Goal: Contribute content: Contribute content

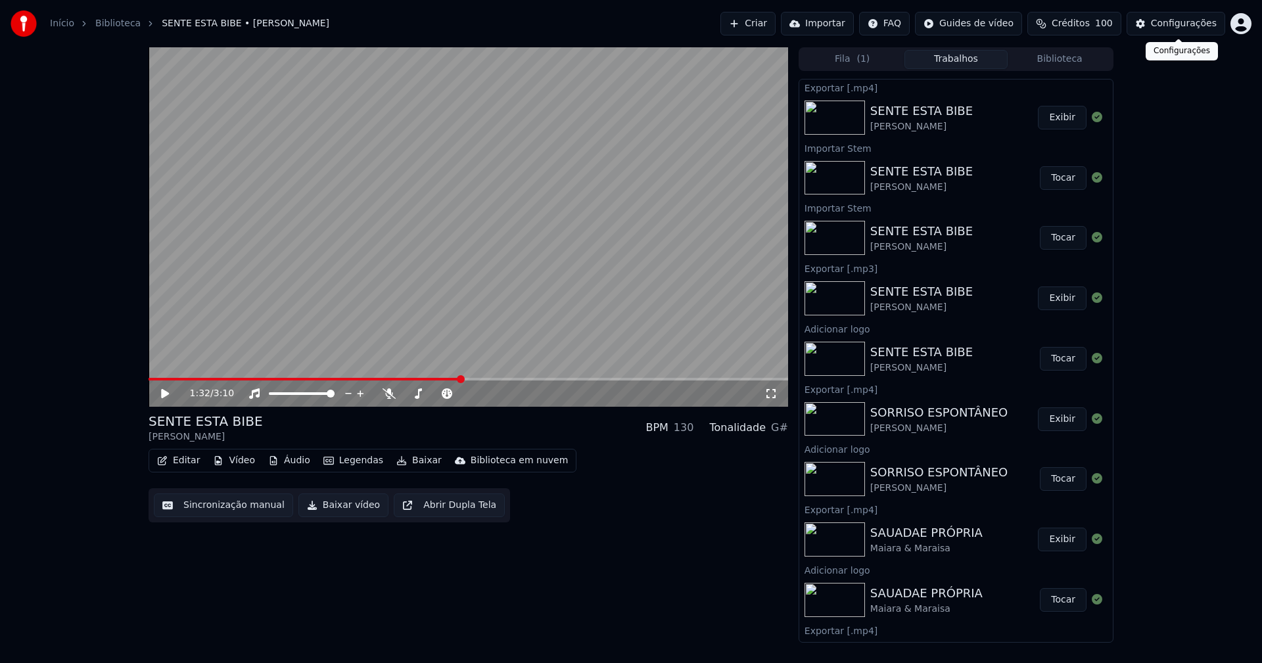
click at [1191, 27] on div "Configurações" at bounding box center [1184, 23] width 66 height 13
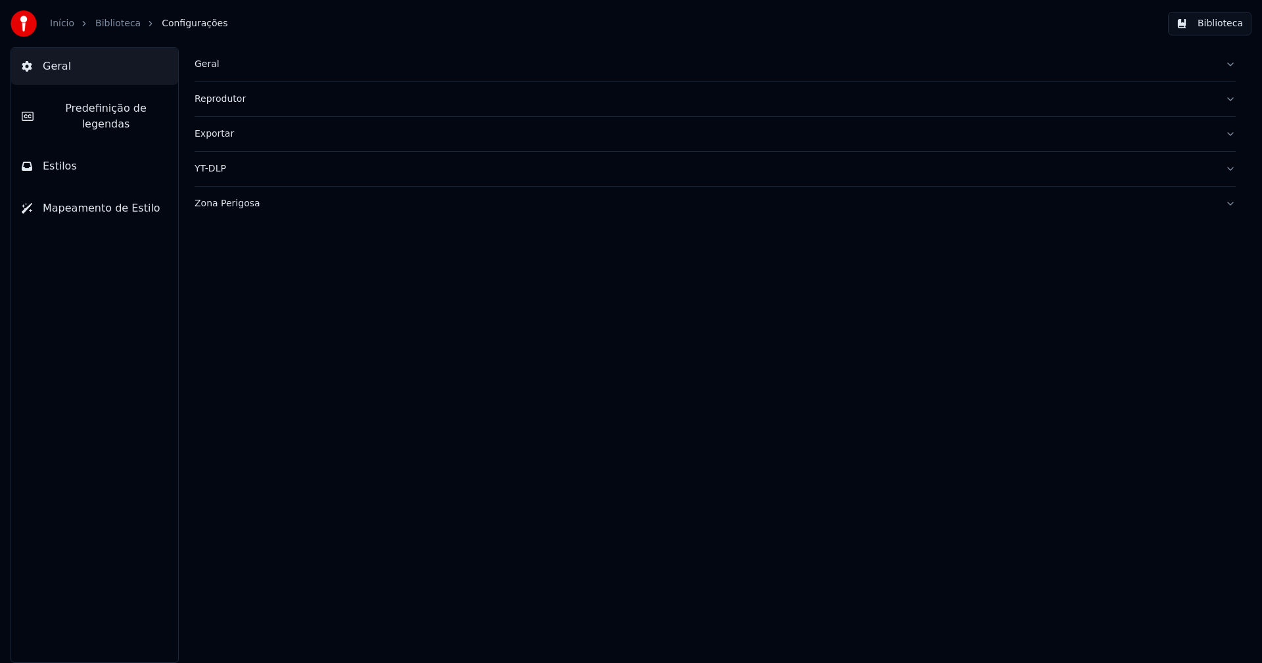
click at [206, 67] on div "Geral" at bounding box center [705, 64] width 1020 height 13
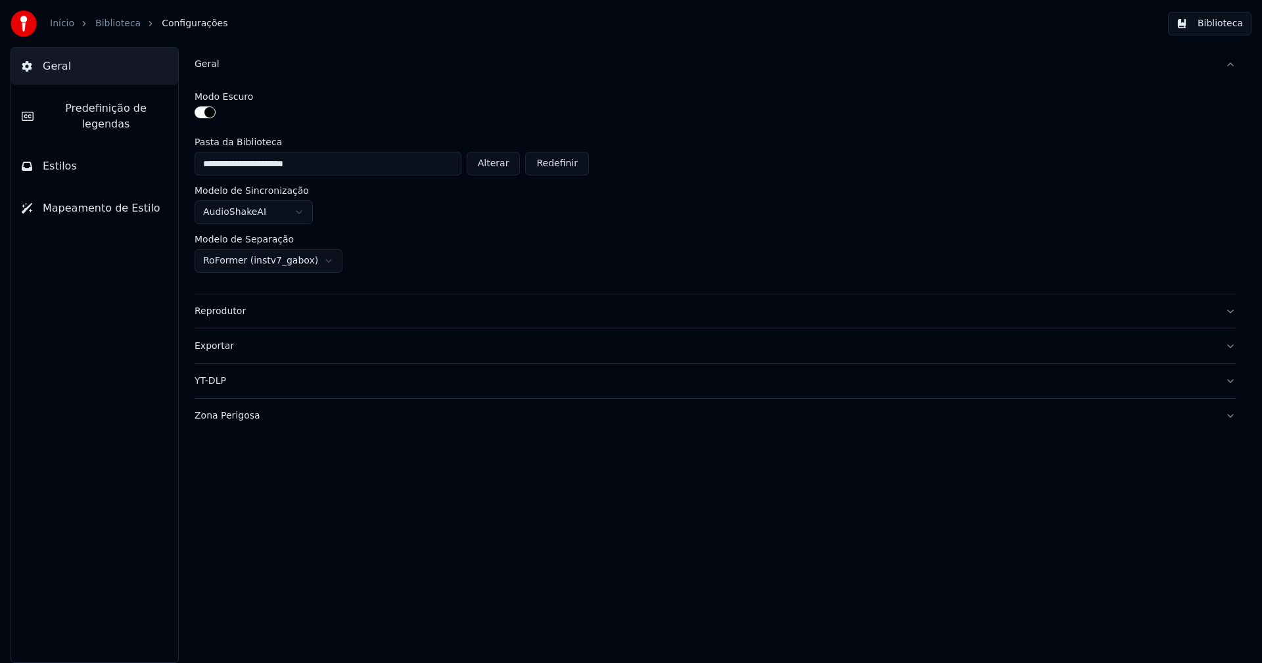
click at [497, 166] on button "Alterar" at bounding box center [494, 164] width 54 height 24
click at [500, 167] on button "Alterar" at bounding box center [494, 164] width 54 height 24
type input "**********"
click at [1232, 26] on button "Biblioteca" at bounding box center [1209, 24] width 83 height 24
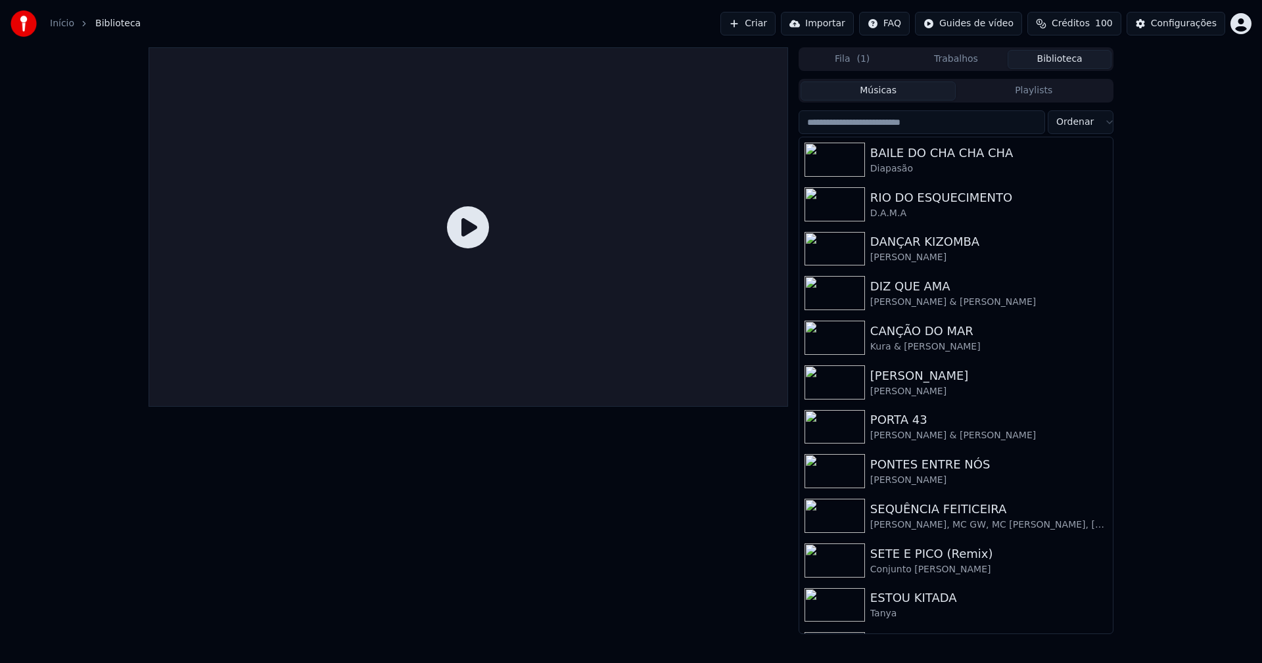
click at [59, 21] on link "Início" at bounding box center [62, 23] width 24 height 13
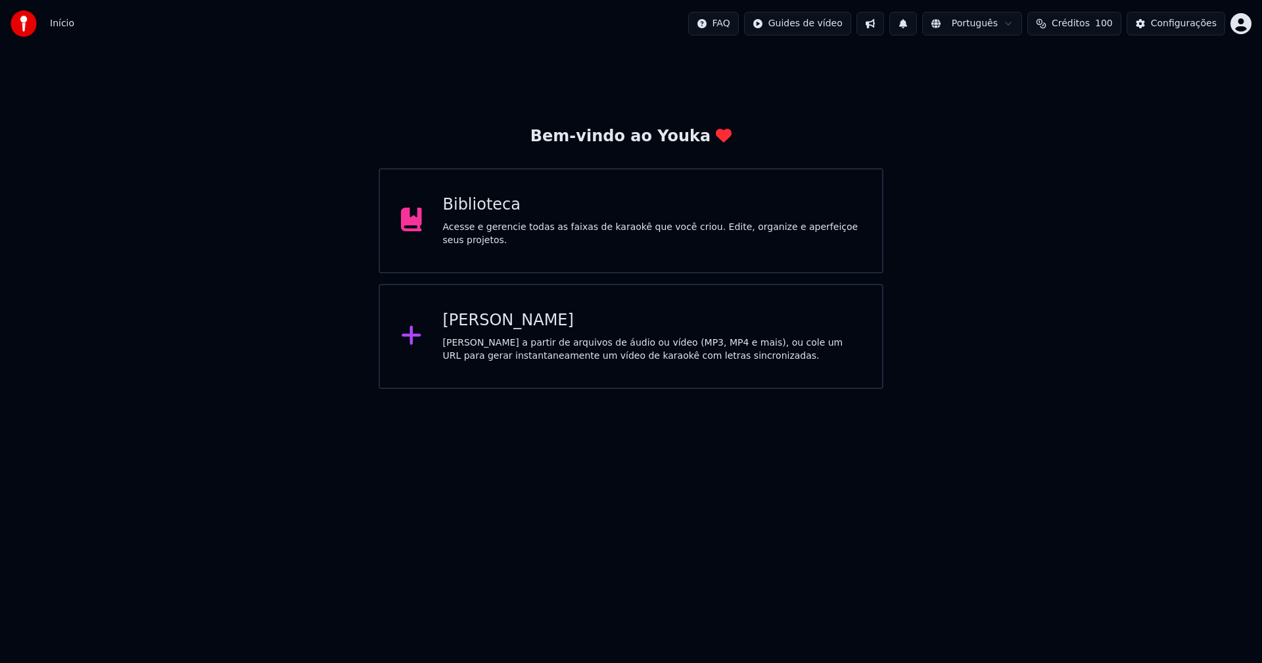
click at [477, 323] on div "[PERSON_NAME]" at bounding box center [652, 320] width 419 height 21
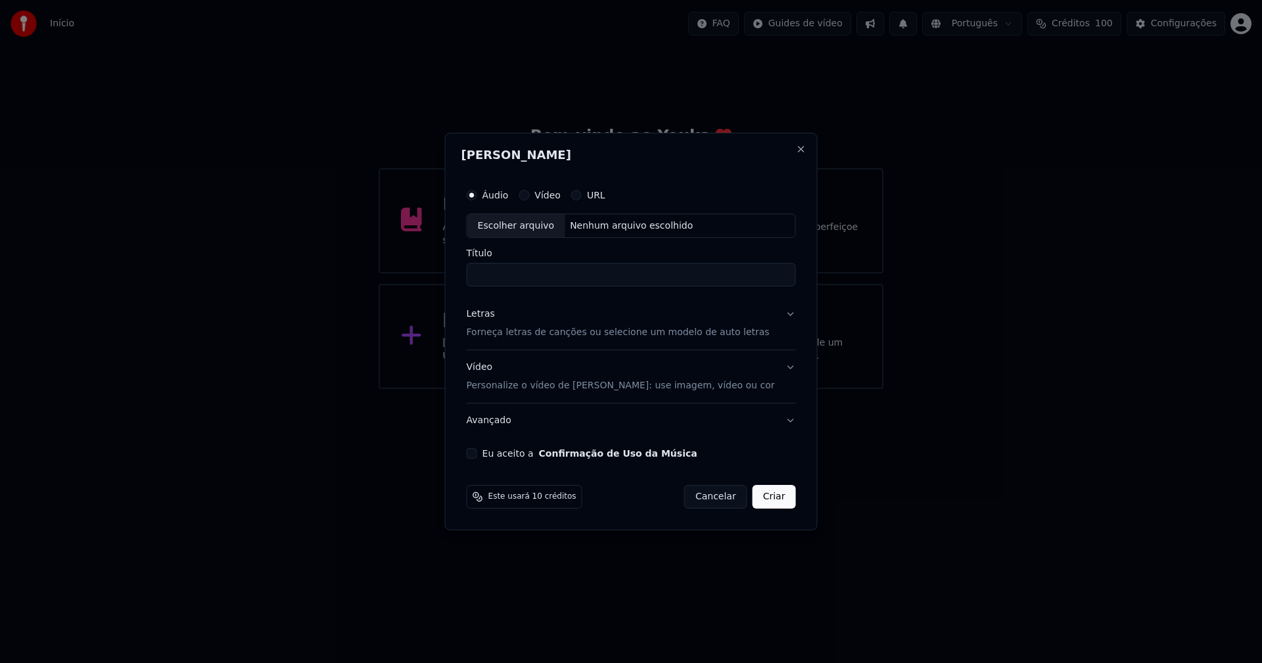
click at [526, 229] on div "Escolher arquivo" at bounding box center [516, 226] width 98 height 24
type input "**********"
click at [490, 319] on div "Letras" at bounding box center [481, 314] width 28 height 13
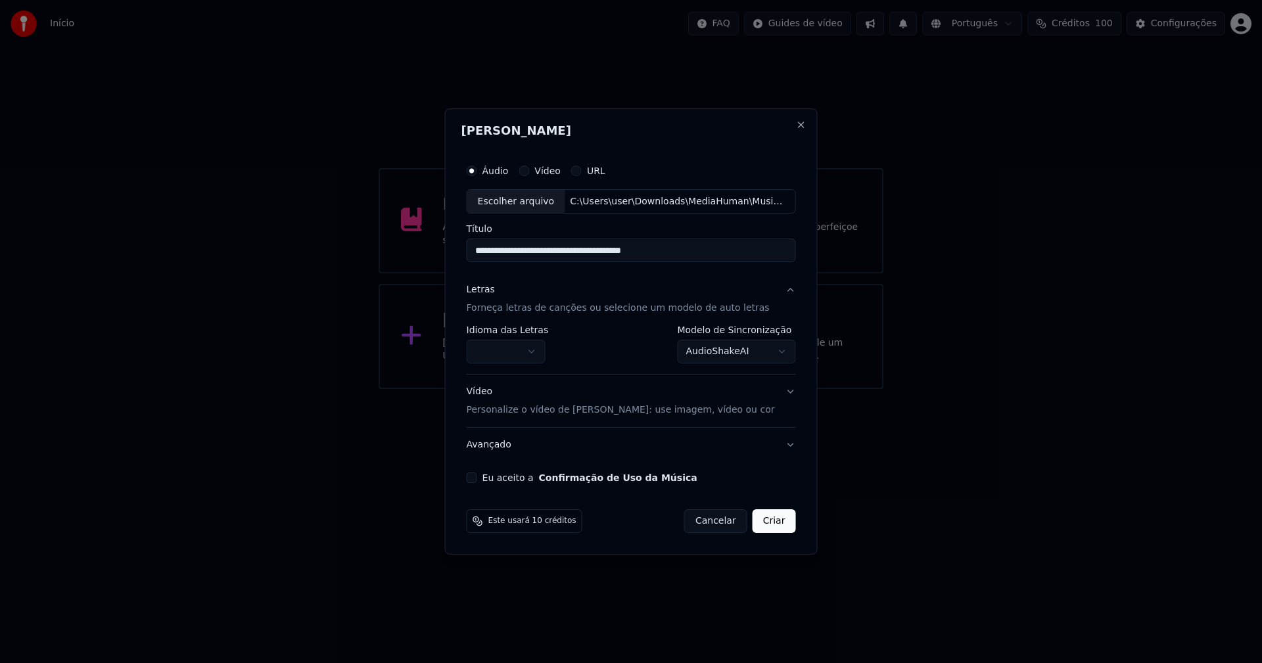
click at [507, 351] on body "**********" at bounding box center [631, 194] width 1262 height 389
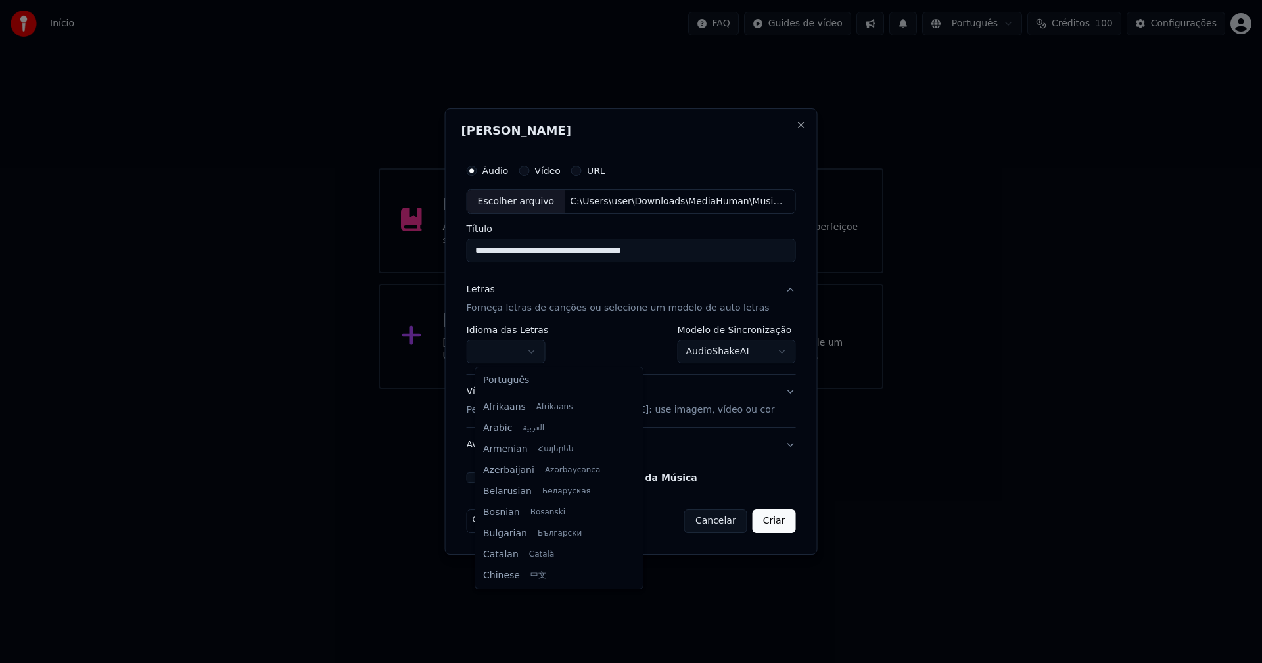
select select "**"
drag, startPoint x: 511, startPoint y: 386, endPoint x: 542, endPoint y: 383, distance: 31.7
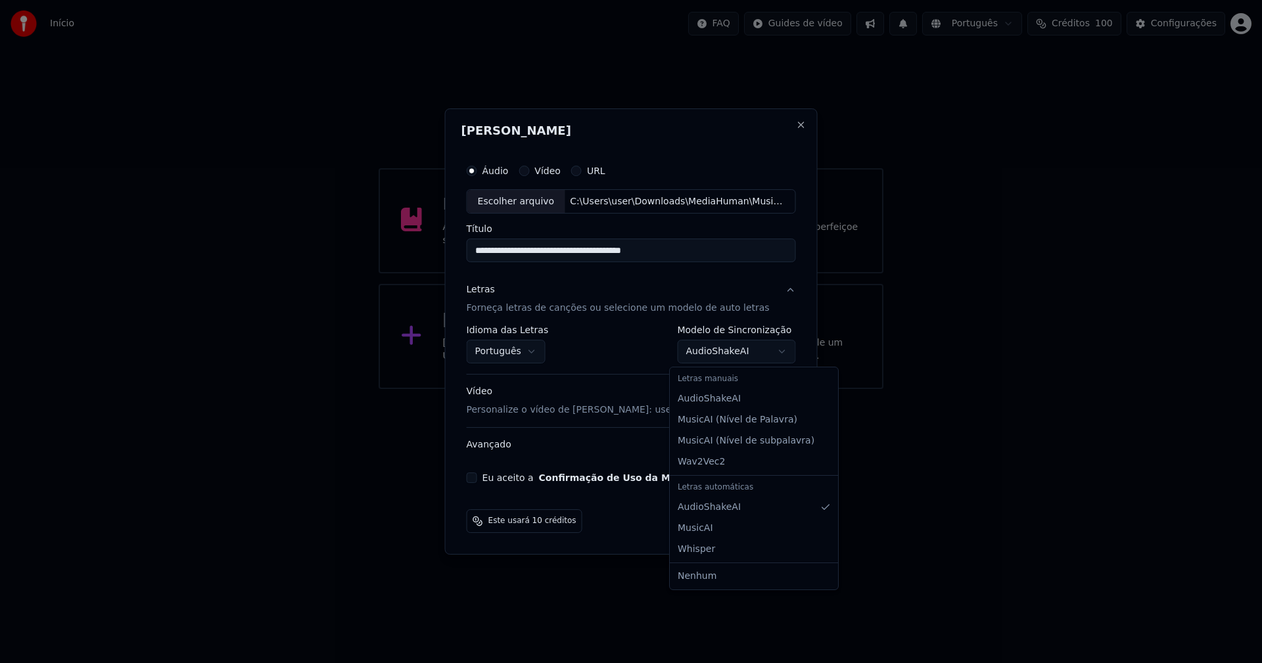
click at [716, 354] on body "**********" at bounding box center [631, 194] width 1262 height 389
select select "**********"
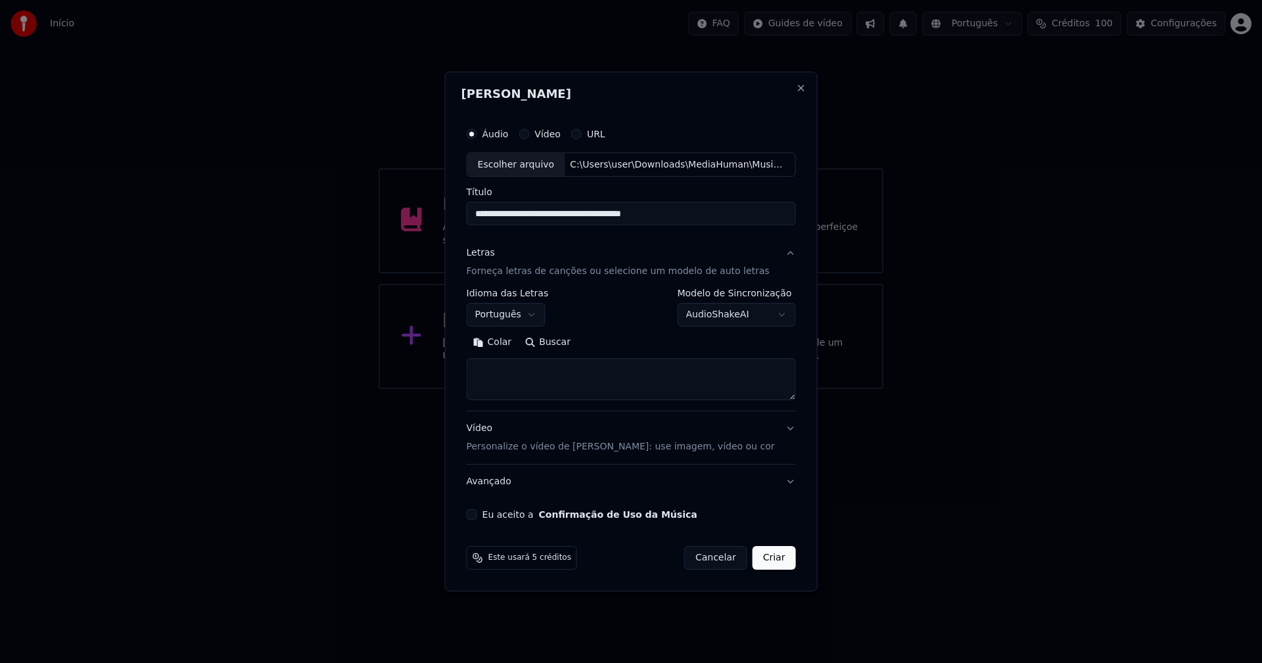
click at [509, 346] on button "Colar" at bounding box center [493, 343] width 52 height 21
click at [638, 338] on button "Expandir" at bounding box center [619, 343] width 68 height 21
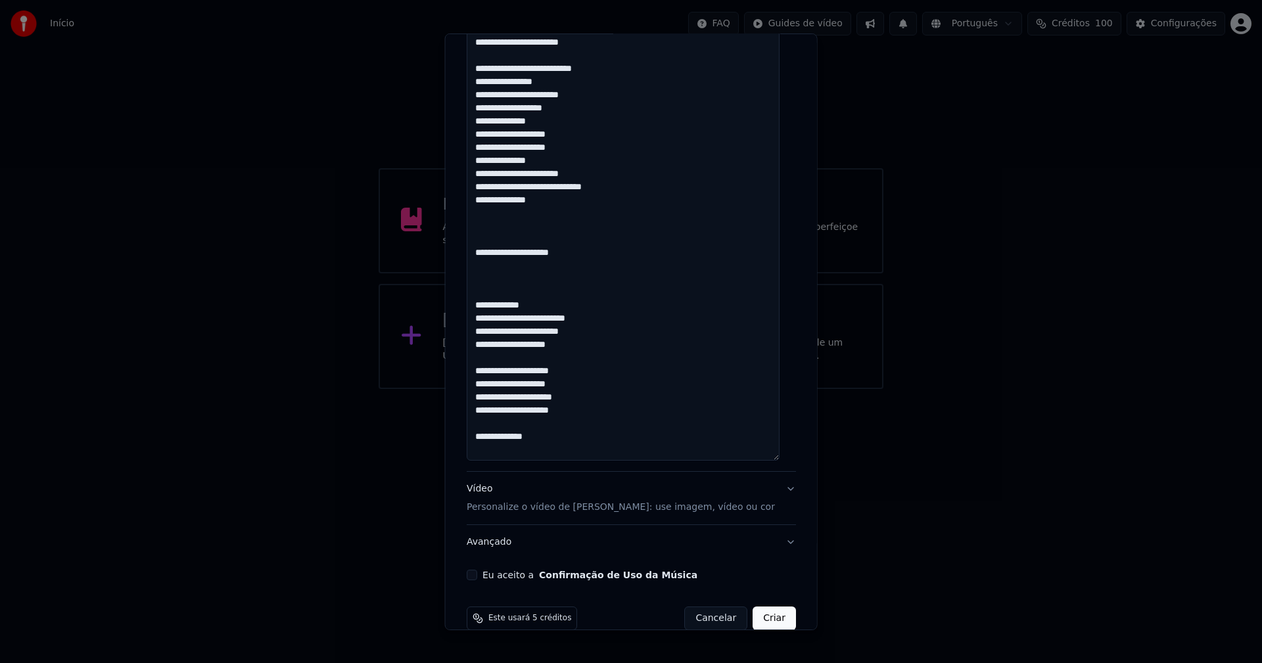
scroll to position [1349, 0]
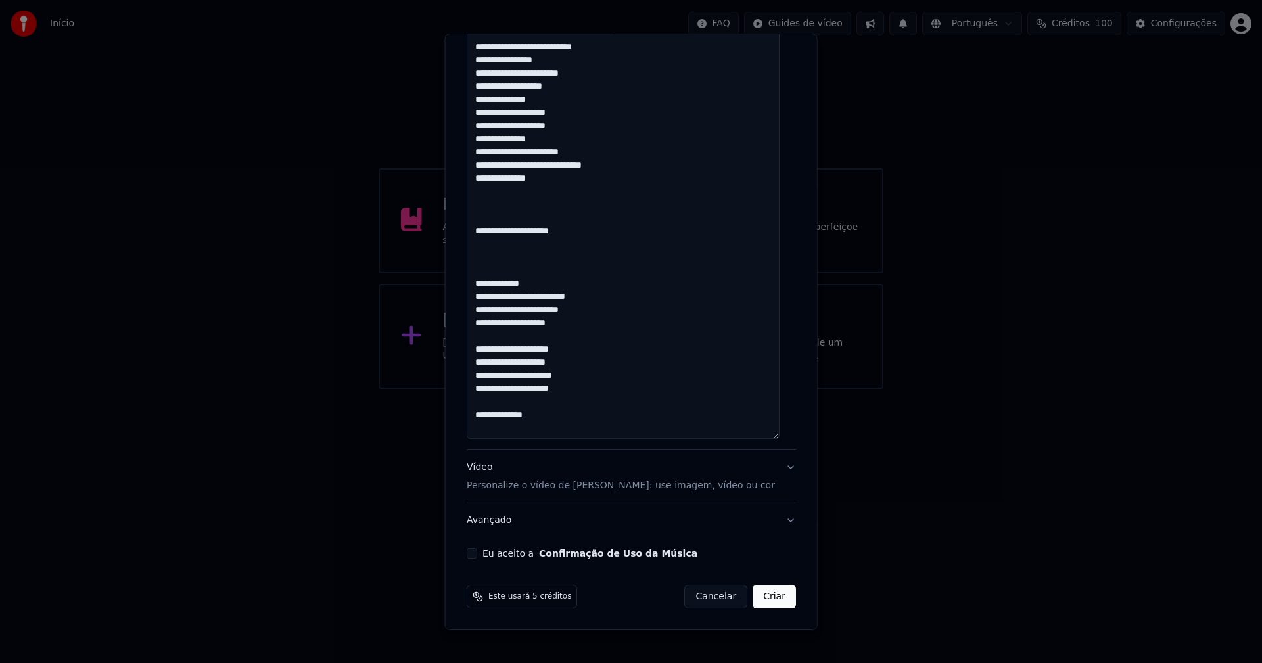
click at [476, 551] on button "Eu aceito a Confirmação de Uso da Música" at bounding box center [472, 553] width 11 height 11
click at [768, 601] on button "Criar" at bounding box center [774, 597] width 43 height 24
type textarea "**********"
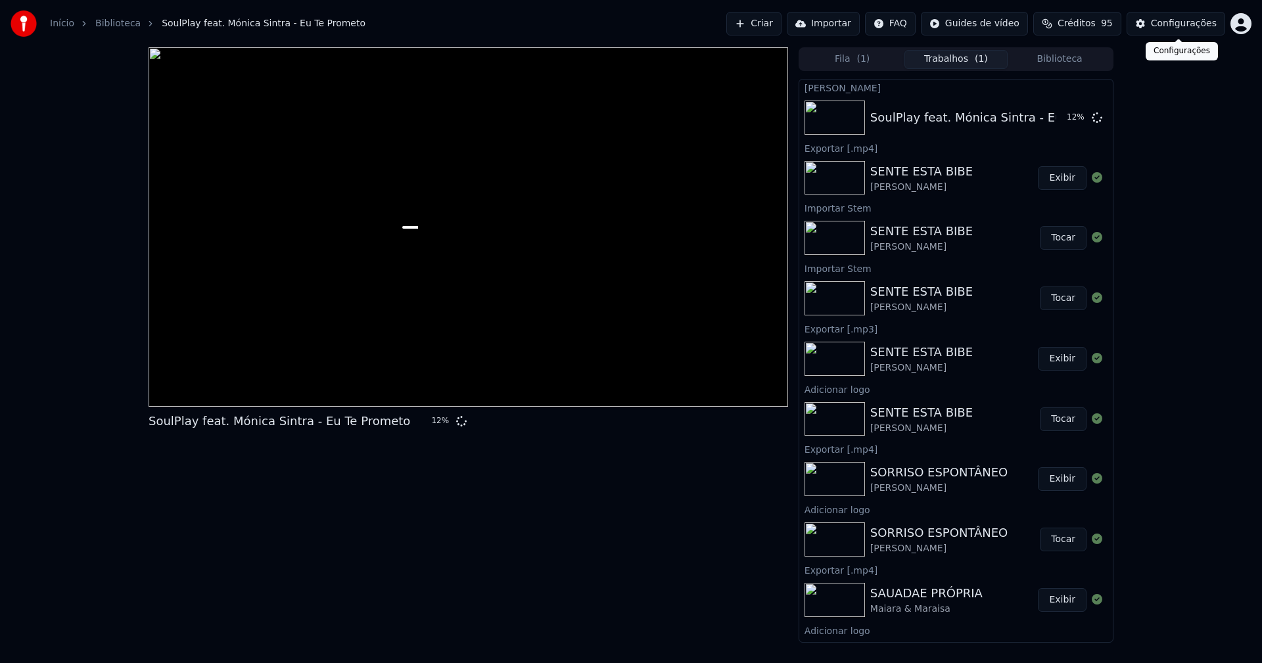
click at [1178, 22] on div "Configurações" at bounding box center [1184, 23] width 66 height 13
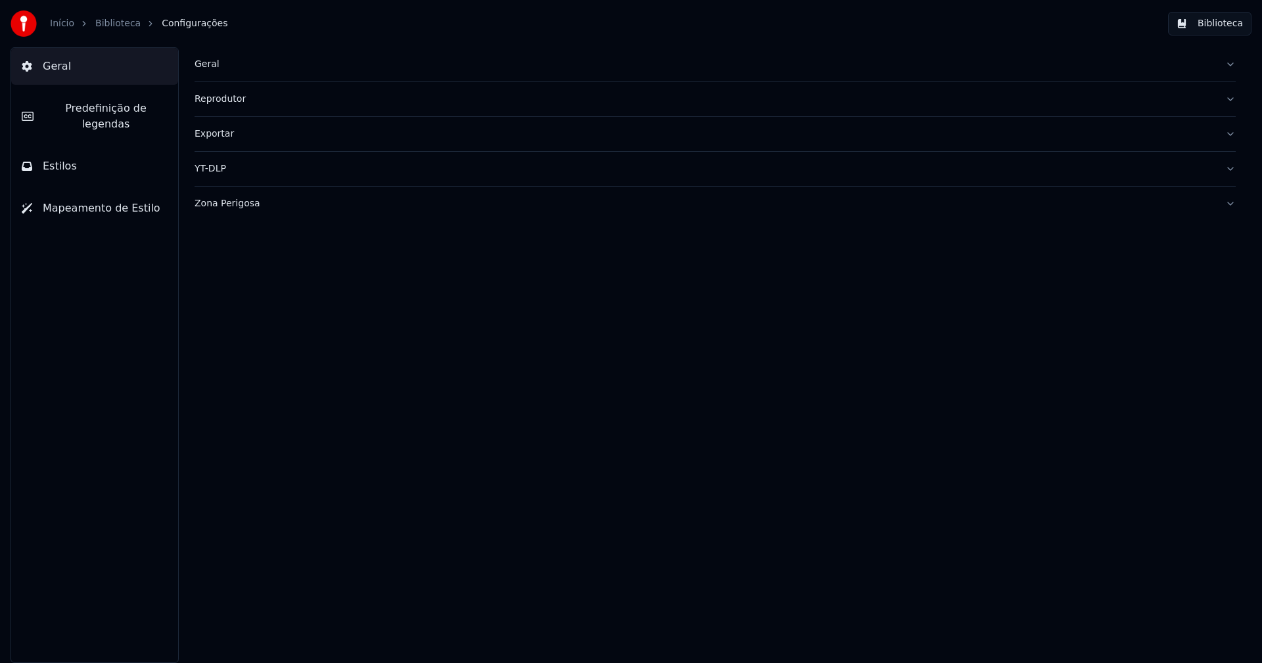
click at [101, 158] on button "Estilos" at bounding box center [94, 166] width 167 height 37
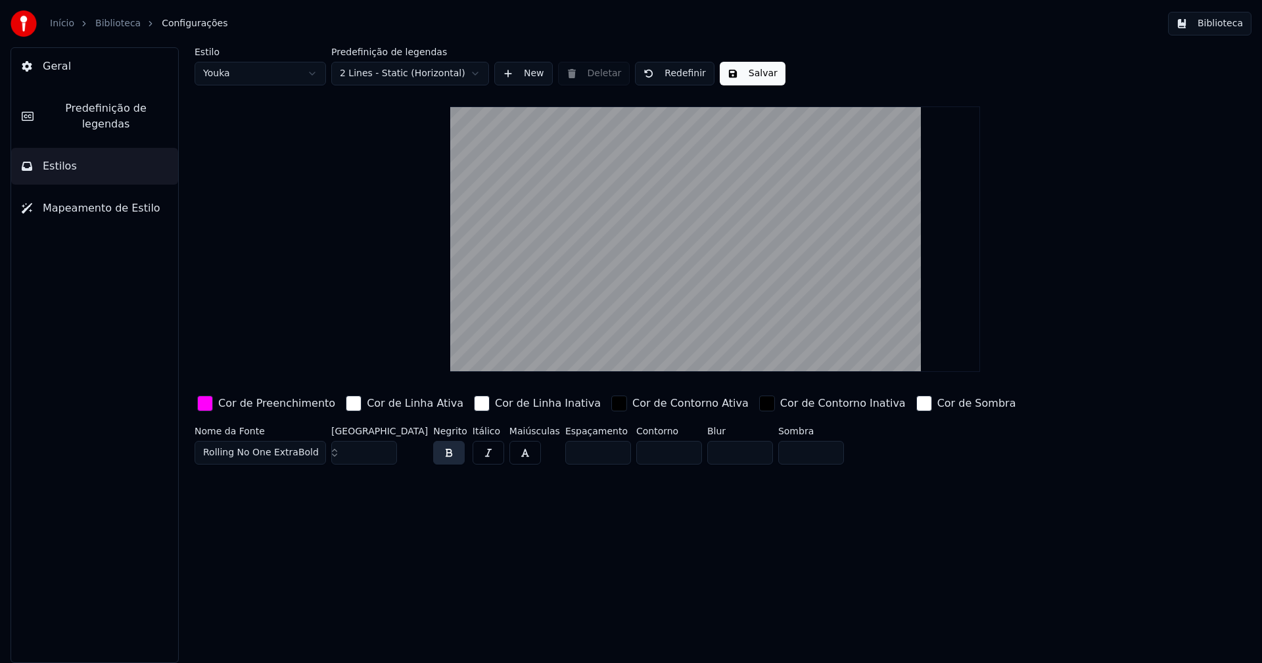
click at [213, 409] on div "Cor de Preenchimento" at bounding box center [266, 403] width 143 height 21
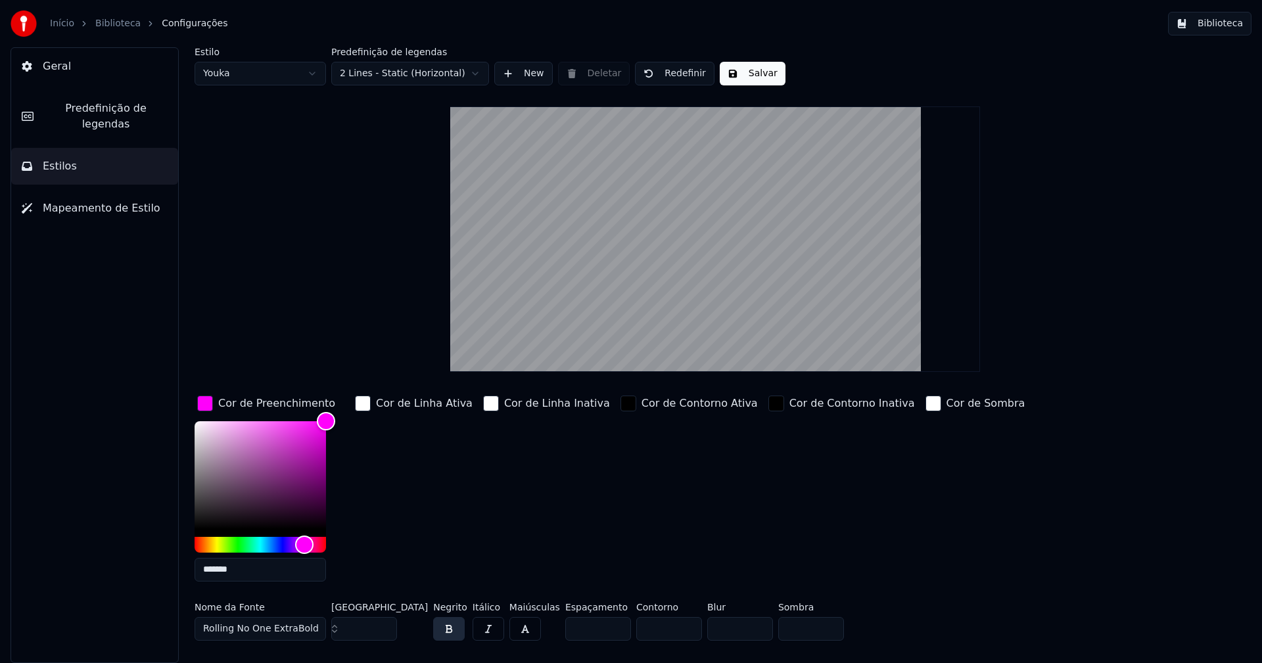
click at [257, 567] on input "*******" at bounding box center [260, 570] width 131 height 24
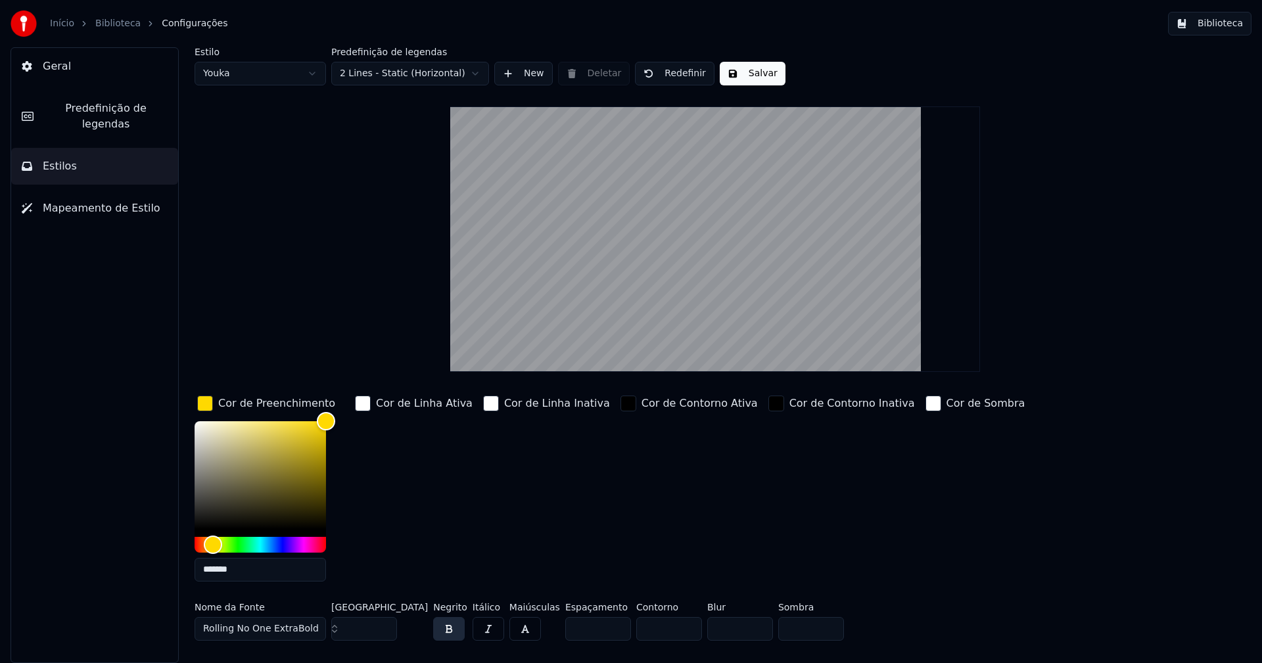
type input "*******"
click at [205, 406] on div "button" at bounding box center [205, 404] width 16 height 16
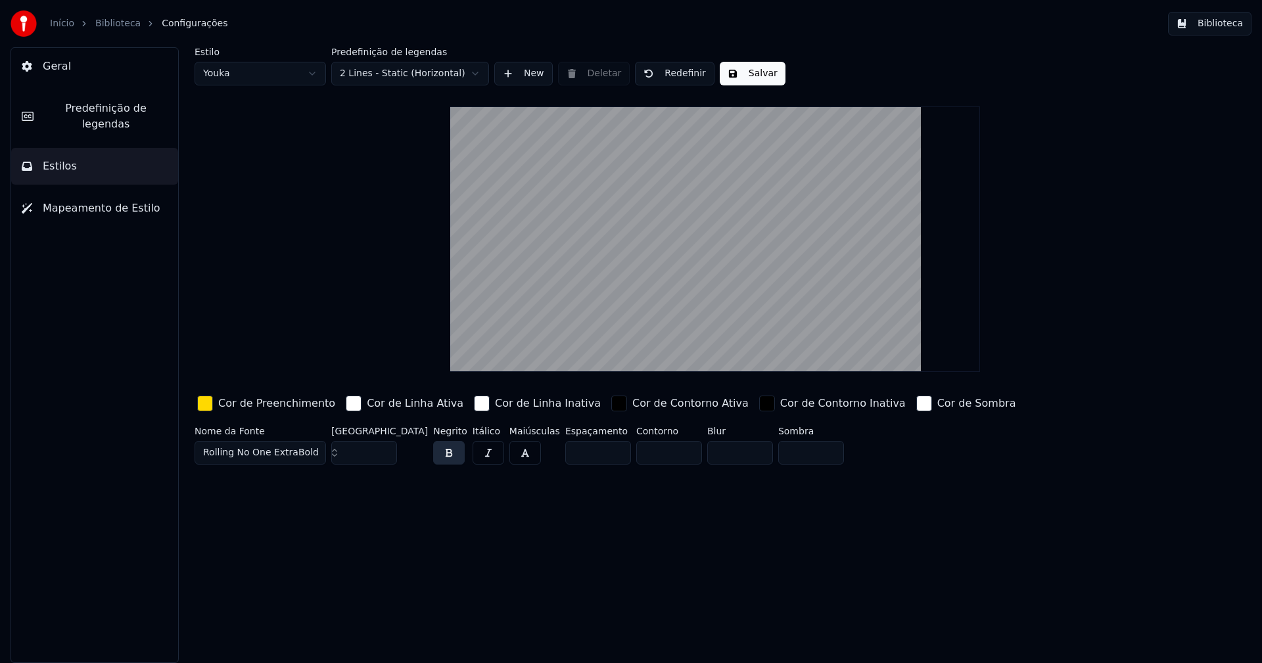
click at [745, 76] on button "Salvar" at bounding box center [753, 74] width 66 height 24
click at [290, 78] on html "Início Biblioteca Configurações Biblioteca Geral Predefinição de legendas Estil…" at bounding box center [631, 331] width 1262 height 663
type input "**"
type input "*****"
click at [208, 402] on div "button" at bounding box center [205, 404] width 16 height 16
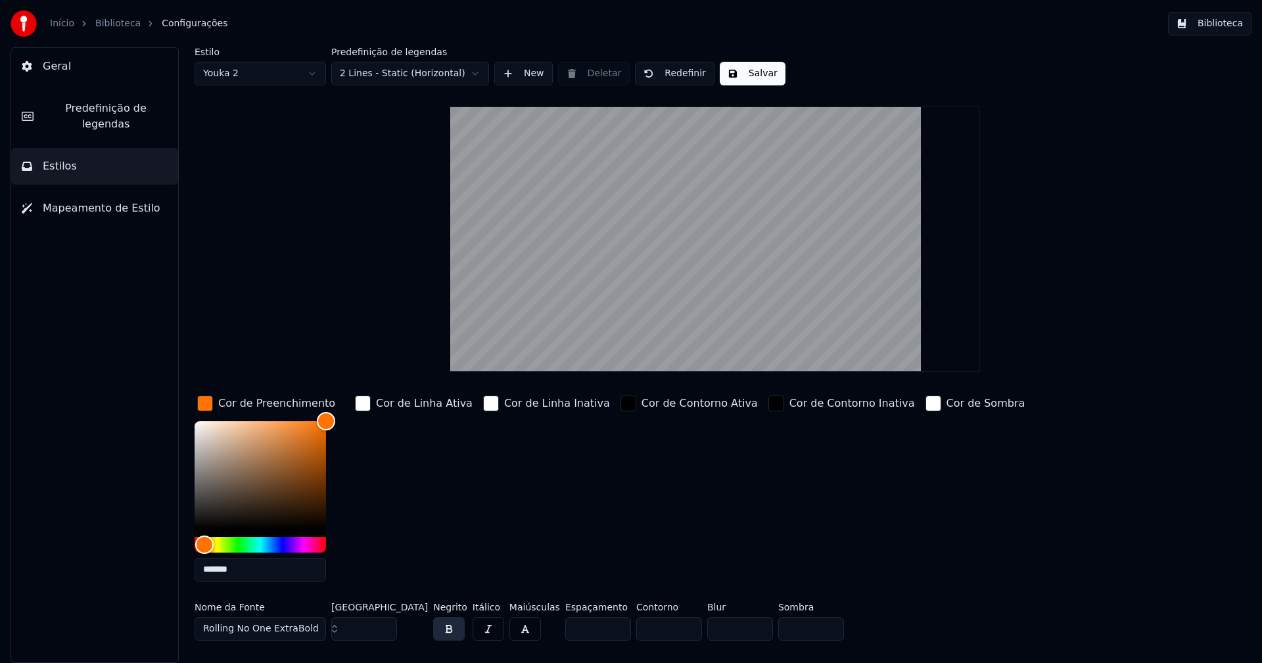
click at [249, 573] on input "*******" at bounding box center [260, 570] width 131 height 24
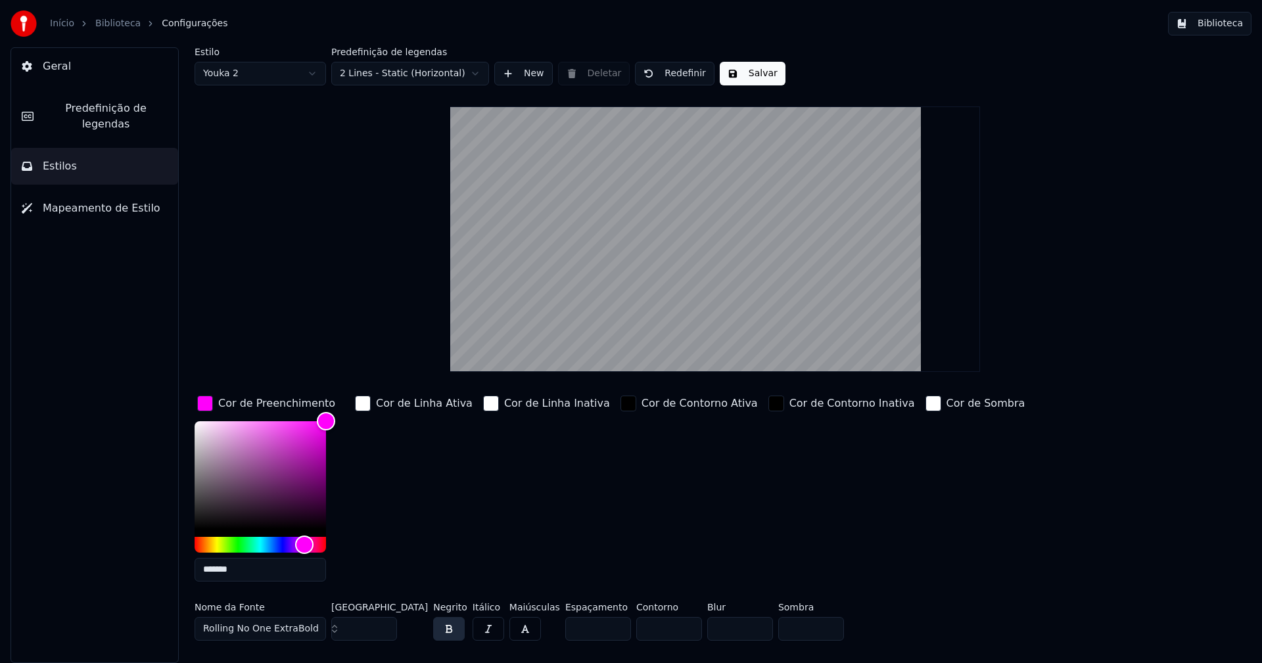
type input "*******"
click at [206, 398] on div "button" at bounding box center [205, 404] width 16 height 16
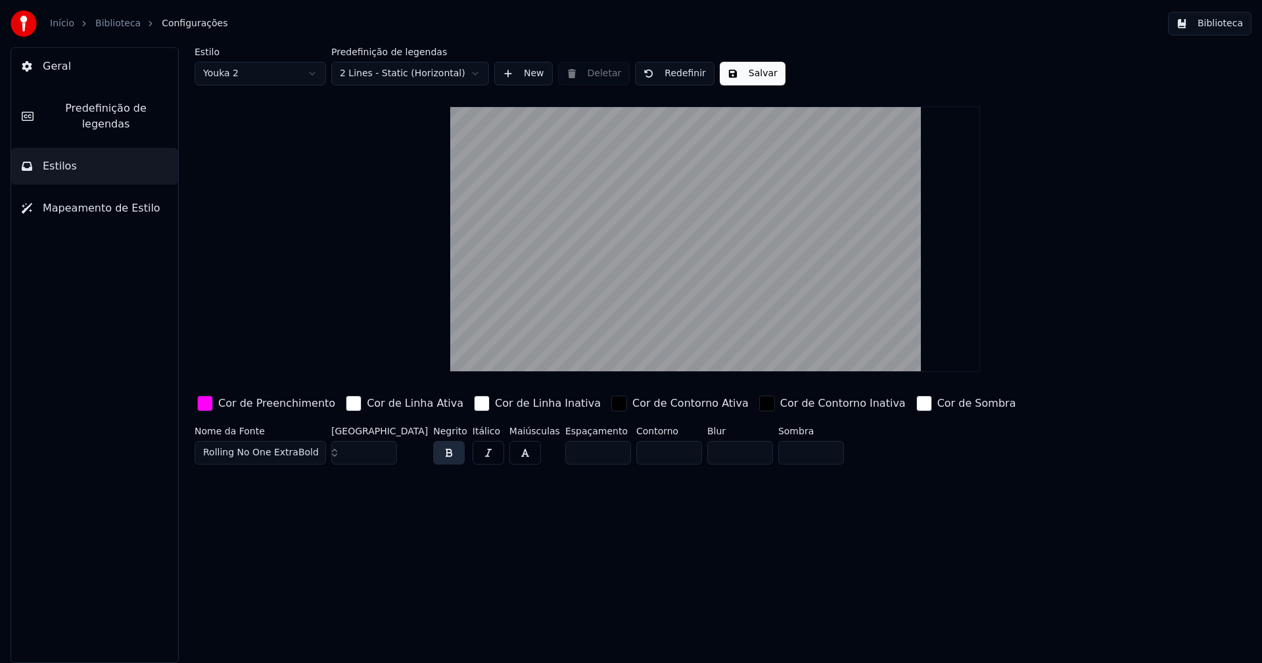
click at [753, 74] on button "Salvar" at bounding box center [753, 74] width 66 height 24
click at [744, 68] on button "Salvar" at bounding box center [753, 74] width 66 height 24
click at [1233, 26] on button "Biblioteca" at bounding box center [1209, 24] width 83 height 24
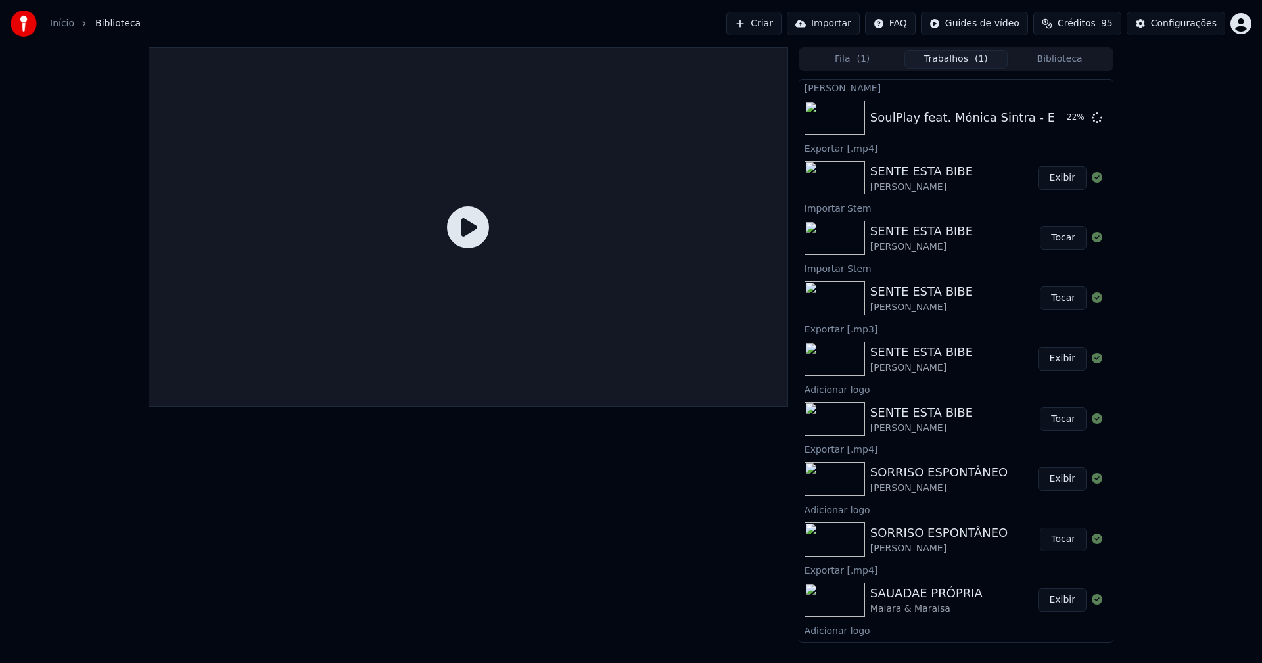
click at [955, 60] on button "Trabalhos ( 1 )" at bounding box center [956, 59] width 104 height 19
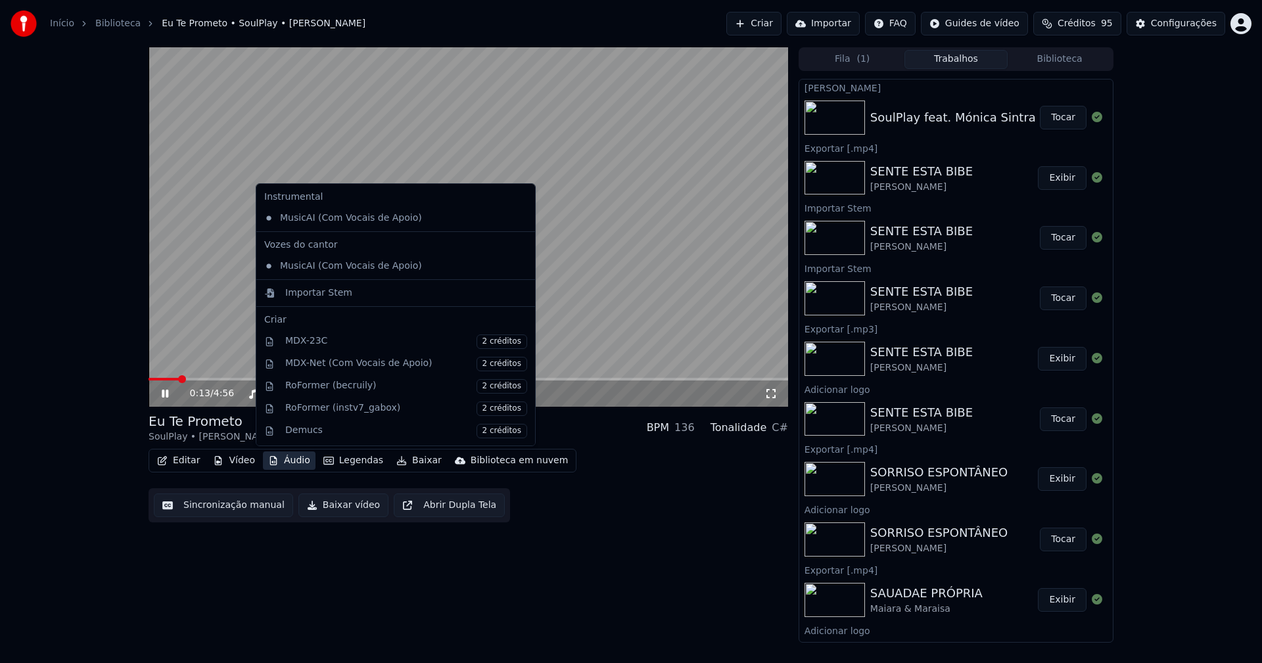
click at [295, 465] on button "Áudio" at bounding box center [289, 461] width 53 height 18
click at [305, 295] on div "Importar Stem" at bounding box center [318, 293] width 67 height 13
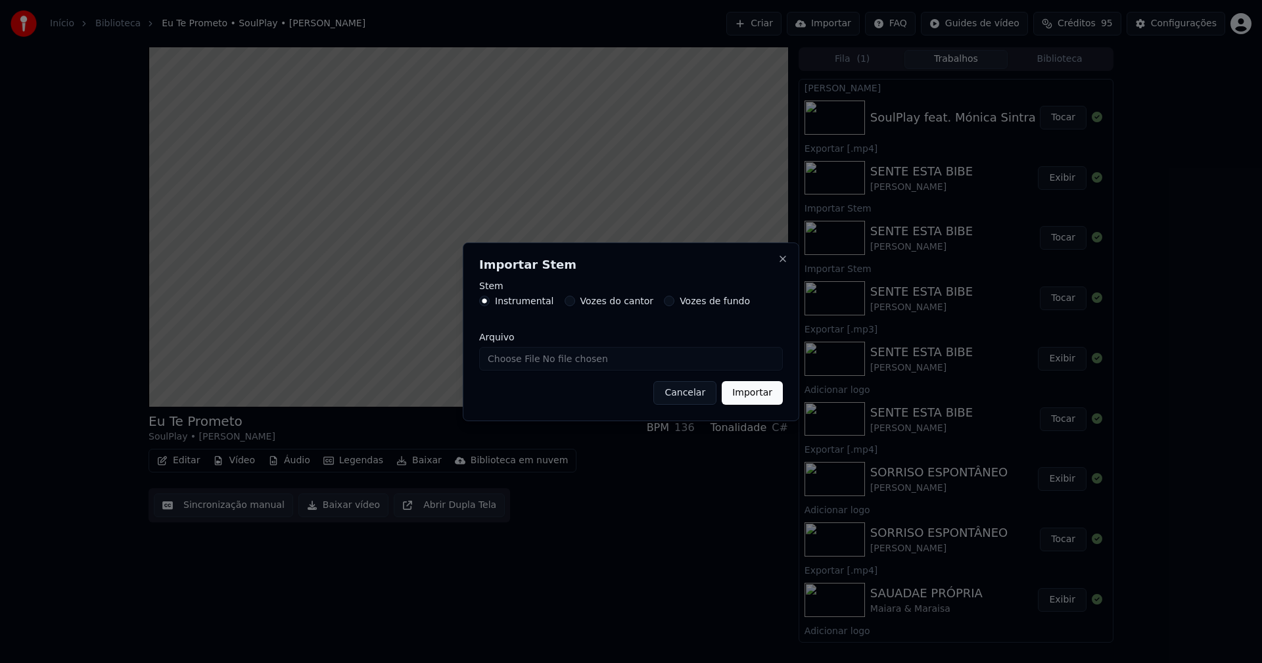
click at [529, 359] on input "Arquivo" at bounding box center [631, 359] width 304 height 24
type input "**********"
click at [749, 396] on button "Importar" at bounding box center [752, 393] width 61 height 24
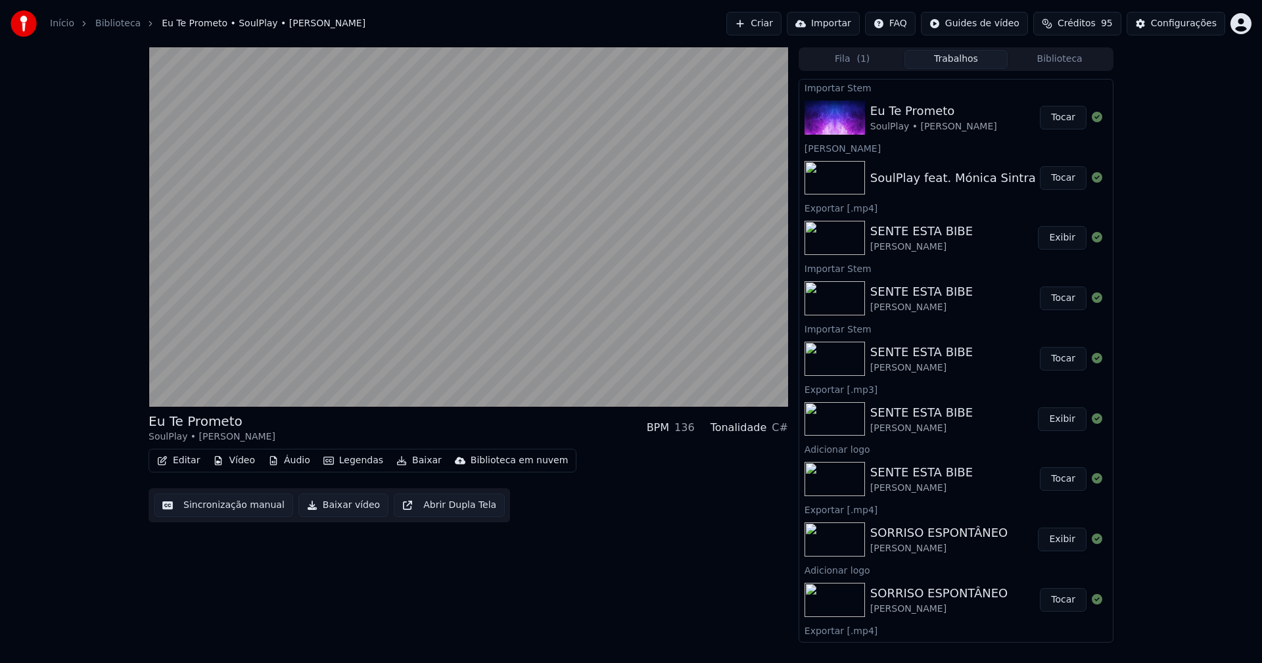
click at [295, 463] on button "Áudio" at bounding box center [289, 461] width 53 height 18
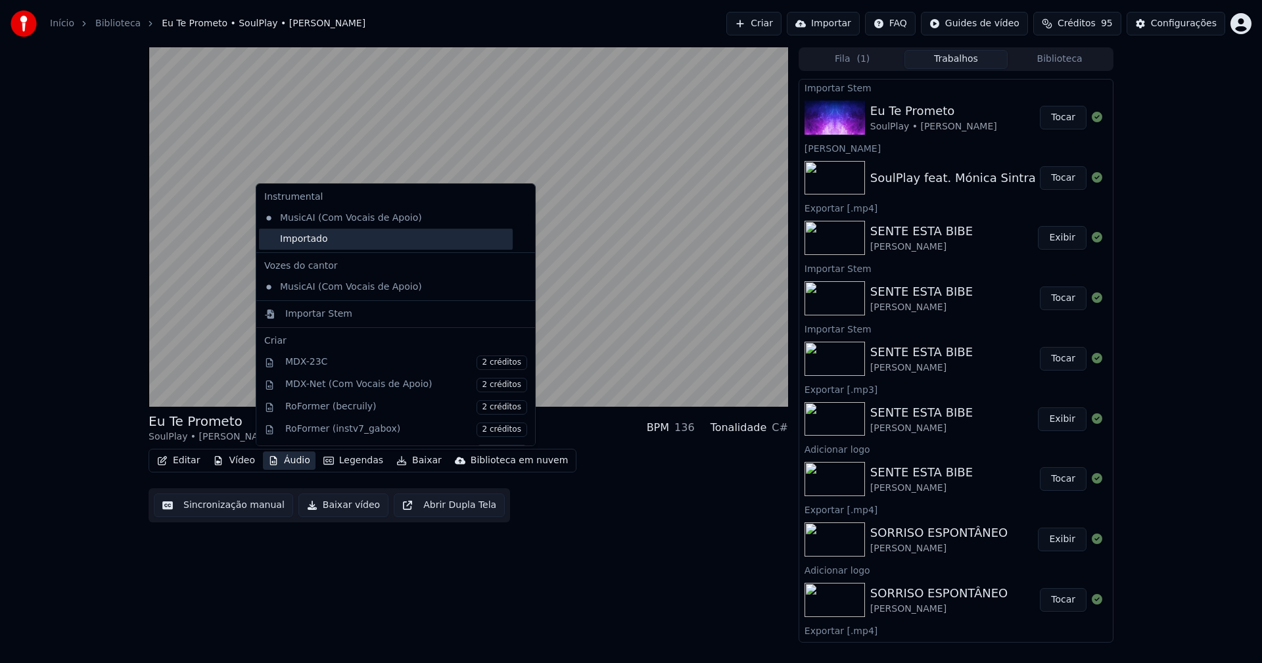
click at [295, 240] on div "Importado" at bounding box center [386, 239] width 254 height 21
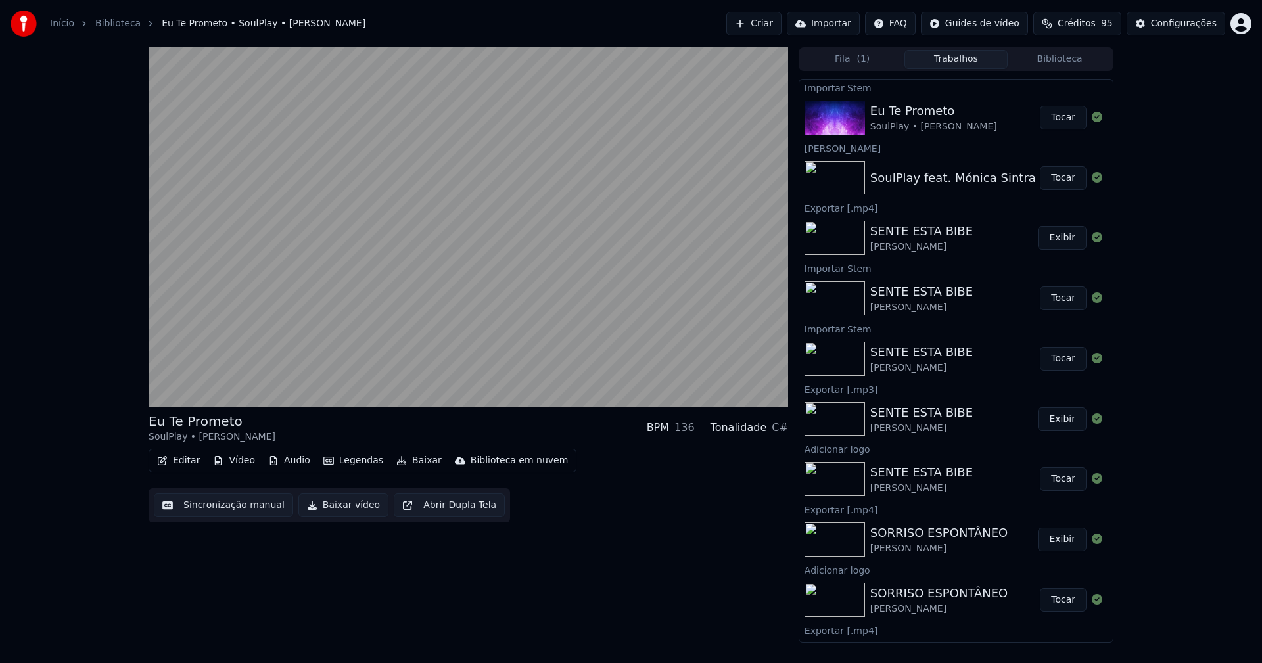
click at [183, 460] on button "Editar" at bounding box center [178, 461] width 53 height 18
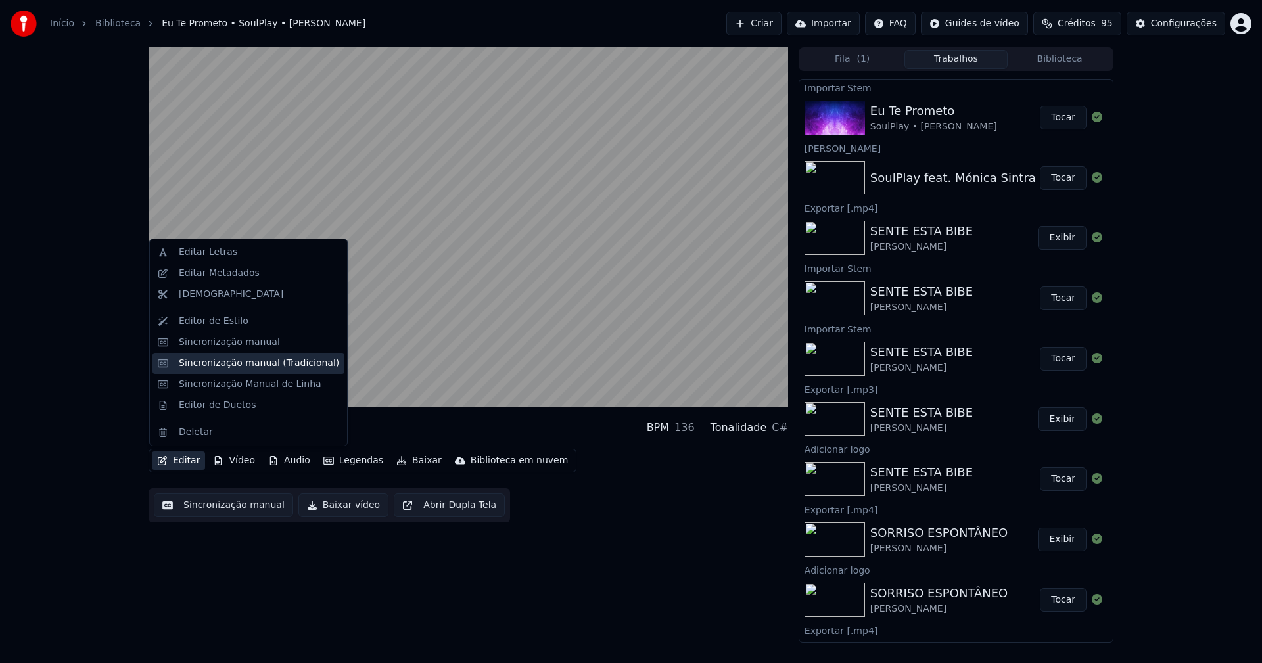
click at [225, 368] on div "Sincronização manual (Tradicional)" at bounding box center [259, 363] width 160 height 13
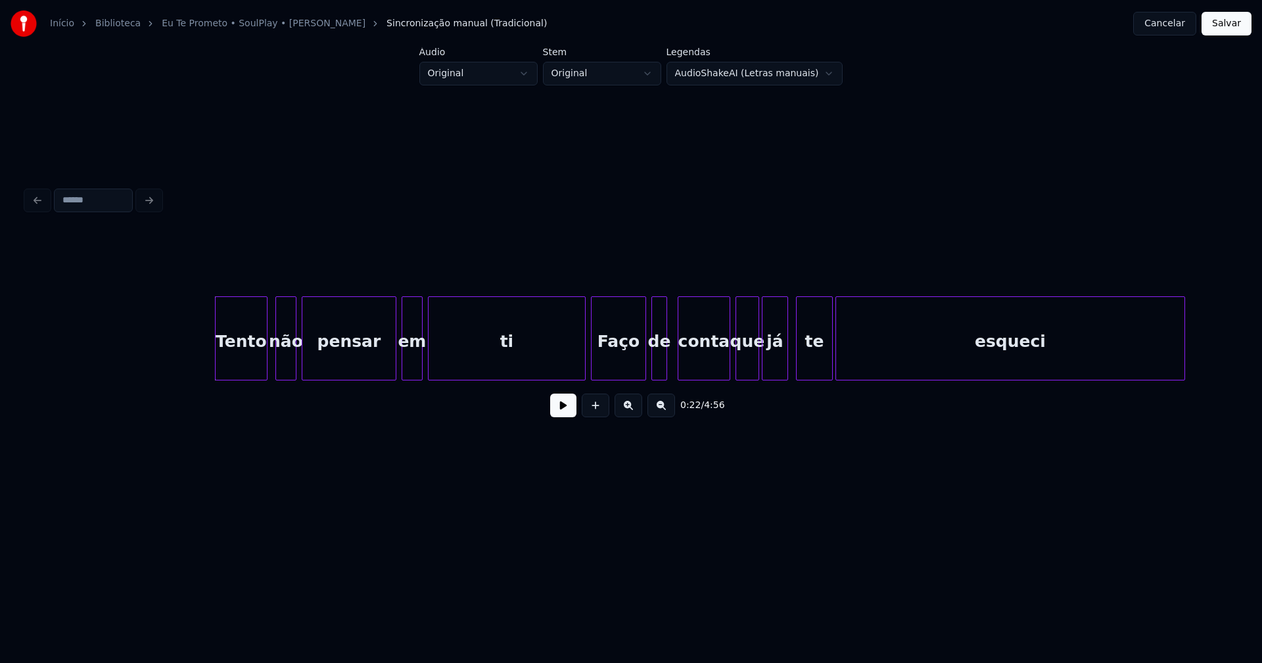
scroll to position [0, 2787]
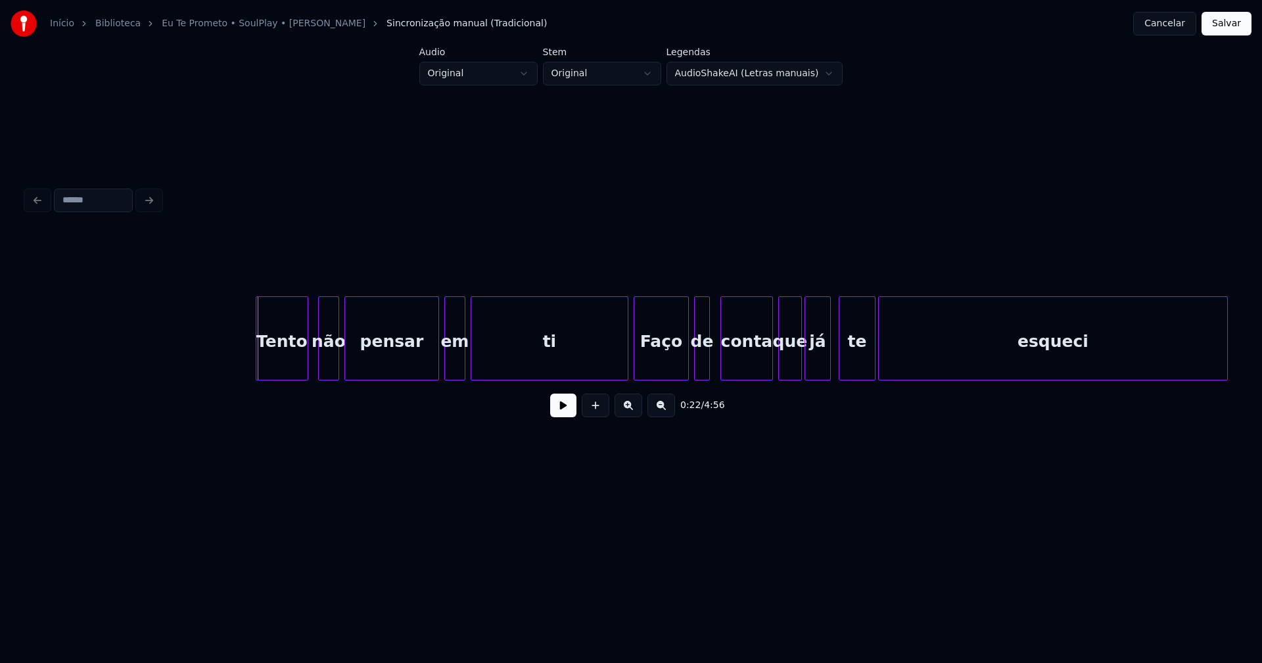
click at [277, 354] on div "Tento" at bounding box center [281, 341] width 51 height 89
click at [553, 413] on button at bounding box center [563, 406] width 26 height 24
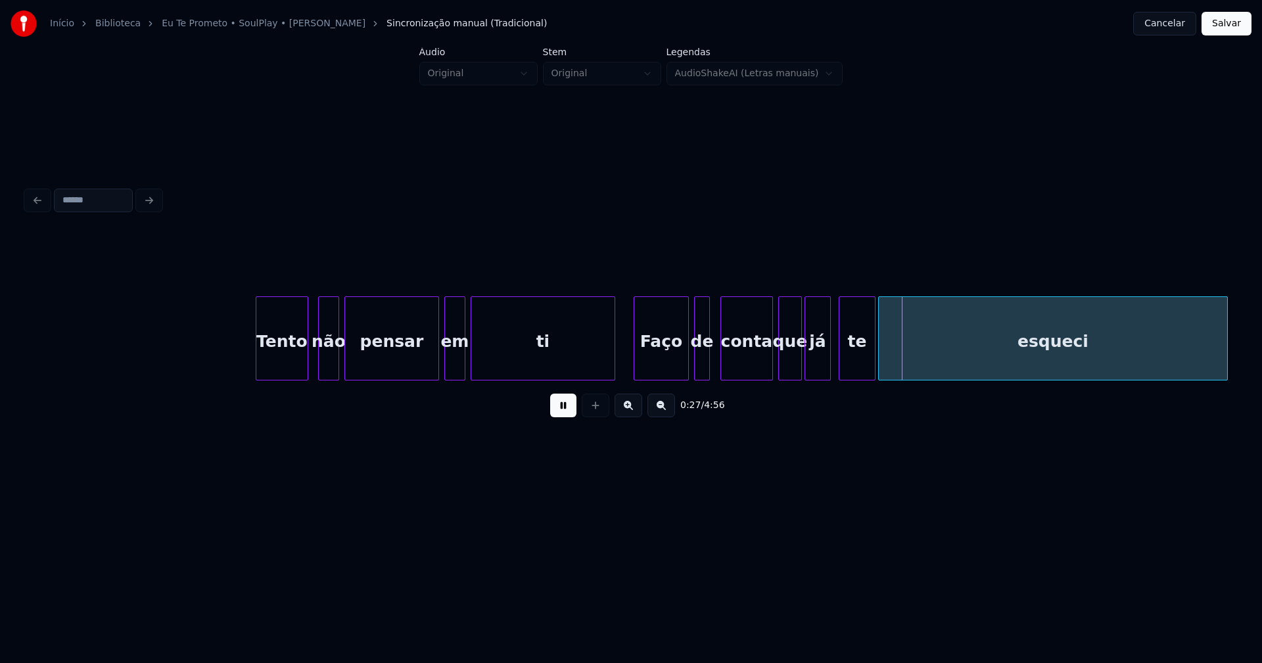
click at [613, 376] on div "Tento não pensar em ti Faço de conta que já te esqueci" at bounding box center [630, 338] width 1209 height 84
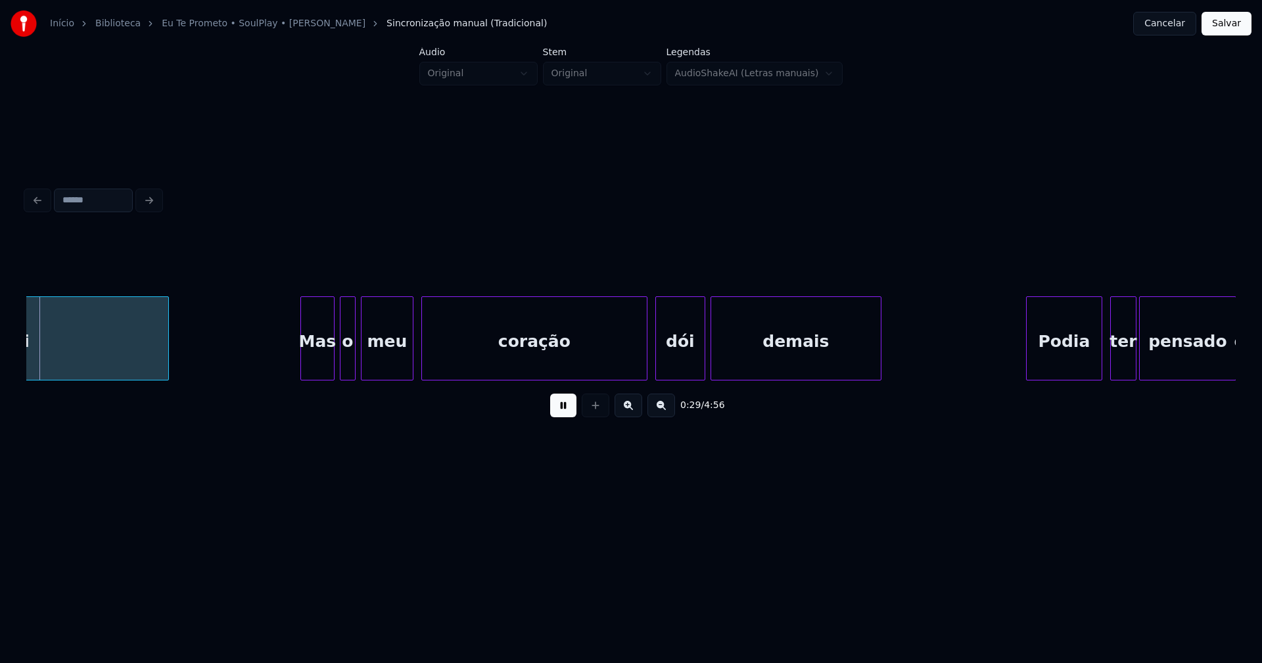
scroll to position [0, 3854]
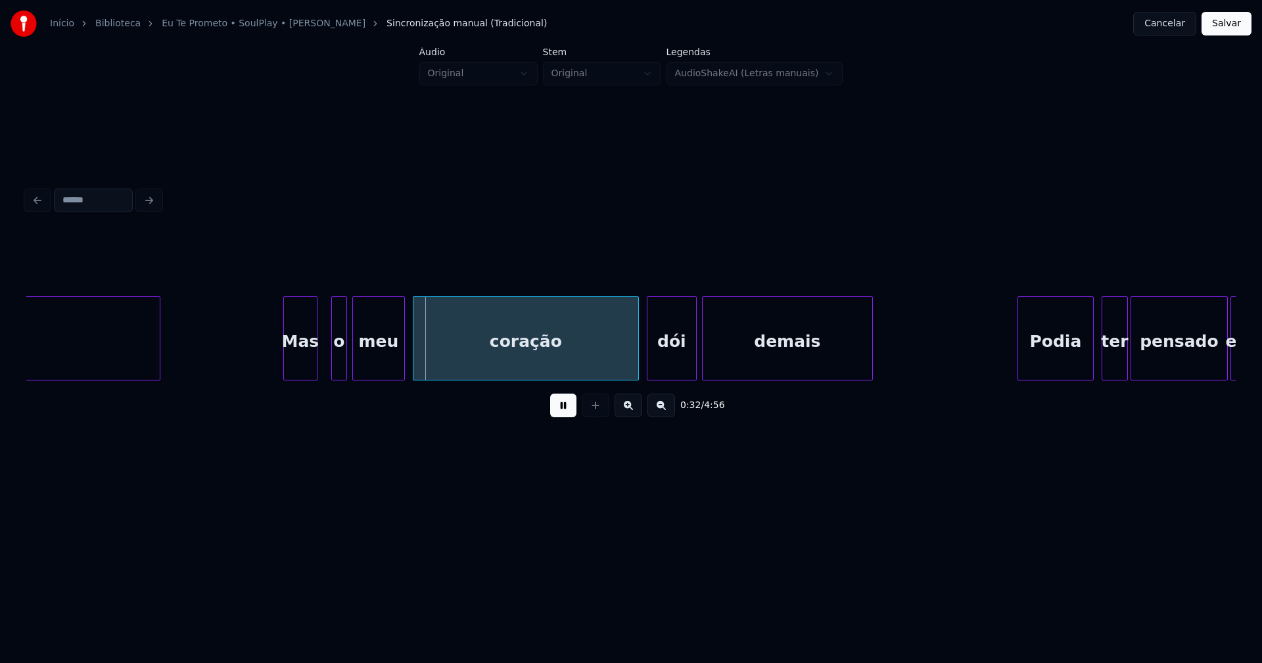
click at [304, 366] on div "Mas" at bounding box center [300, 341] width 33 height 89
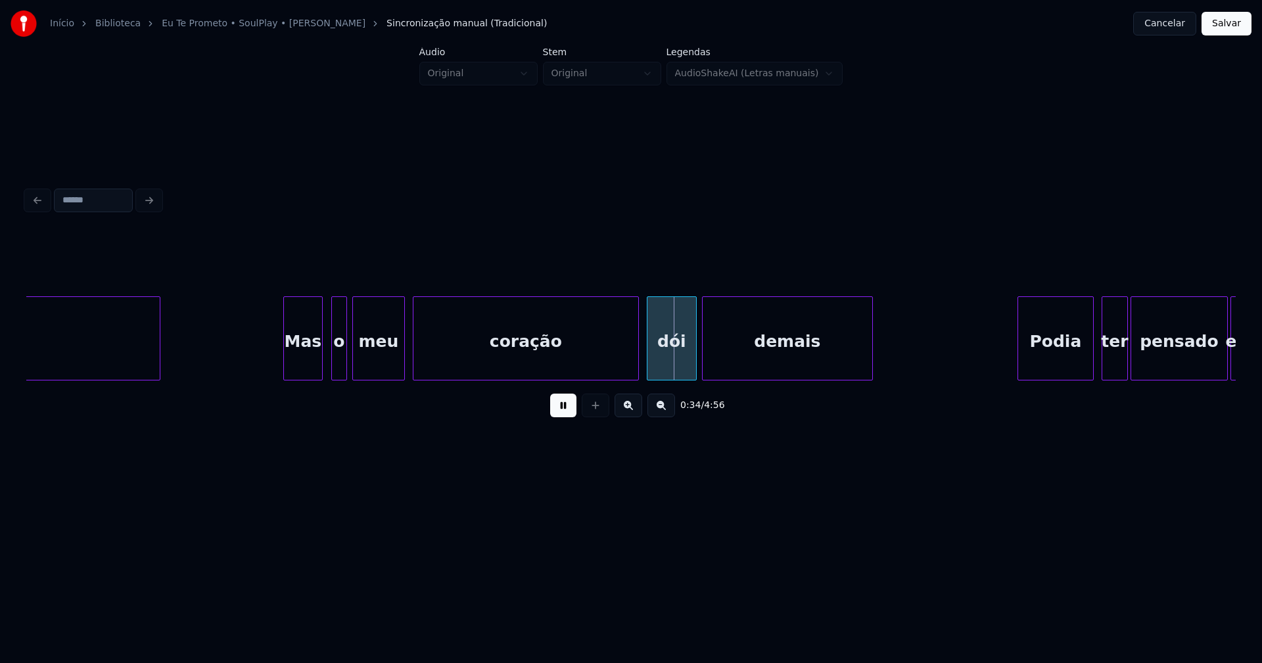
click at [321, 361] on div at bounding box center [320, 338] width 4 height 83
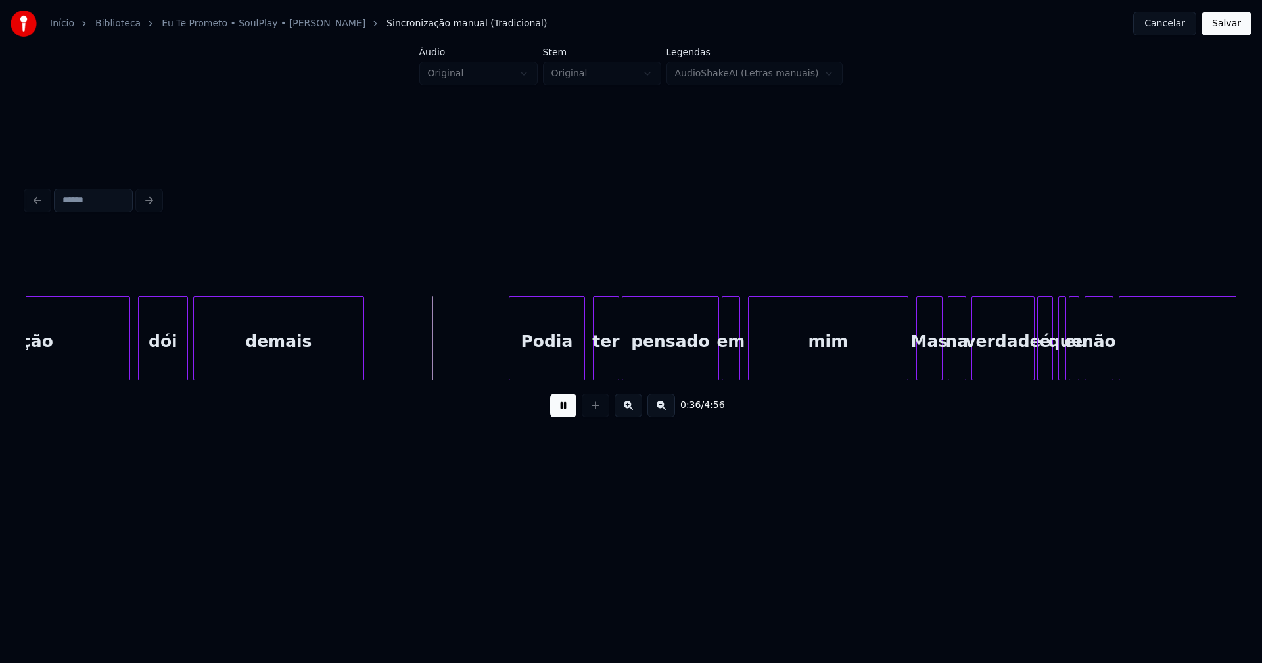
scroll to position [0, 4601]
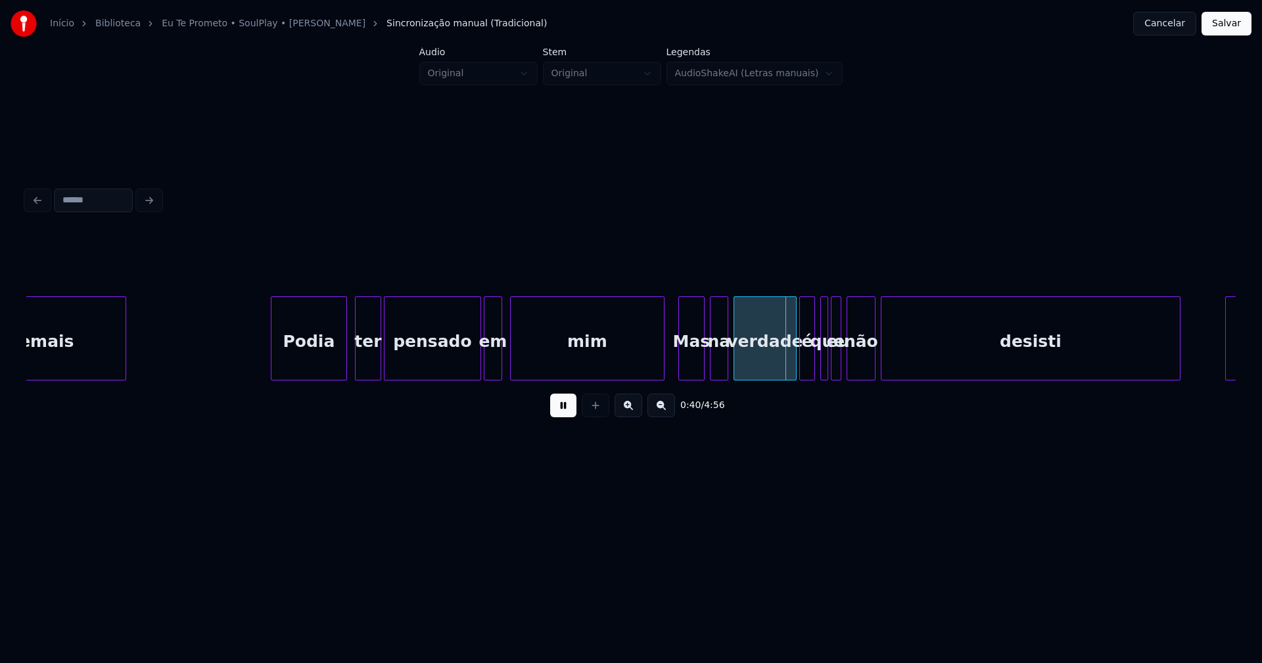
click at [660, 362] on div at bounding box center [662, 338] width 4 height 83
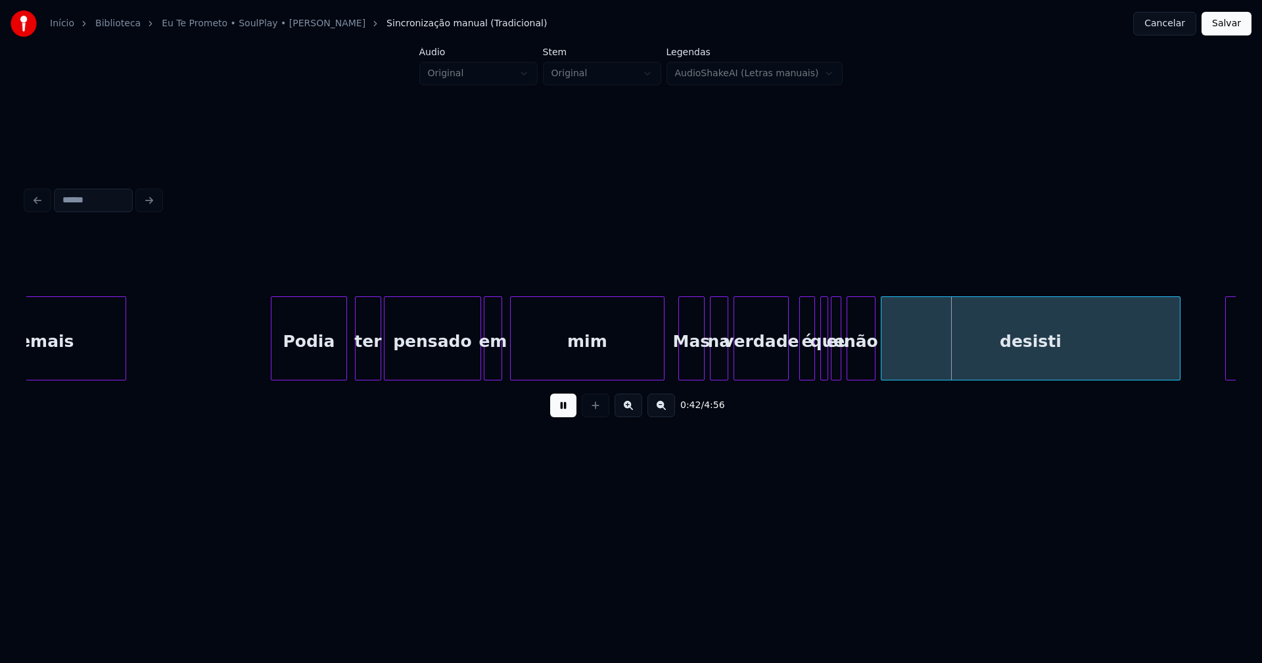
click at [785, 366] on div at bounding box center [786, 338] width 4 height 83
click at [804, 363] on div "é" at bounding box center [805, 341] width 14 height 89
click at [817, 363] on div at bounding box center [819, 338] width 4 height 83
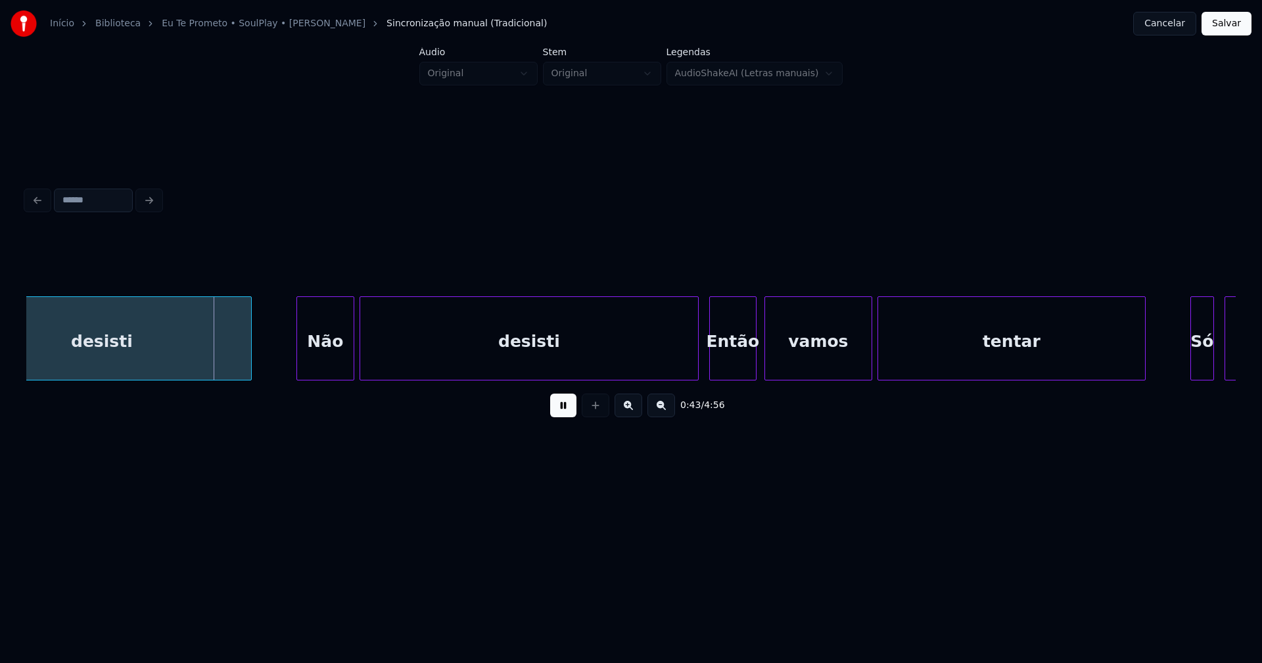
scroll to position [0, 5551]
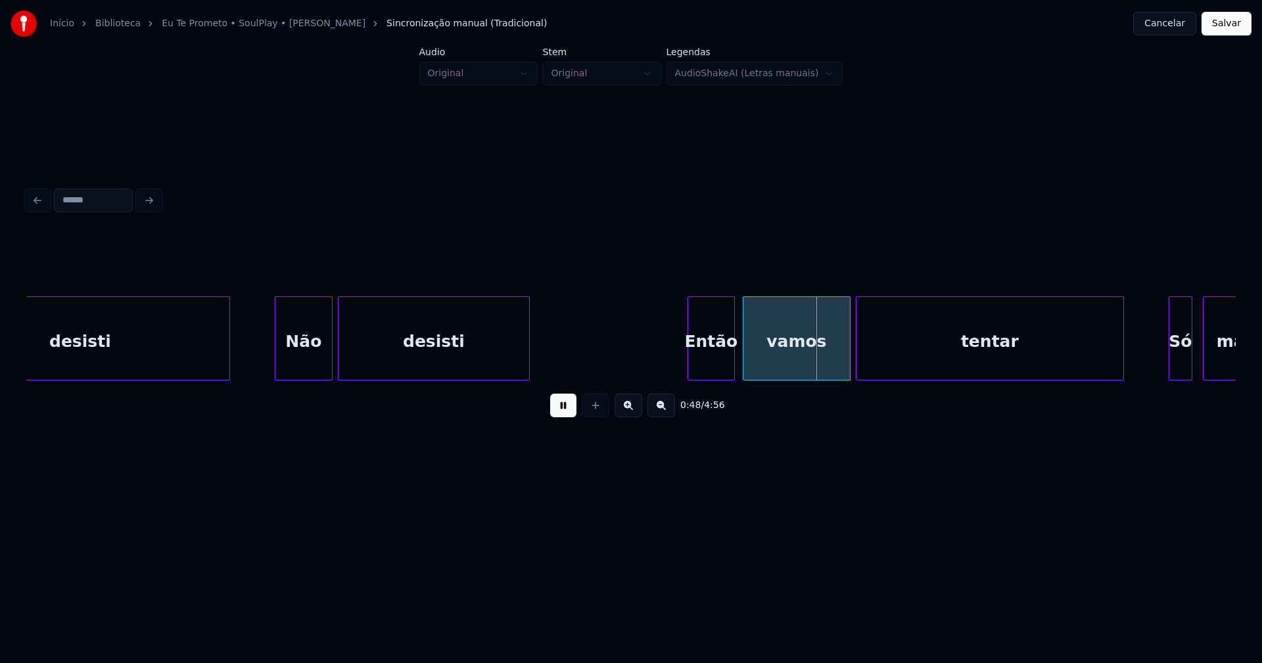
click at [527, 368] on div at bounding box center [527, 338] width 4 height 83
click at [594, 348] on div at bounding box center [594, 338] width 4 height 83
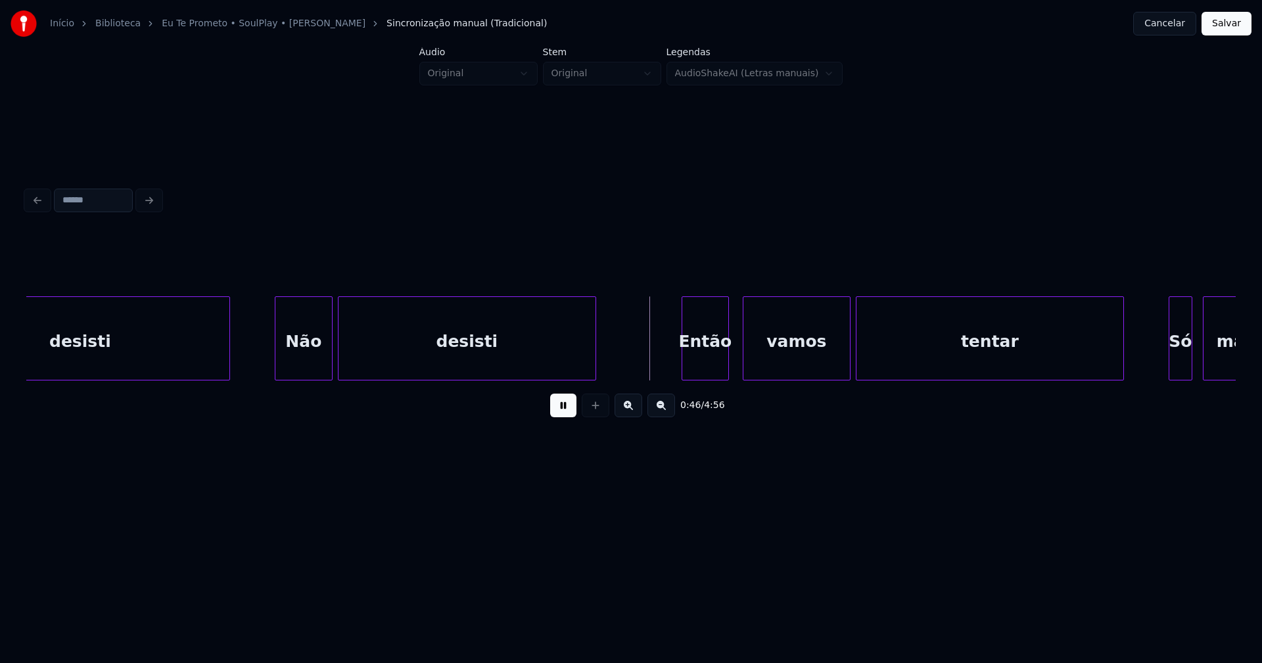
click at [702, 361] on div "Então" at bounding box center [705, 341] width 46 height 89
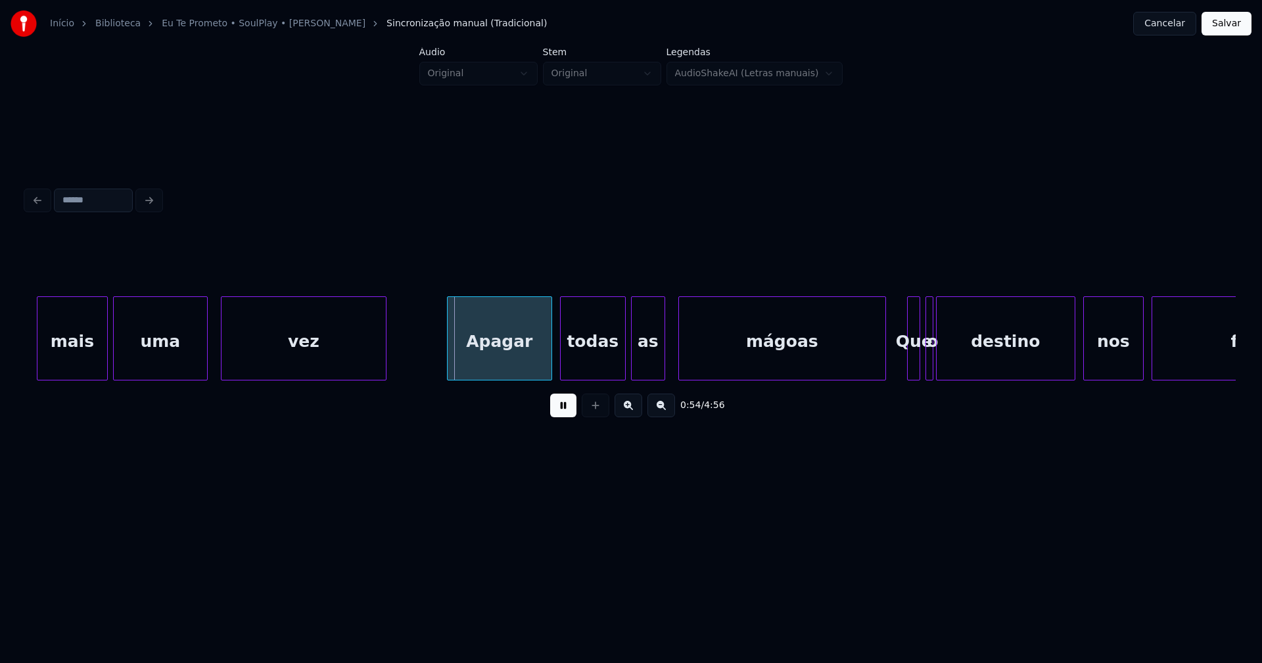
scroll to position [0, 6739]
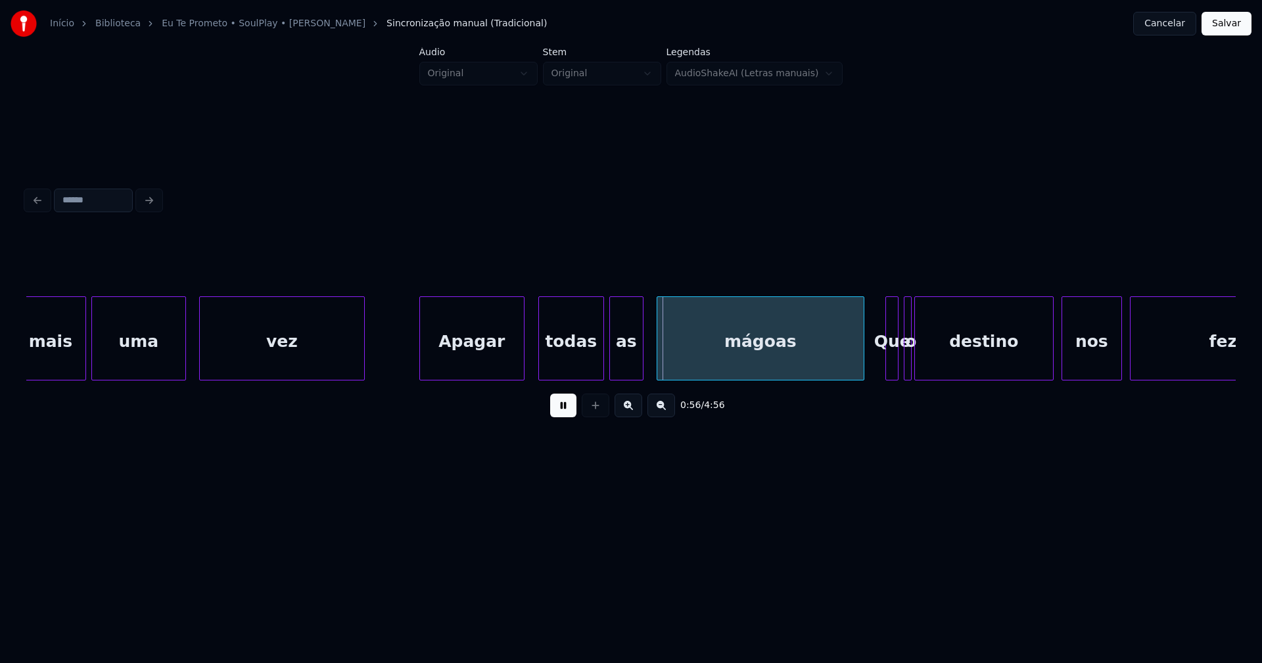
click at [460, 357] on div "Apagar" at bounding box center [472, 341] width 104 height 89
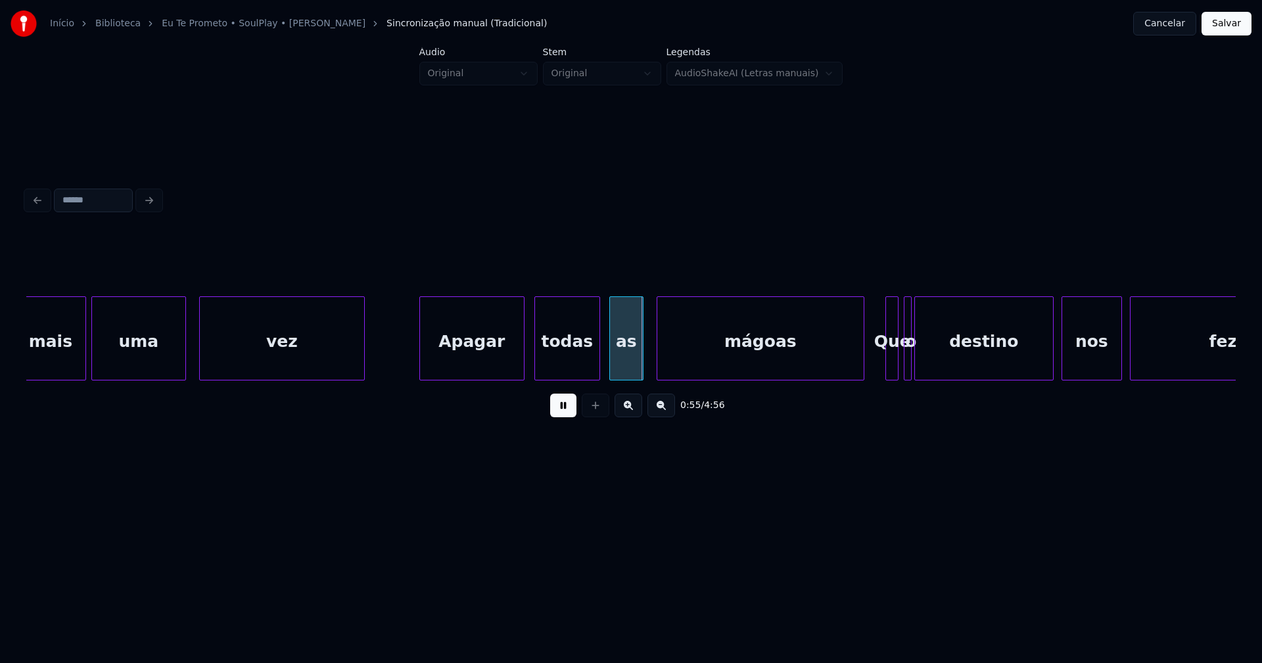
click at [570, 363] on div "todas" at bounding box center [567, 341] width 64 height 89
click at [619, 359] on div "as" at bounding box center [621, 341] width 33 height 89
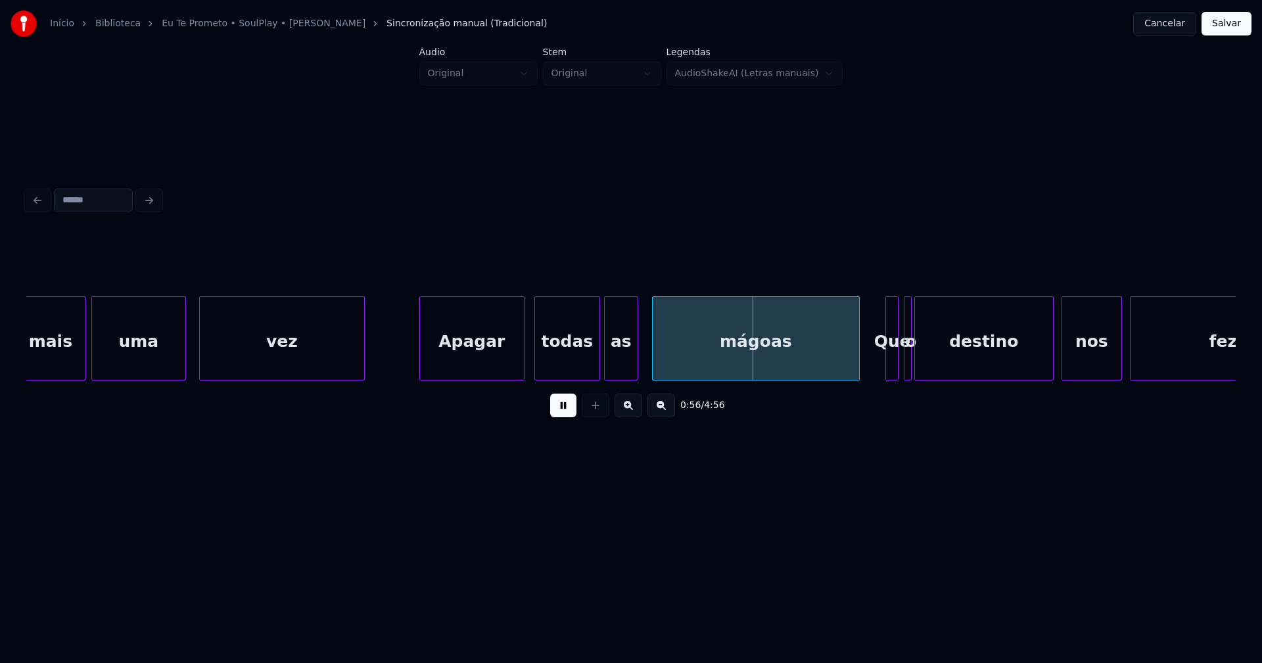
click at [695, 363] on div "mágoas" at bounding box center [756, 341] width 206 height 89
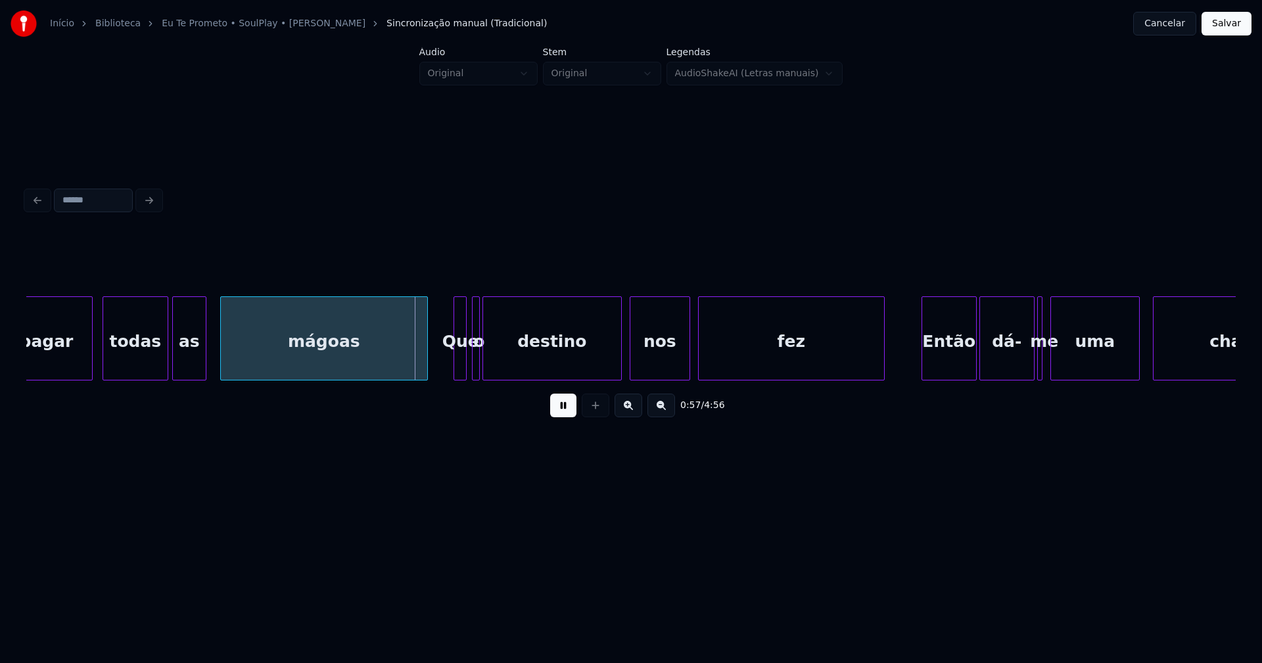
scroll to position [0, 7215]
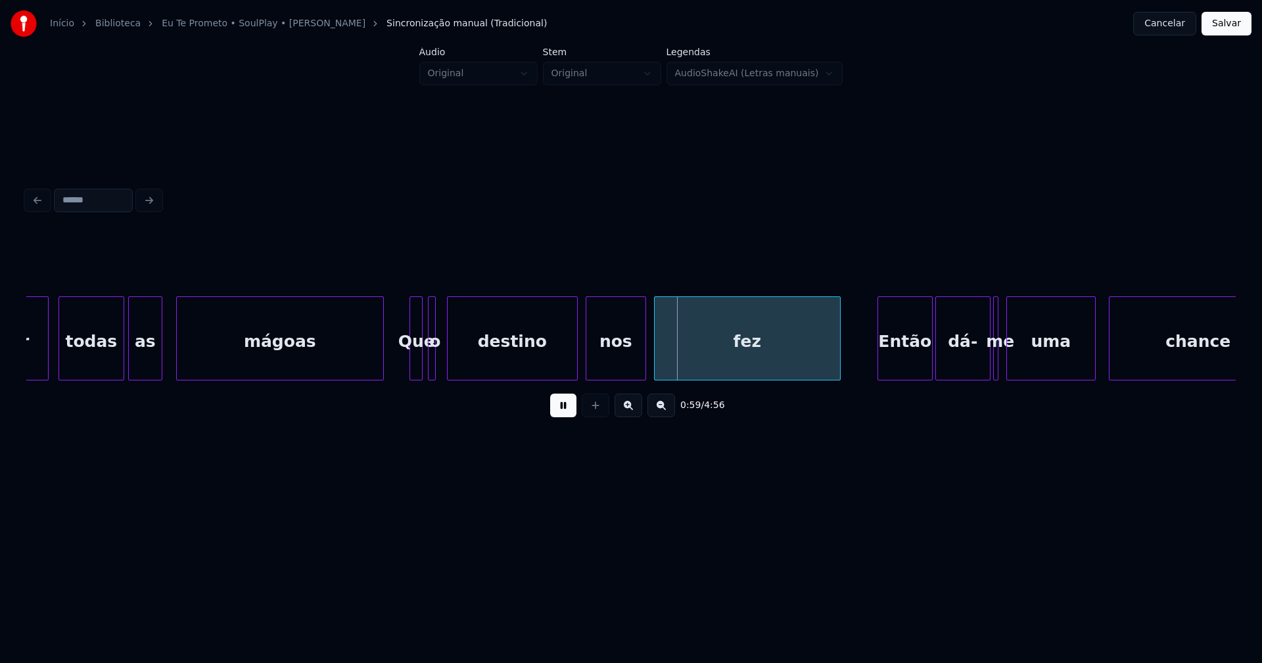
click at [450, 354] on div at bounding box center [450, 338] width 4 height 83
click at [440, 360] on div at bounding box center [441, 338] width 4 height 83
click at [473, 354] on div at bounding box center [475, 338] width 4 height 83
click at [455, 361] on div at bounding box center [457, 338] width 4 height 83
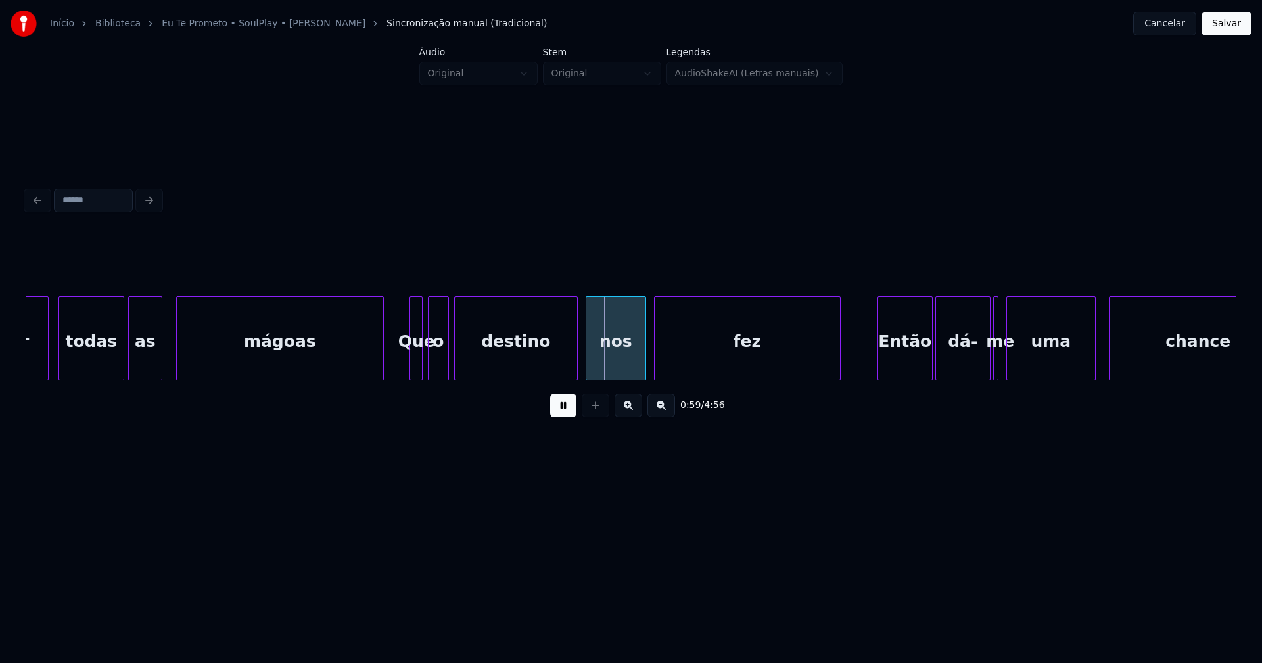
click at [445, 357] on div at bounding box center [446, 338] width 4 height 83
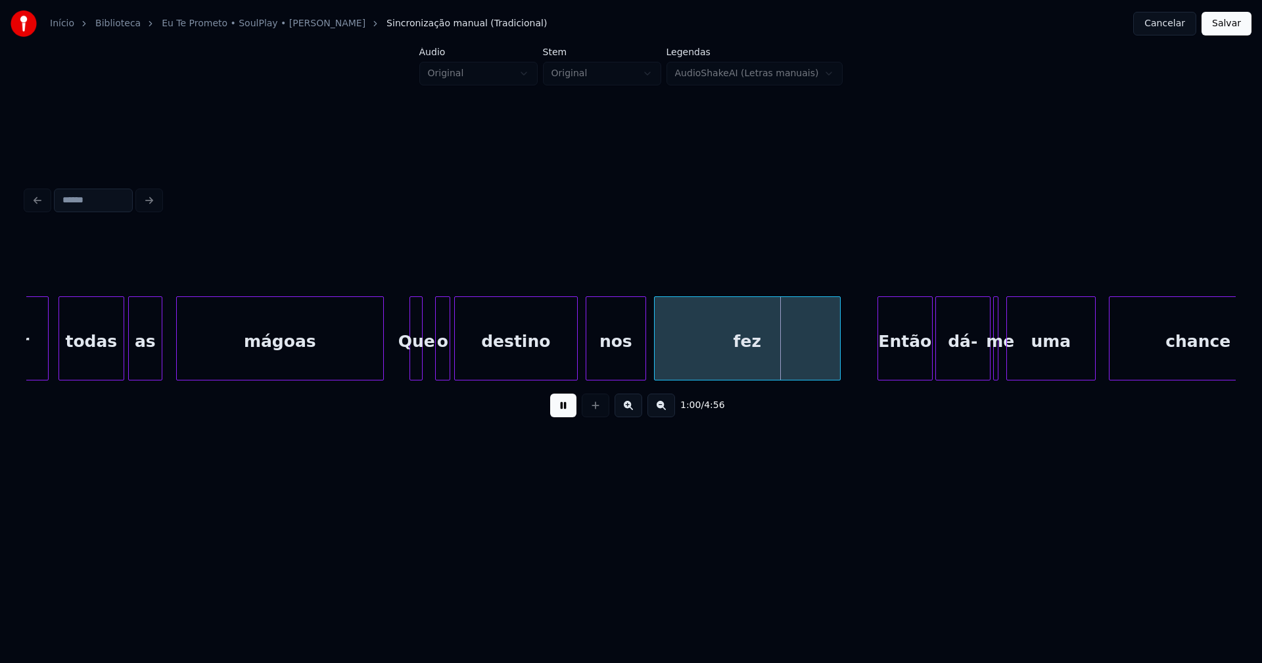
click at [438, 364] on div at bounding box center [438, 338] width 4 height 83
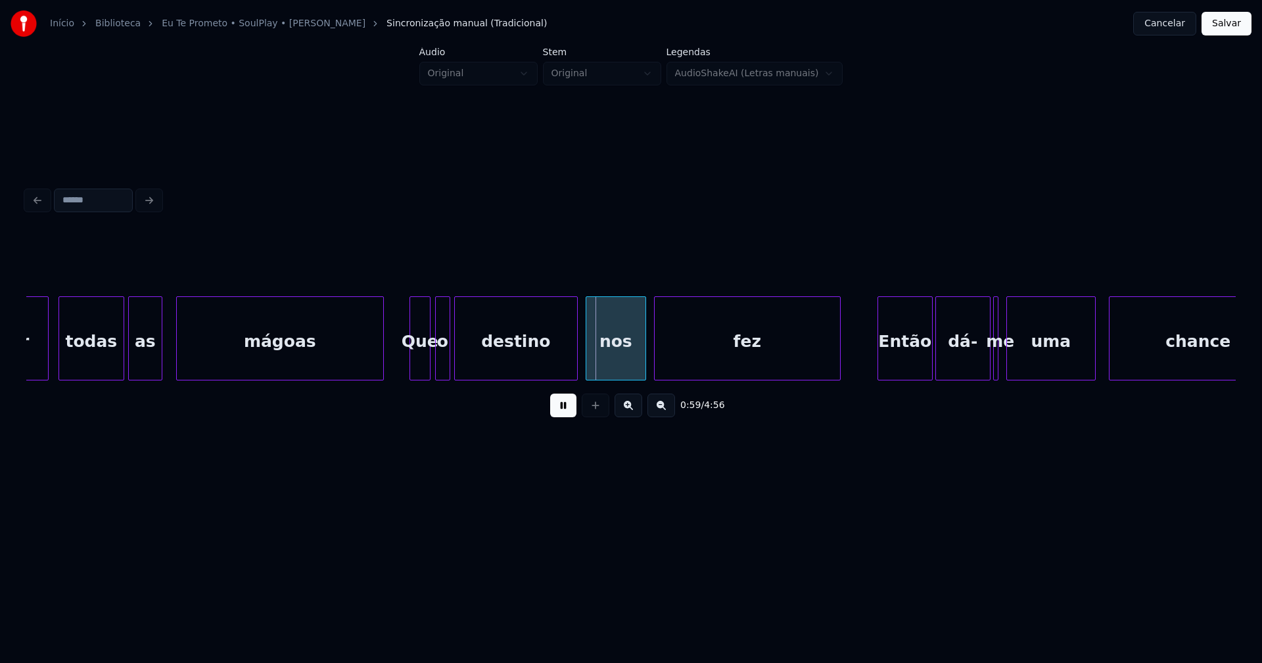
click at [429, 360] on div at bounding box center [428, 338] width 4 height 83
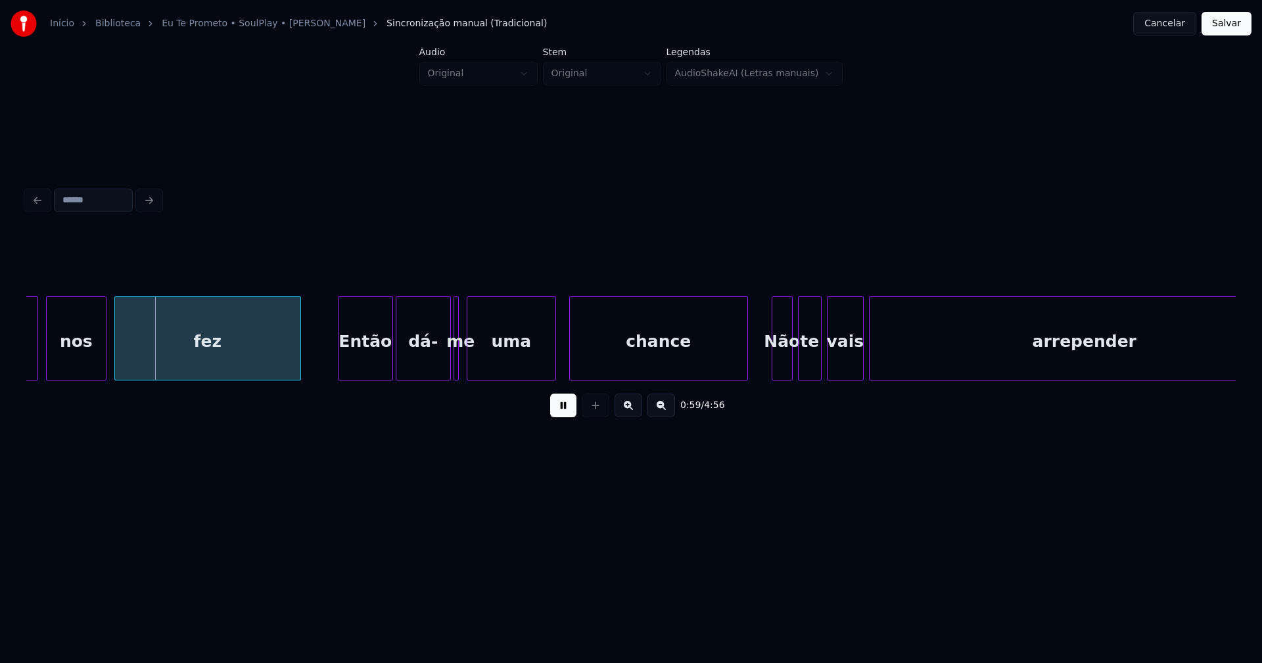
scroll to position [0, 7798]
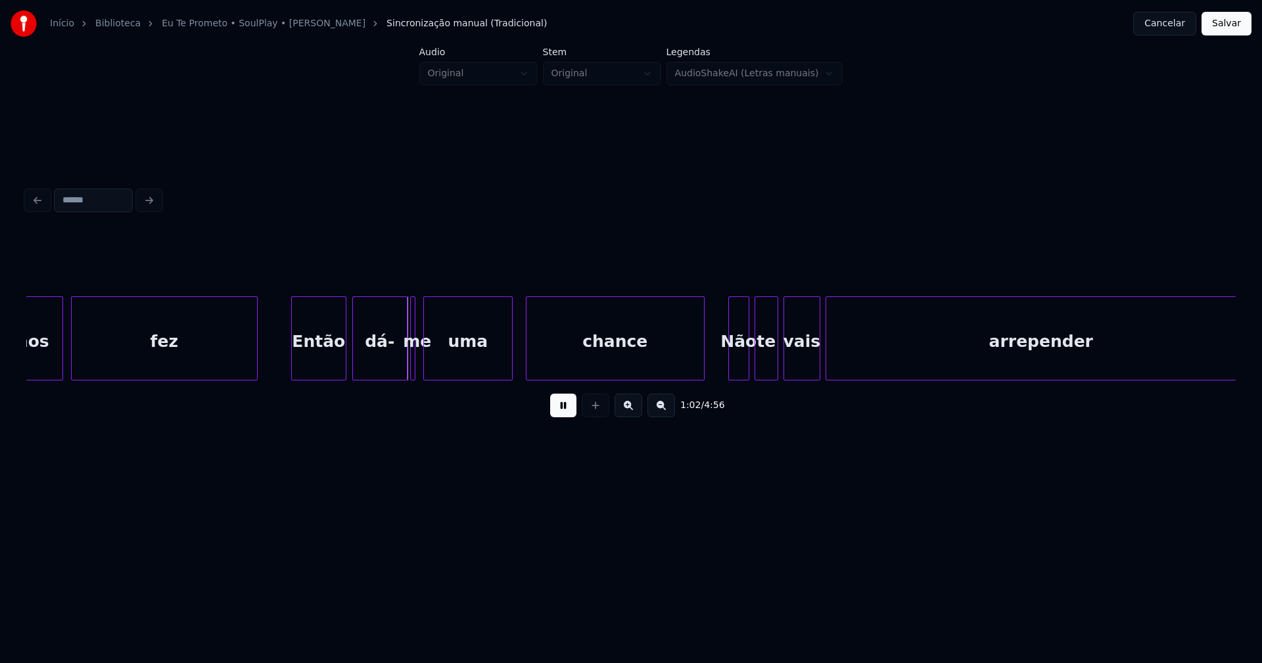
click at [321, 361] on div "Então" at bounding box center [319, 341] width 54 height 89
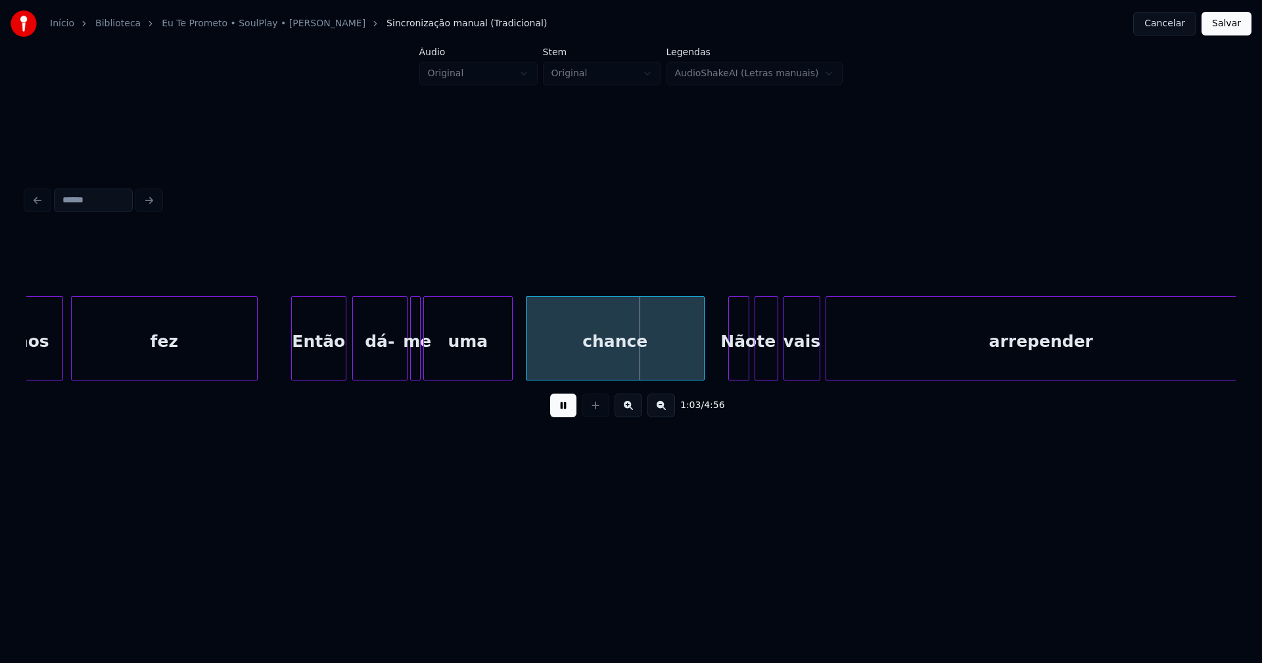
click at [418, 373] on div at bounding box center [418, 338] width 4 height 83
click at [435, 365] on div at bounding box center [435, 338] width 4 height 83
click at [426, 365] on div at bounding box center [427, 338] width 4 height 83
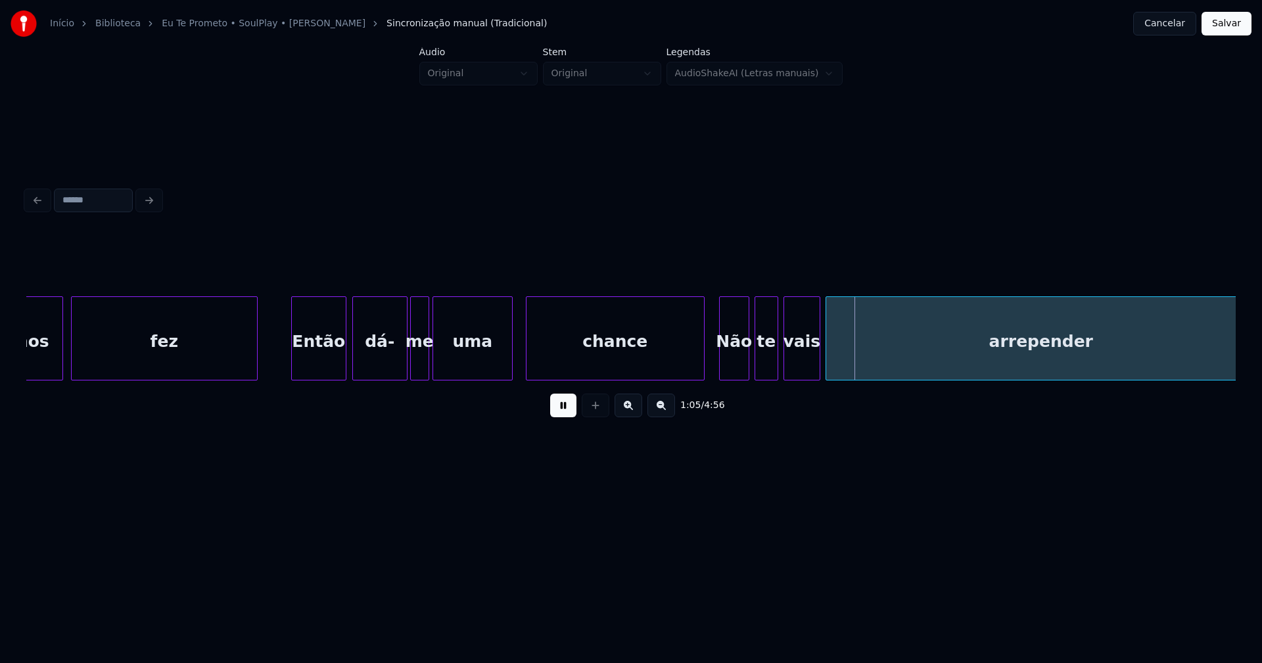
click at [721, 369] on div at bounding box center [722, 338] width 4 height 83
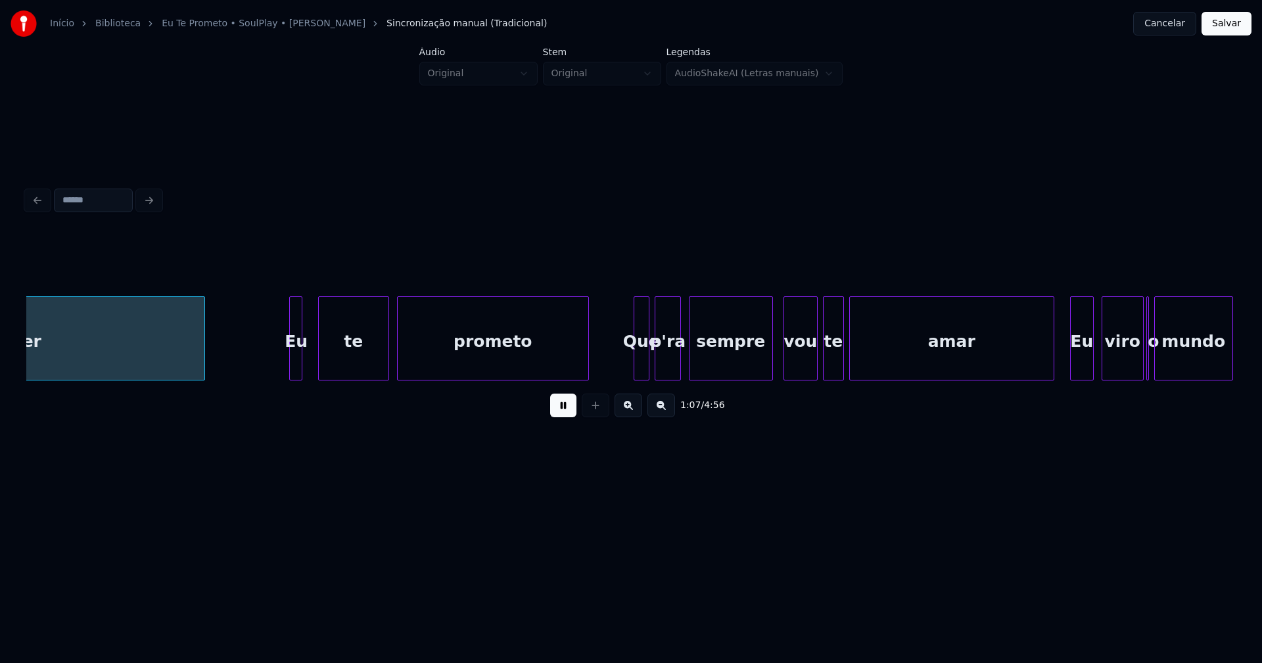
scroll to position [0, 8862]
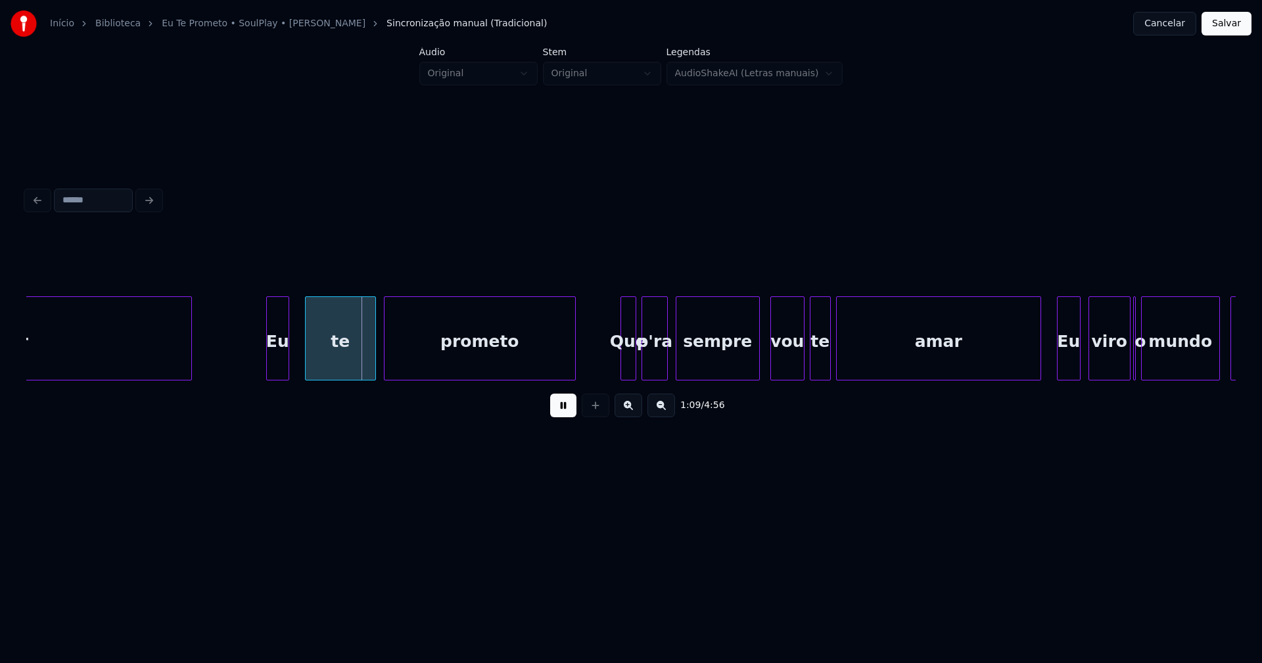
click at [269, 377] on div "arrepender Eu te prometo Que p'ra sempre vou te amar Eu viro o mundo do" at bounding box center [630, 338] width 1209 height 84
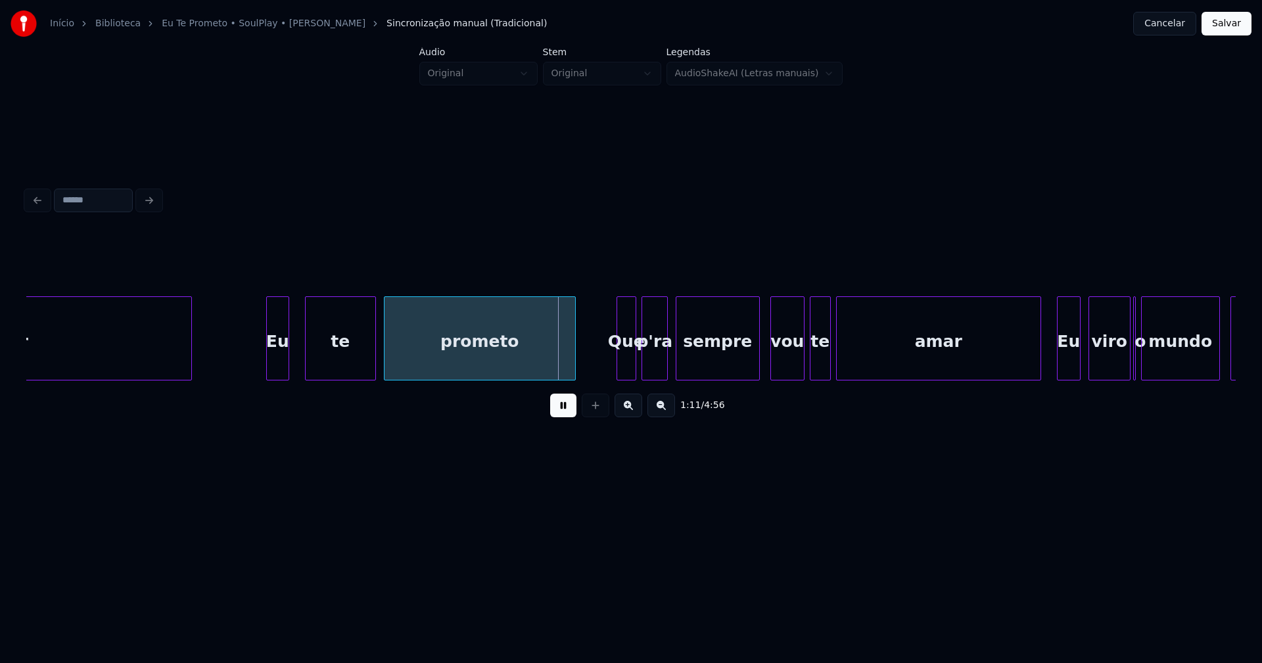
click at [617, 361] on div at bounding box center [619, 338] width 4 height 83
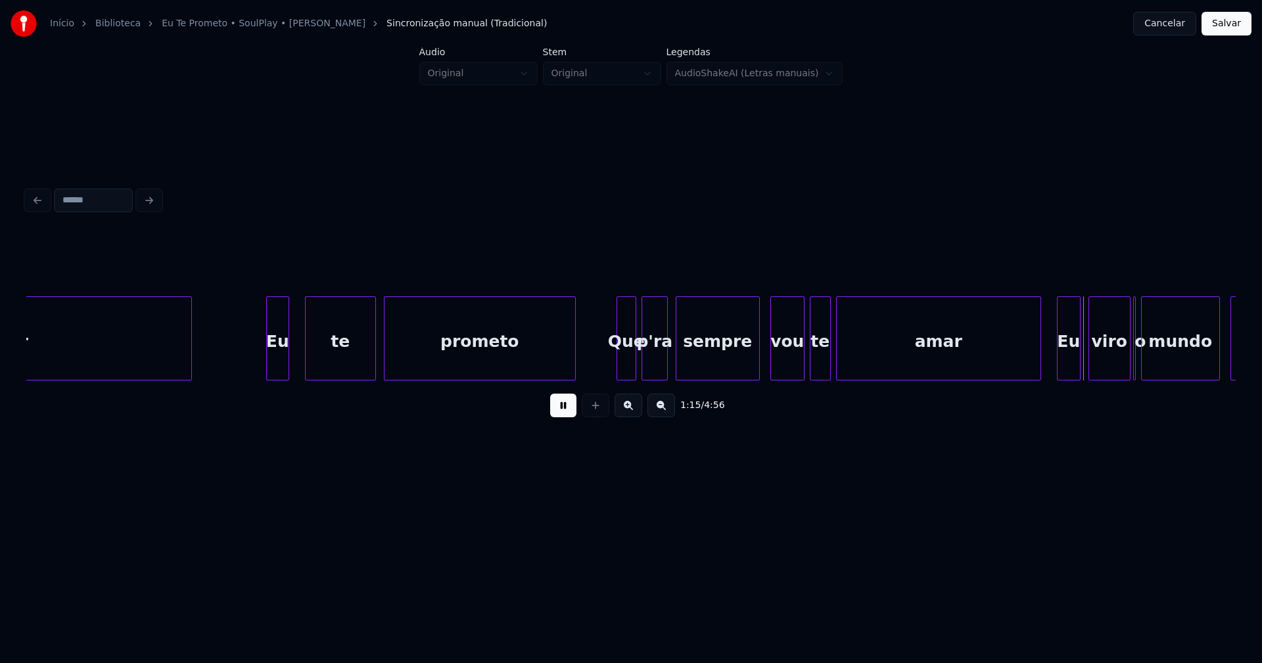
click at [852, 360] on div at bounding box center [852, 338] width 4 height 83
click at [843, 356] on div at bounding box center [843, 338] width 4 height 83
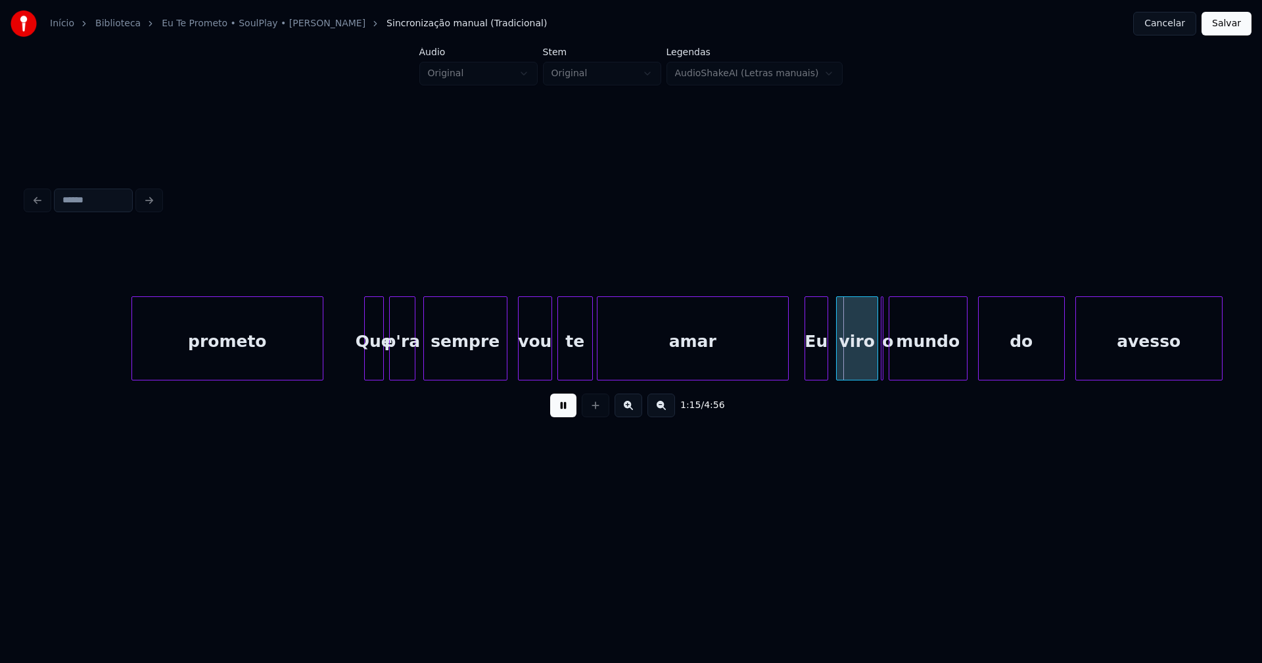
scroll to position [0, 9655]
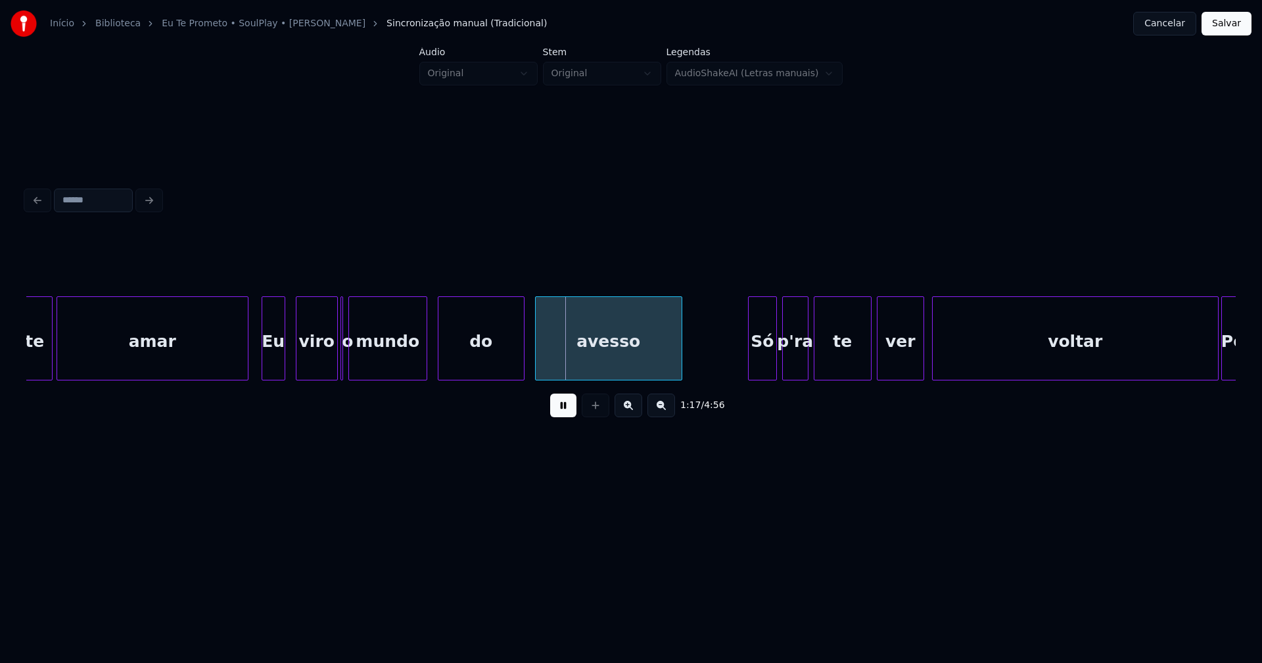
click at [272, 363] on div "Eu" at bounding box center [273, 341] width 22 height 89
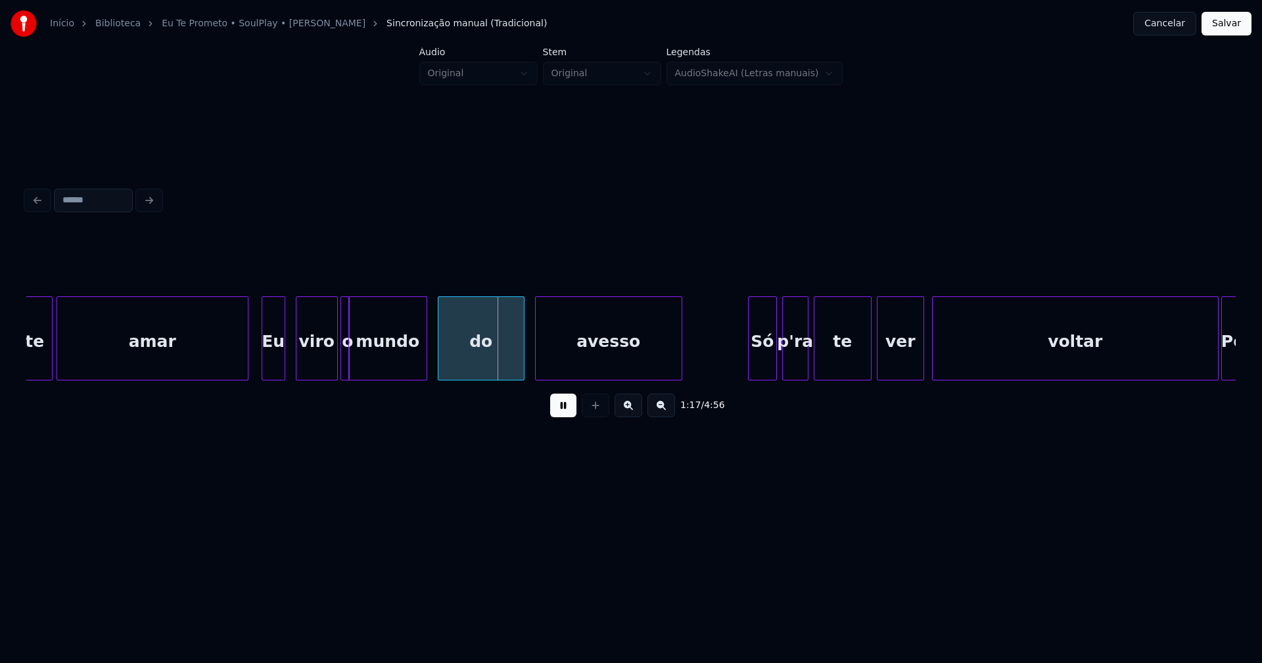
click at [346, 365] on div at bounding box center [347, 338] width 4 height 83
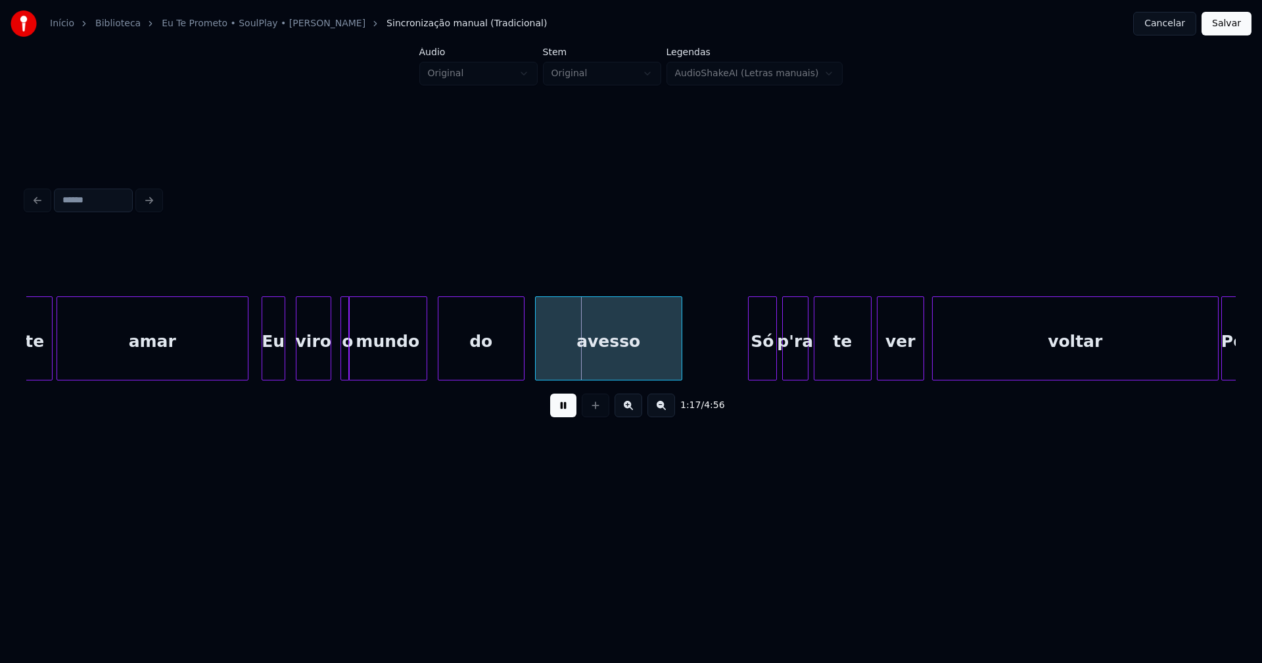
click at [327, 373] on div at bounding box center [329, 338] width 4 height 83
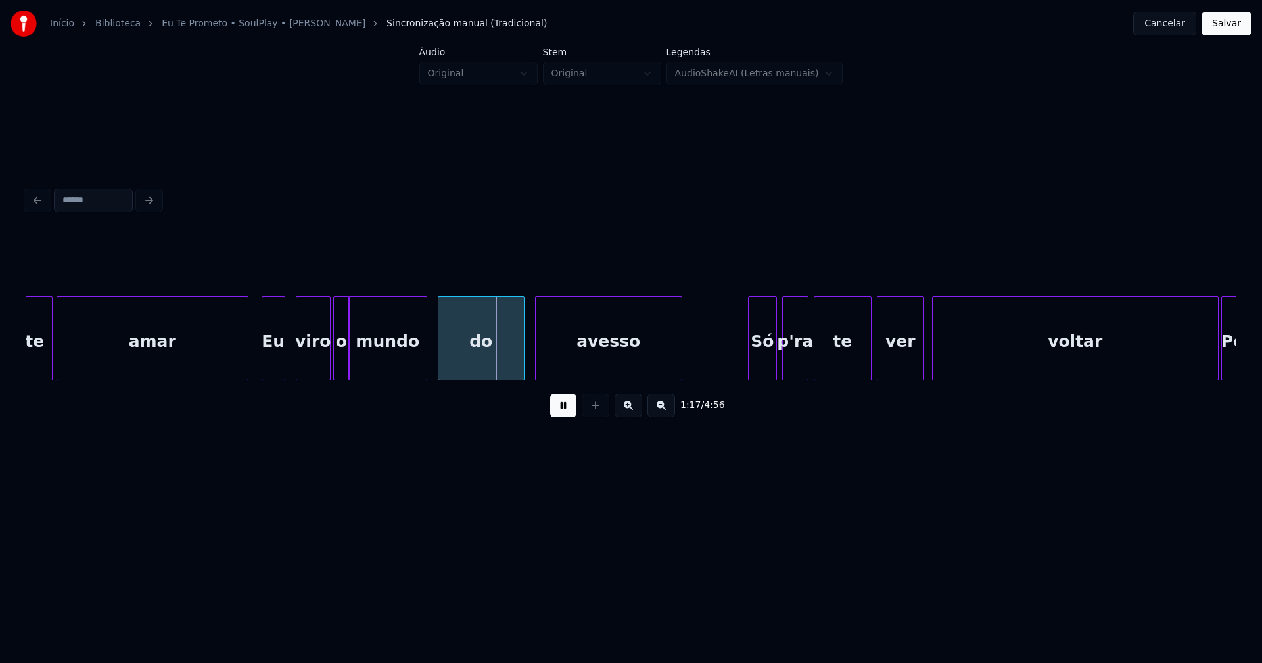
click at [334, 364] on div at bounding box center [336, 338] width 4 height 83
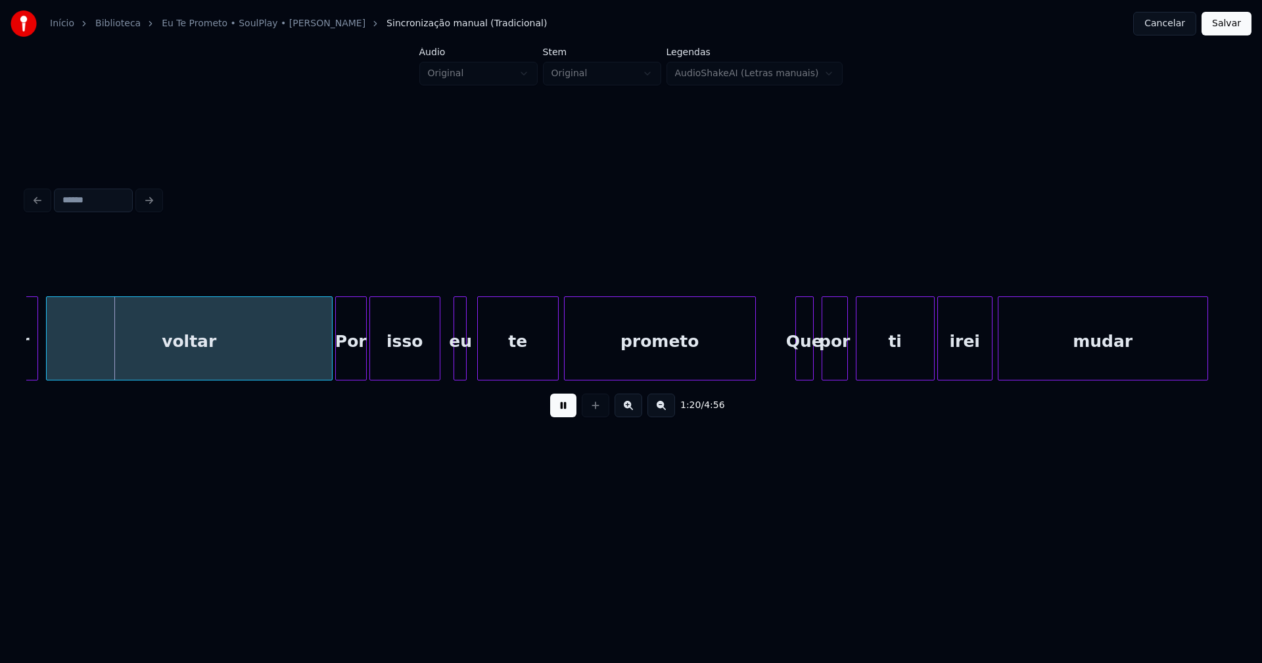
scroll to position [0, 10584]
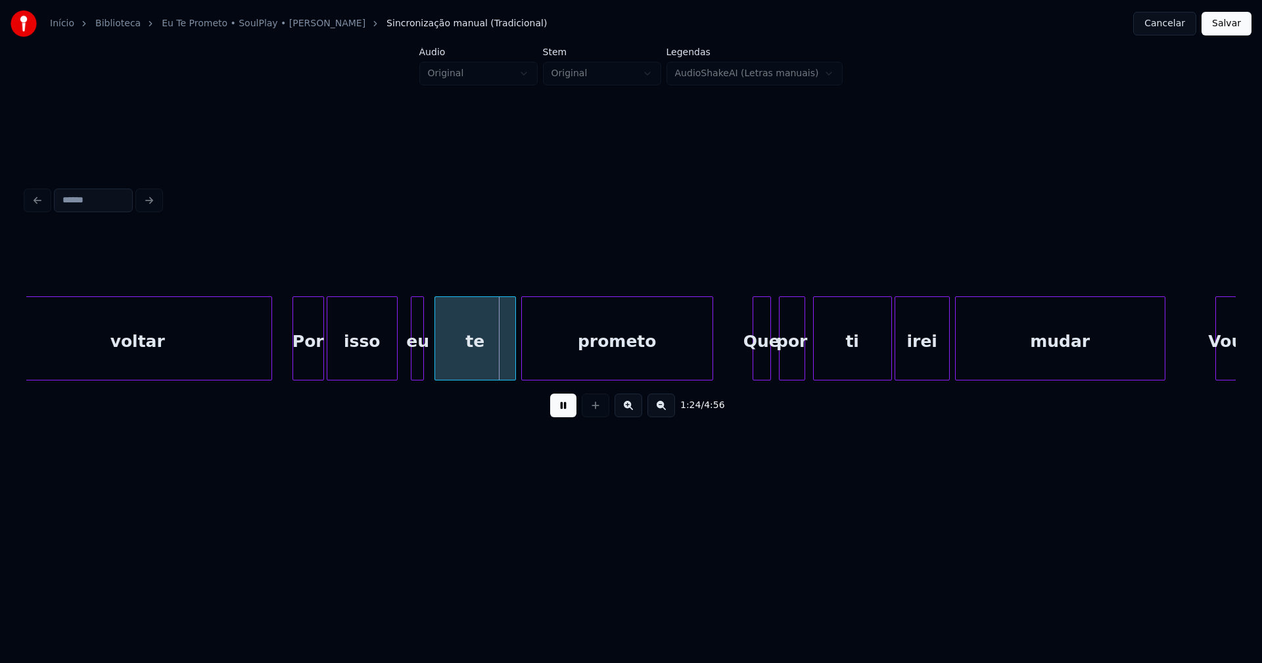
click at [269, 374] on div at bounding box center [270, 338] width 4 height 83
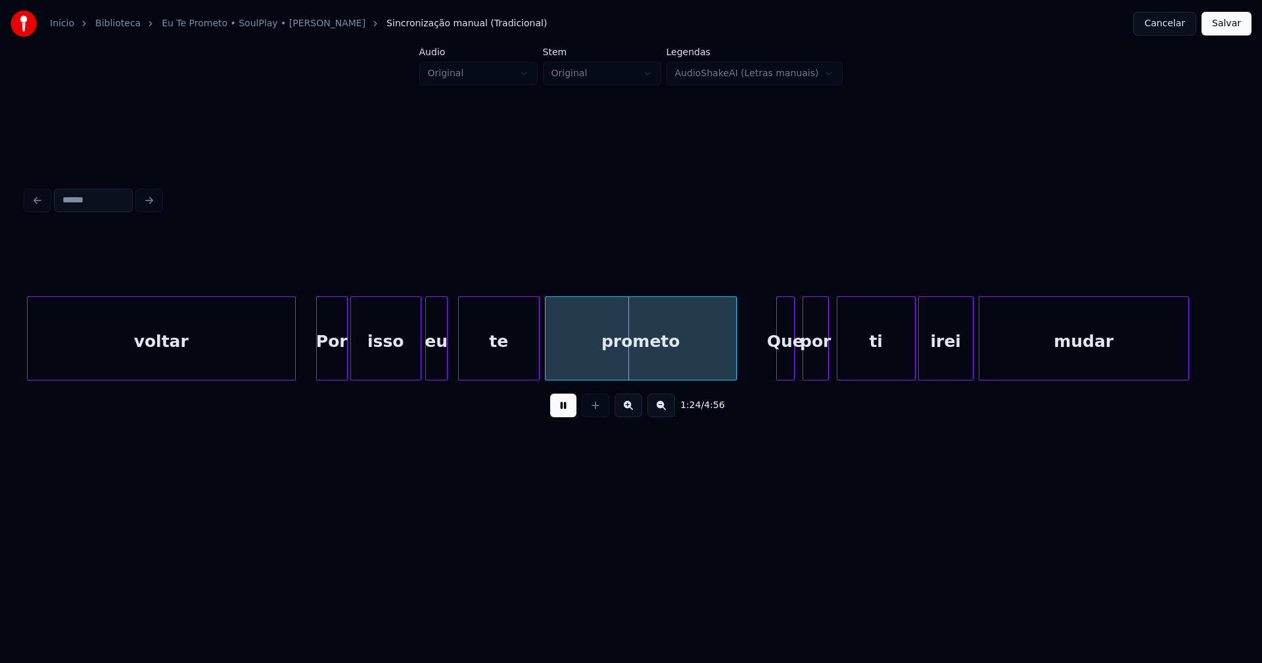
click at [426, 372] on div at bounding box center [428, 338] width 4 height 83
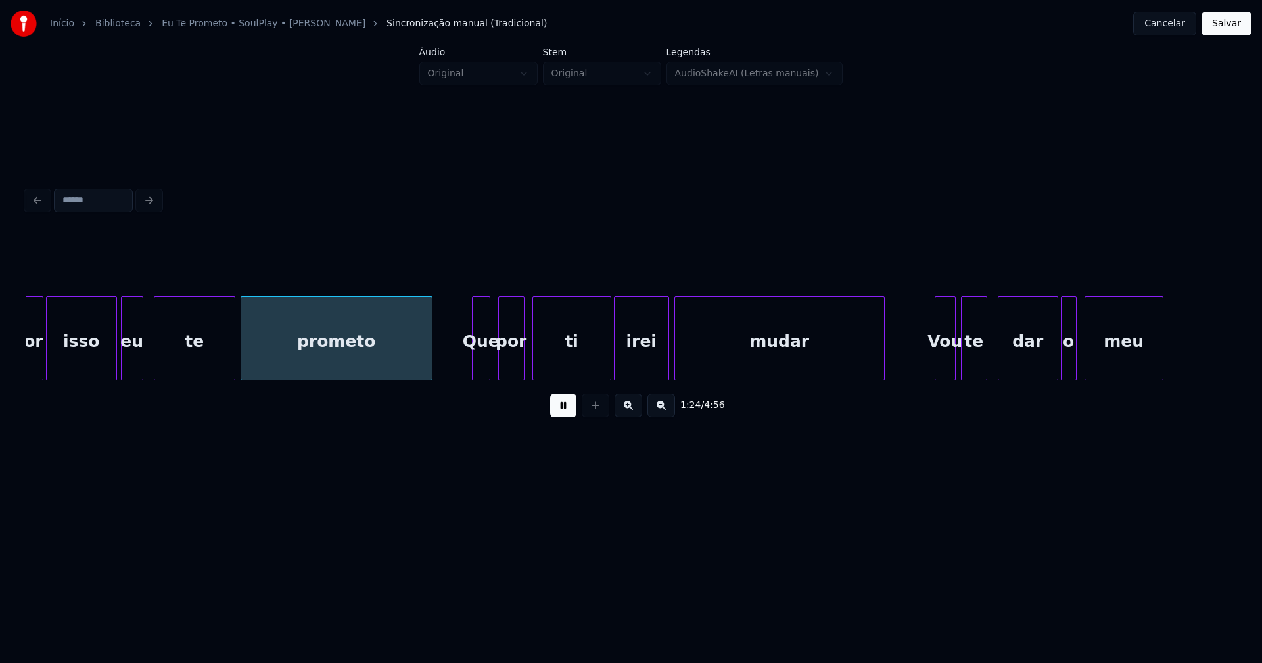
scroll to position [0, 11016]
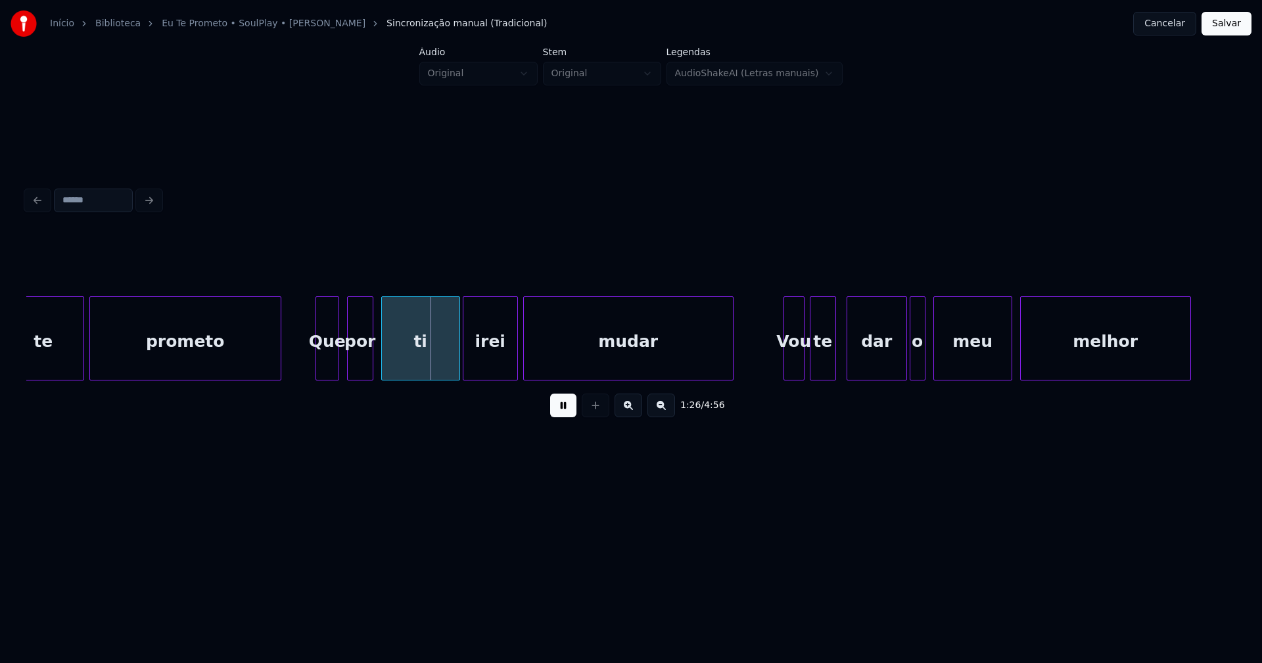
click at [316, 371] on div at bounding box center [318, 338] width 4 height 83
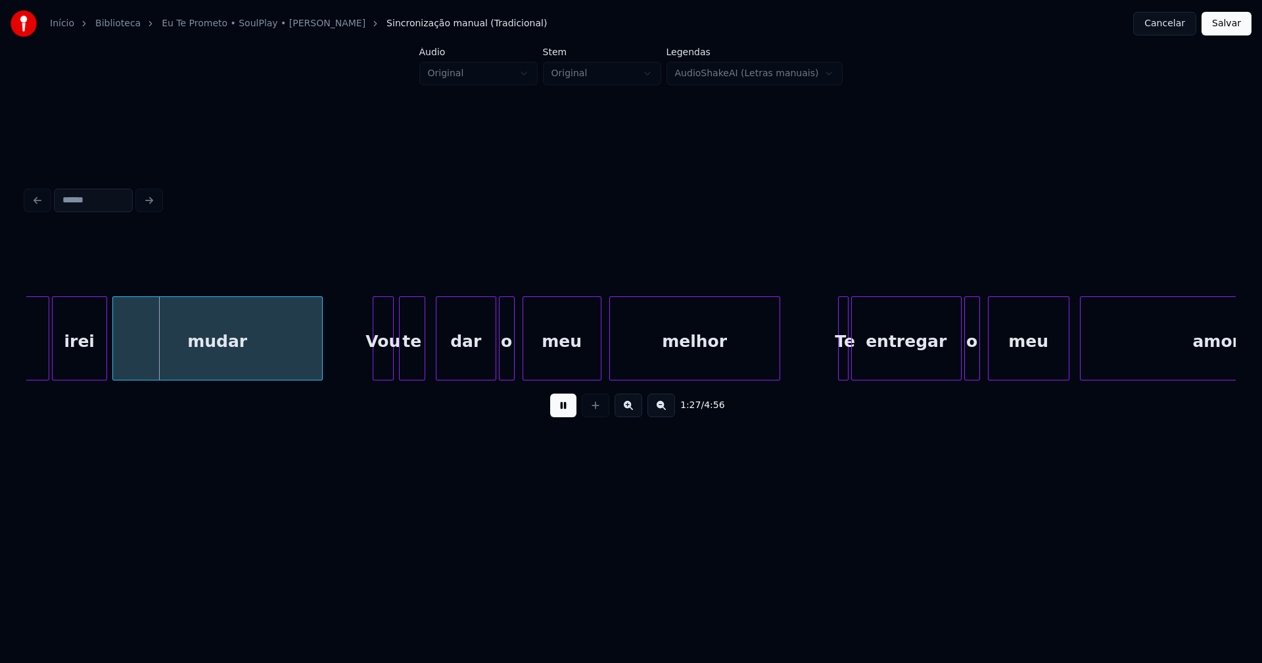
scroll to position [0, 11491]
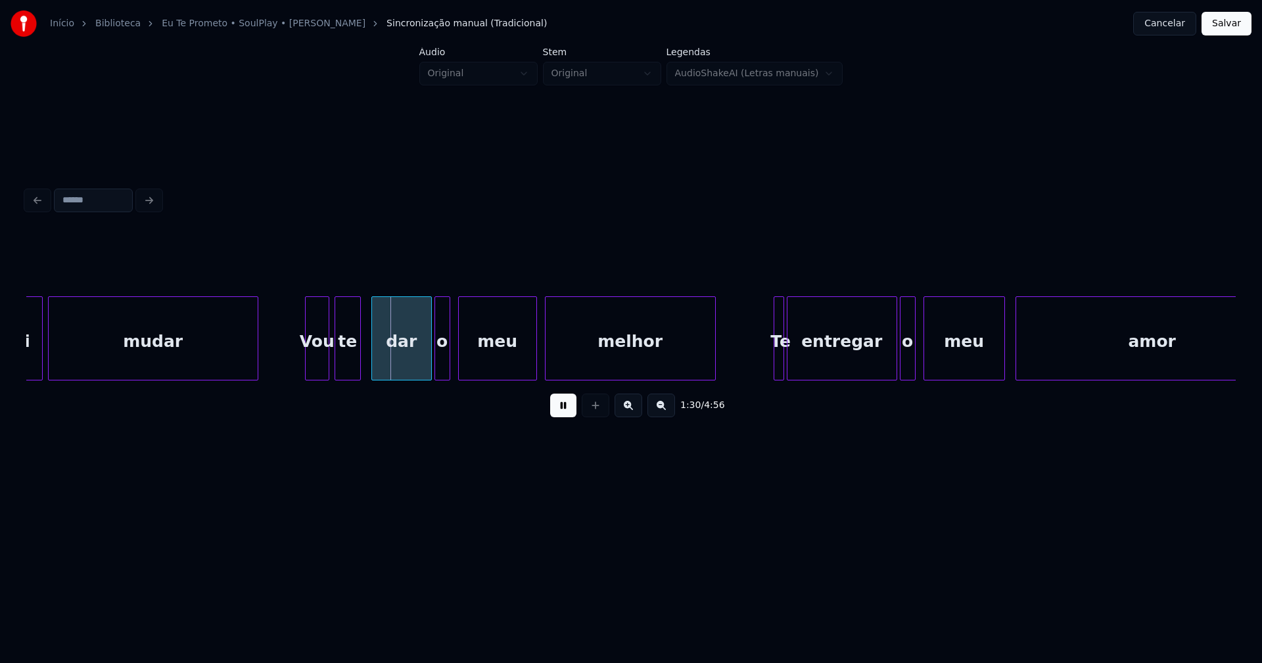
click at [306, 368] on div at bounding box center [308, 338] width 4 height 83
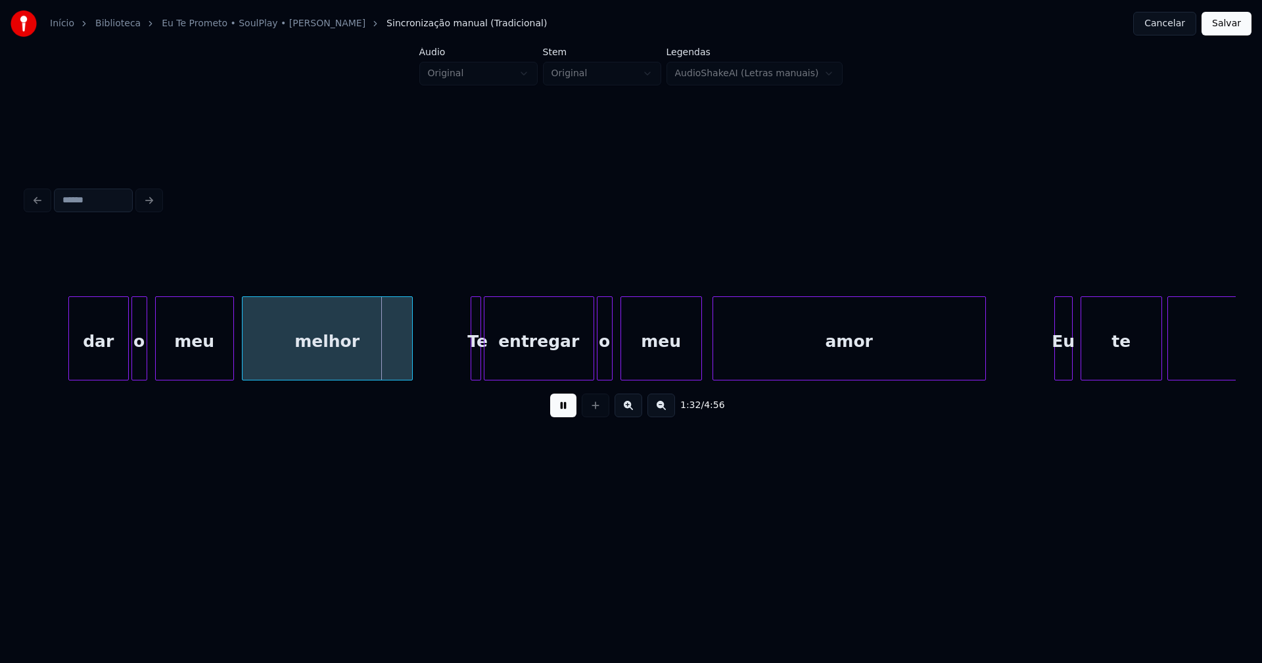
scroll to position [0, 11858]
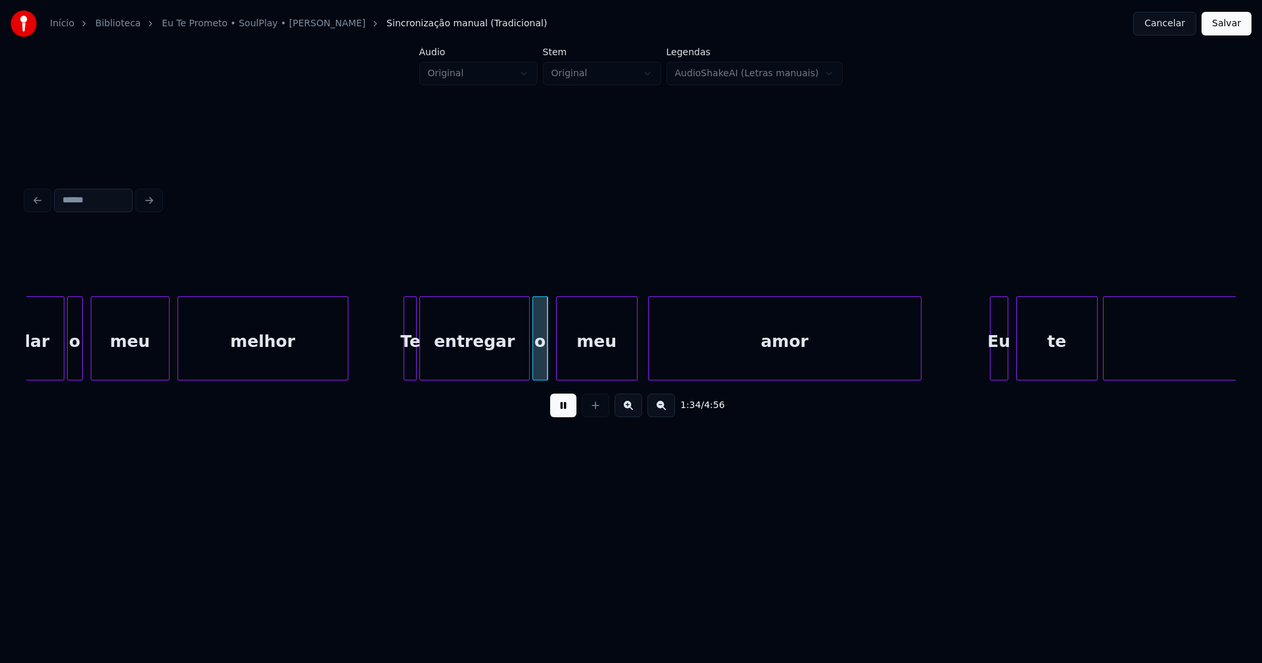
click at [406, 371] on div at bounding box center [406, 338] width 4 height 83
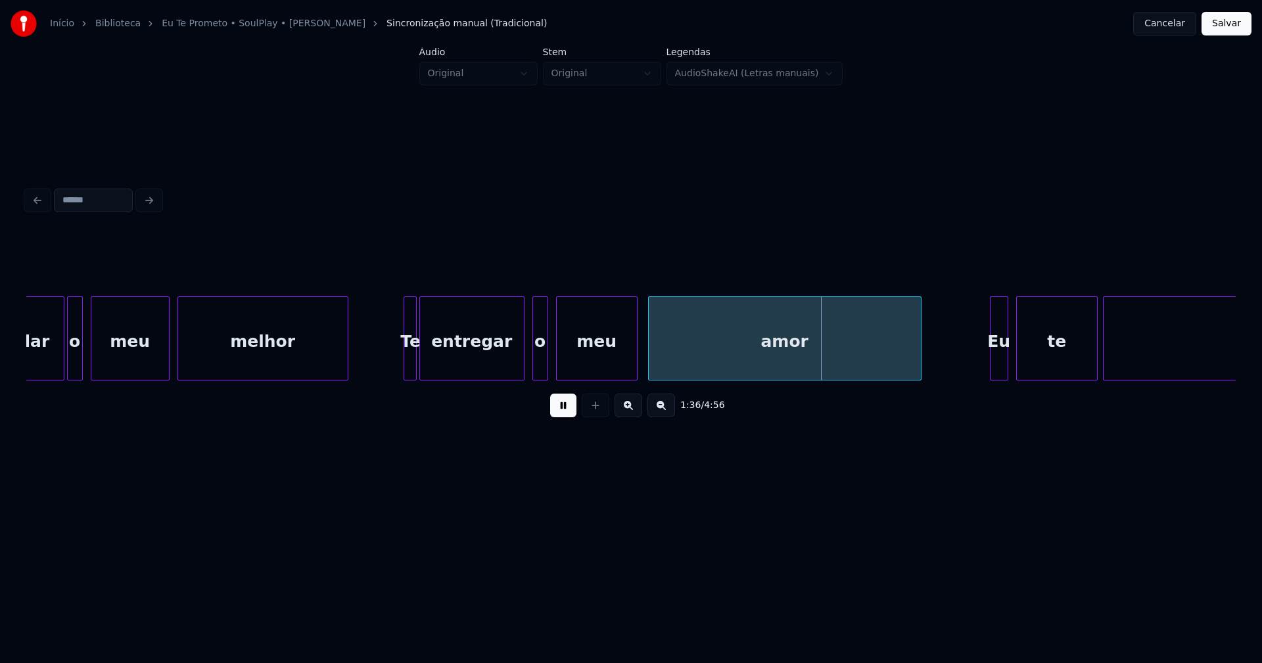
click at [522, 377] on div "dar o meu melhor Te entregar o meu amor Eu te prometo" at bounding box center [630, 338] width 1209 height 84
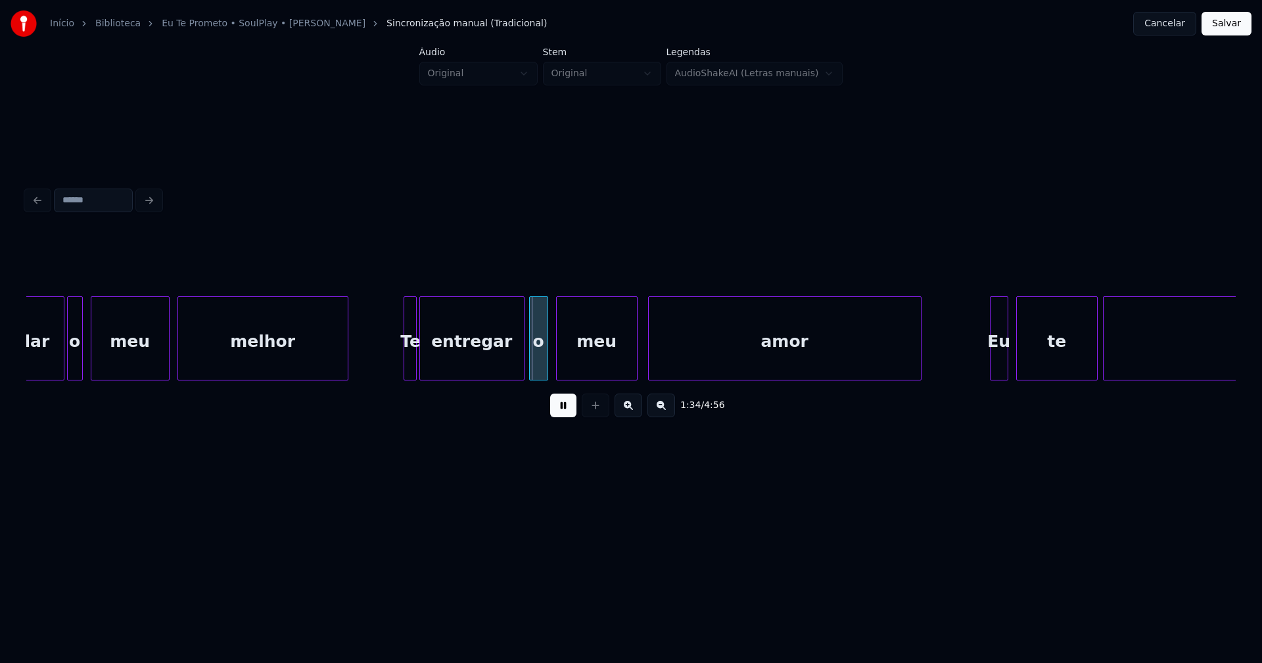
click at [530, 364] on div at bounding box center [532, 338] width 4 height 83
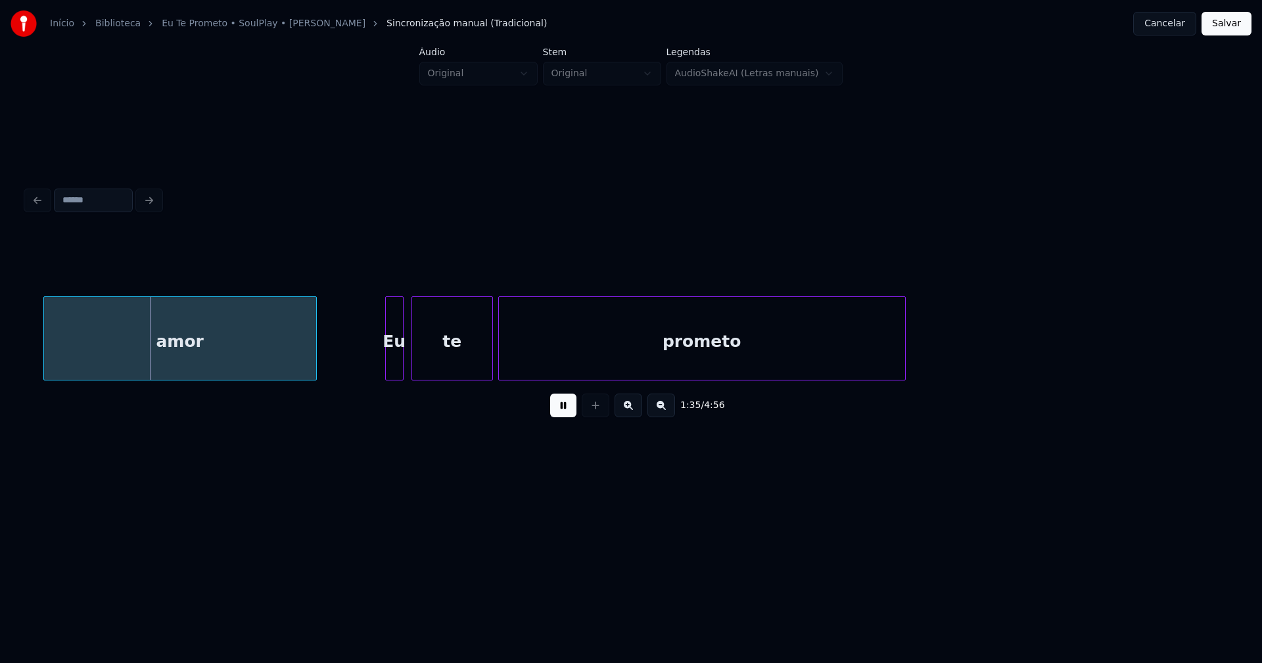
scroll to position [0, 12506]
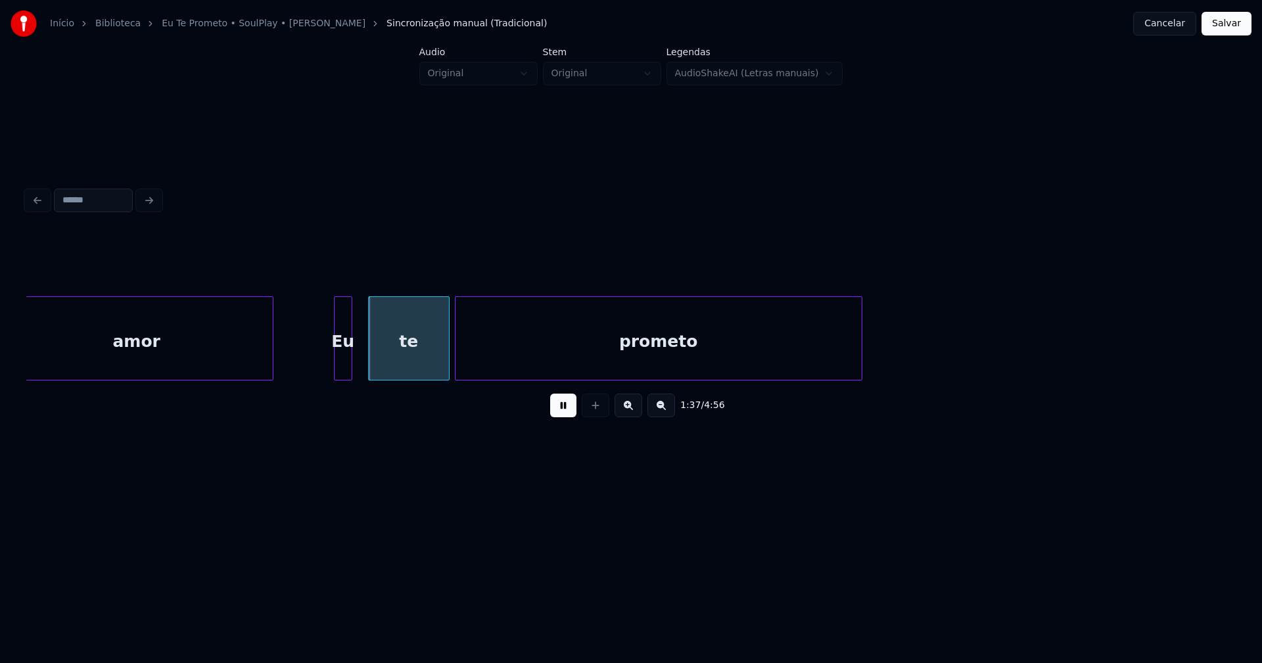
click at [343, 367] on div "Eu" at bounding box center [343, 341] width 17 height 89
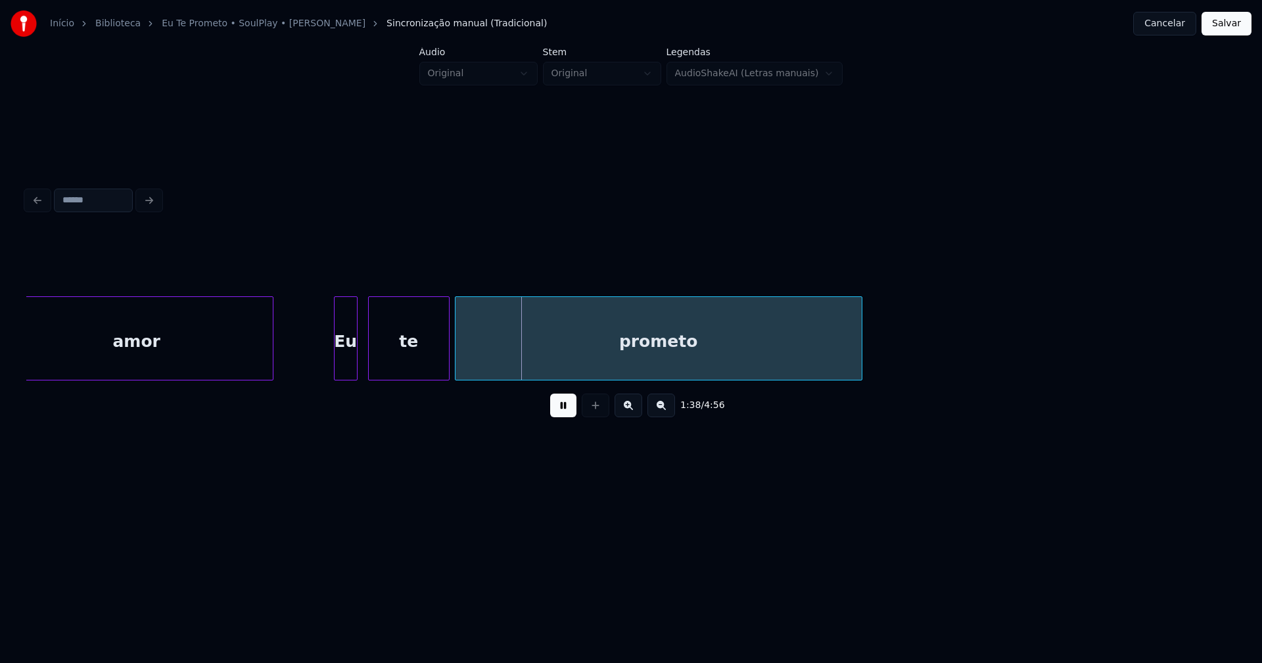
click at [356, 358] on div at bounding box center [355, 338] width 4 height 83
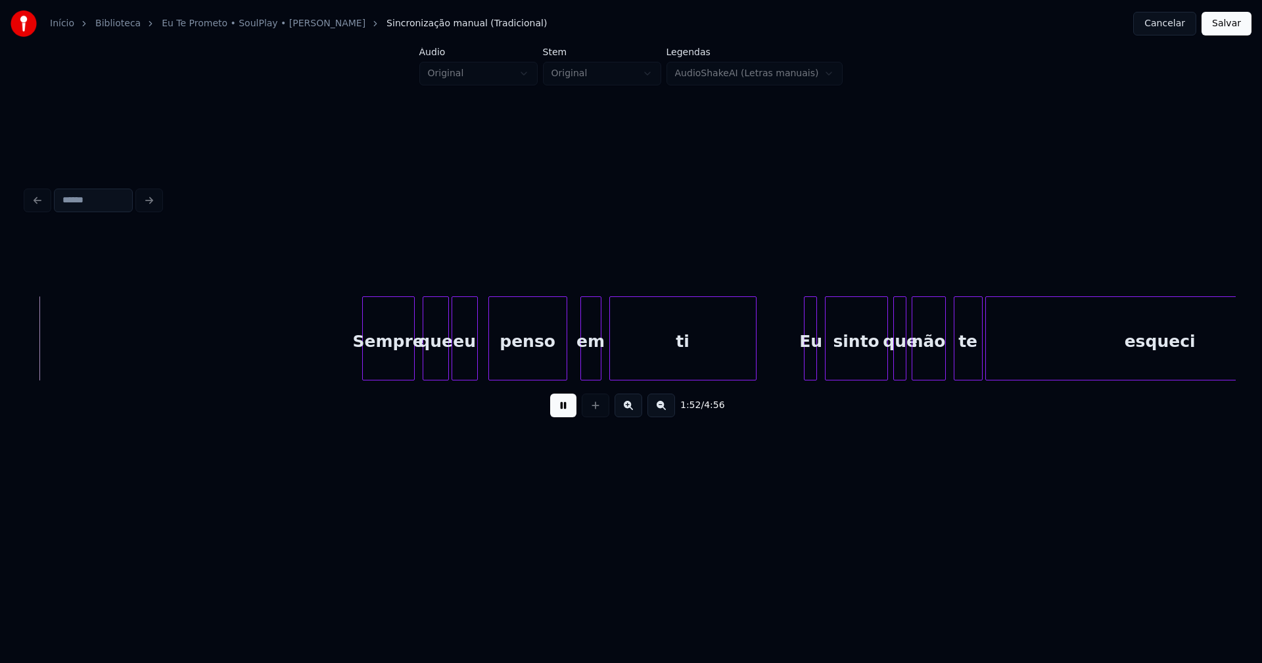
scroll to position [0, 14753]
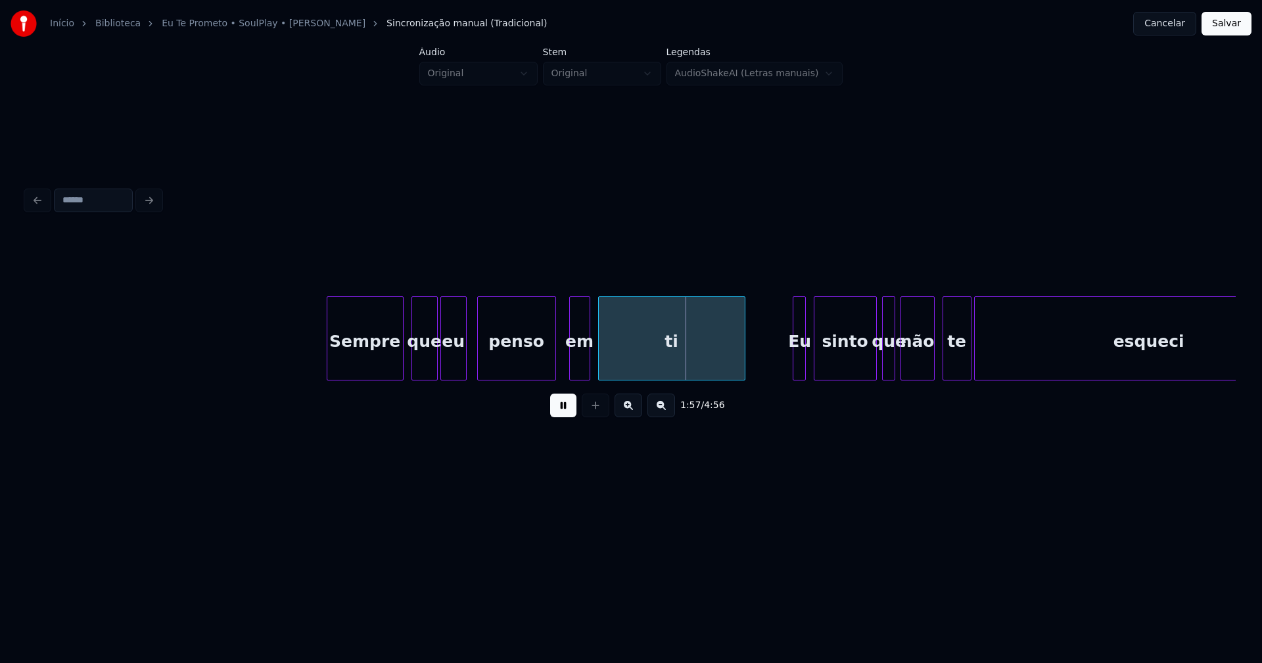
click at [329, 375] on div "Sempre" at bounding box center [365, 338] width 77 height 84
click at [543, 370] on div at bounding box center [542, 338] width 4 height 83
click at [569, 356] on div "em" at bounding box center [579, 338] width 21 height 84
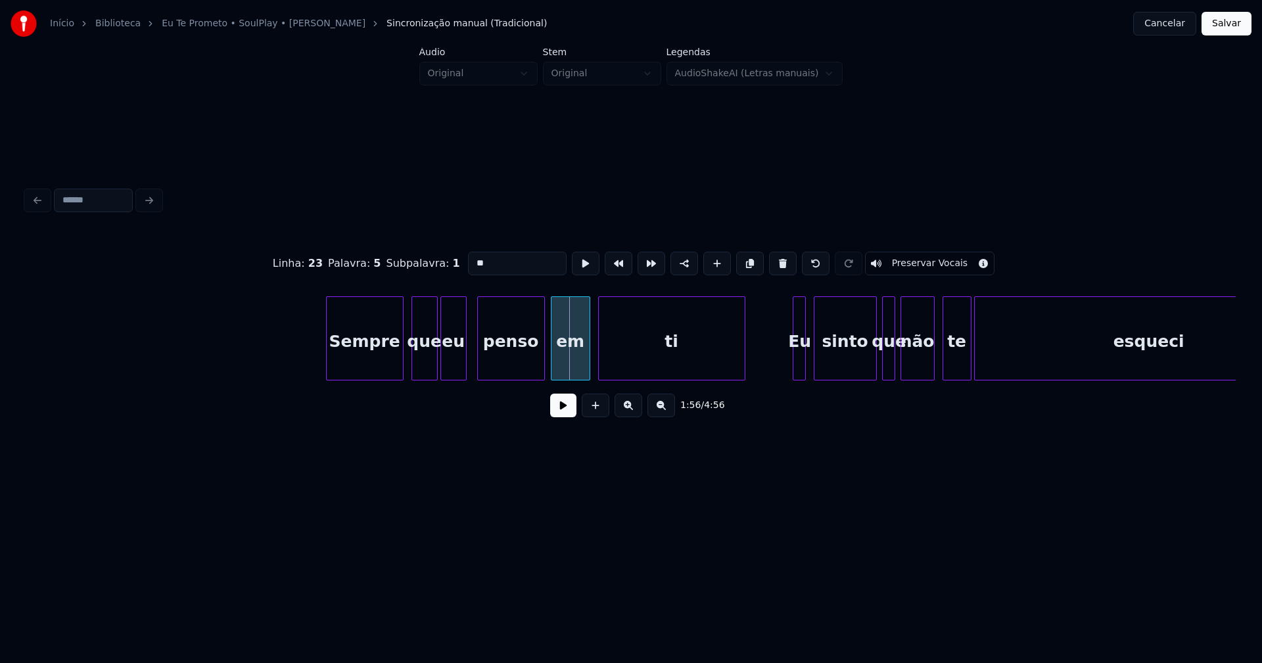
click at [553, 369] on div at bounding box center [553, 338] width 4 height 83
click at [563, 411] on button at bounding box center [563, 406] width 26 height 24
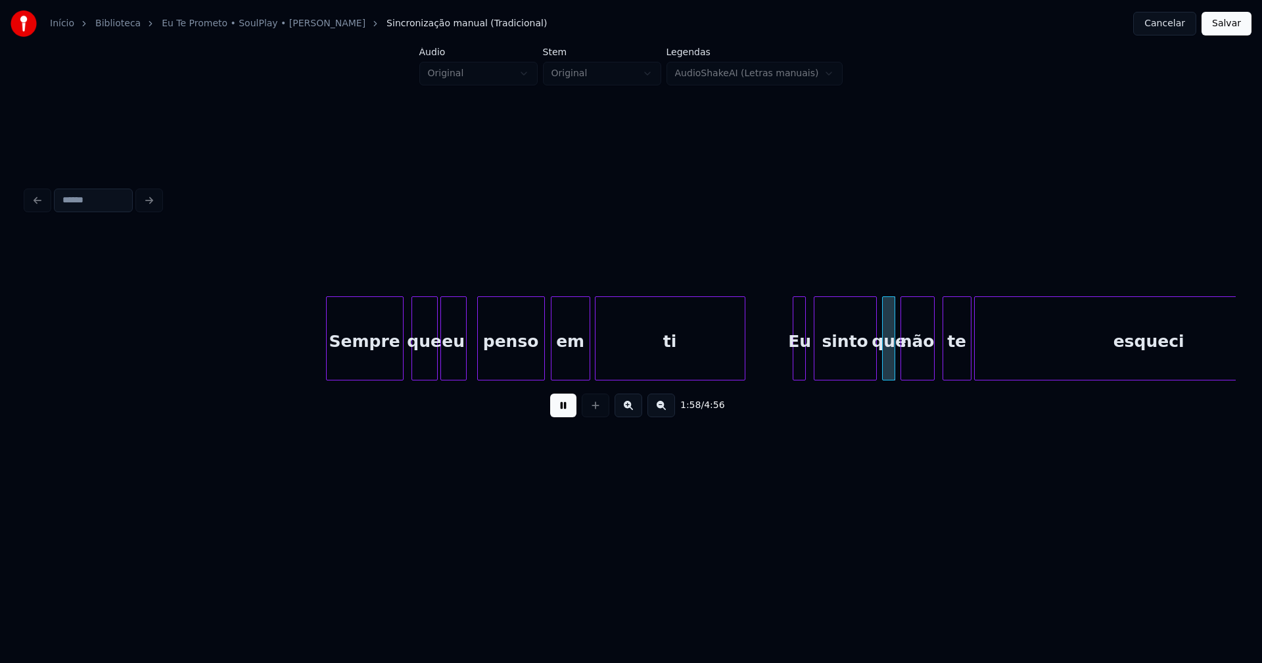
click at [595, 363] on div at bounding box center [597, 338] width 4 height 83
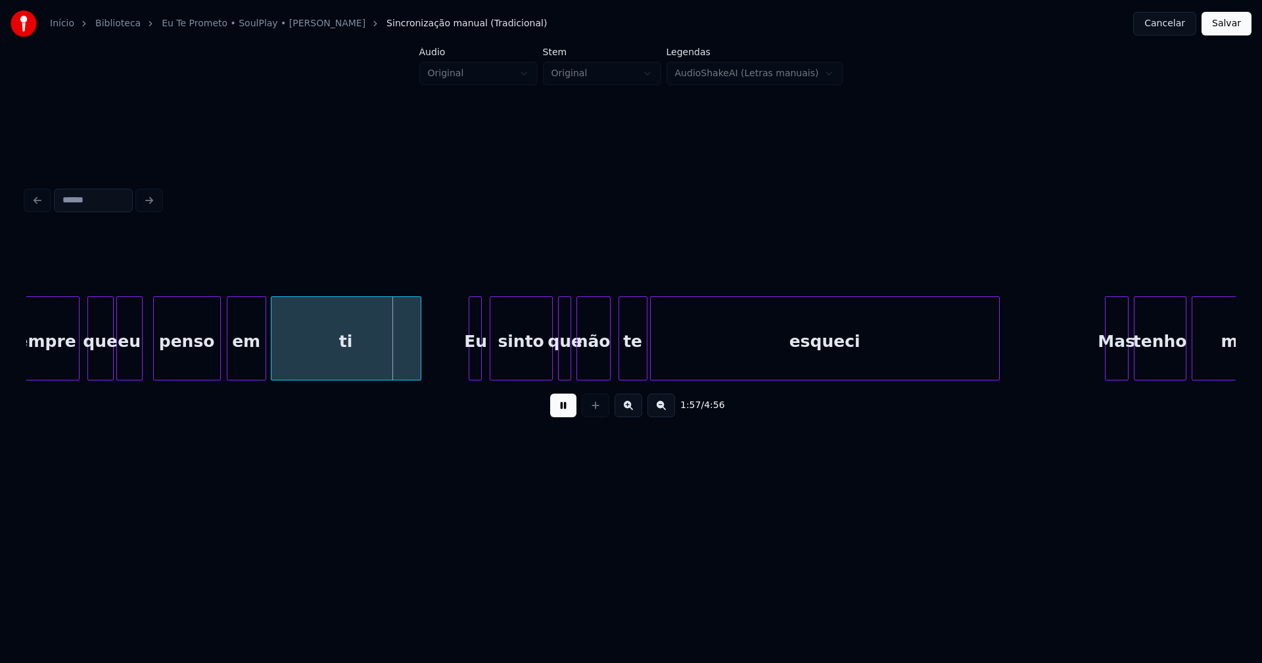
scroll to position [0, 15141]
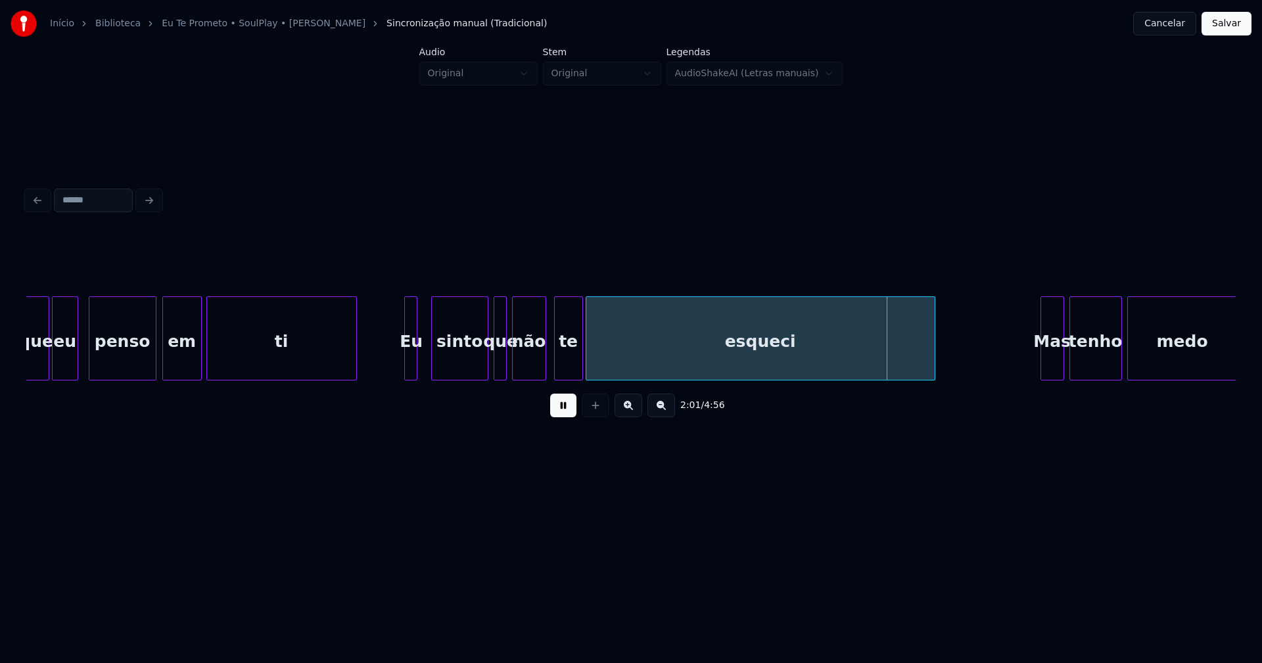
click at [432, 360] on div at bounding box center [434, 338] width 4 height 83
click at [425, 356] on div at bounding box center [425, 338] width 4 height 83
click at [607, 350] on div at bounding box center [607, 338] width 4 height 83
click at [596, 350] on div at bounding box center [596, 338] width 4 height 83
click at [534, 369] on div "não" at bounding box center [532, 341] width 33 height 89
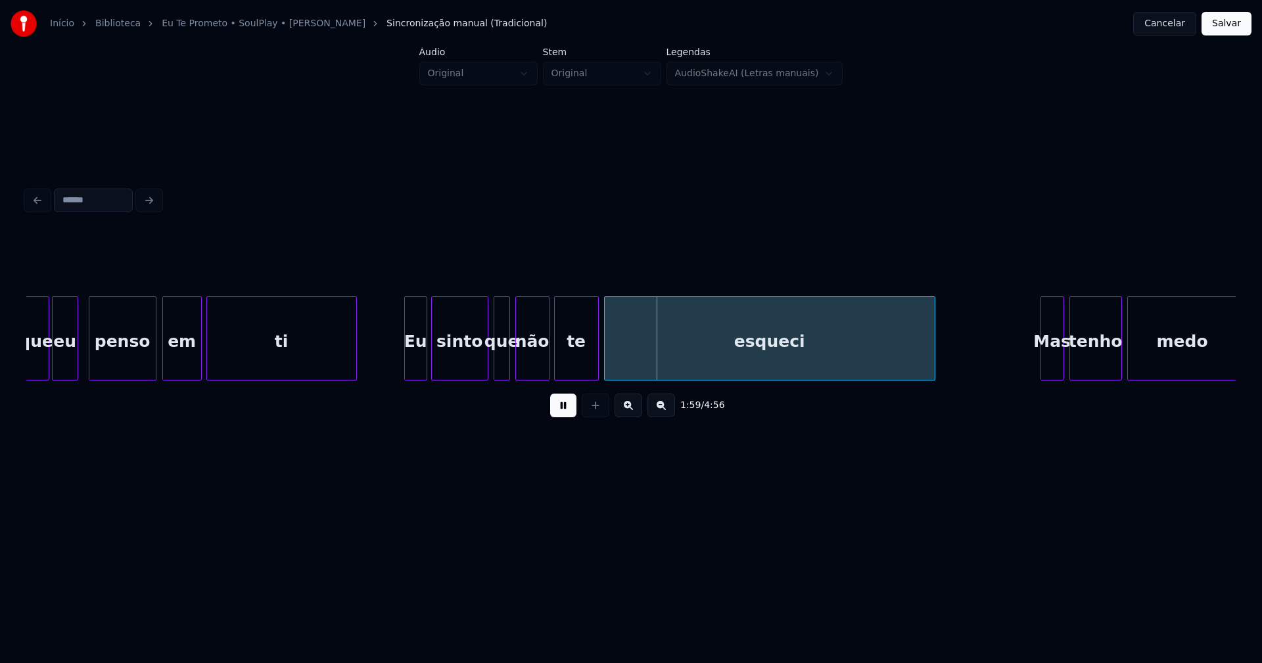
click at [507, 363] on div at bounding box center [507, 338] width 4 height 83
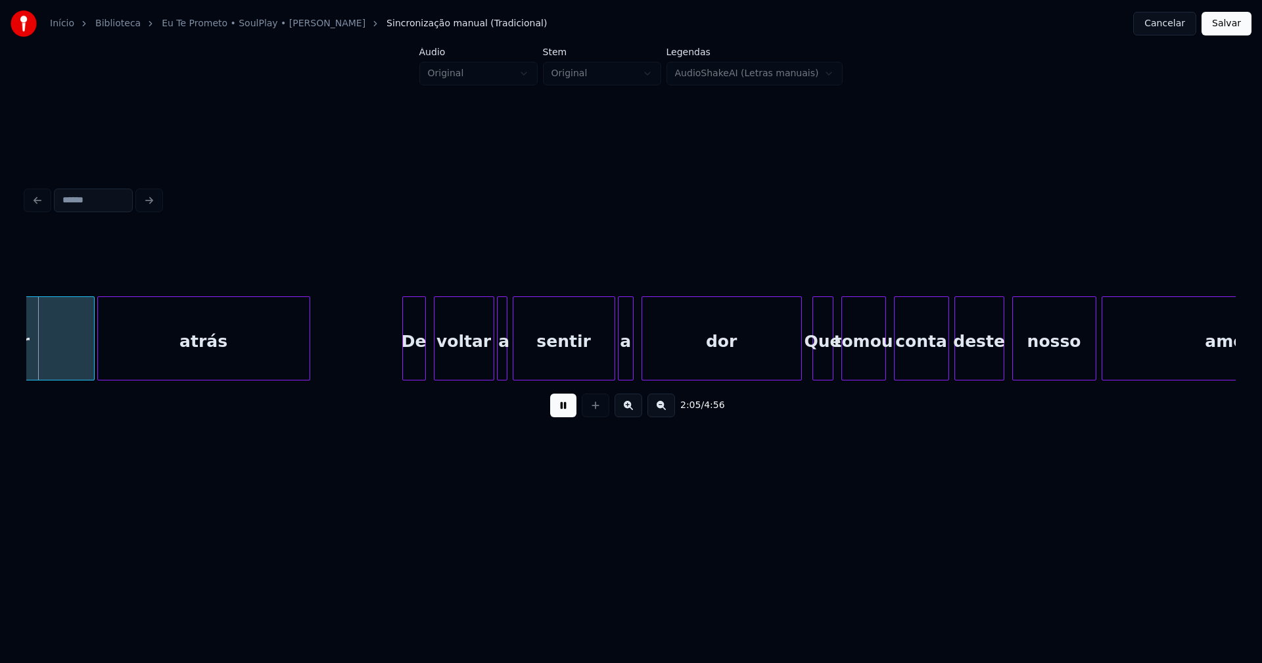
scroll to position [0, 16555]
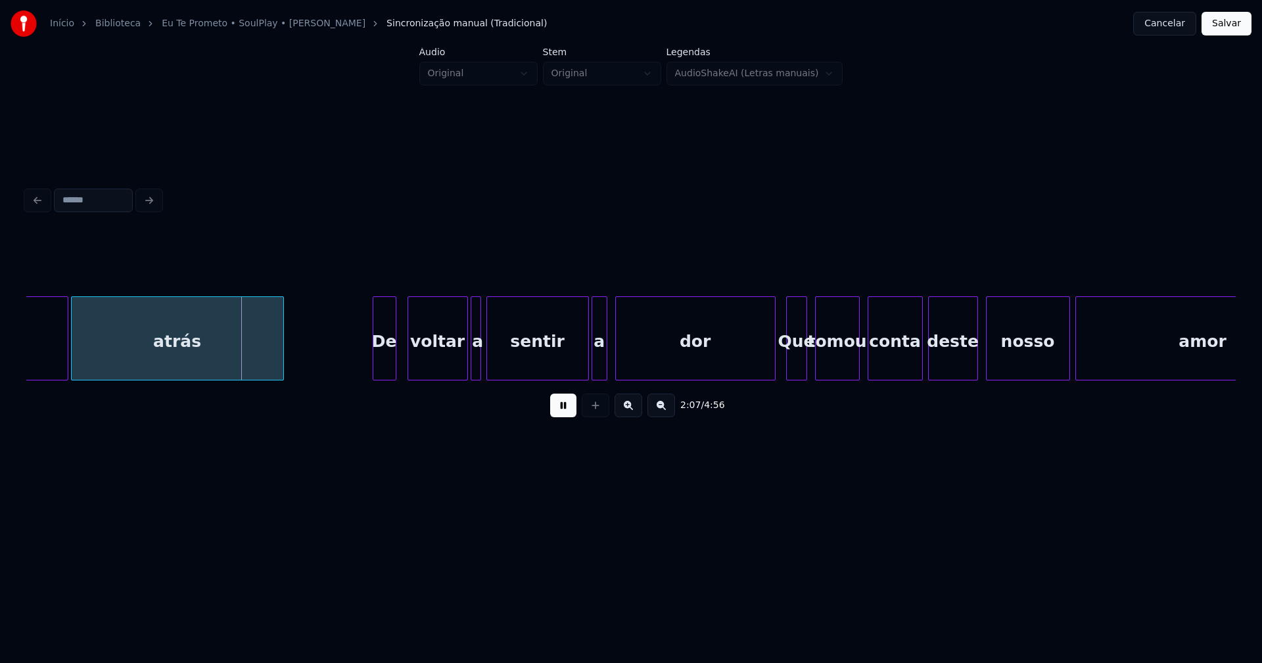
click at [382, 366] on div "De" at bounding box center [384, 341] width 22 height 89
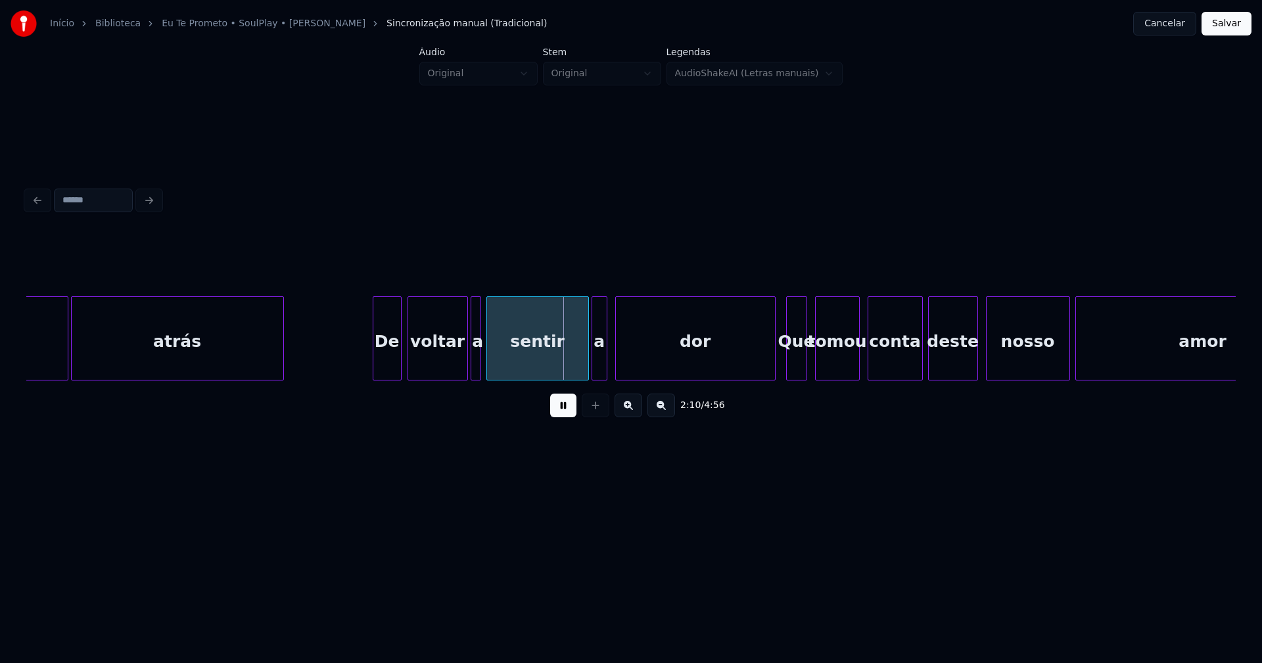
click at [398, 358] on div at bounding box center [399, 338] width 4 height 83
click at [460, 371] on div at bounding box center [461, 338] width 4 height 83
click at [468, 366] on div at bounding box center [470, 338] width 4 height 83
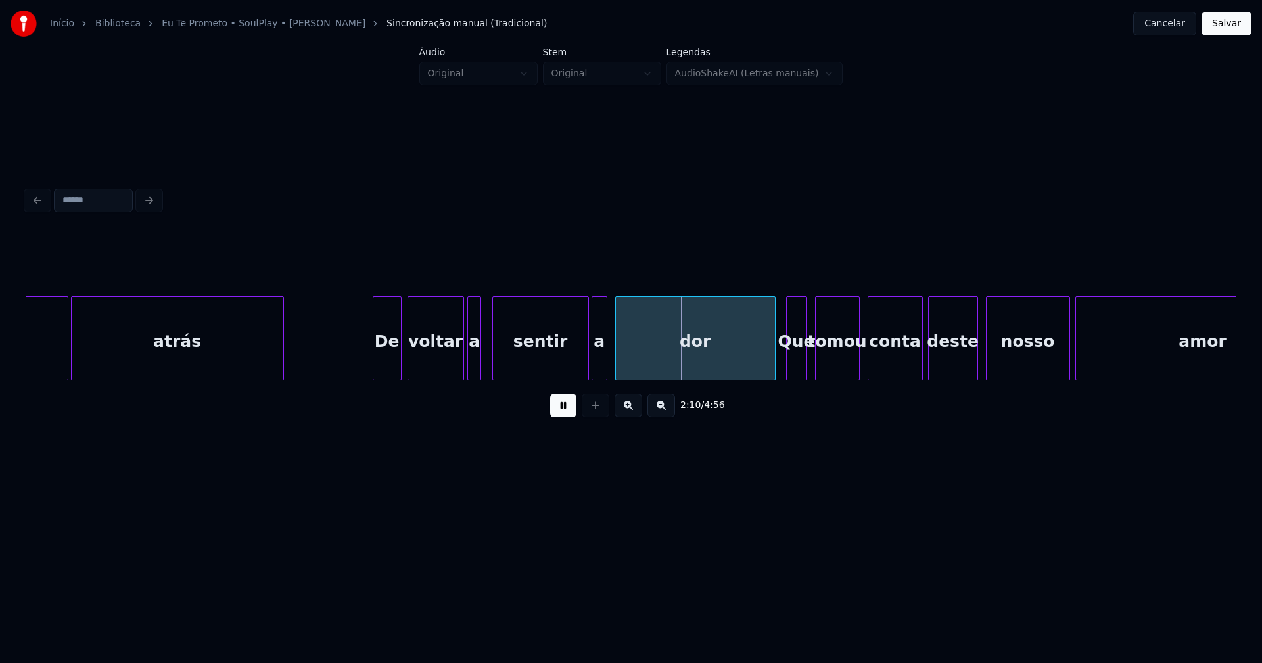
click at [493, 360] on div at bounding box center [495, 338] width 4 height 83
click at [486, 354] on div at bounding box center [486, 338] width 4 height 83
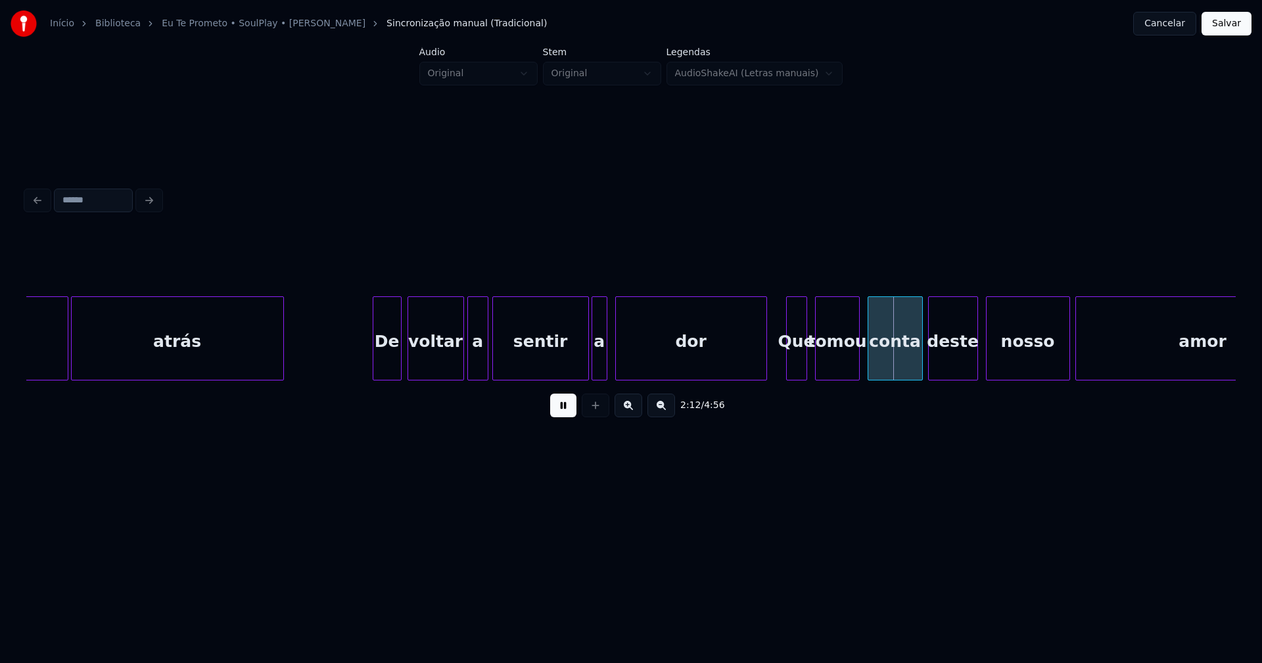
click at [764, 360] on div at bounding box center [764, 338] width 4 height 83
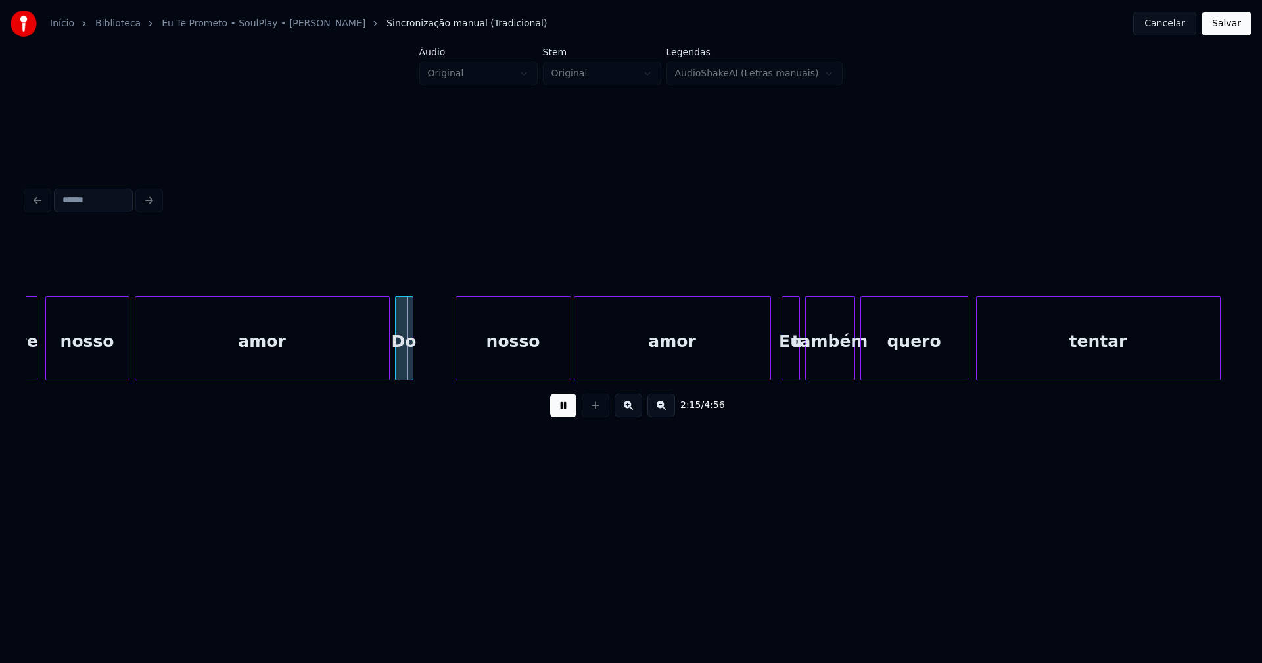
scroll to position [0, 17517]
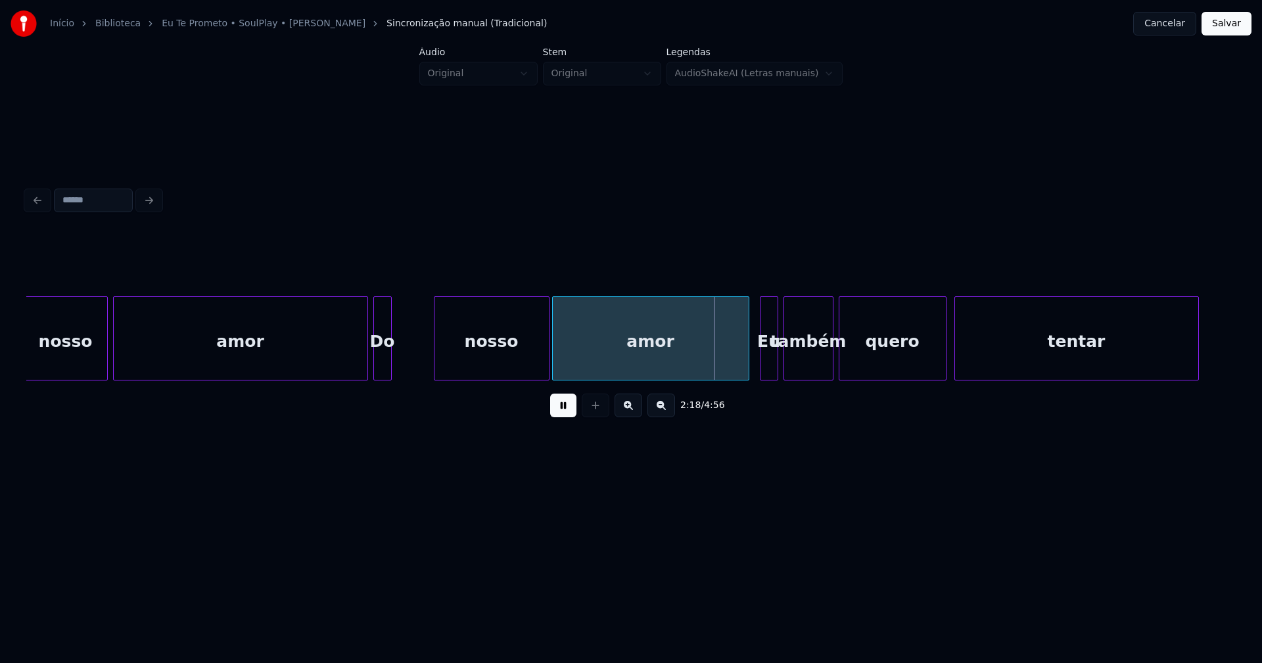
click at [342, 363] on div at bounding box center [342, 338] width 4 height 83
click at [312, 367] on div at bounding box center [311, 338] width 4 height 83
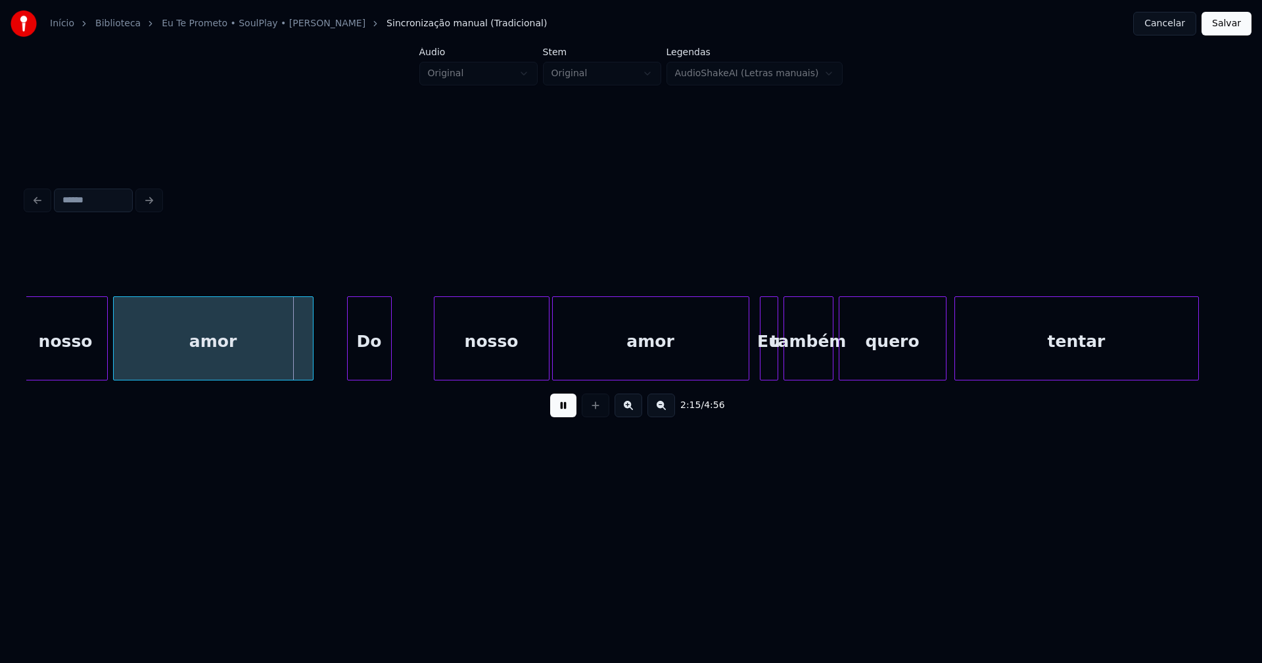
click at [349, 361] on div at bounding box center [350, 338] width 4 height 83
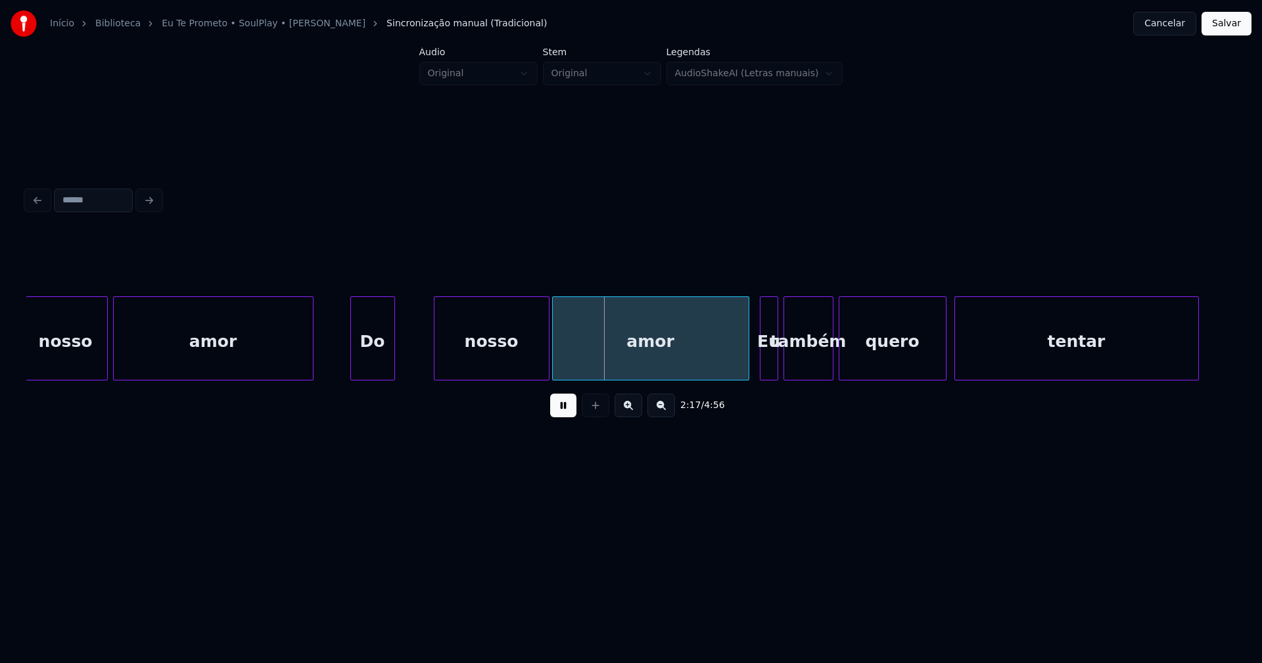
click at [367, 359] on div "Do" at bounding box center [372, 341] width 43 height 89
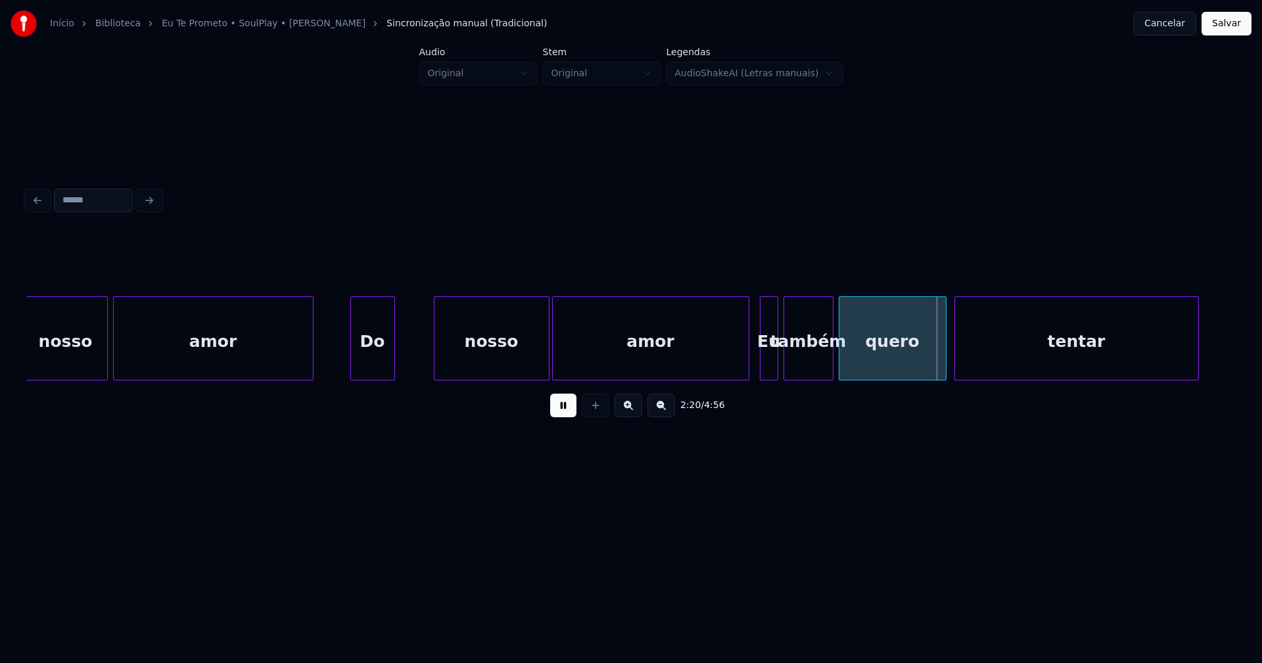
click at [559, 416] on button at bounding box center [563, 406] width 26 height 24
click at [691, 351] on div "amor" at bounding box center [651, 341] width 196 height 89
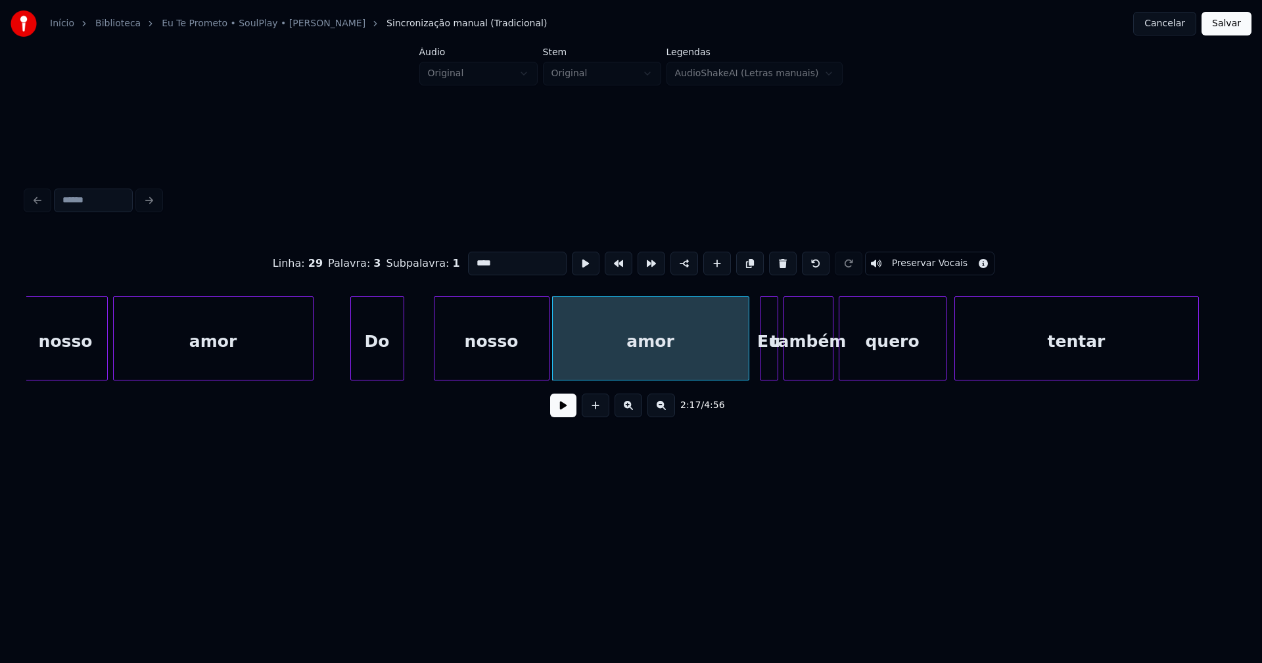
click at [402, 354] on div at bounding box center [402, 338] width 4 height 83
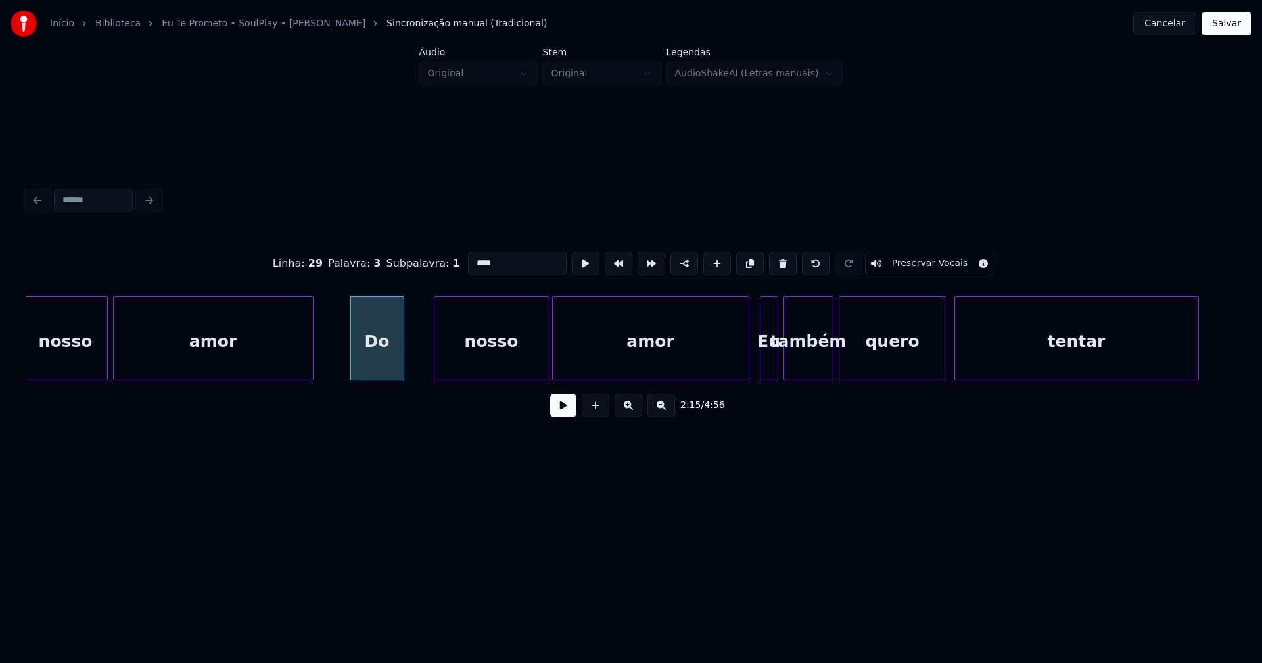
drag, startPoint x: 329, startPoint y: 360, endPoint x: 404, endPoint y: 376, distance: 76.6
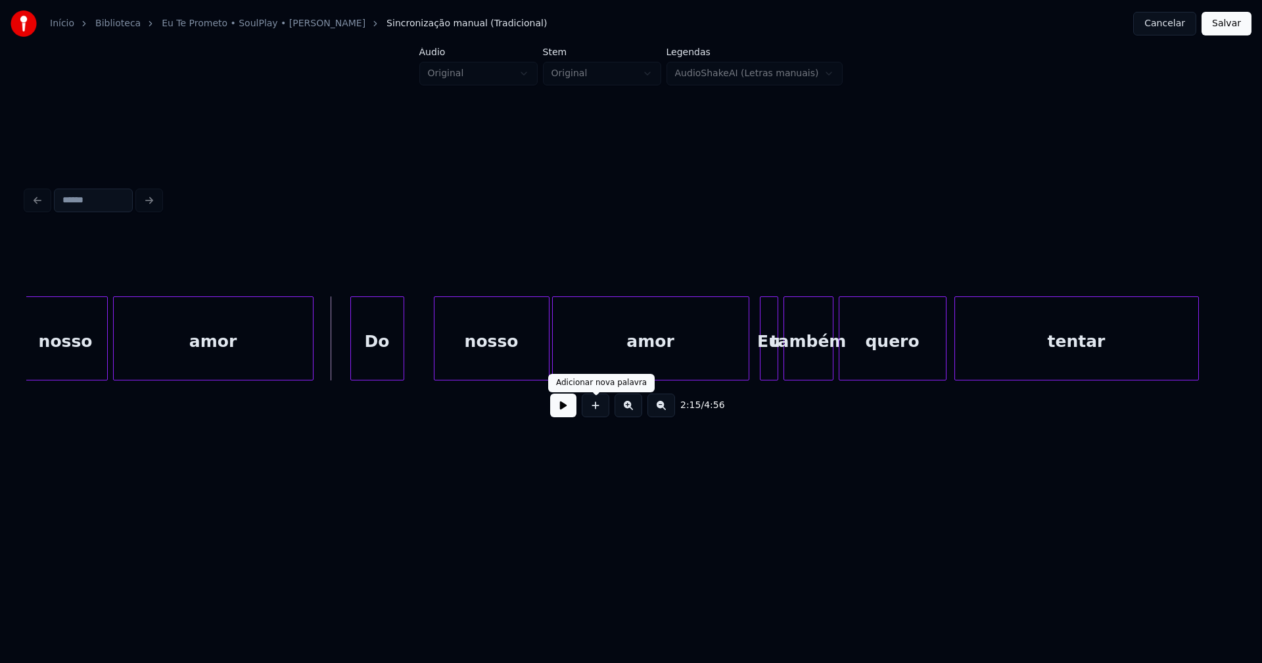
click at [564, 412] on button at bounding box center [563, 406] width 26 height 24
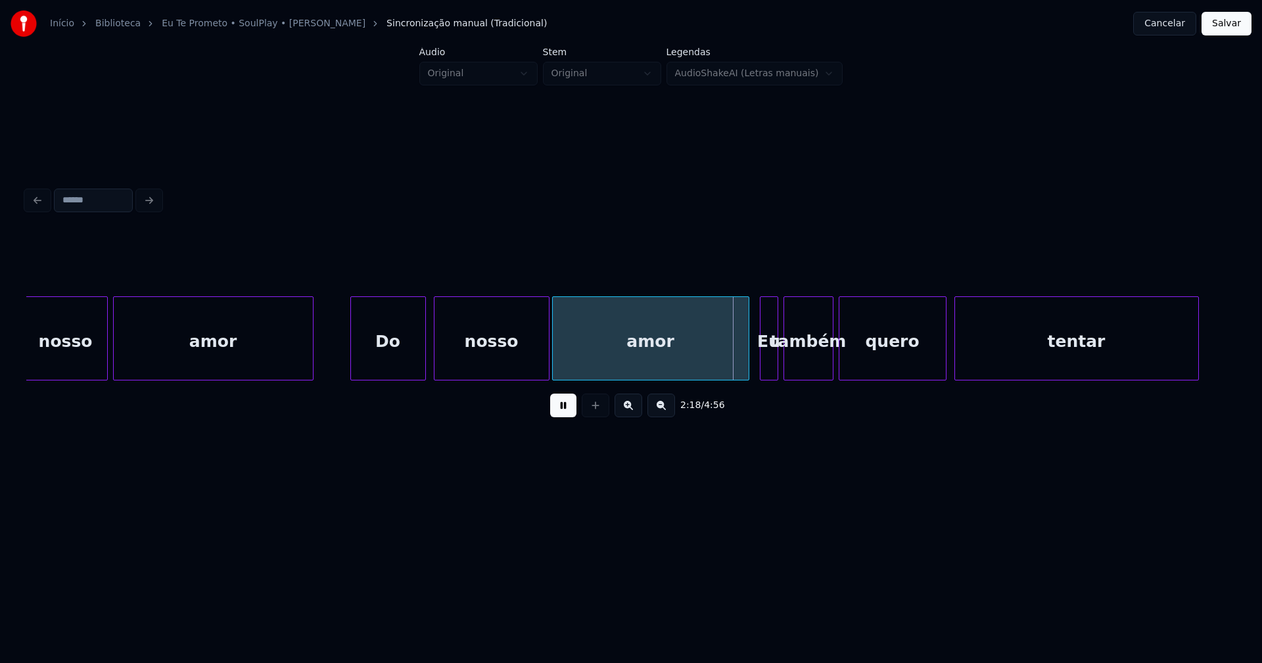
click at [425, 351] on div at bounding box center [423, 338] width 4 height 83
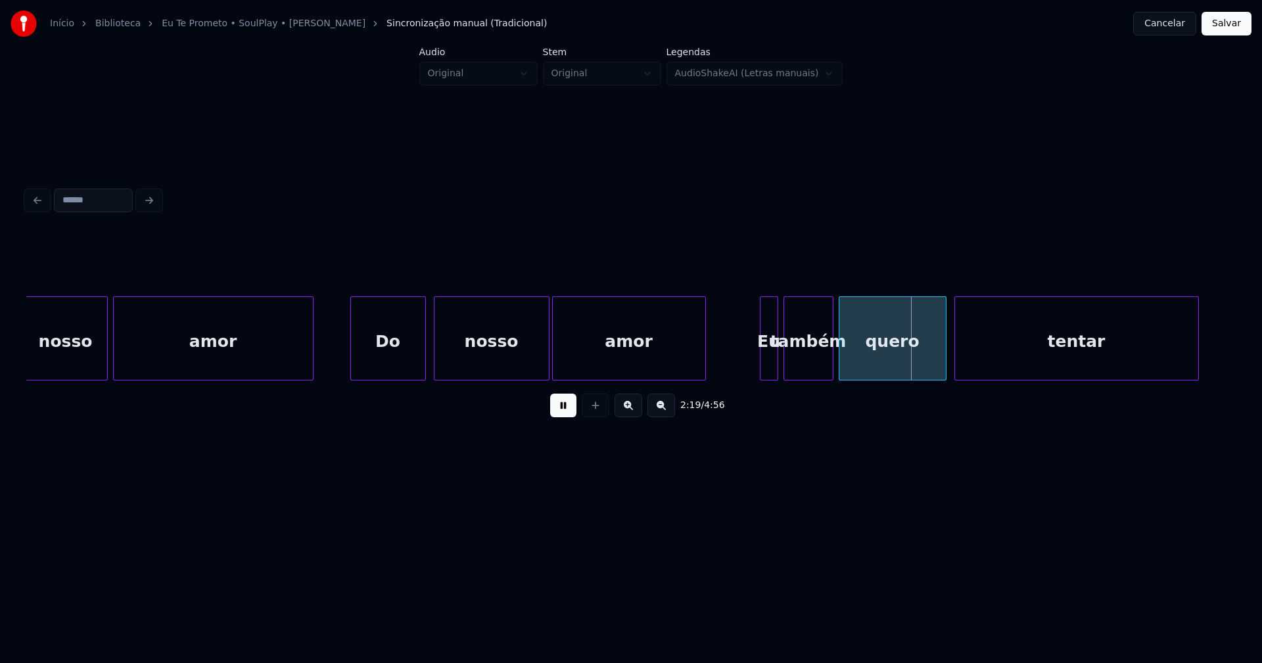
click at [704, 376] on div "nosso amor Do nosso amor Eu também quero tentar" at bounding box center [630, 338] width 1209 height 84
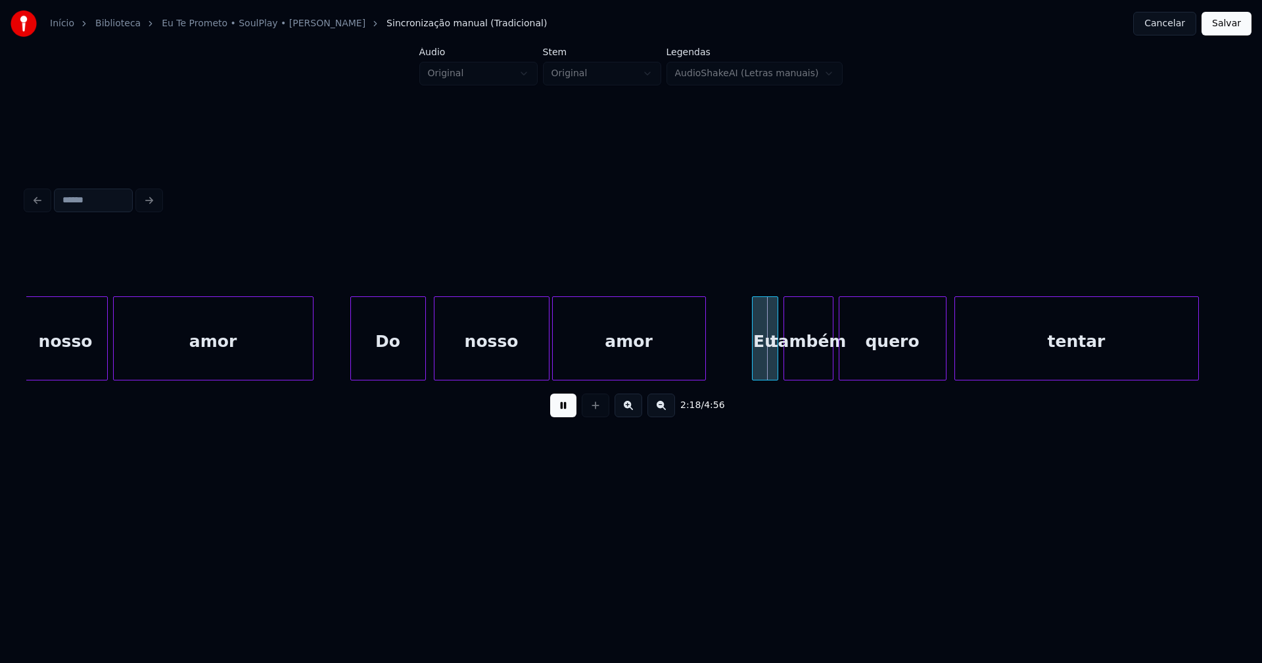
click at [755, 360] on div at bounding box center [755, 338] width 4 height 83
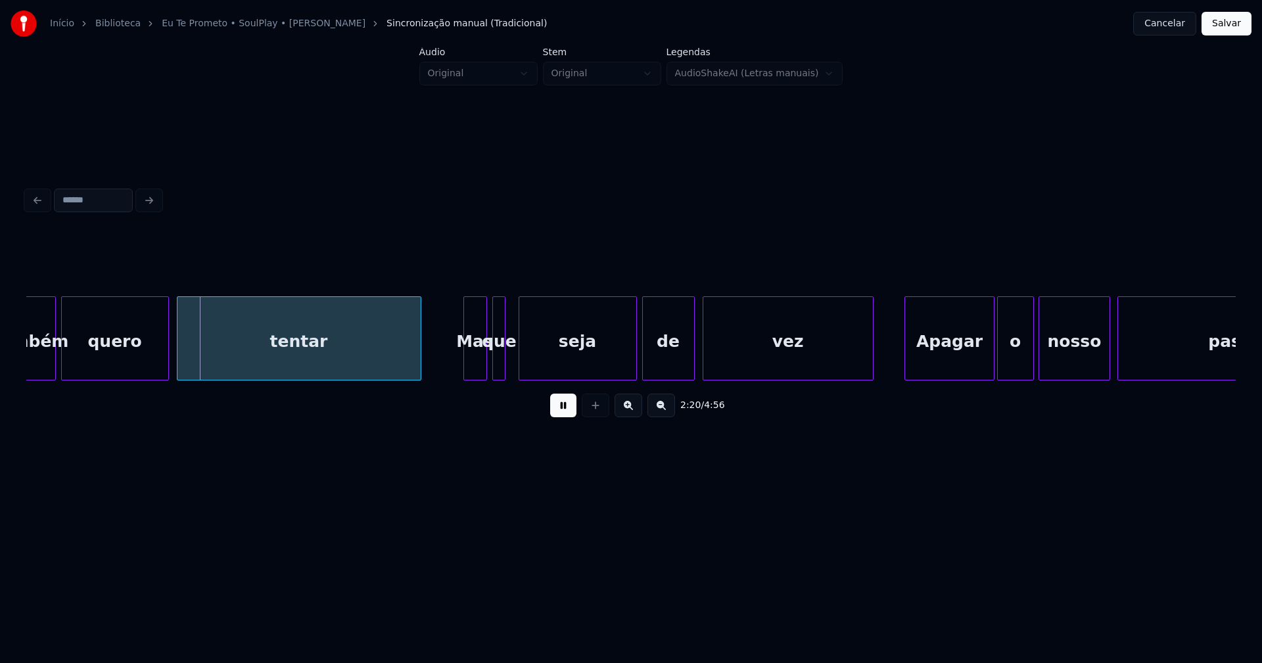
scroll to position [0, 18360]
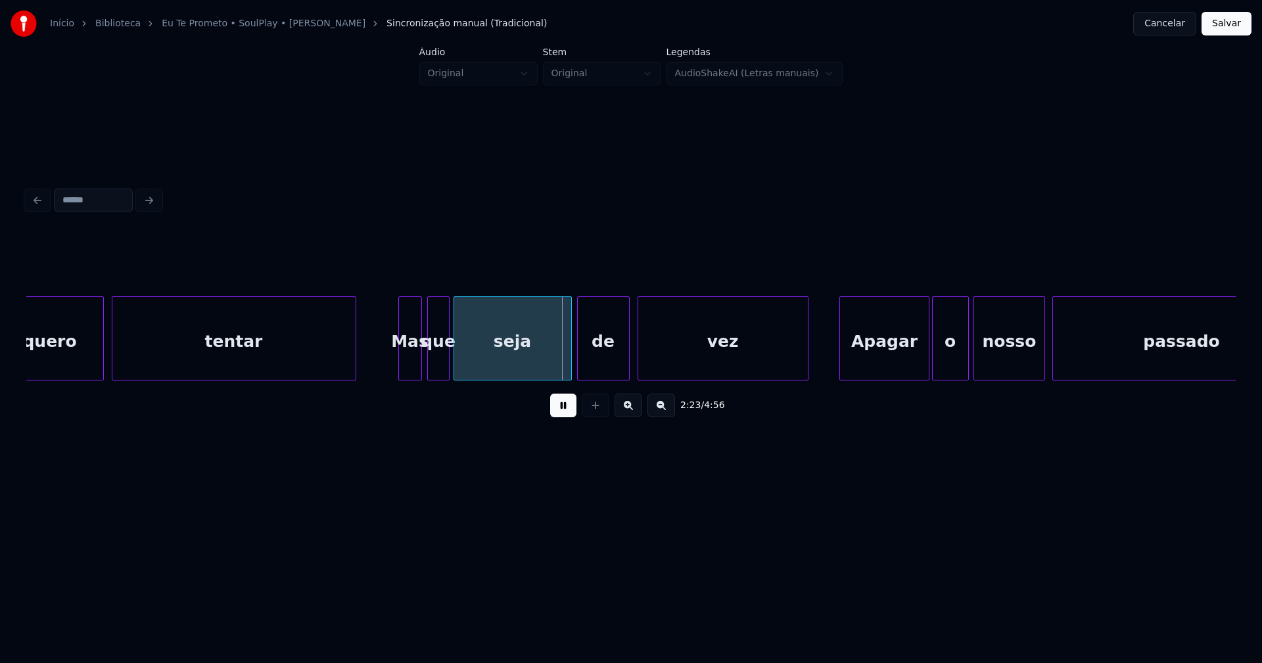
click at [446, 358] on div at bounding box center [447, 338] width 4 height 83
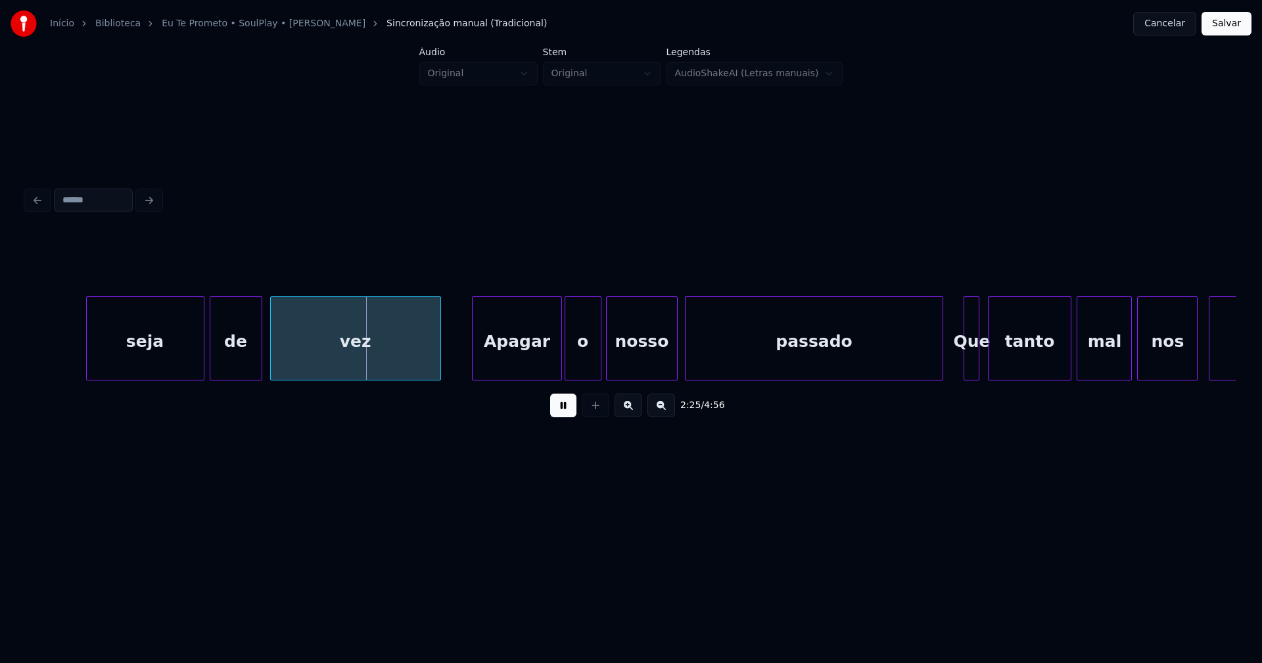
scroll to position [0, 18857]
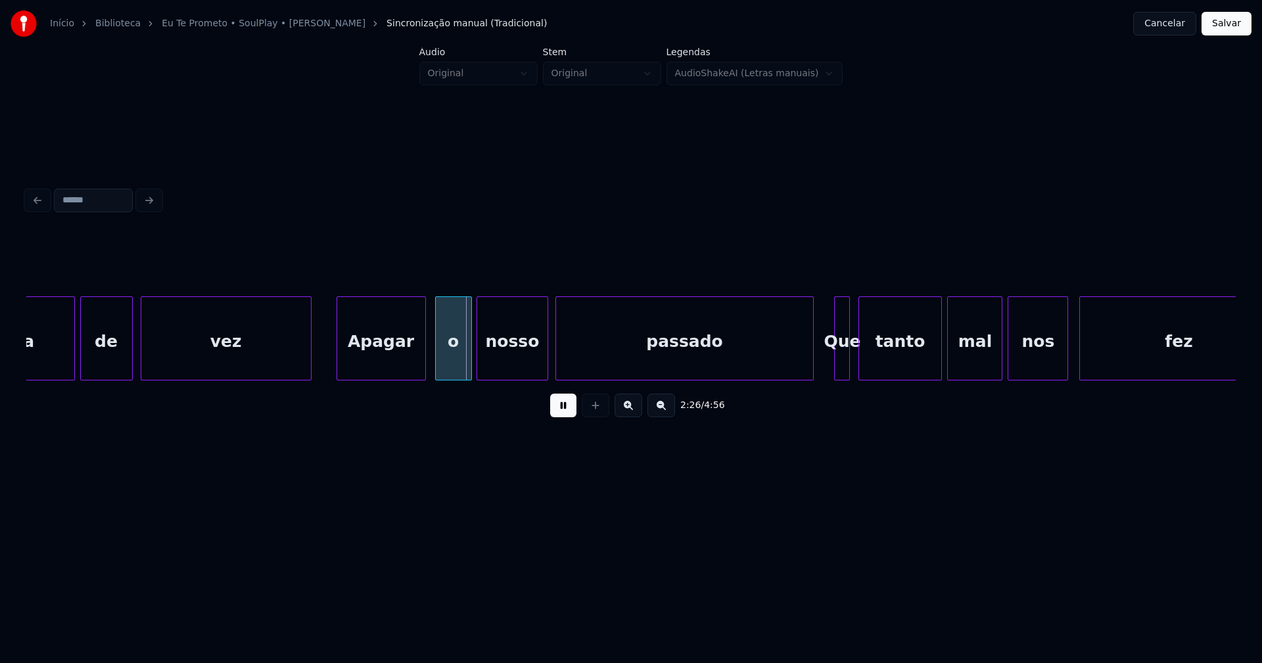
click at [380, 365] on div "Apagar" at bounding box center [381, 341] width 88 height 89
click at [454, 361] on div "o" at bounding box center [449, 341] width 35 height 89
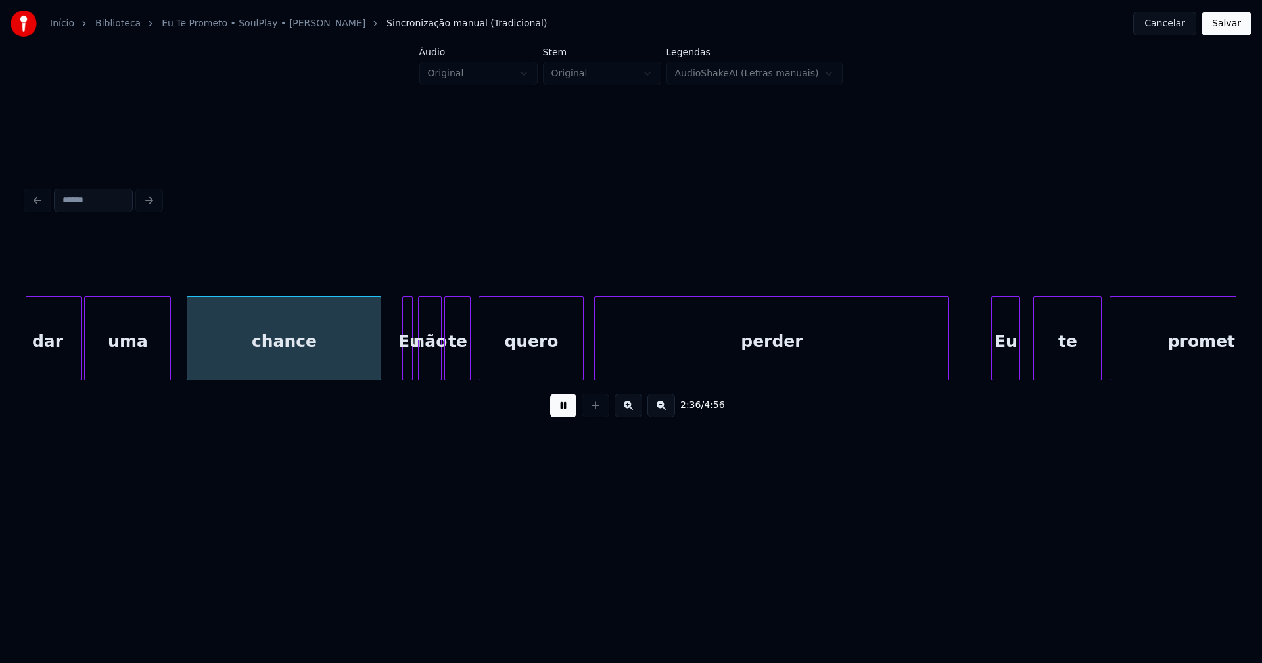
scroll to position [0, 20239]
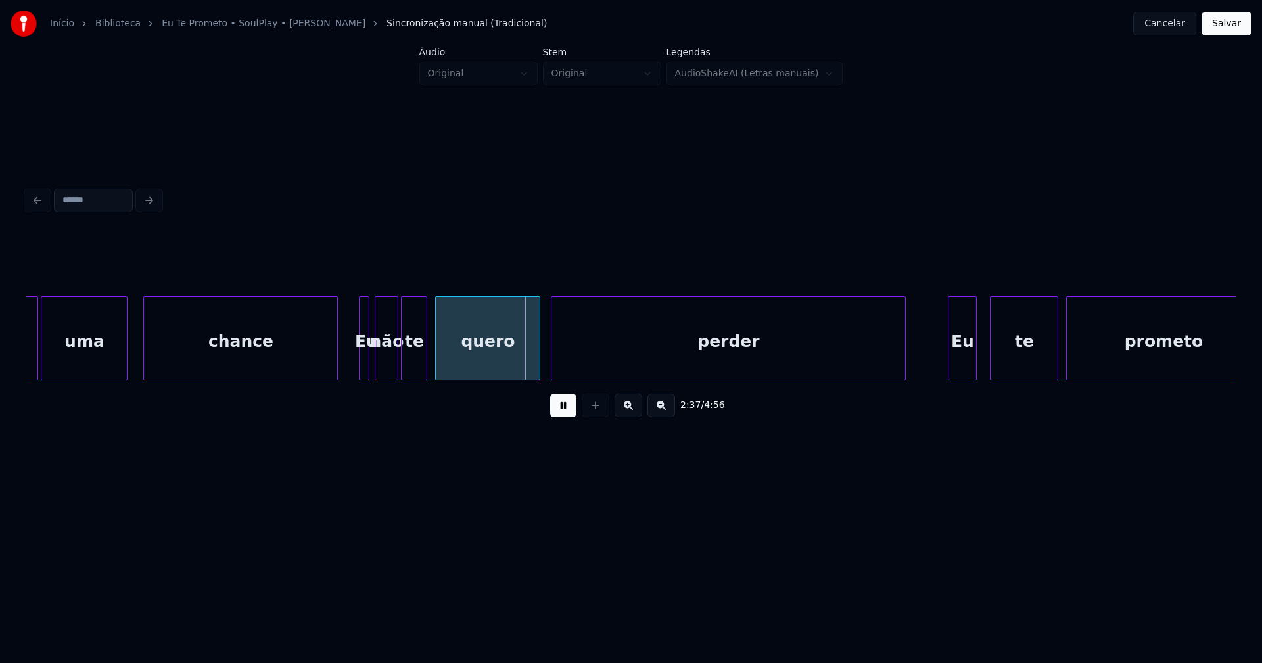
click at [356, 369] on div at bounding box center [357, 338] width 4 height 83
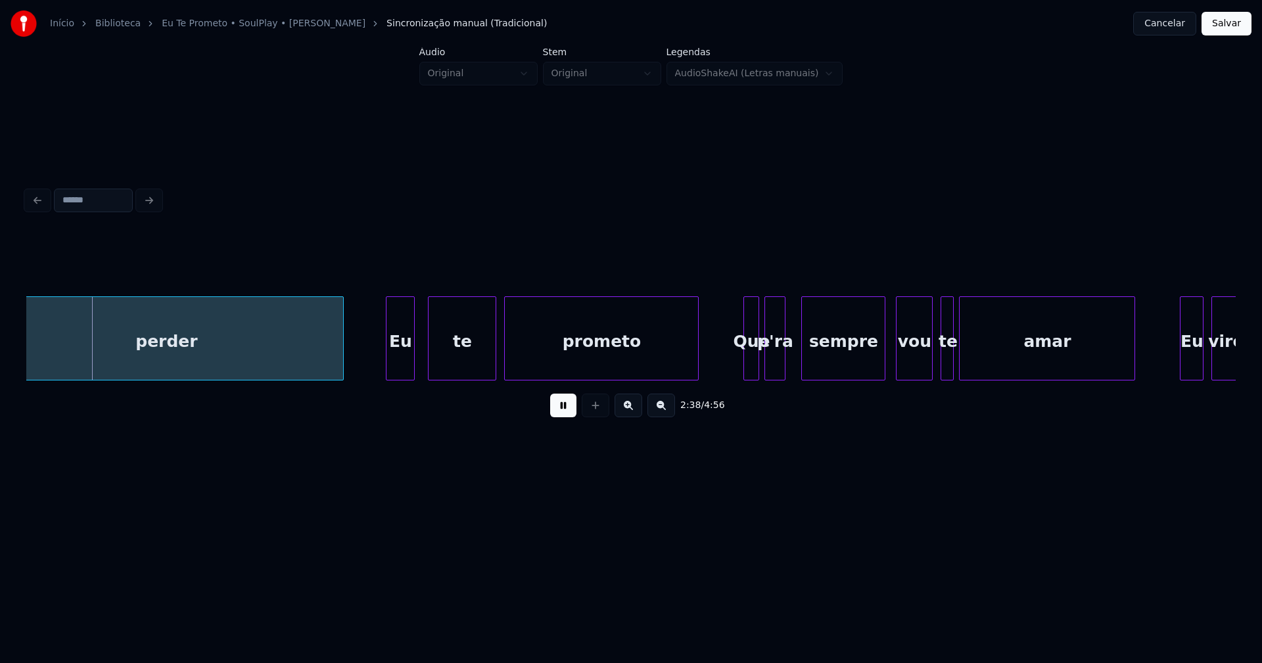
scroll to position [0, 20822]
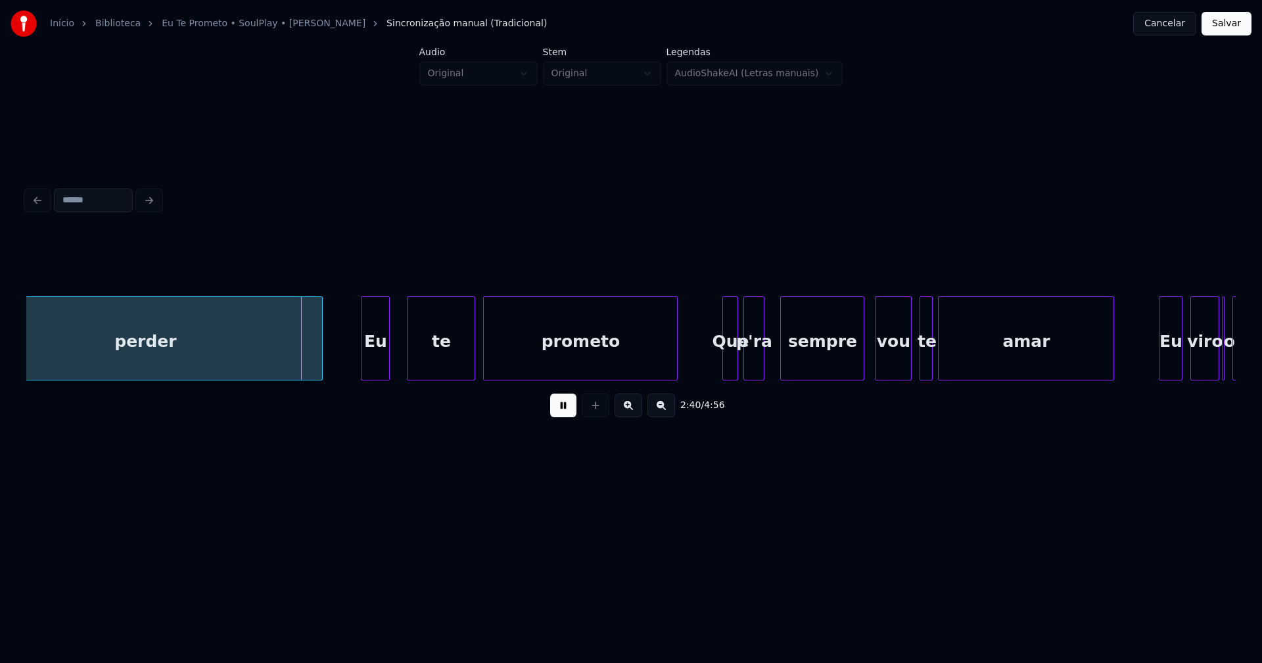
click at [376, 367] on div "Eu" at bounding box center [375, 341] width 28 height 89
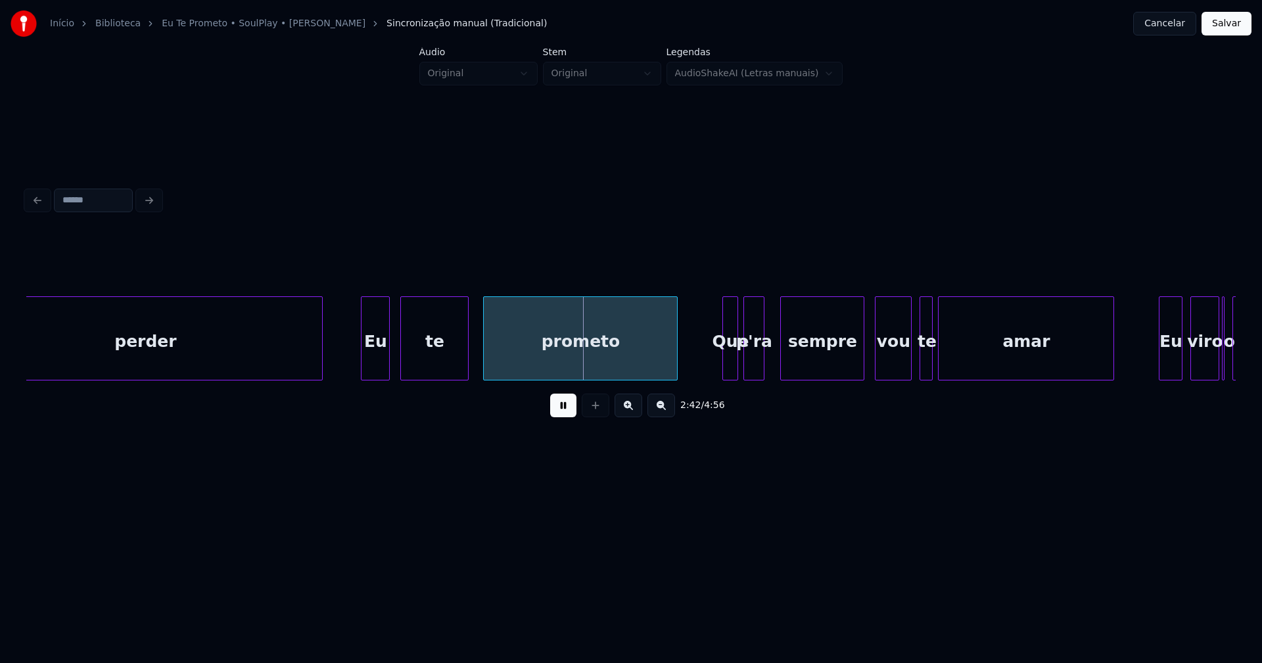
click at [432, 364] on div "te" at bounding box center [434, 341] width 67 height 89
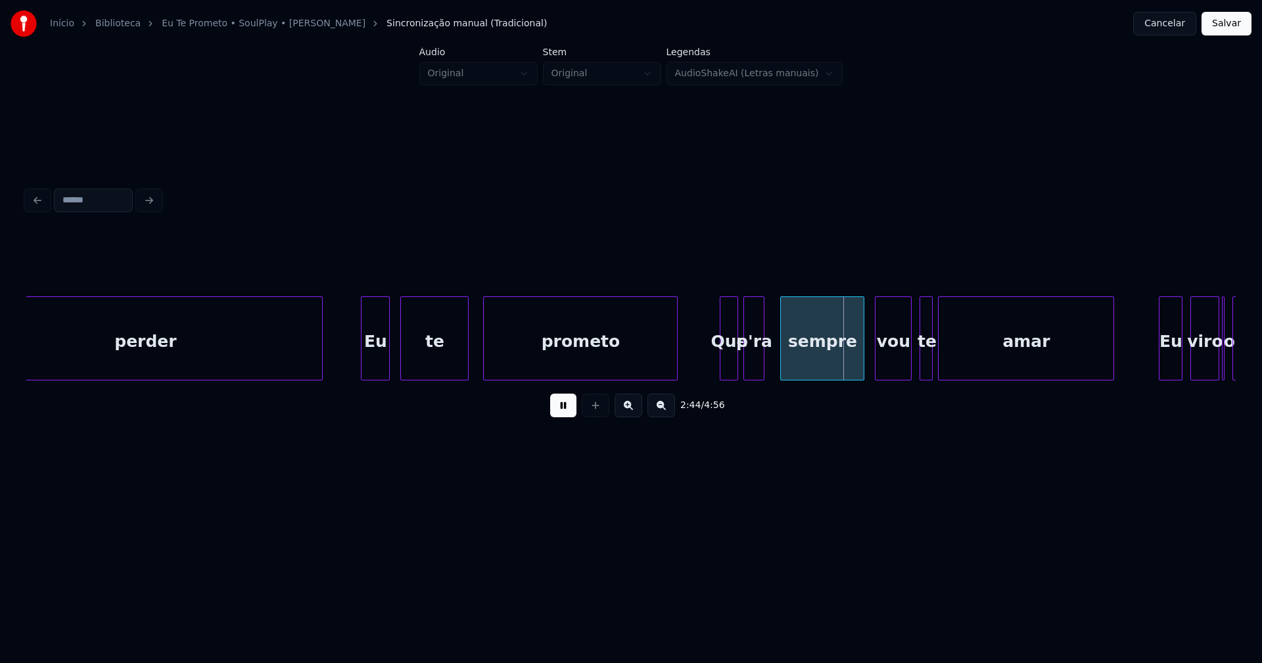
click at [724, 366] on div at bounding box center [722, 338] width 4 height 83
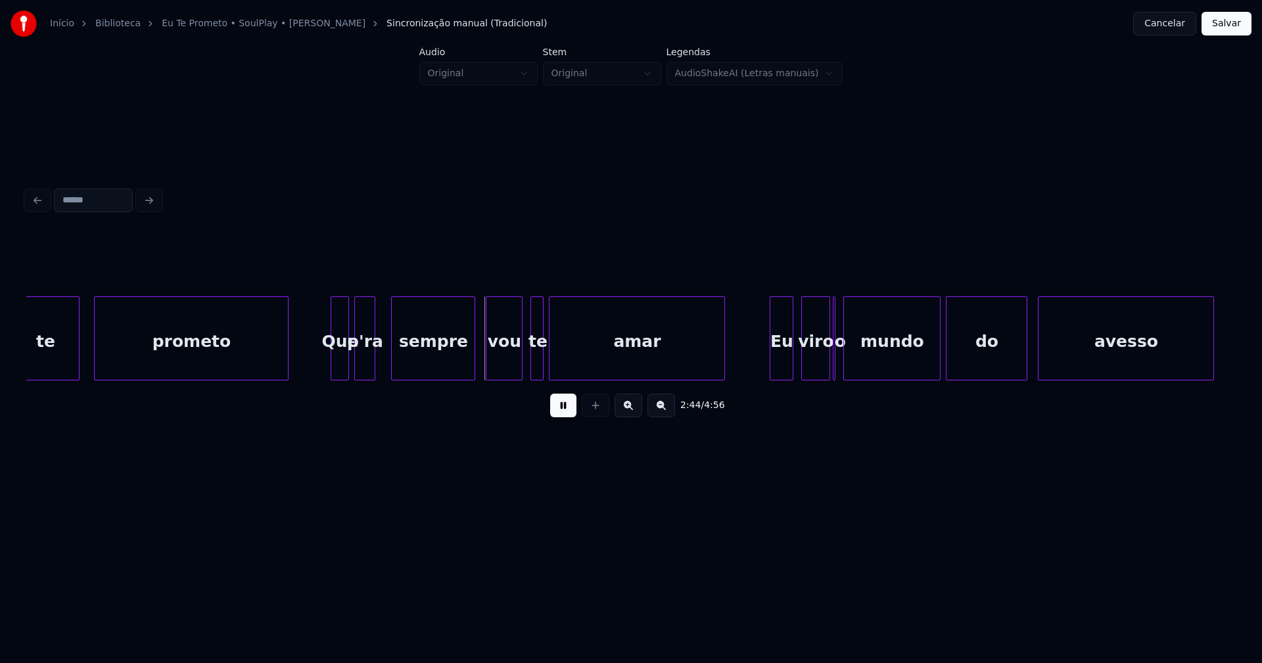
scroll to position [0, 21319]
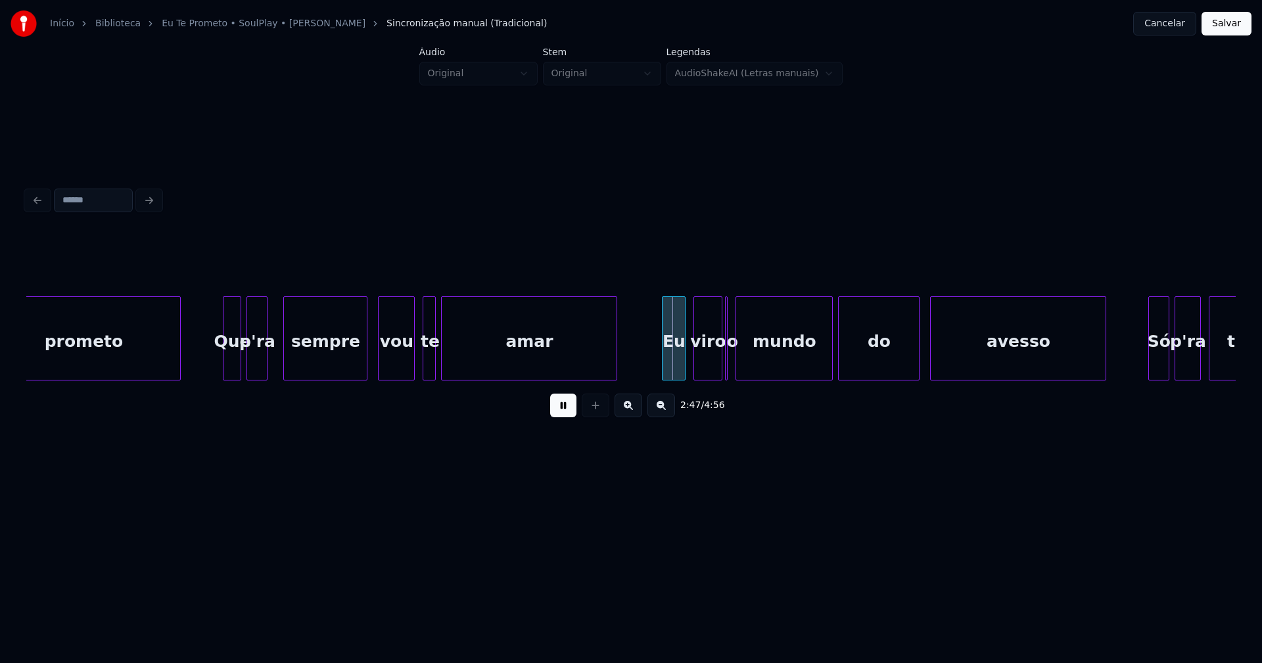
click at [455, 353] on div at bounding box center [457, 338] width 4 height 83
click at [451, 352] on div at bounding box center [450, 338] width 4 height 83
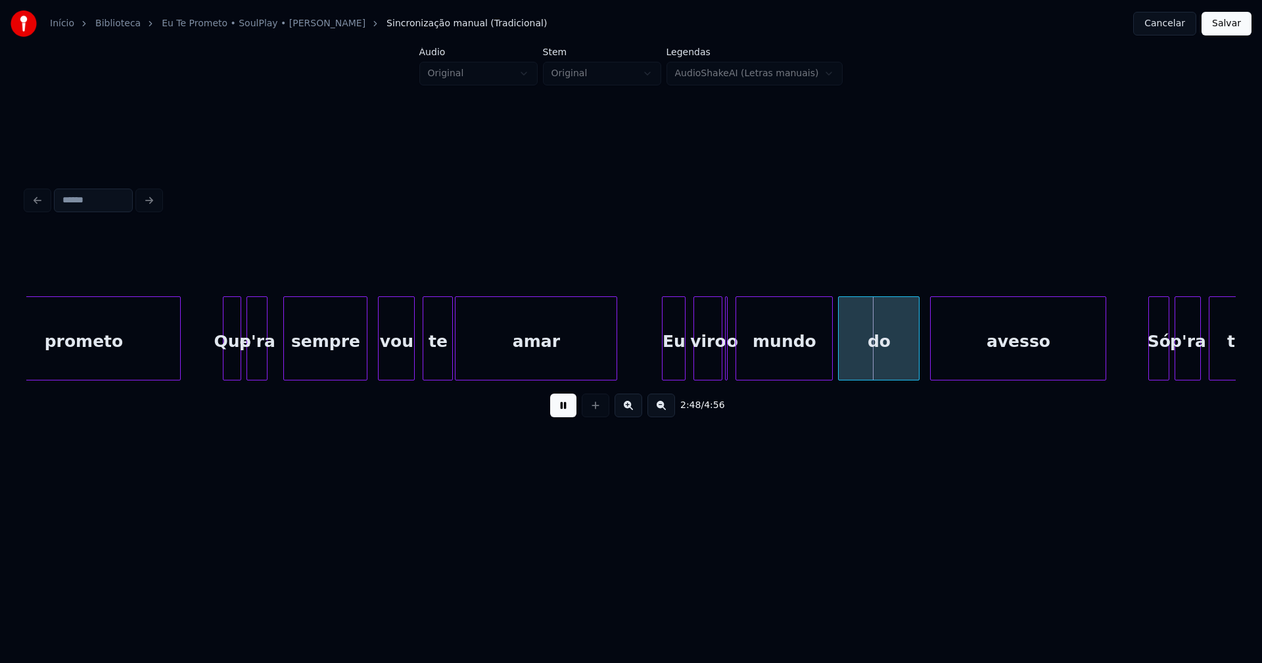
scroll to position [0, 21513]
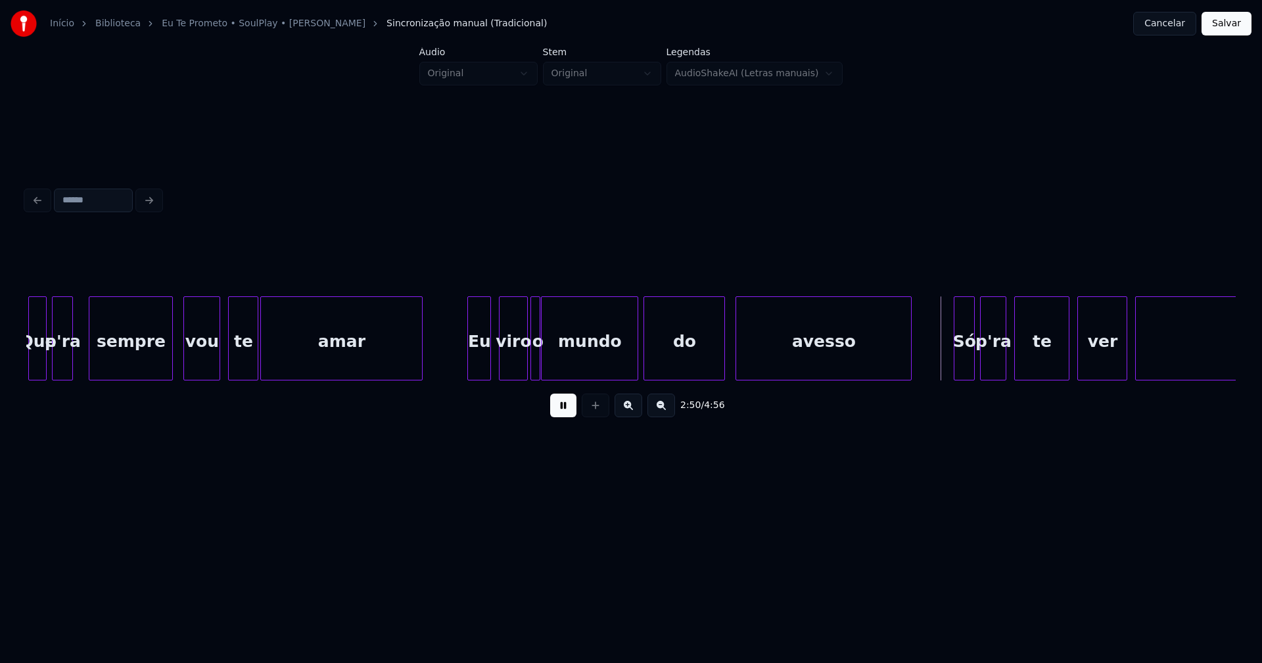
click at [538, 371] on div at bounding box center [538, 338] width 4 height 83
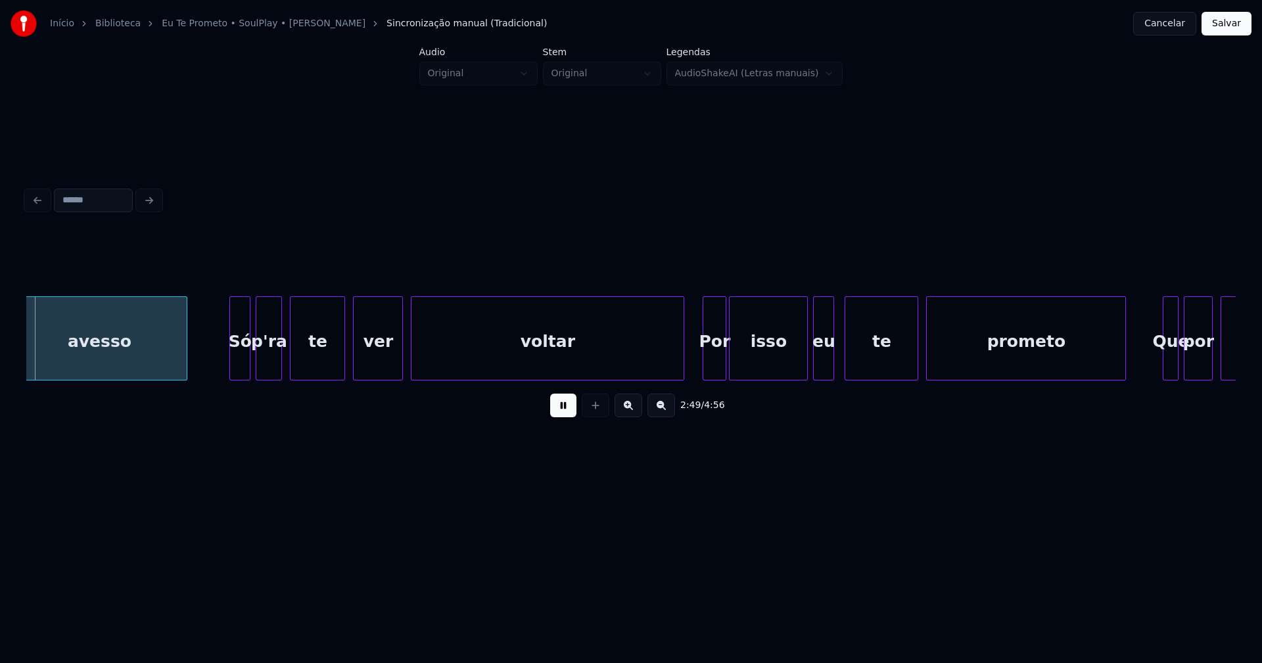
scroll to position [0, 22242]
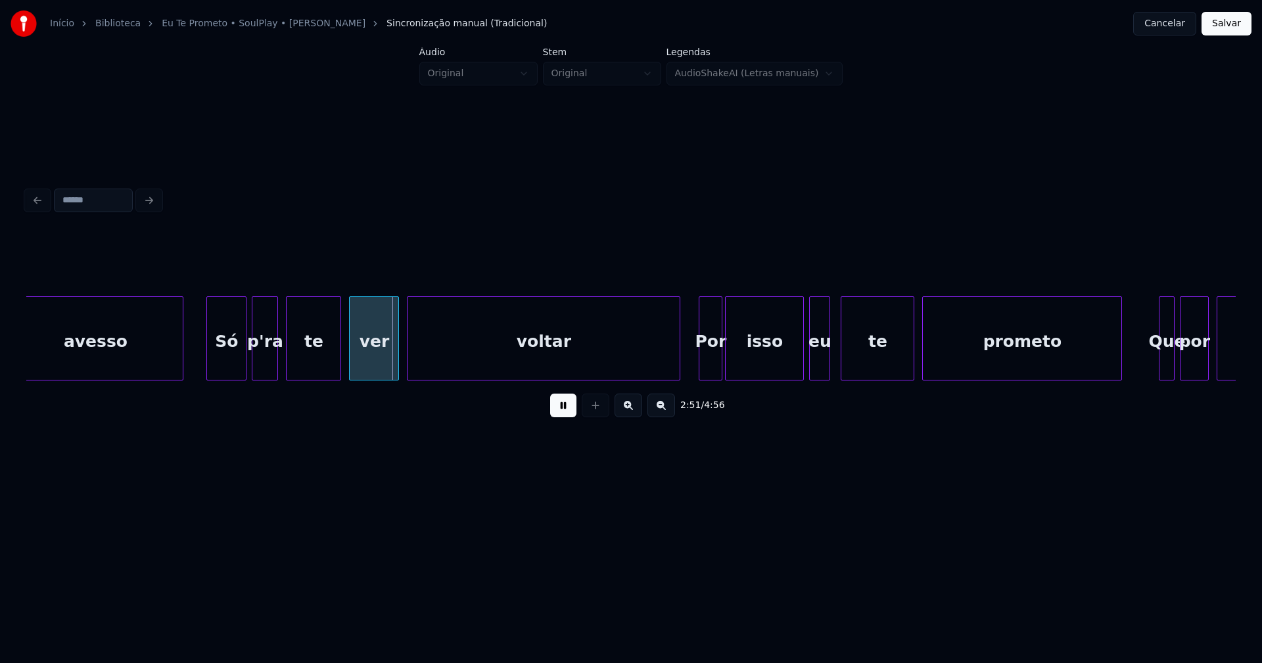
click at [210, 361] on div at bounding box center [209, 338] width 4 height 83
click at [795, 369] on div at bounding box center [794, 338] width 4 height 83
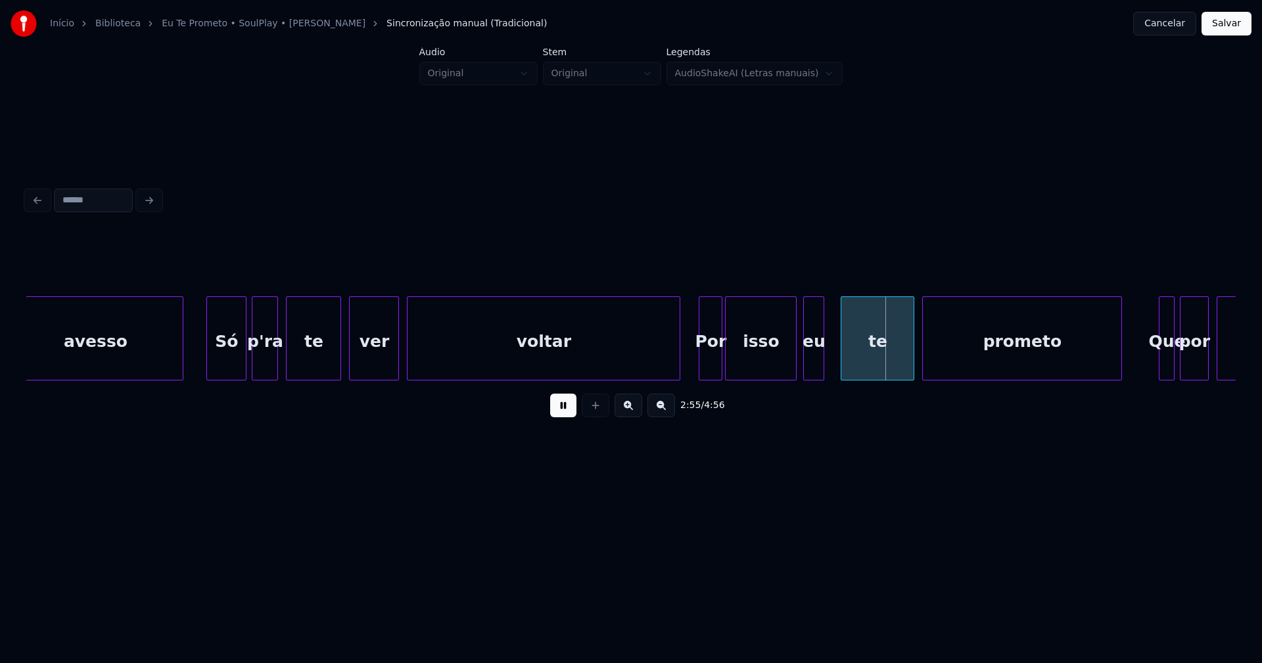
click at [813, 365] on div "eu" at bounding box center [814, 341] width 20 height 89
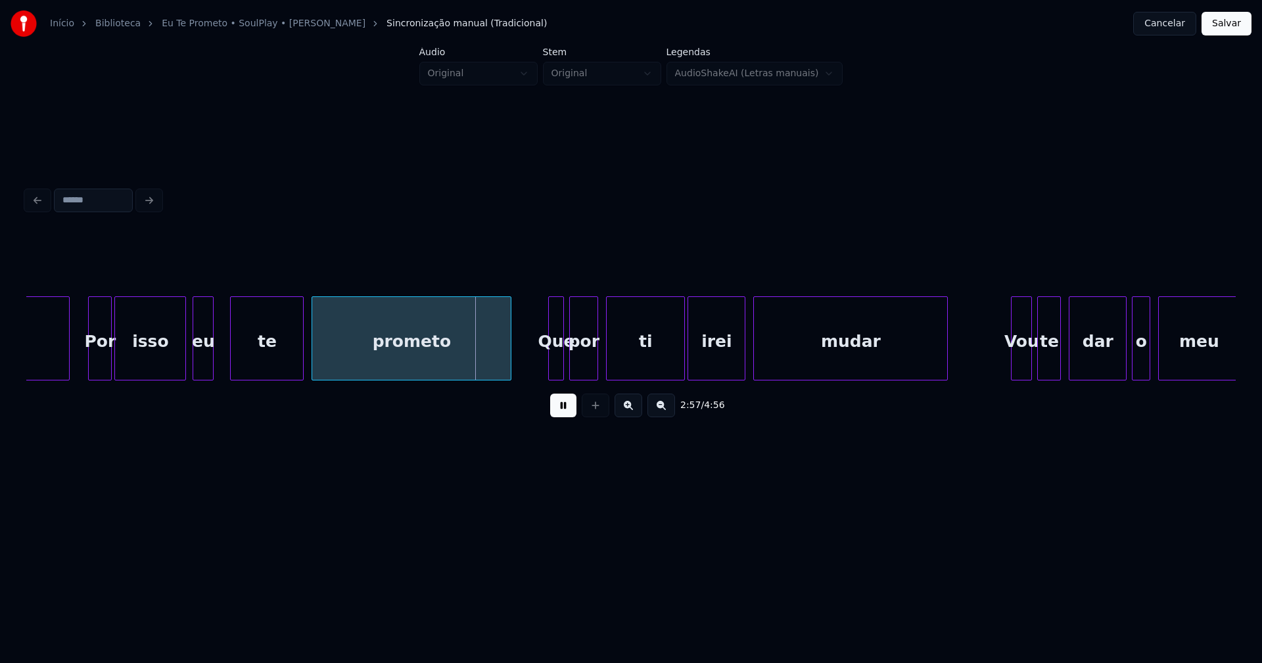
scroll to position [0, 22917]
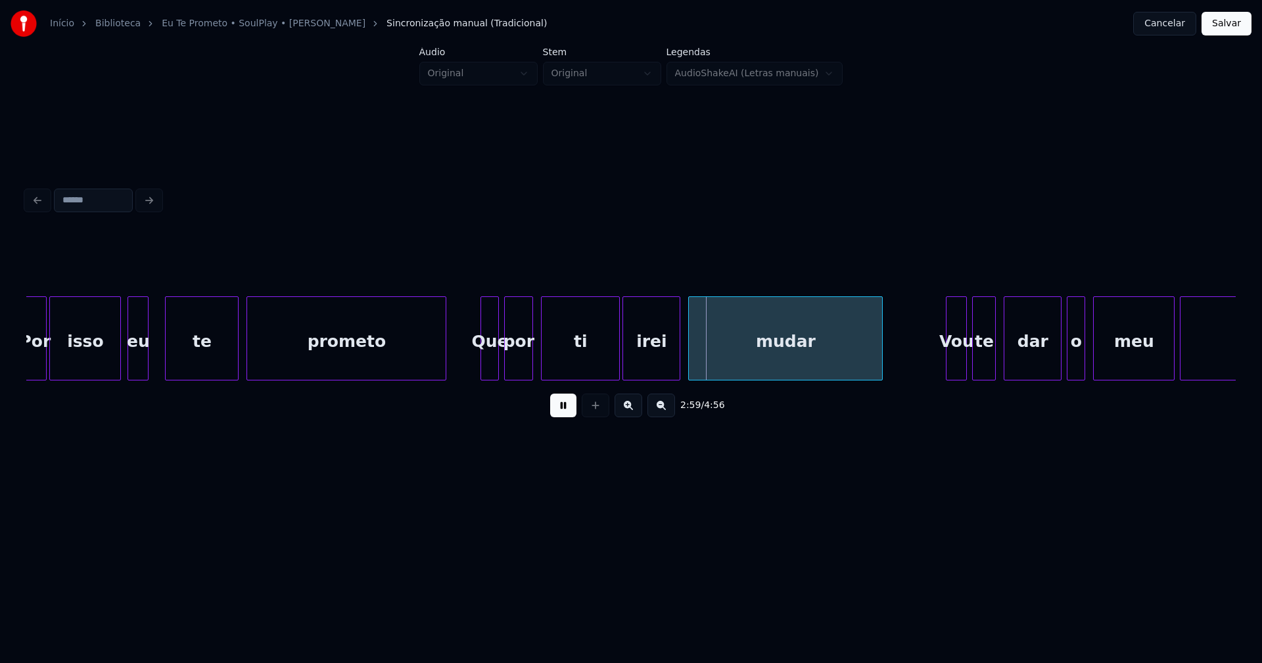
click at [482, 370] on div at bounding box center [483, 338] width 4 height 83
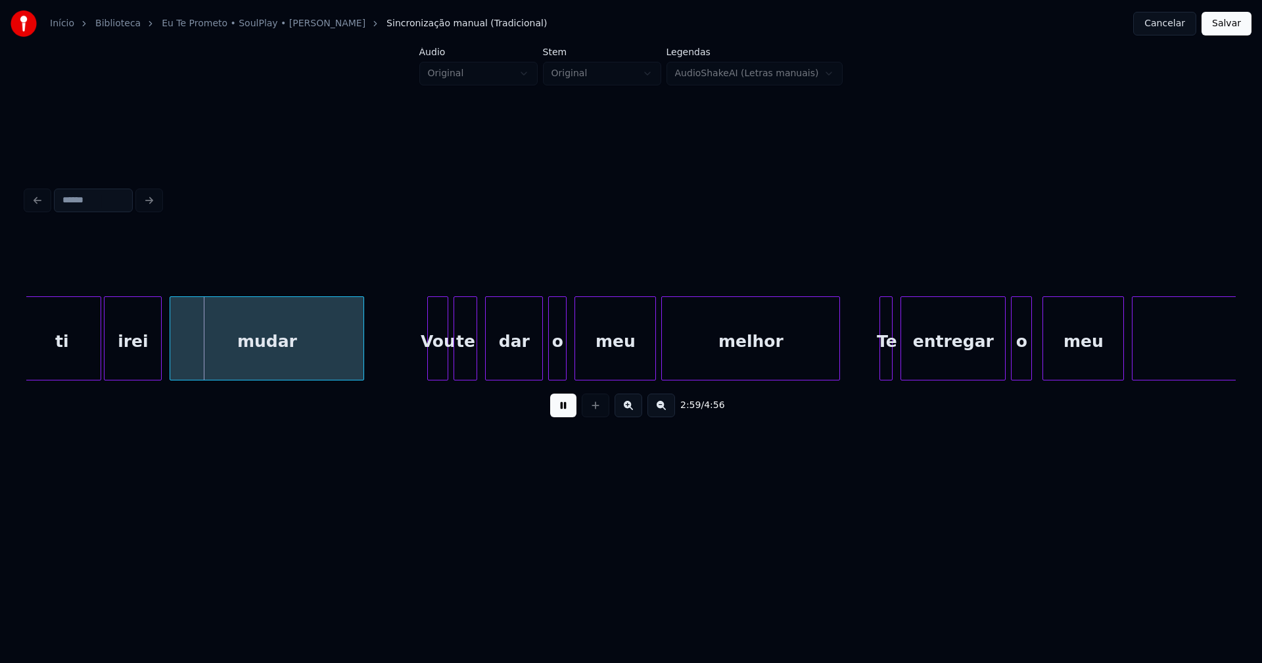
scroll to position [0, 23458]
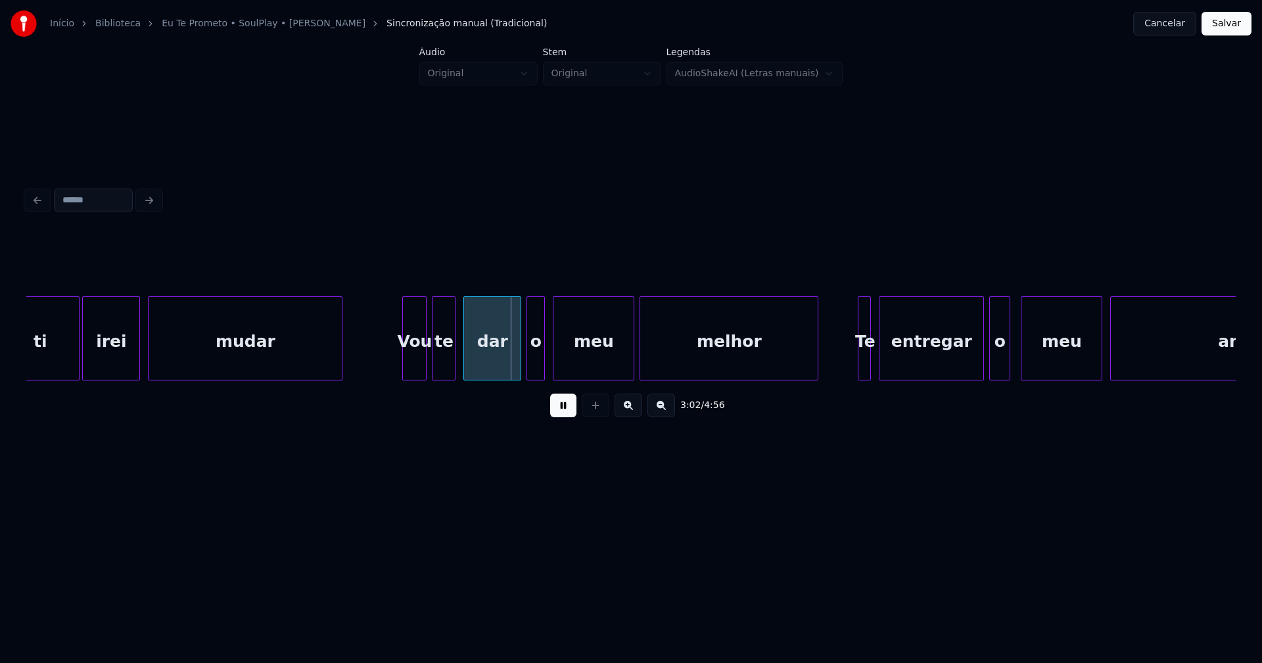
click at [406, 368] on div at bounding box center [405, 338] width 4 height 83
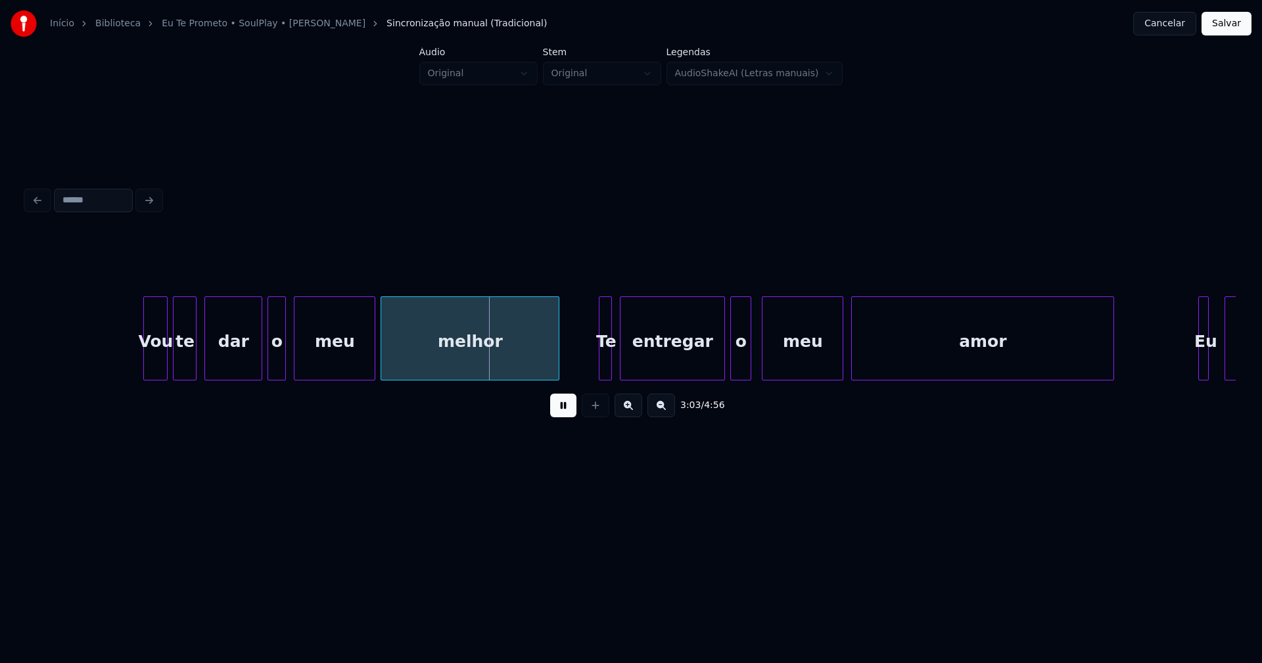
scroll to position [0, 23782]
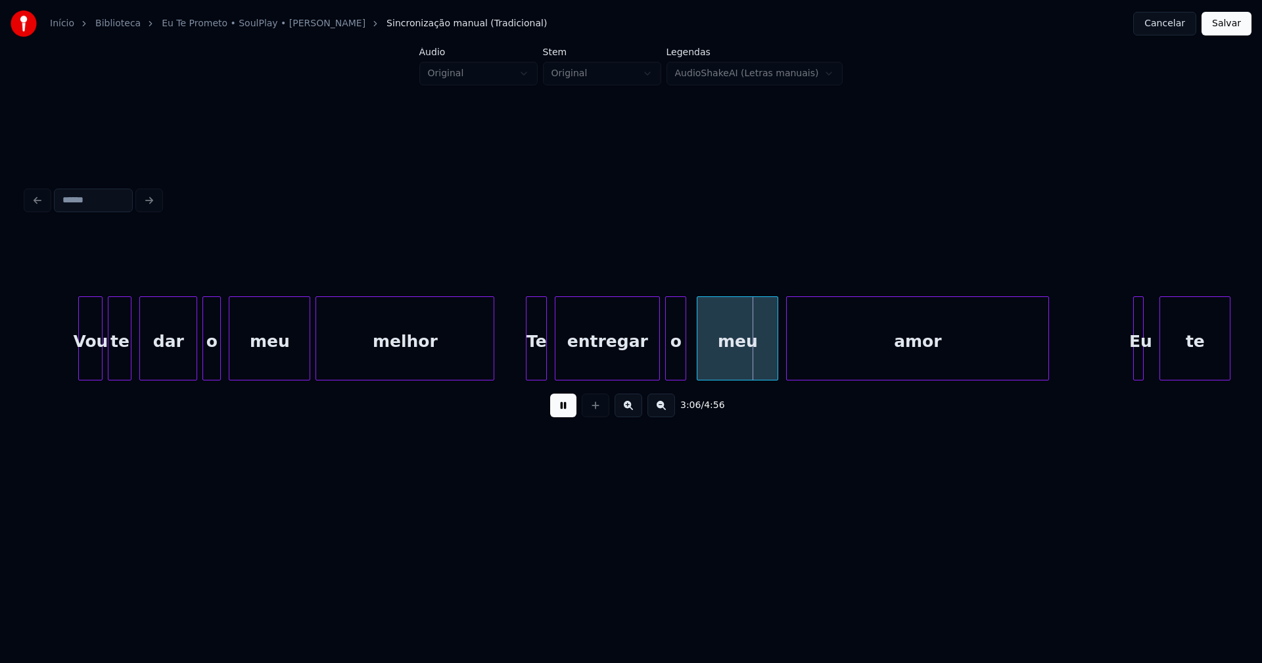
click at [526, 381] on div "Vou te dar o meu melhor Te entregar o meu amor Eu te" at bounding box center [630, 338] width 1209 height 84
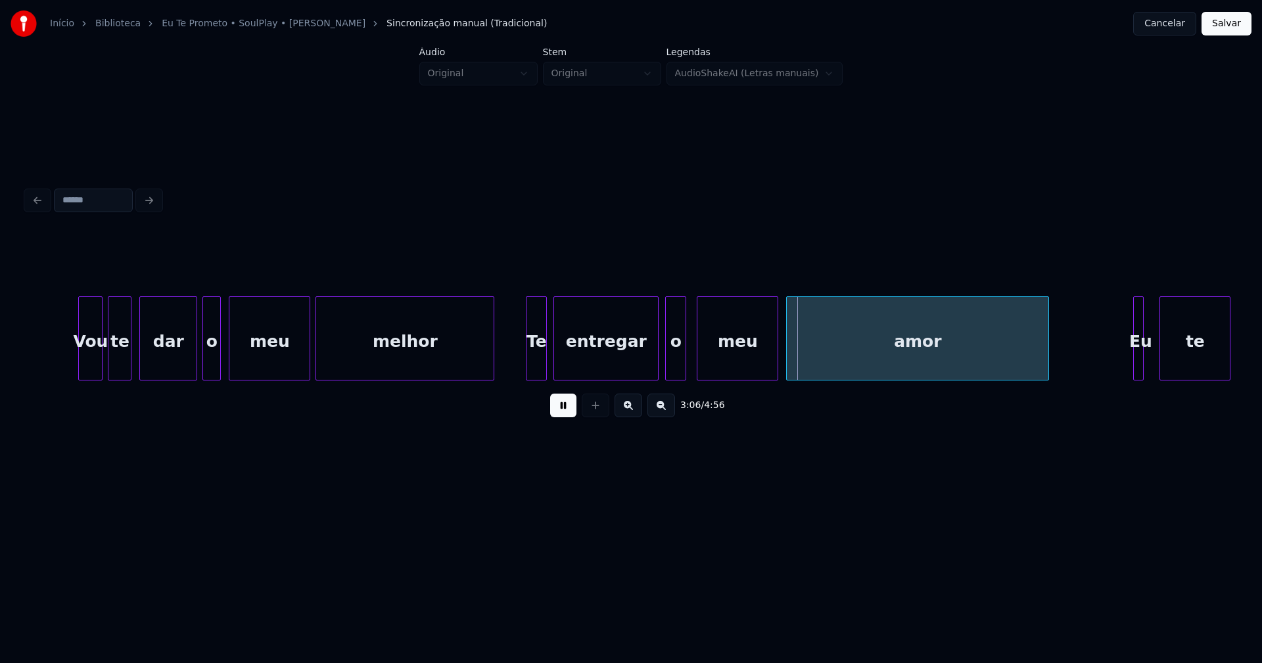
click at [613, 348] on div "entregar" at bounding box center [606, 341] width 104 height 89
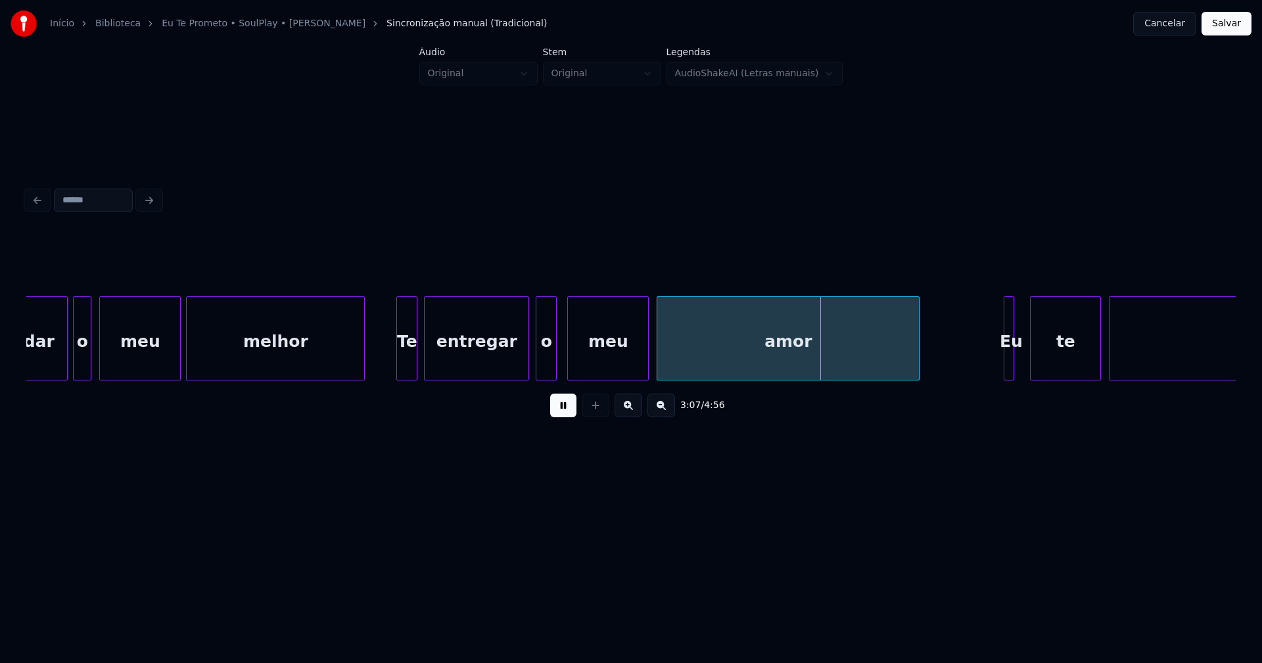
scroll to position [0, 23933]
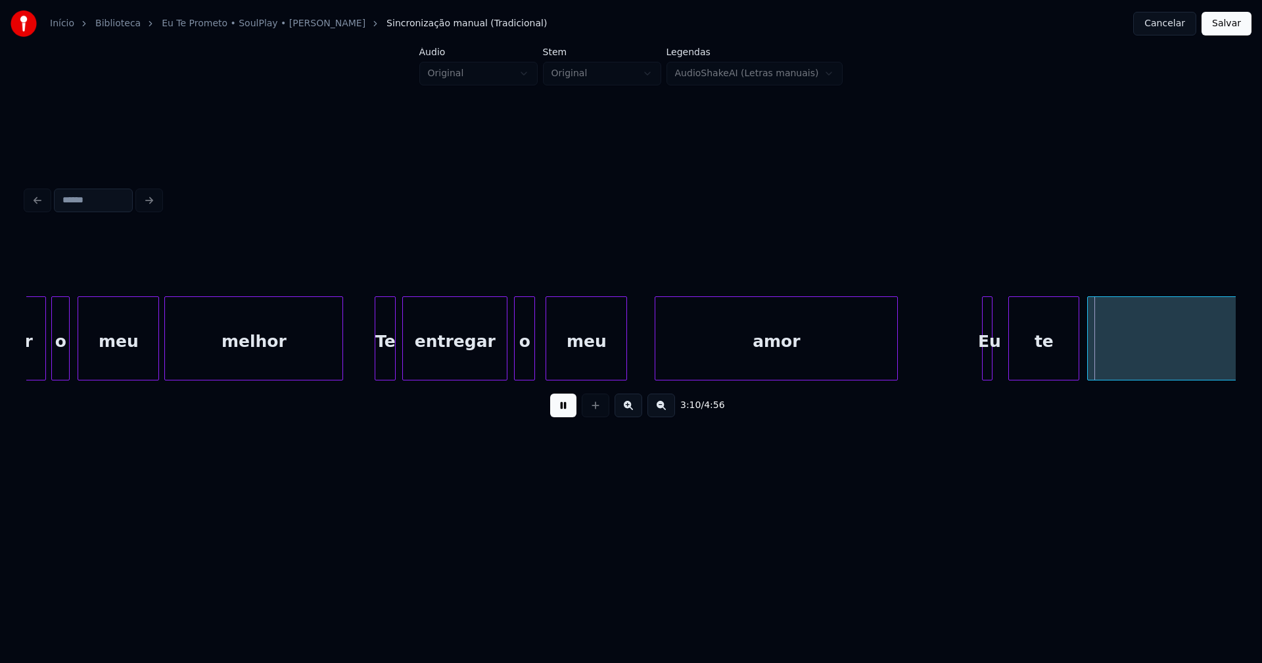
click at [655, 354] on div at bounding box center [657, 338] width 4 height 83
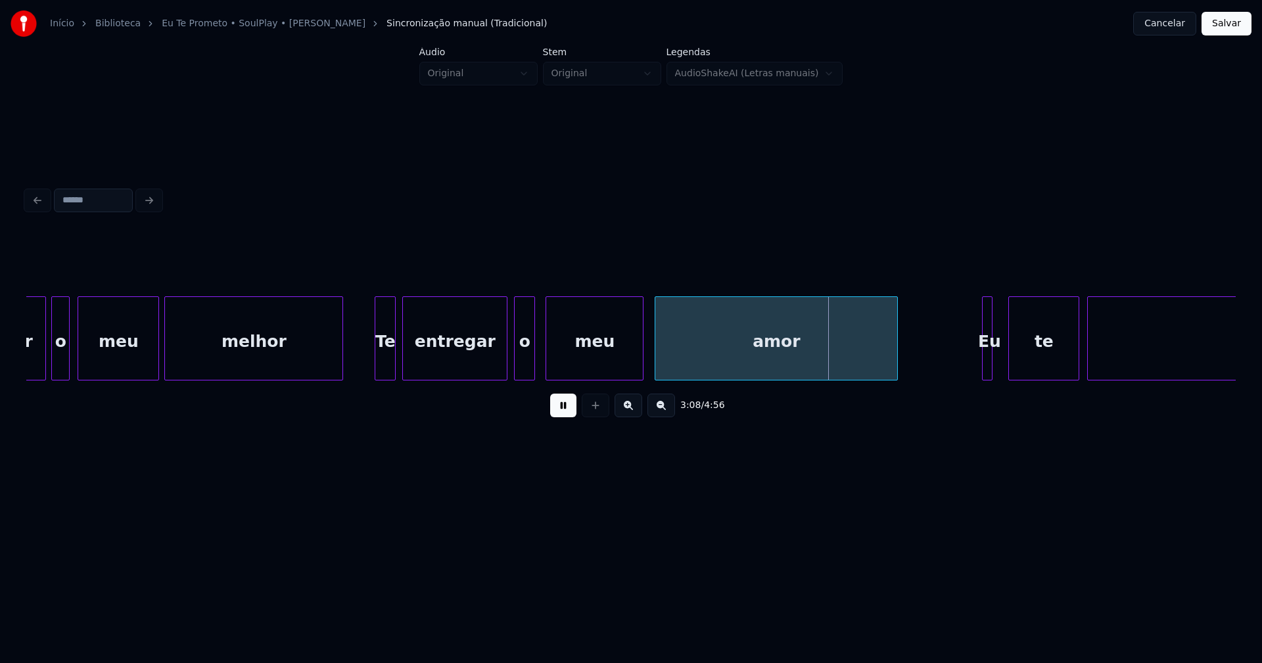
click at [641, 348] on div at bounding box center [641, 338] width 4 height 83
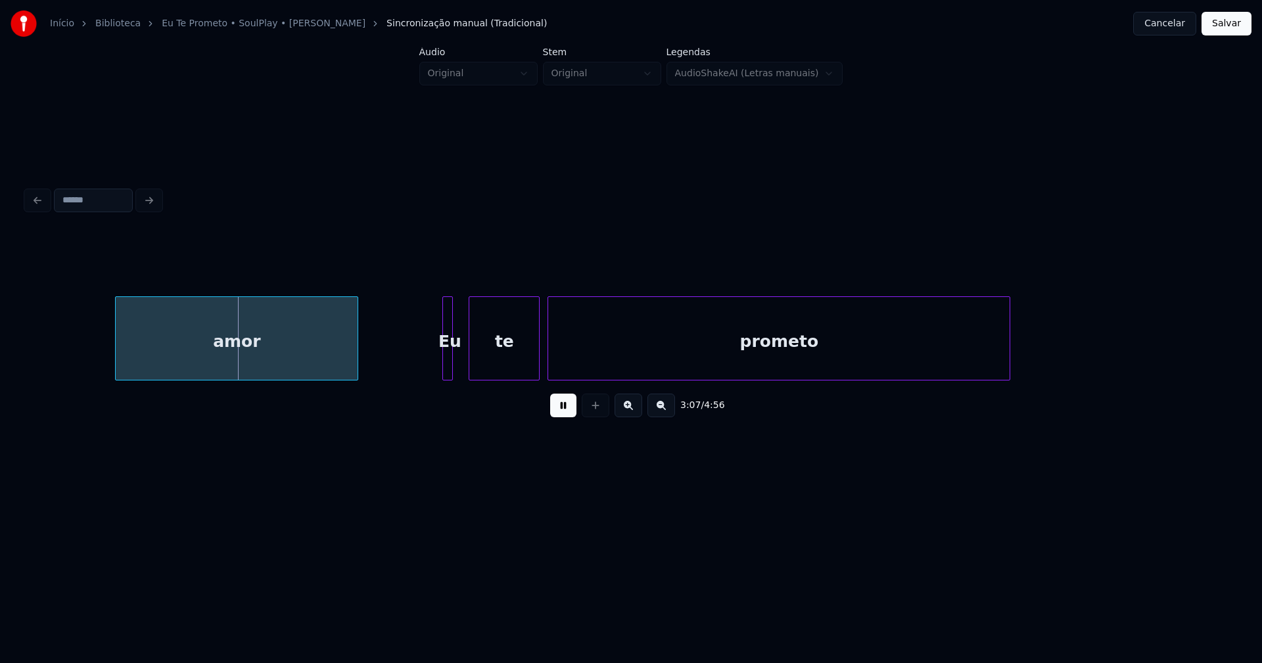
scroll to position [0, 24559]
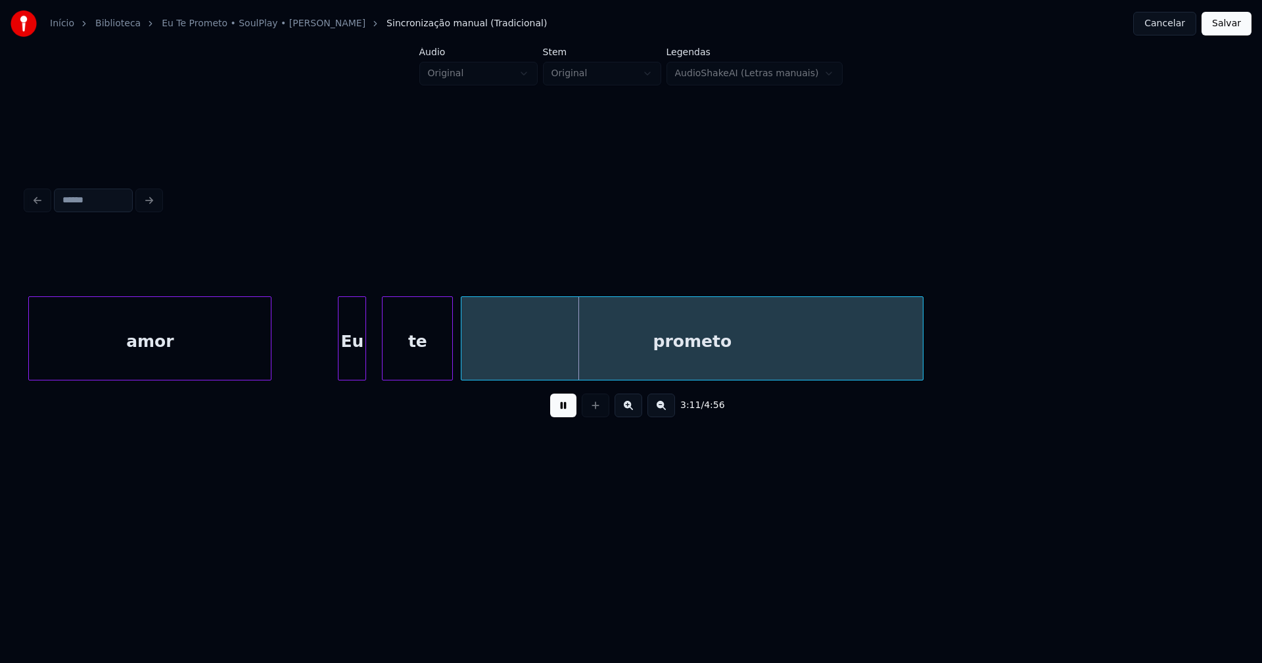
click at [339, 367] on div at bounding box center [340, 338] width 4 height 83
click at [374, 364] on div at bounding box center [375, 338] width 4 height 83
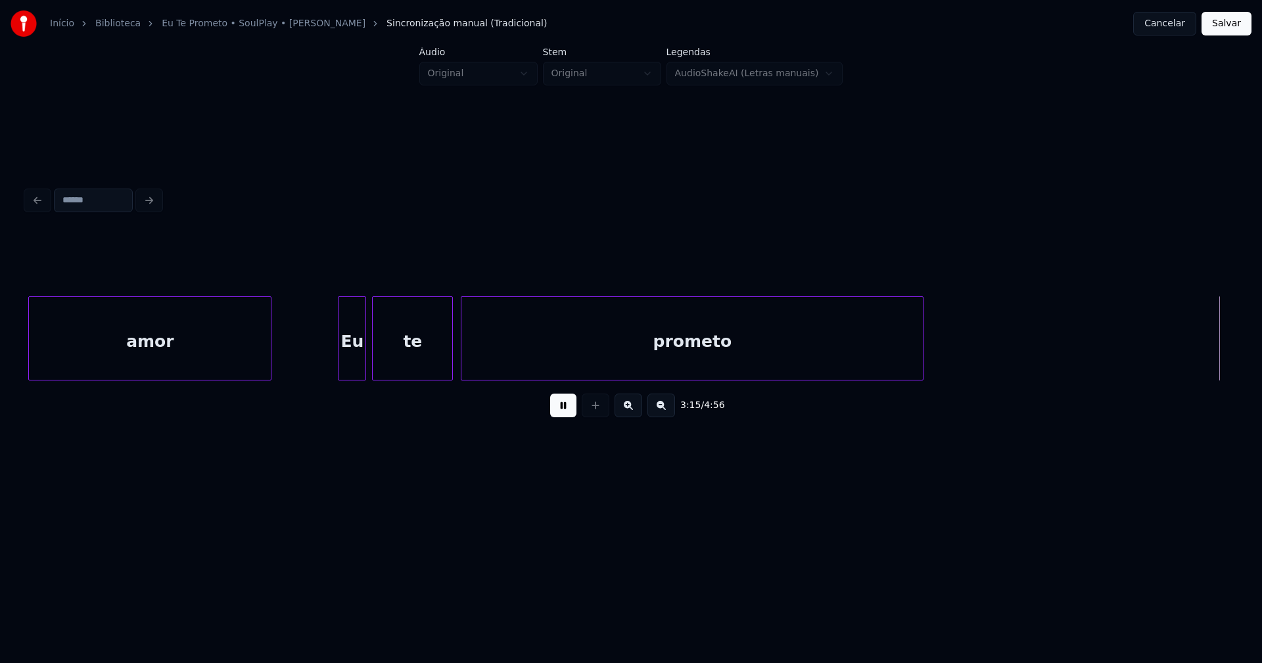
scroll to position [0, 25769]
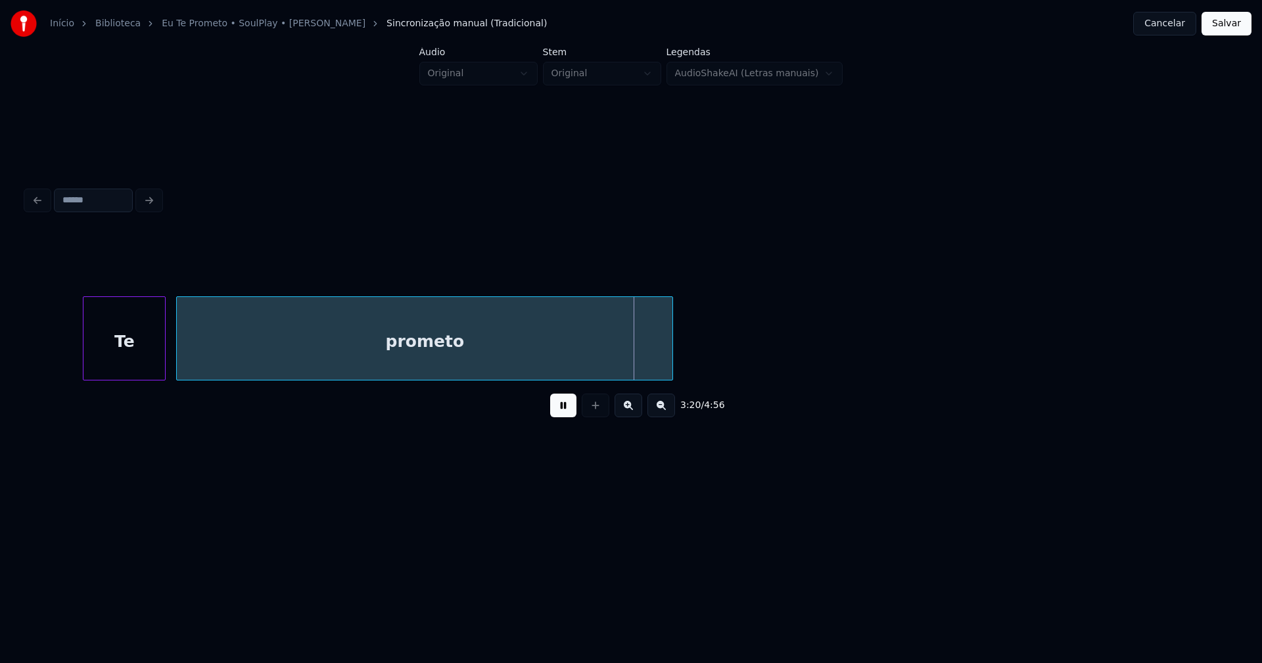
click at [87, 366] on div at bounding box center [85, 338] width 4 height 83
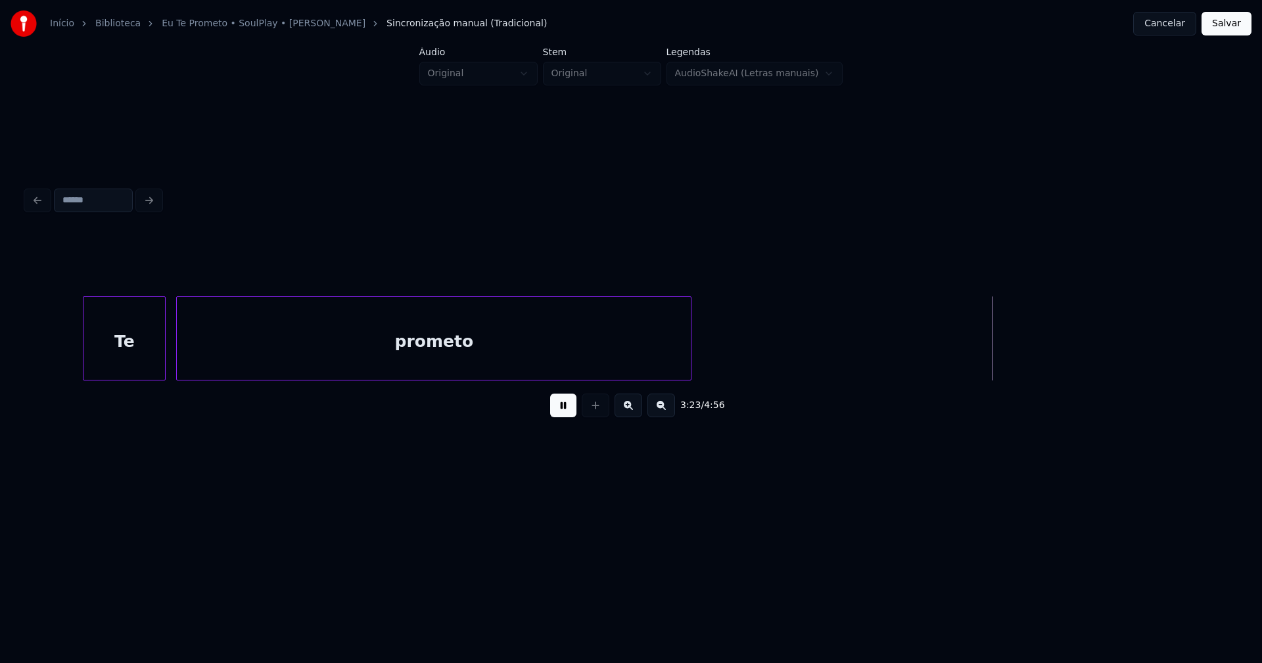
click at [690, 356] on div at bounding box center [689, 338] width 4 height 83
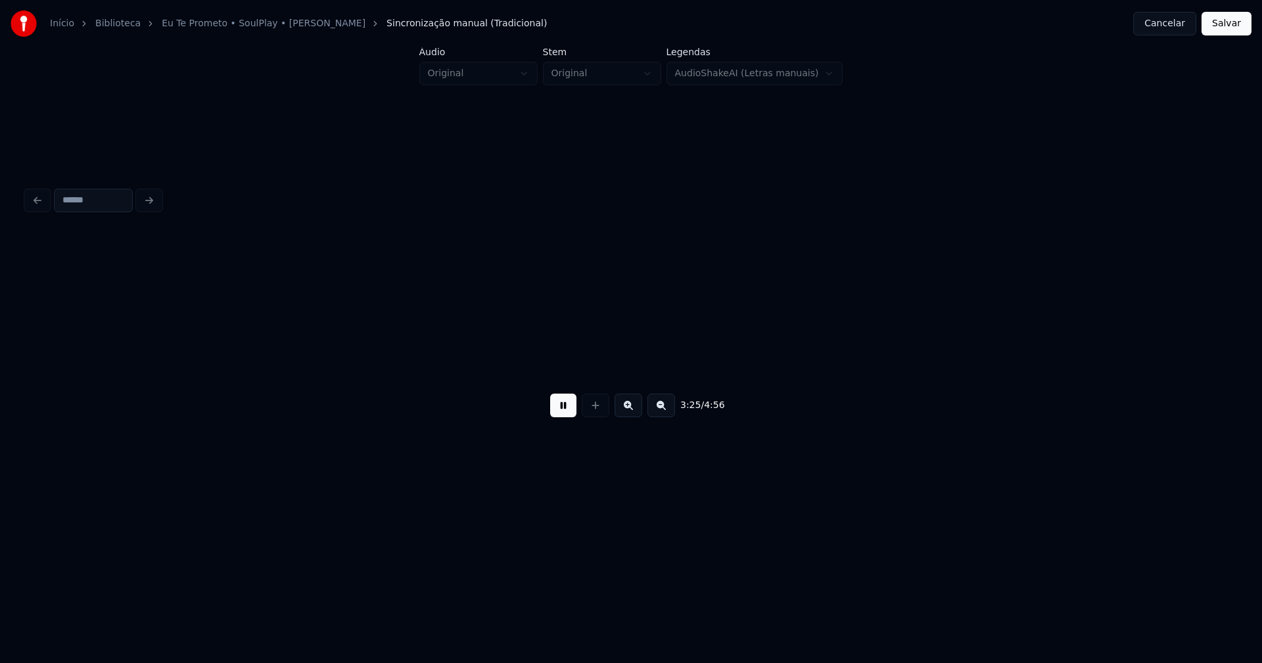
scroll to position [0, 26979]
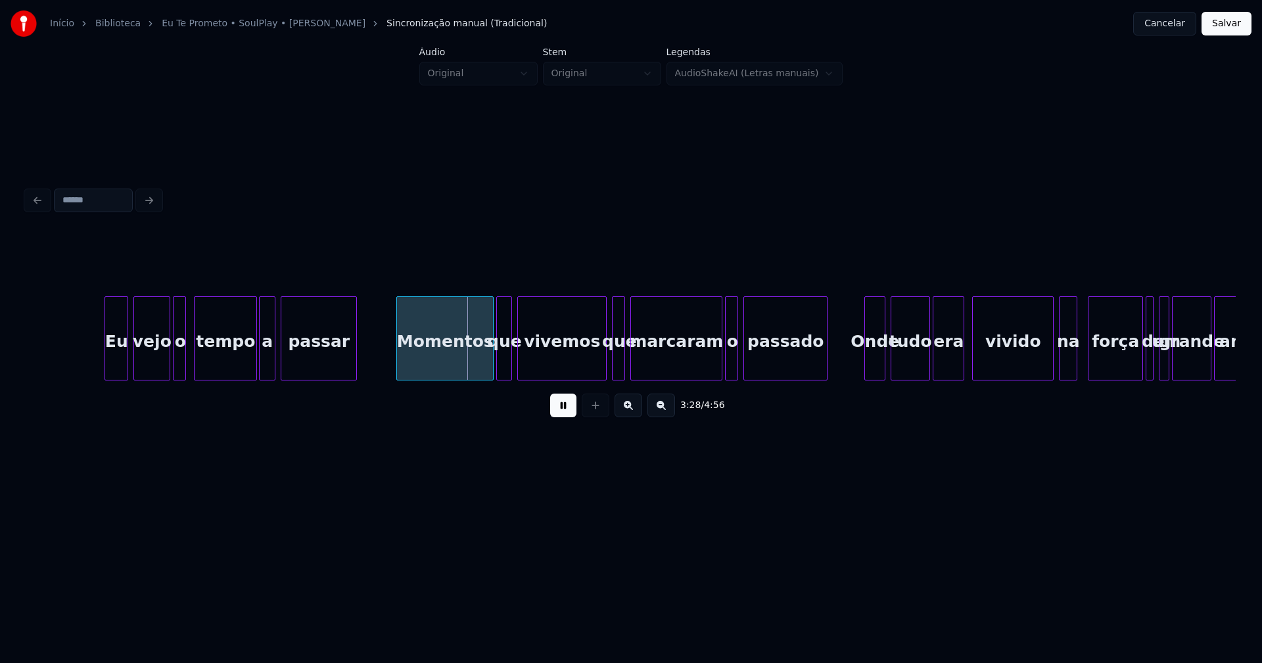
click at [260, 360] on div at bounding box center [262, 338] width 4 height 83
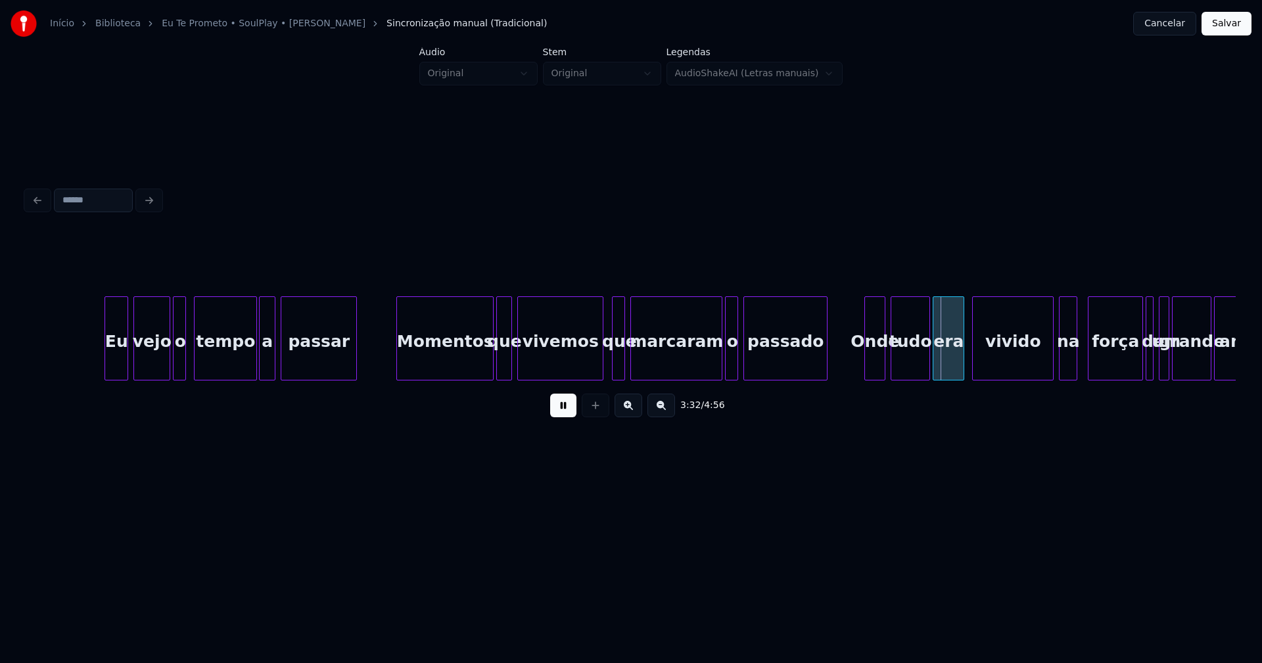
click at [601, 368] on div at bounding box center [601, 338] width 4 height 83
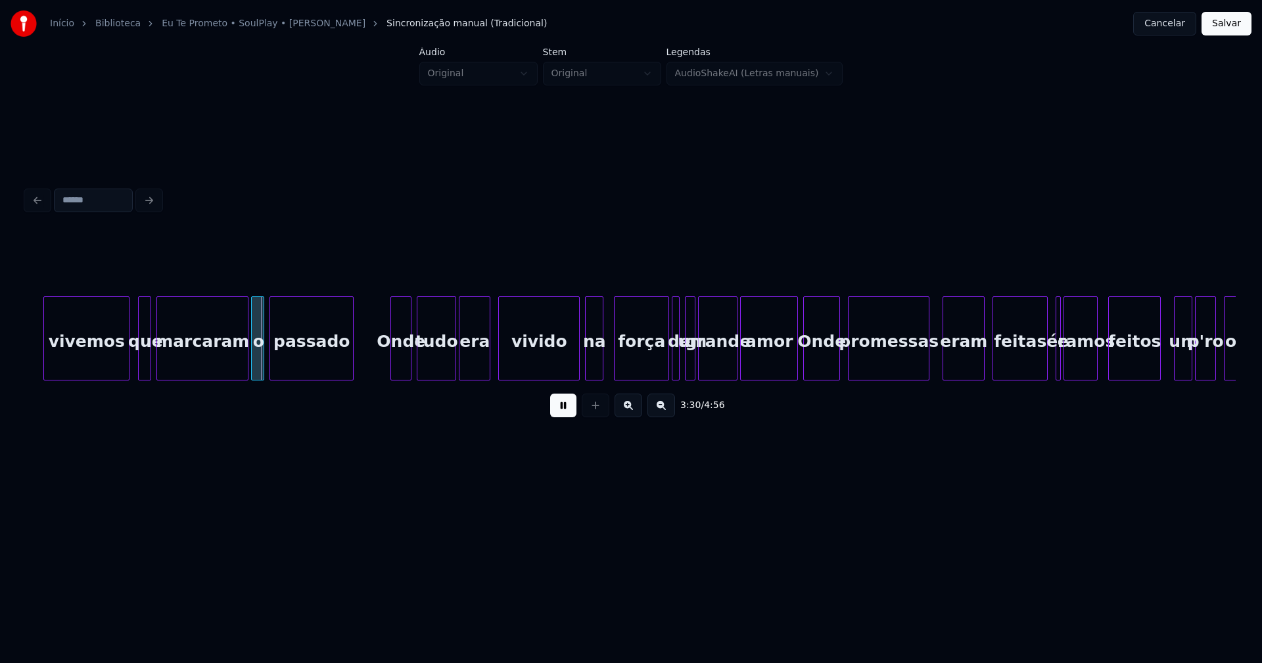
scroll to position [0, 27475]
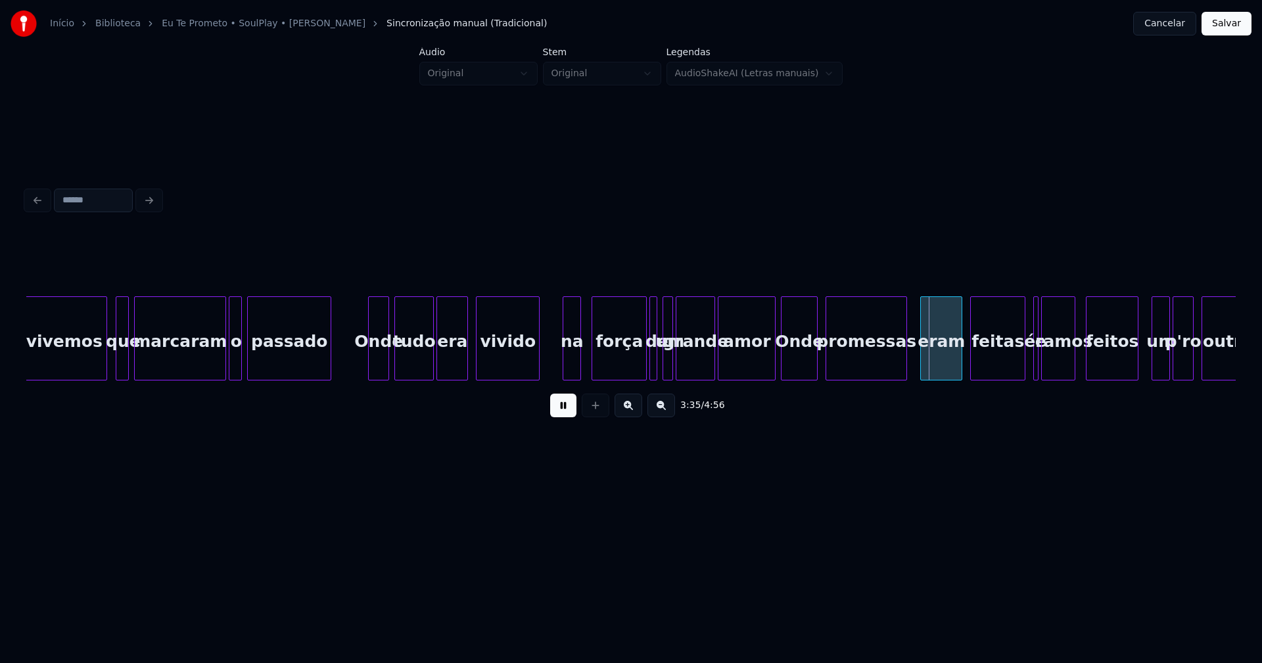
click at [538, 375] on div "vivido" at bounding box center [508, 338] width 64 height 84
click at [549, 364] on div at bounding box center [551, 338] width 4 height 83
click at [766, 368] on div at bounding box center [767, 338] width 4 height 83
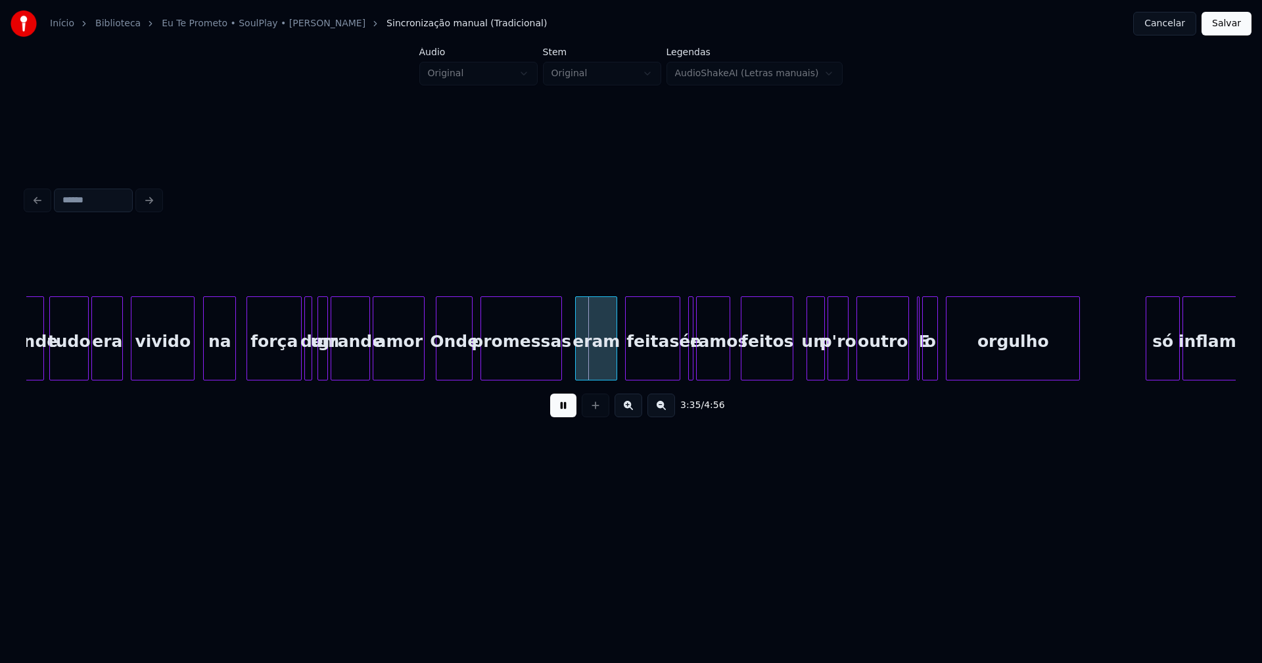
scroll to position [0, 27864]
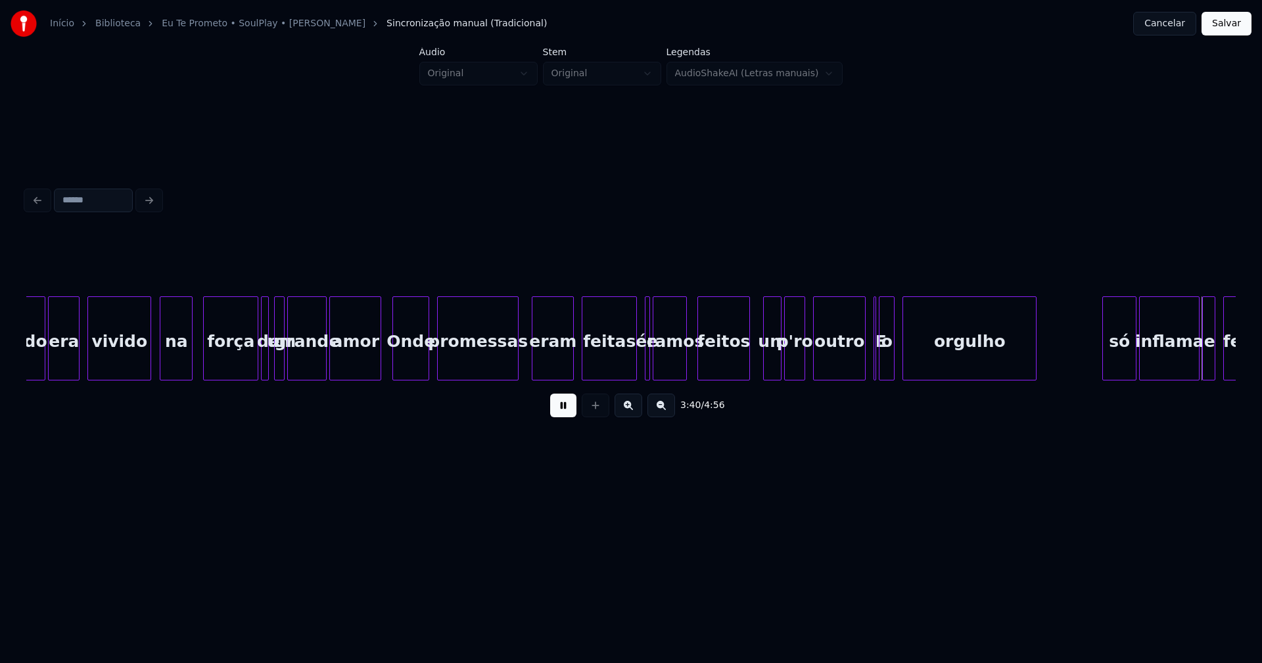
click at [565, 408] on button at bounding box center [563, 406] width 26 height 24
click at [554, 368] on div "eram" at bounding box center [547, 341] width 41 height 89
click at [561, 409] on button at bounding box center [563, 406] width 26 height 24
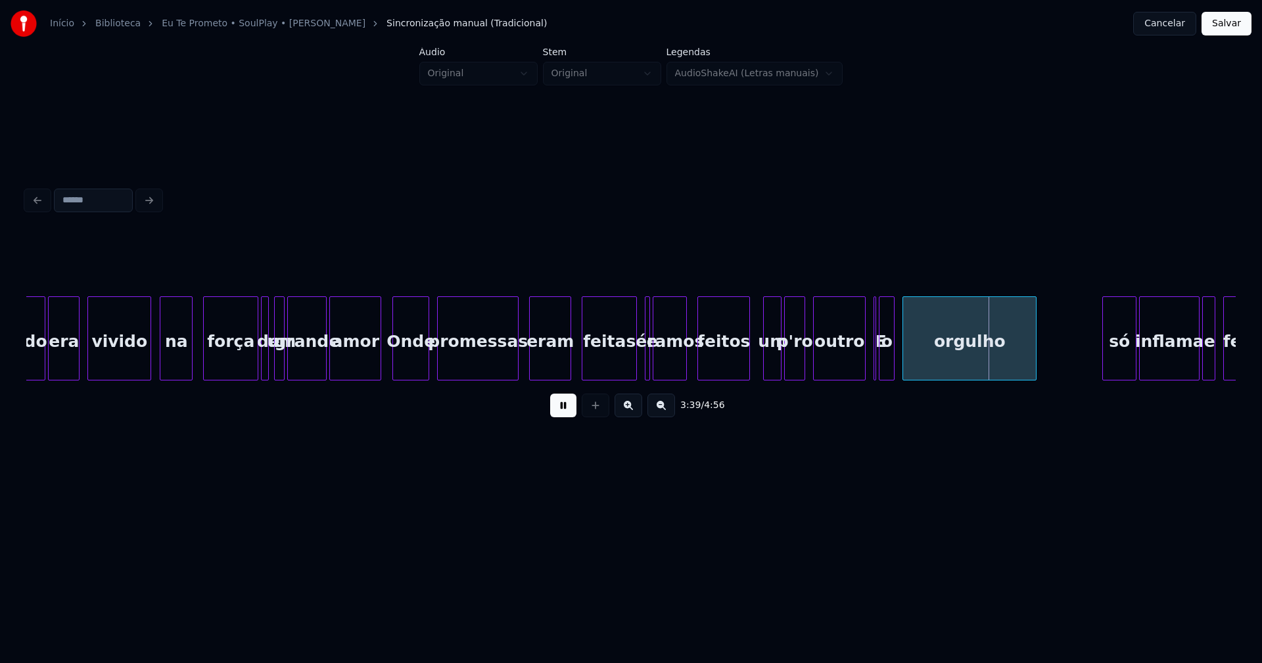
click at [551, 363] on div "eram" at bounding box center [550, 341] width 41 height 89
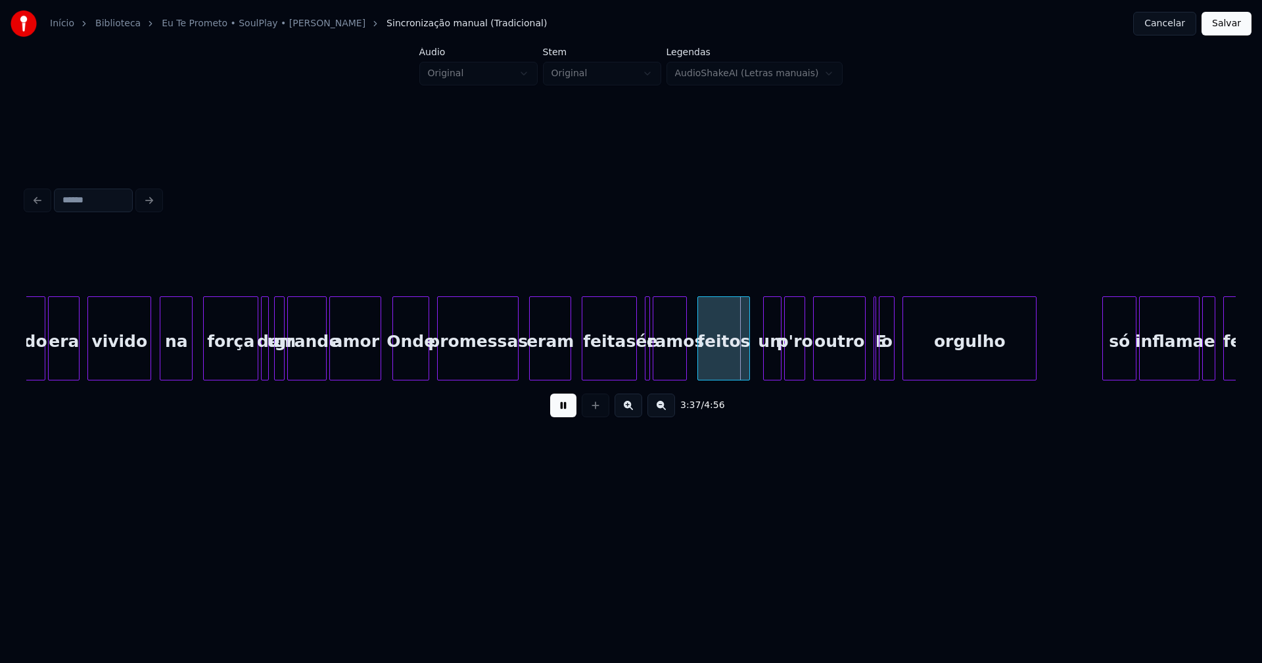
click at [569, 411] on button at bounding box center [563, 406] width 26 height 24
click at [650, 367] on div at bounding box center [652, 338] width 4 height 83
drag, startPoint x: 643, startPoint y: 297, endPoint x: 638, endPoint y: 305, distance: 9.1
click at [646, 298] on div at bounding box center [647, 338] width 4 height 83
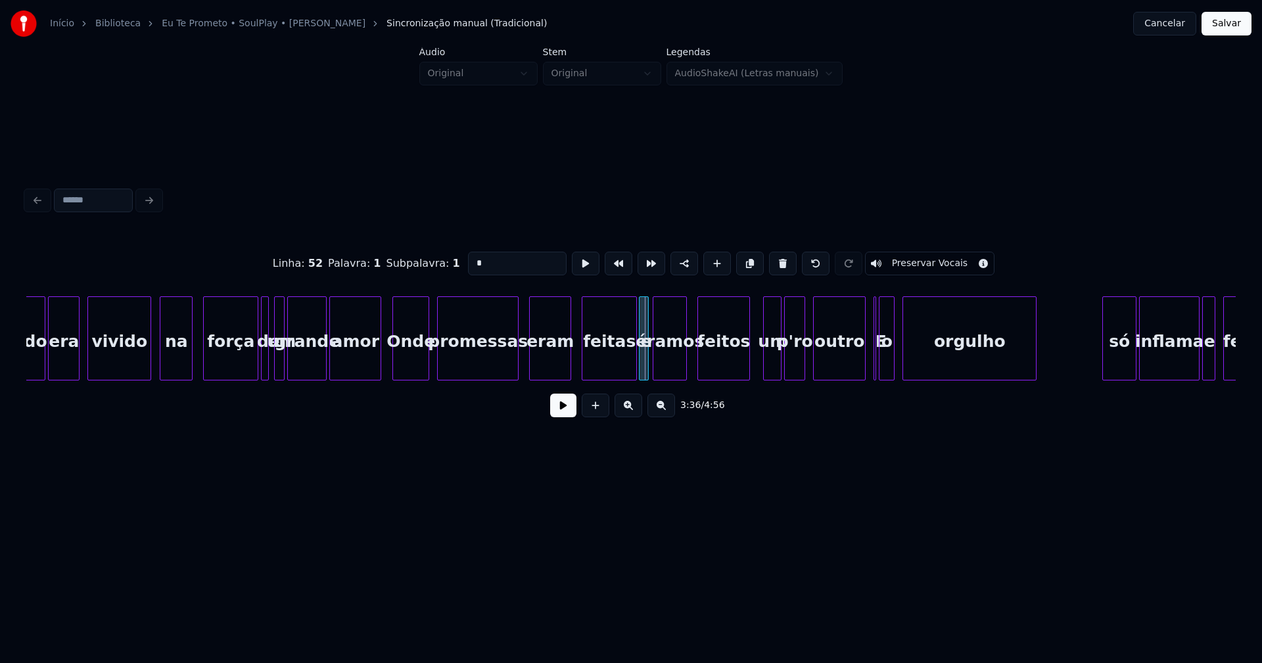
click at [639, 298] on div "e" at bounding box center [644, 338] width 10 height 84
click at [561, 417] on button at bounding box center [563, 406] width 26 height 24
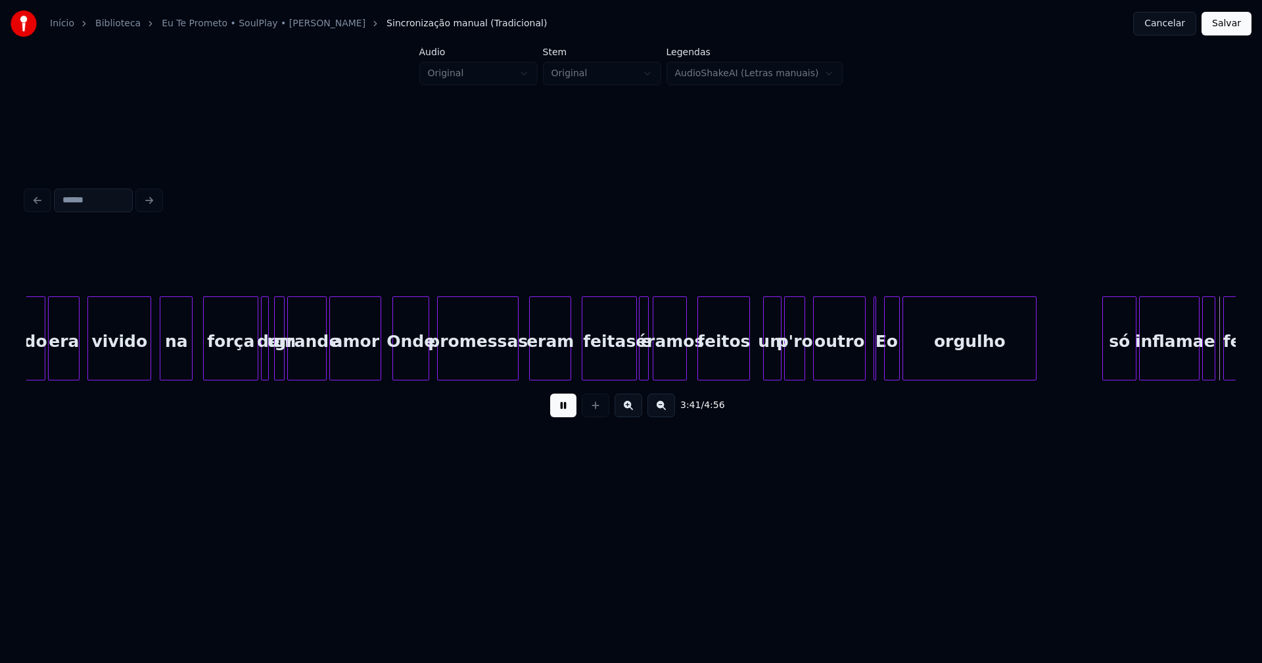
click at [890, 365] on div "o" at bounding box center [892, 341] width 14 height 89
click at [880, 370] on div at bounding box center [881, 338] width 4 height 83
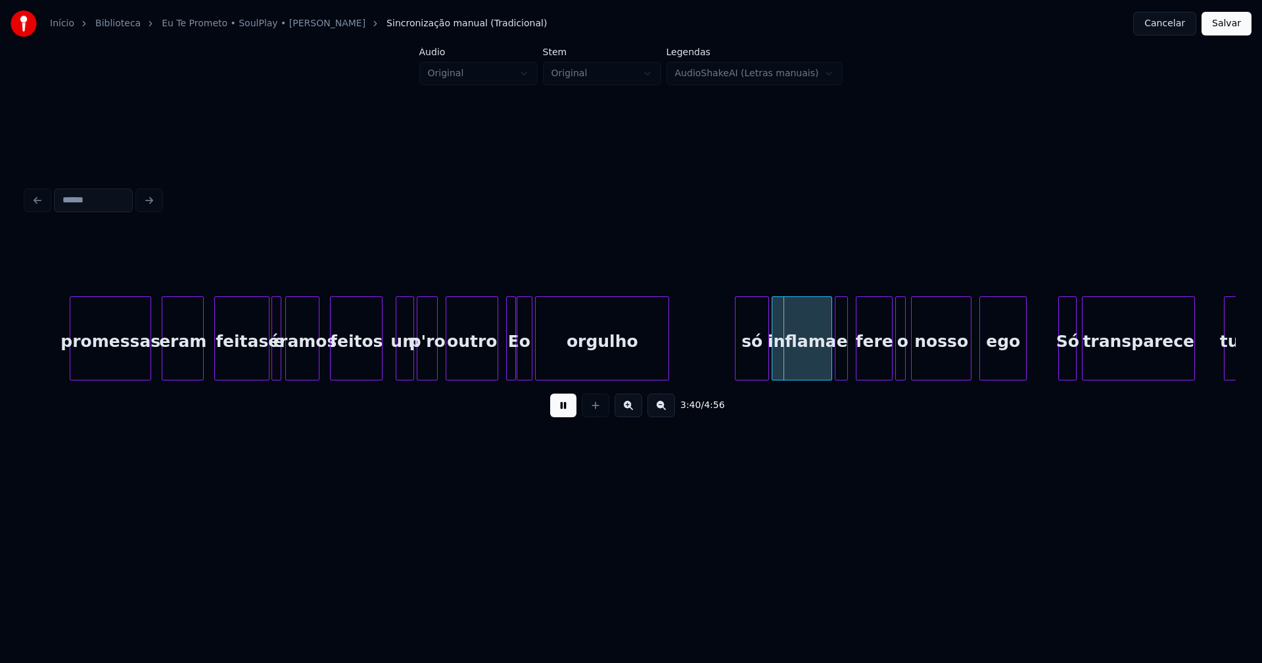
scroll to position [0, 28468]
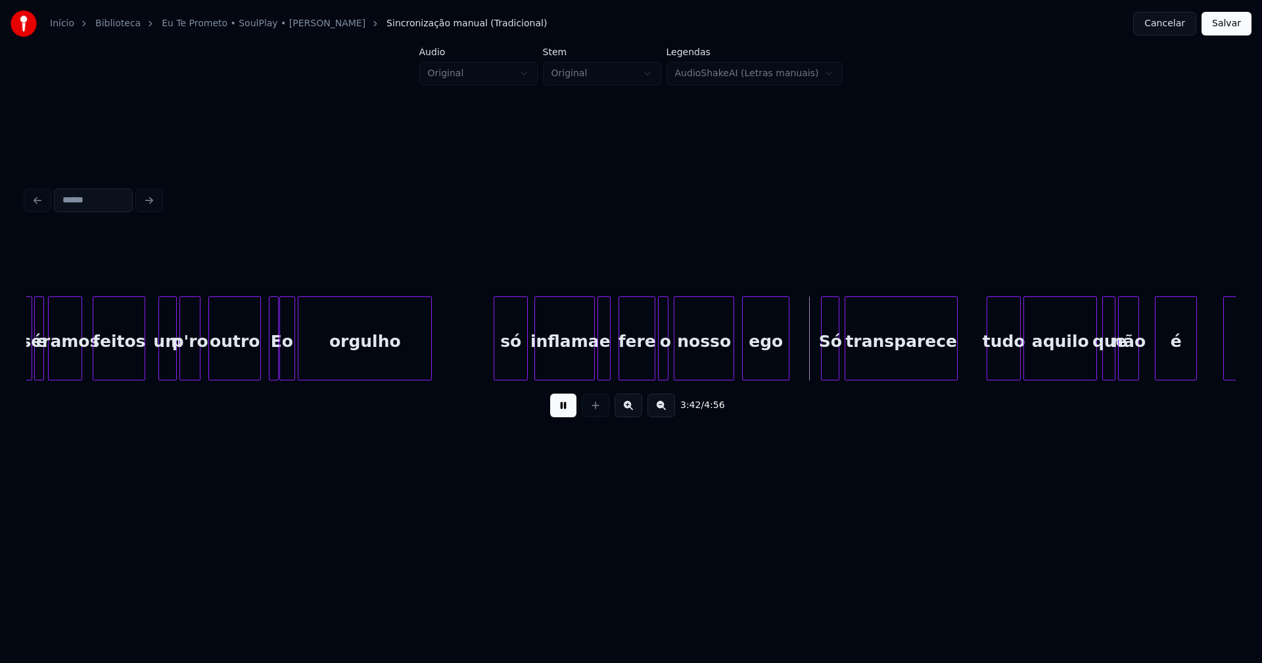
click at [511, 357] on div "só" at bounding box center [510, 341] width 33 height 89
click at [482, 369] on div at bounding box center [482, 338] width 4 height 83
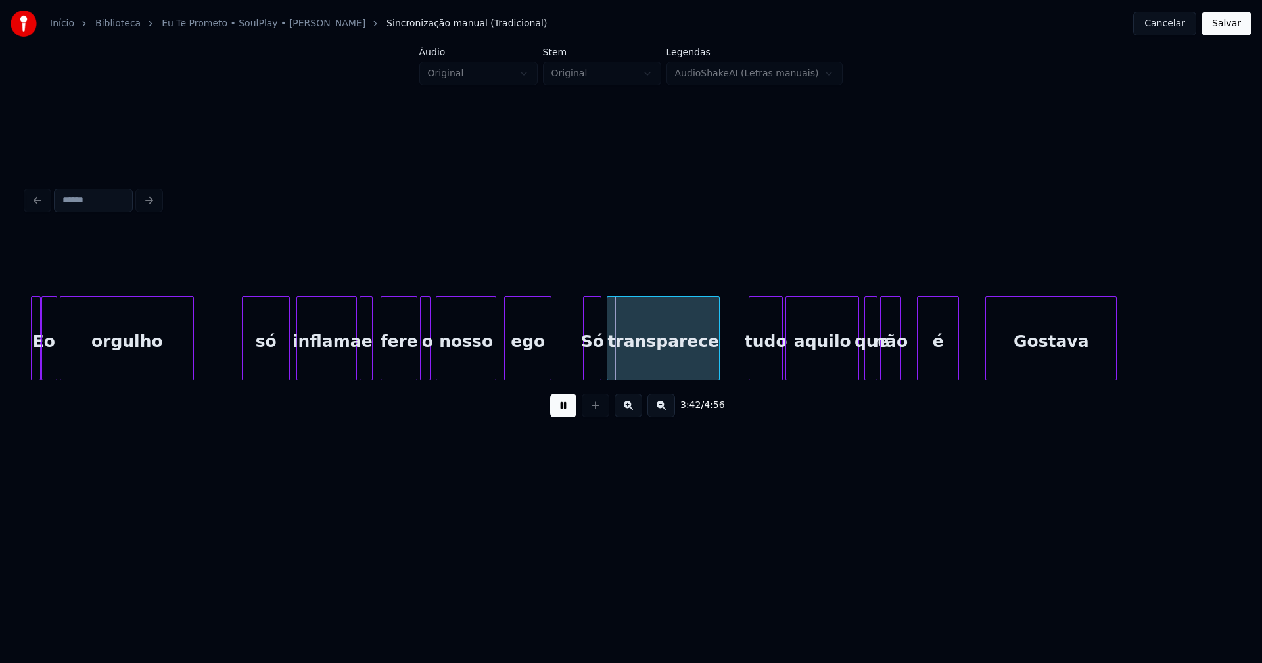
scroll to position [0, 28793]
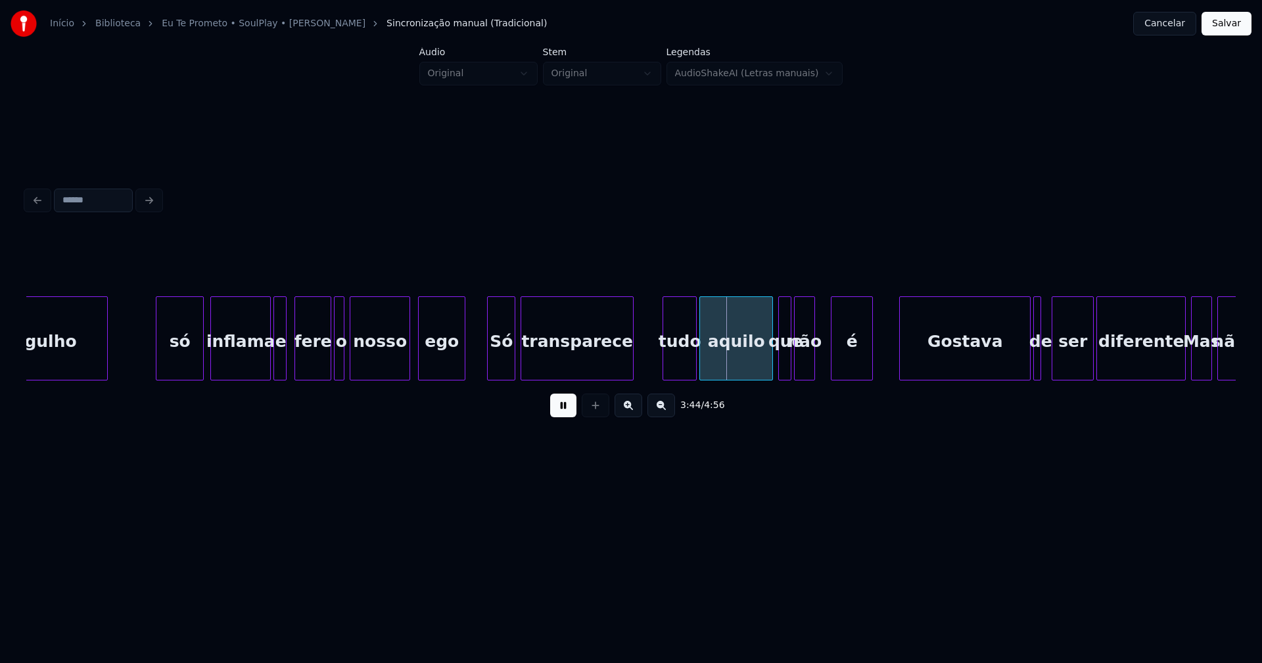
click at [488, 361] on div at bounding box center [490, 338] width 4 height 83
click at [651, 368] on div at bounding box center [653, 338] width 4 height 83
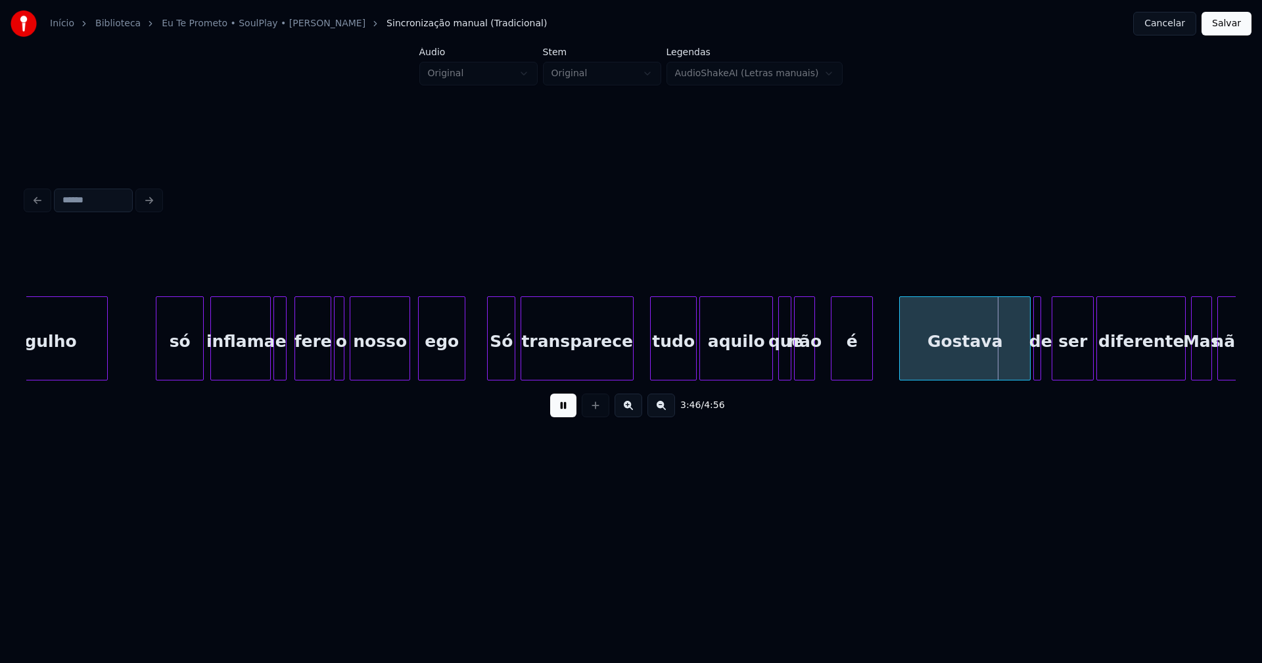
click at [563, 409] on button at bounding box center [563, 406] width 26 height 24
click at [666, 367] on div "tudo" at bounding box center [673, 341] width 45 height 89
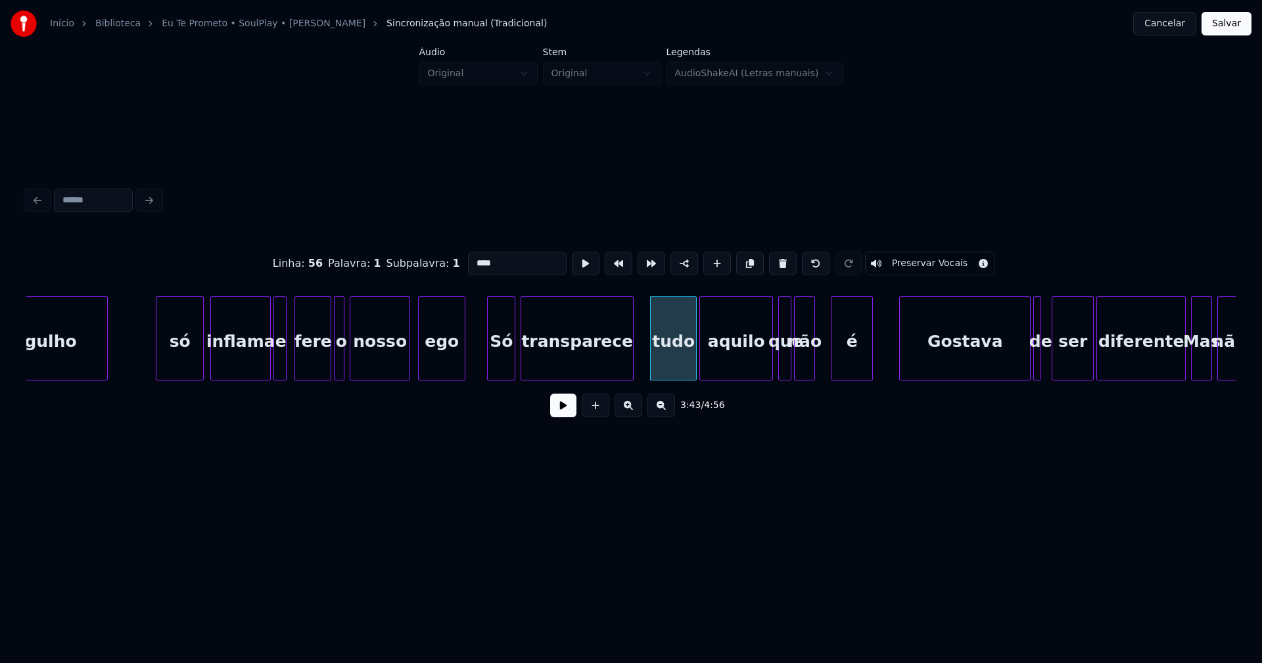
drag, startPoint x: 490, startPoint y: 258, endPoint x: 457, endPoint y: 258, distance: 32.9
click at [457, 258] on div "Linha : 56 [GEOGRAPHIC_DATA] : 1 Subpalavra : 1 **** Preservar Vocais" at bounding box center [630, 264] width 1209 height 66
type input "***"
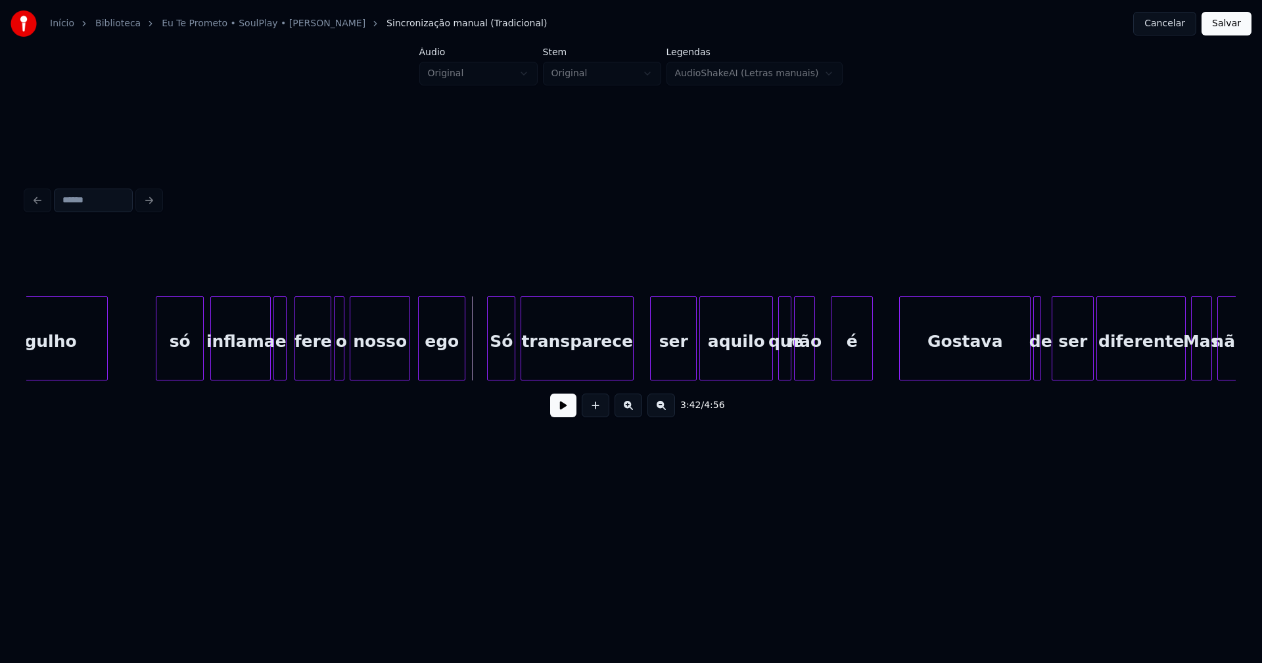
click at [572, 417] on button at bounding box center [563, 406] width 26 height 24
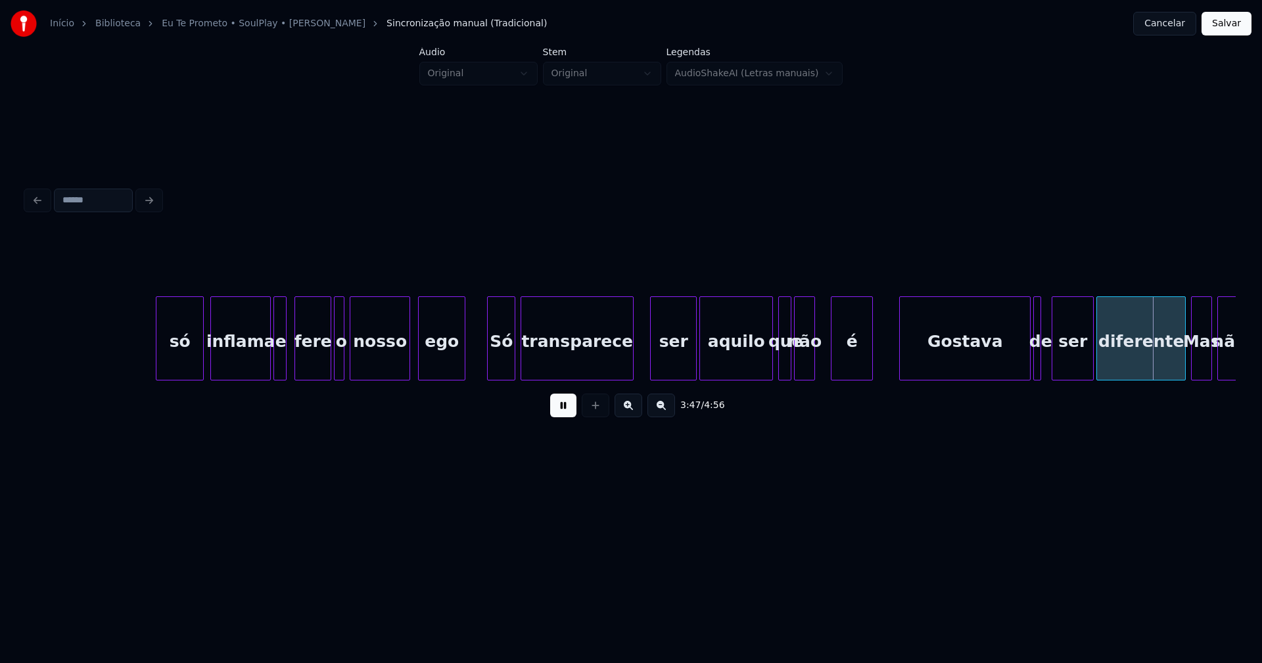
scroll to position [0, 29073]
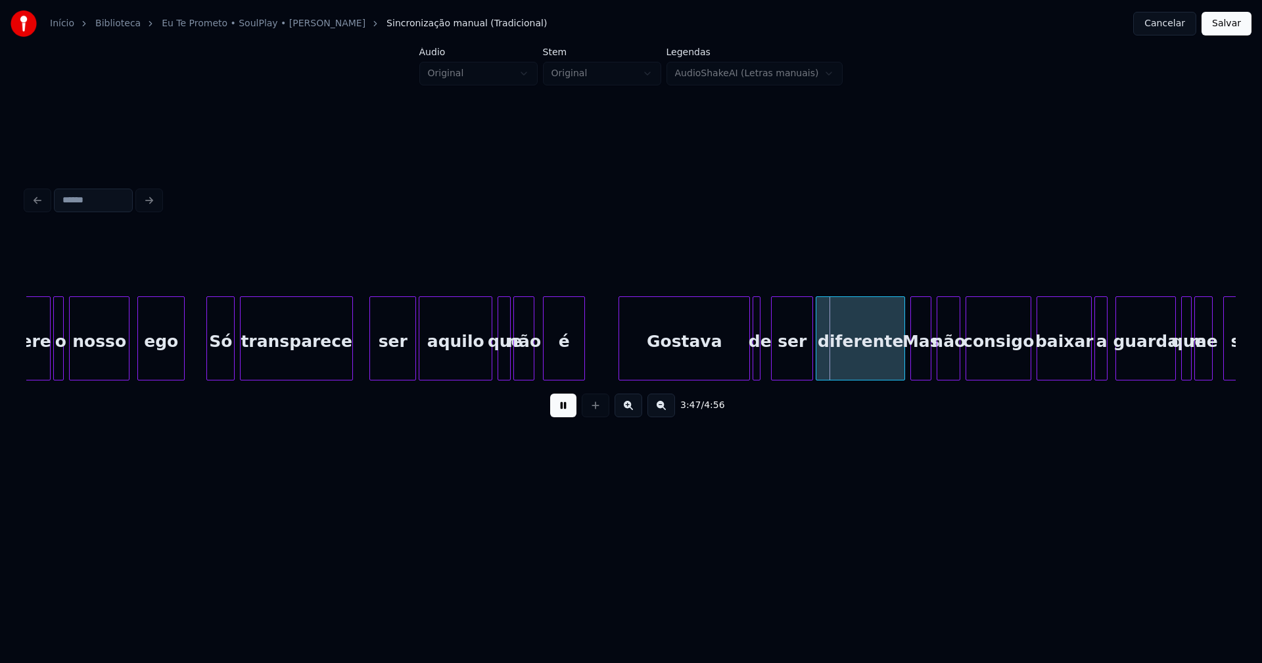
click at [567, 367] on div "é" at bounding box center [564, 341] width 41 height 89
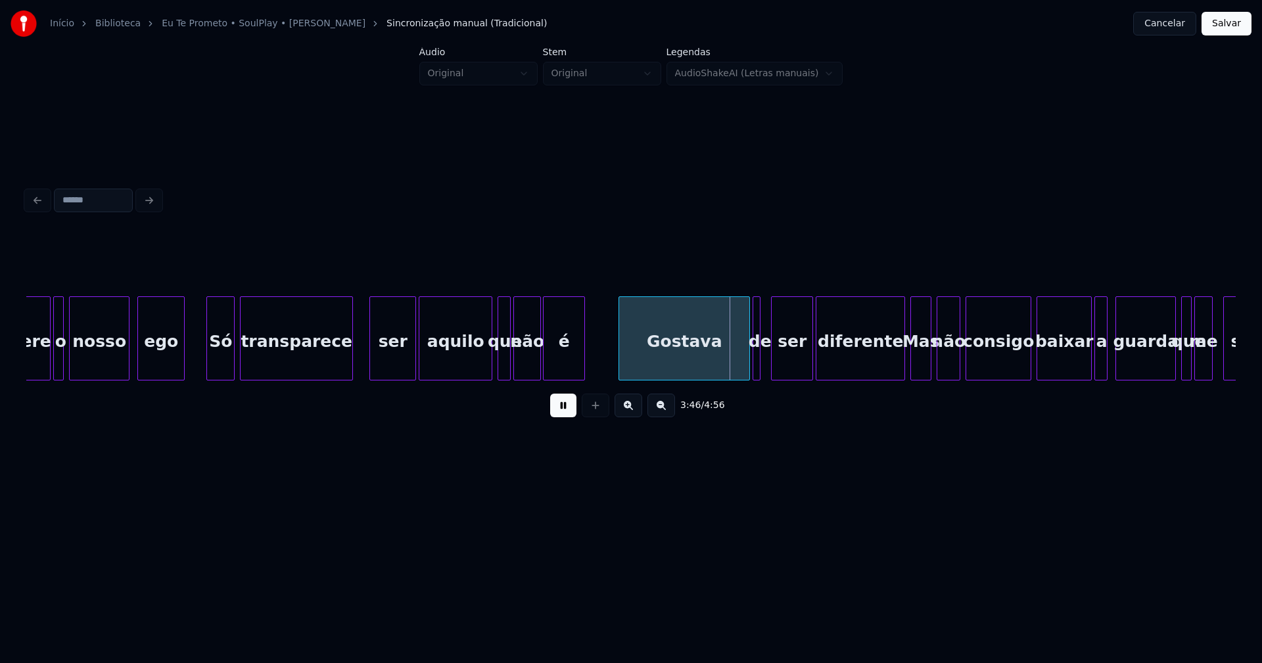
click at [538, 365] on div at bounding box center [538, 338] width 4 height 83
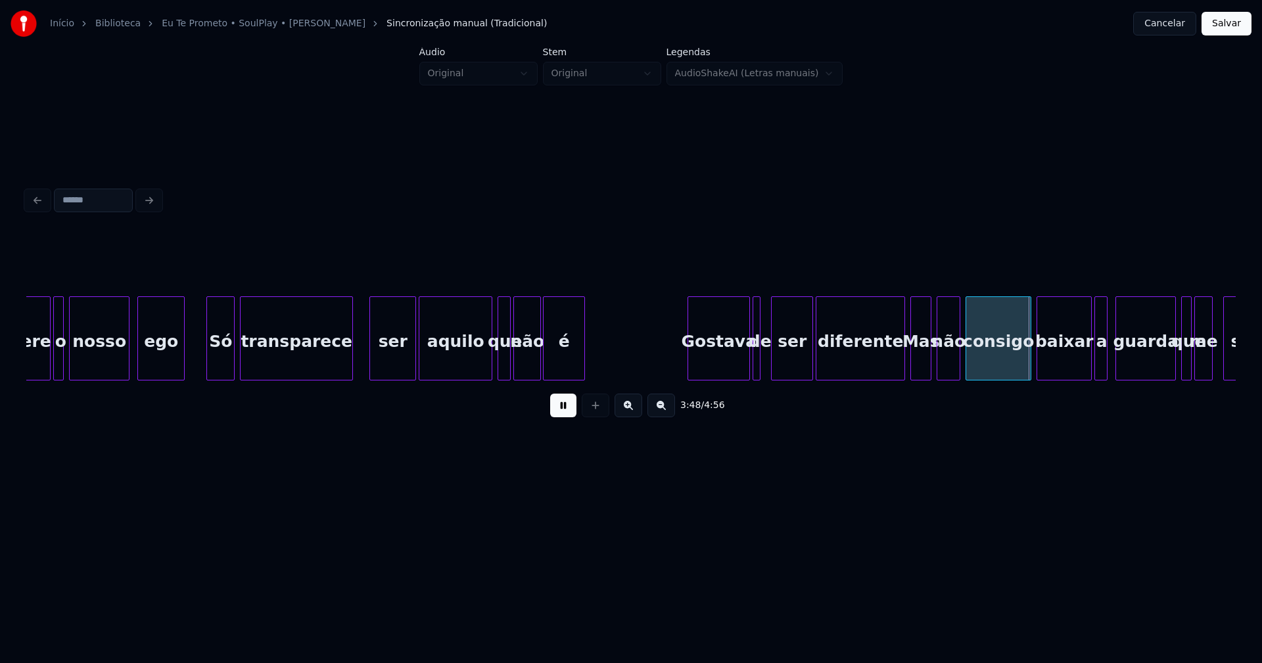
click at [691, 352] on div at bounding box center [690, 338] width 4 height 83
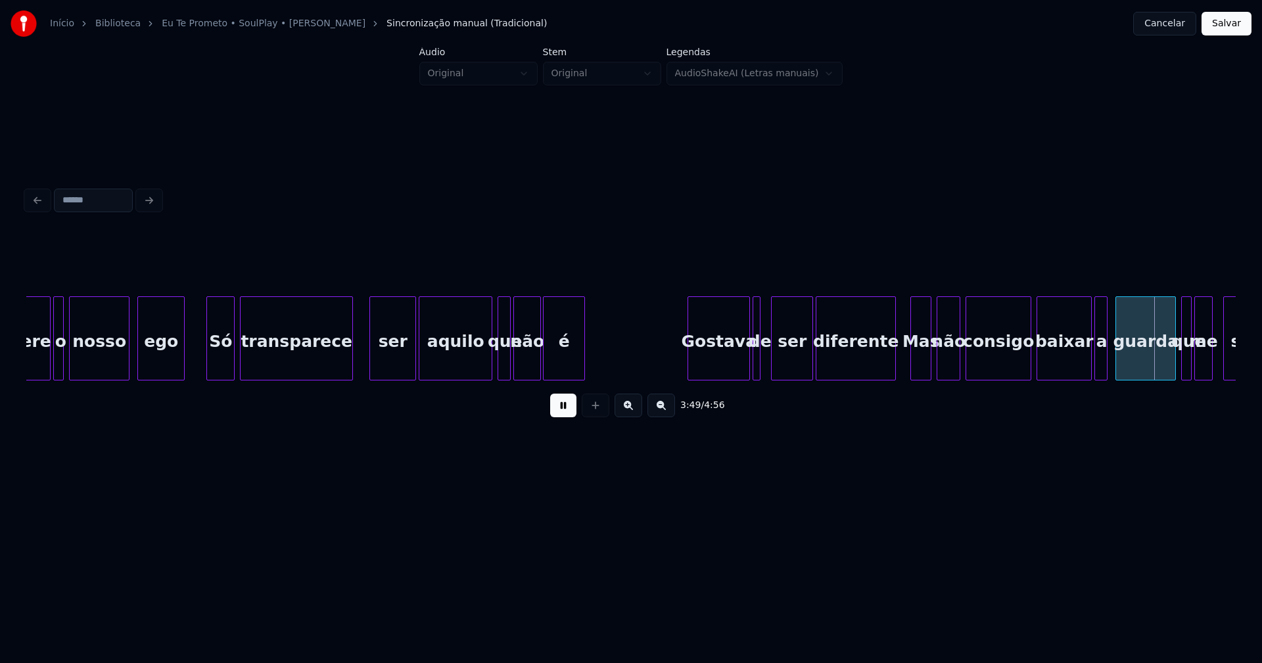
click at [893, 363] on div at bounding box center [893, 338] width 4 height 83
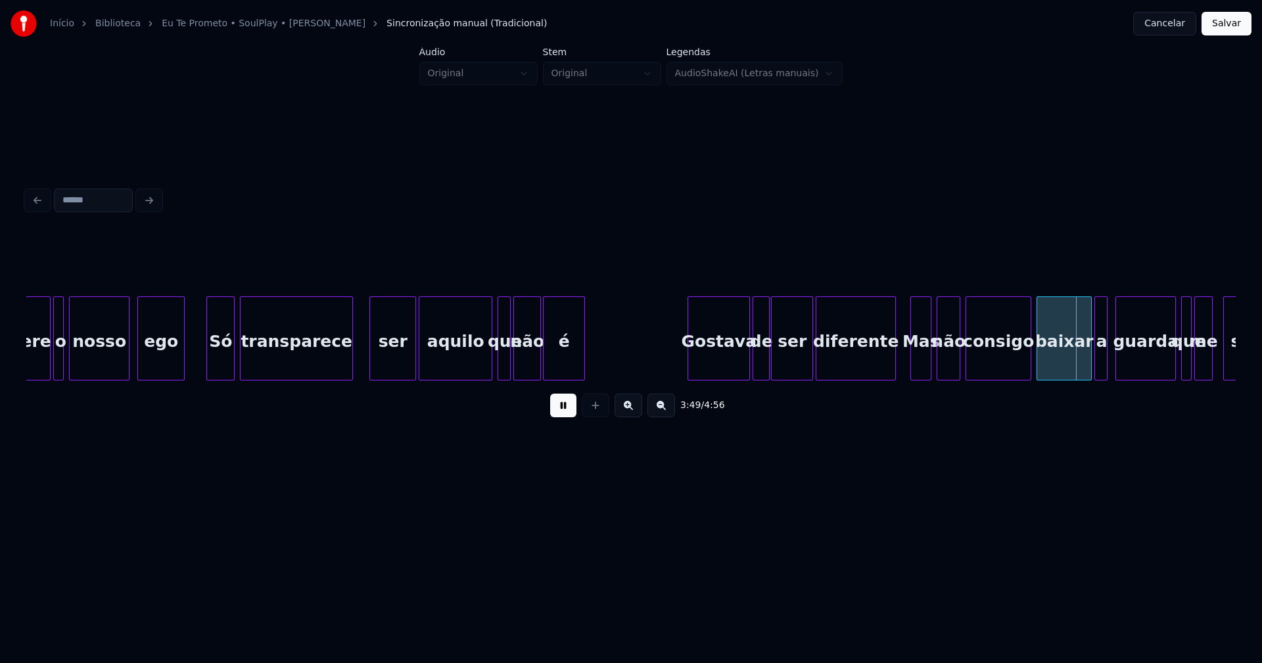
click at [768, 361] on div at bounding box center [767, 338] width 4 height 83
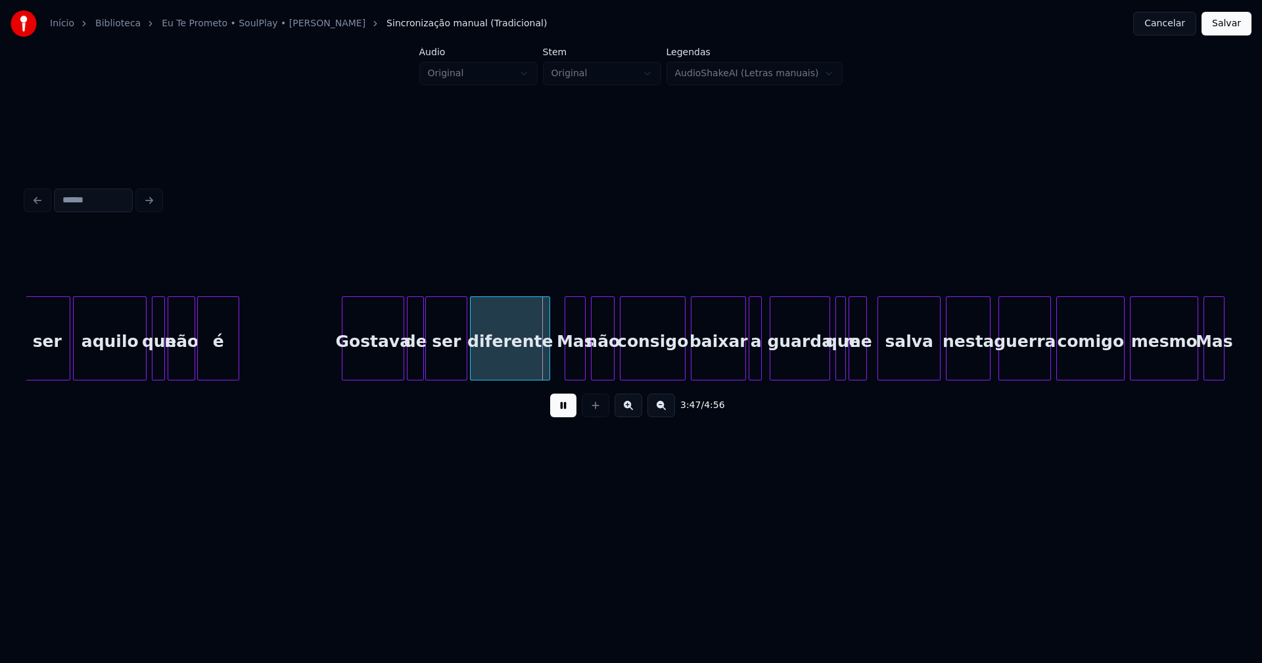
scroll to position [0, 29441]
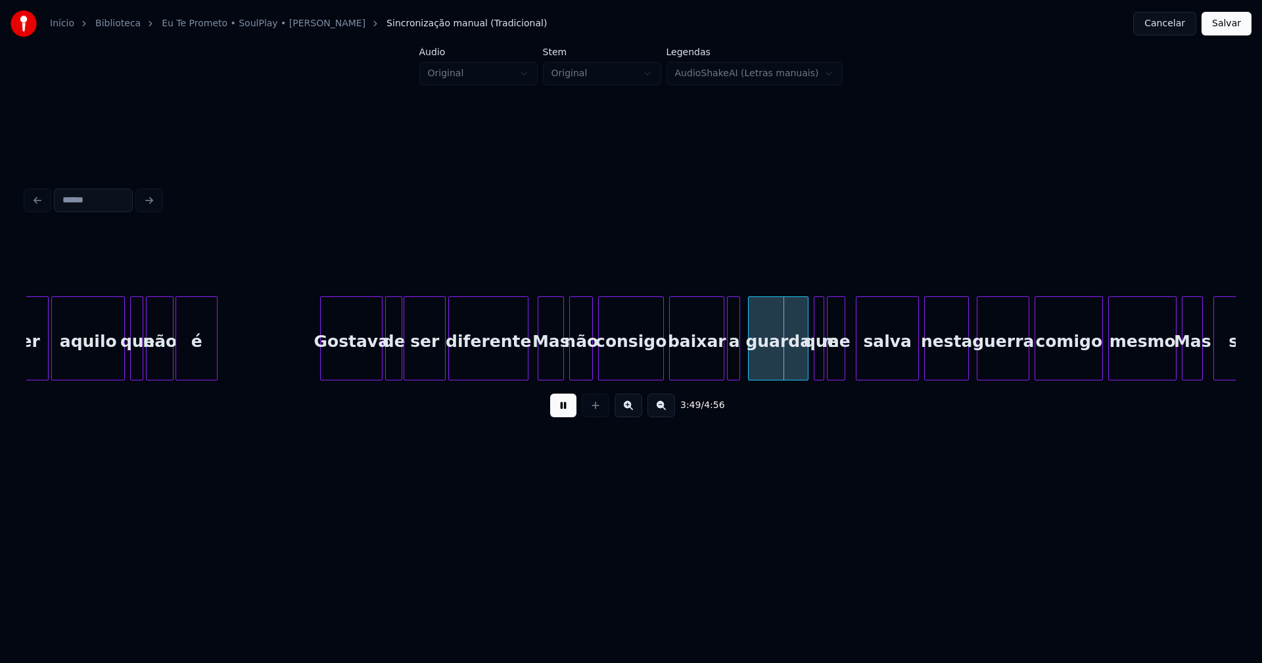
click at [542, 358] on div at bounding box center [540, 338] width 4 height 83
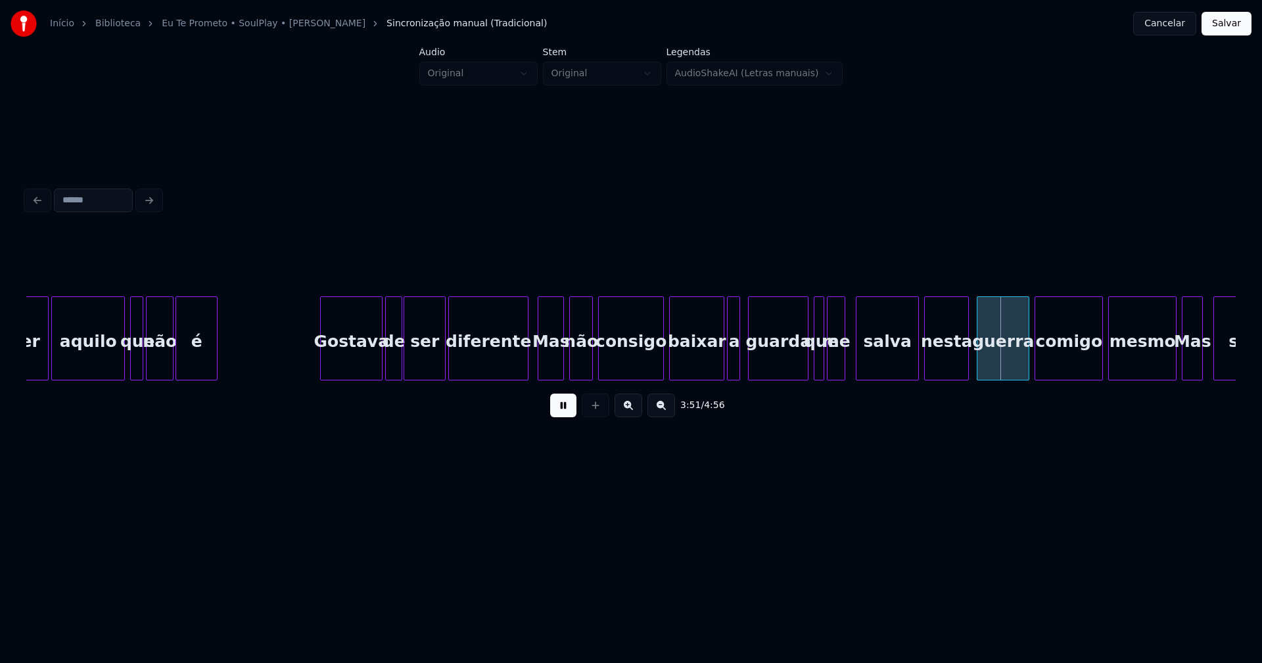
click at [664, 358] on div "consigo" at bounding box center [631, 338] width 66 height 84
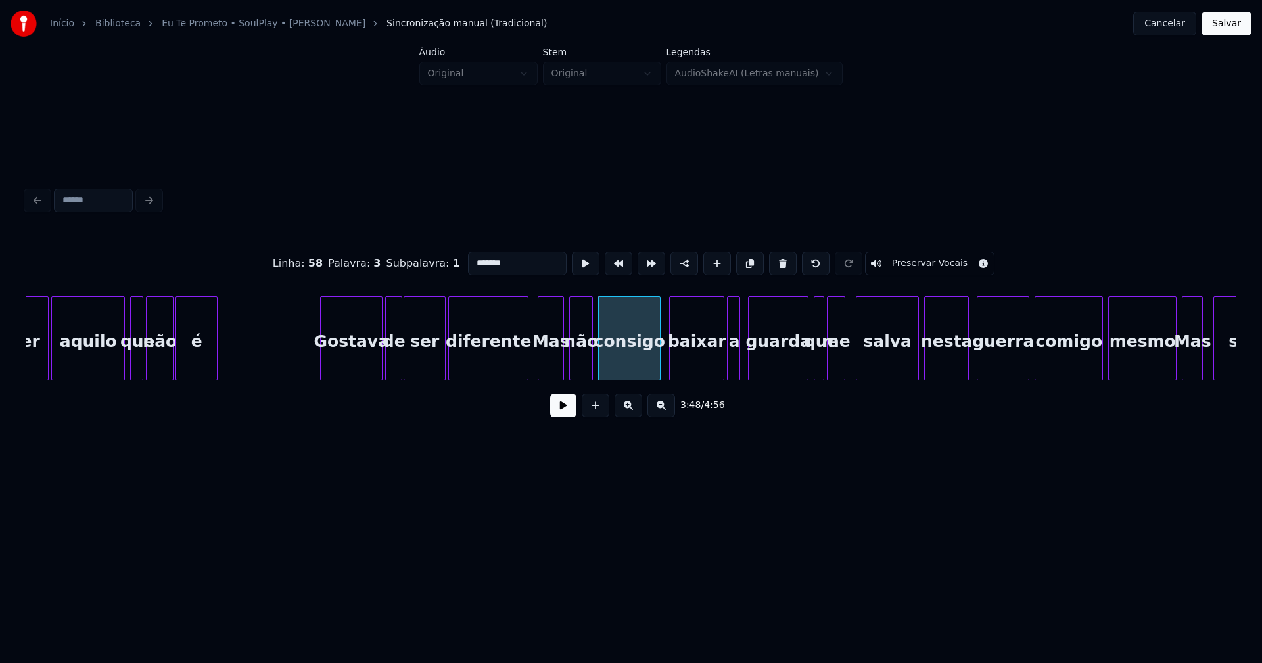
click at [659, 367] on div at bounding box center [658, 338] width 4 height 83
click at [909, 368] on div at bounding box center [910, 338] width 4 height 83
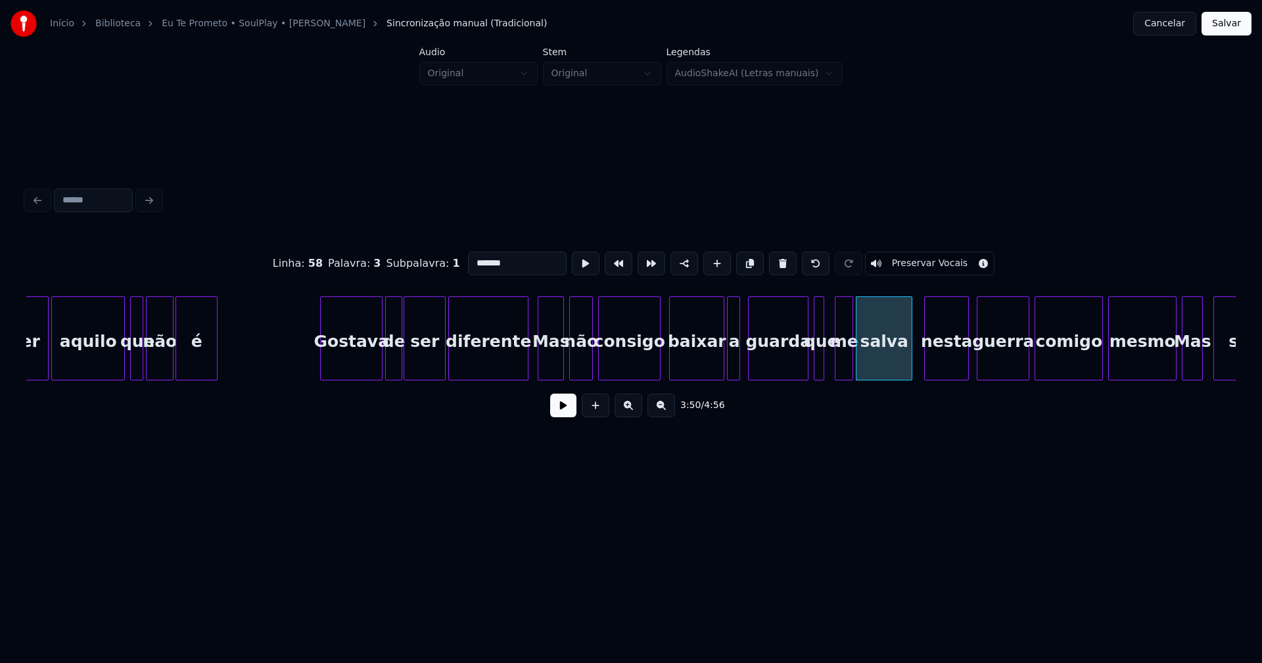
click at [847, 369] on div "me" at bounding box center [843, 341] width 17 height 89
click at [829, 366] on div at bounding box center [828, 338] width 4 height 83
drag, startPoint x: 566, startPoint y: 416, endPoint x: 832, endPoint y: 414, distance: 266.2
click at [566, 415] on button at bounding box center [563, 406] width 26 height 24
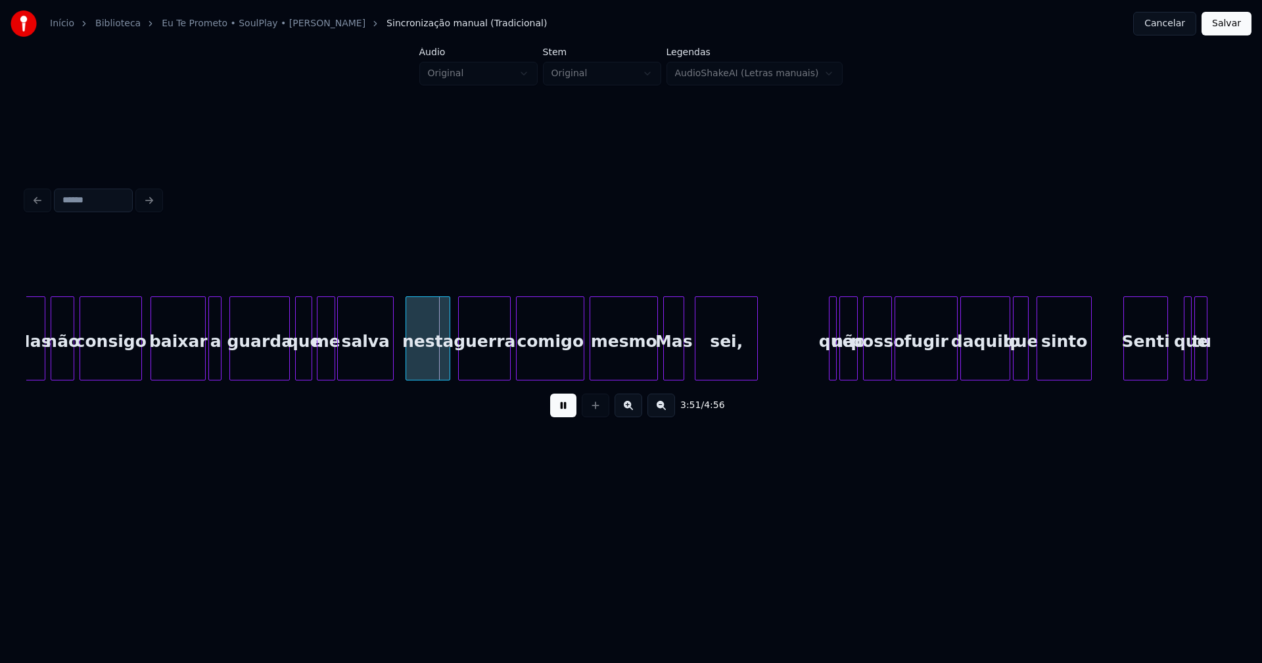
scroll to position [0, 30002]
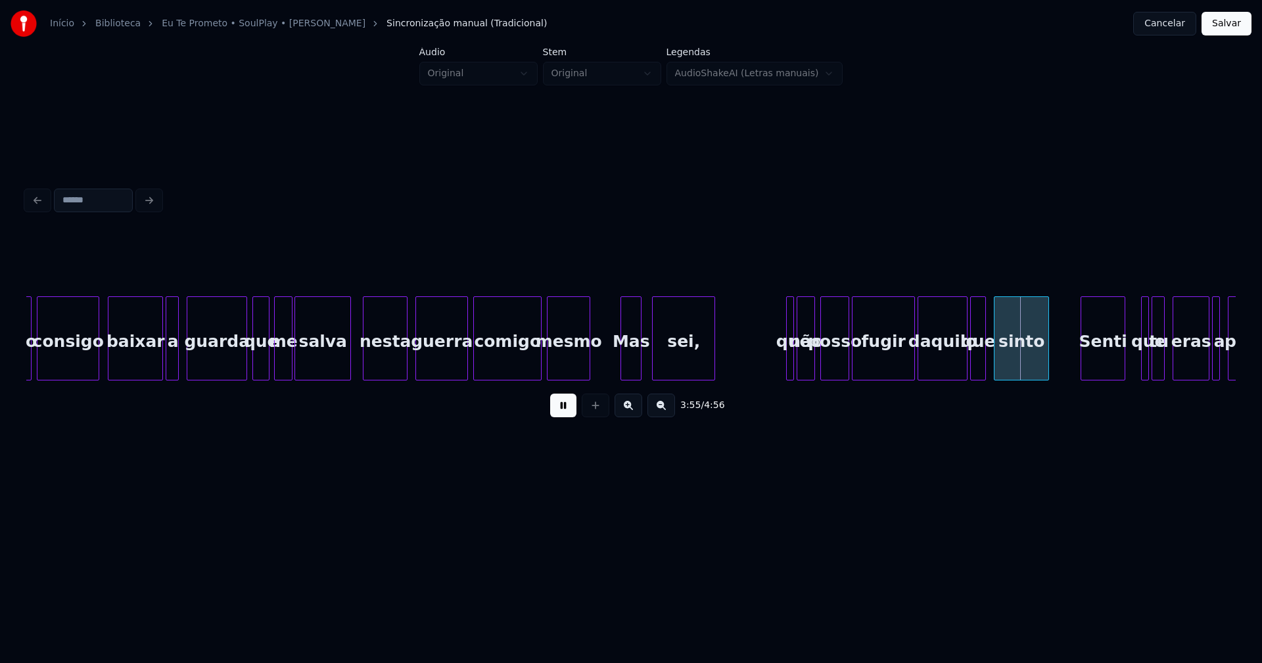
click at [587, 381] on div "não consigo baixar a guarda que me salva nesta guerra comigo mesmo Mas sei, que…" at bounding box center [630, 338] width 1209 height 84
click at [611, 376] on div "não consigo baixar a guarda que me salva nesta guerra comigo mesmo Mas sei, que…" at bounding box center [630, 338] width 1209 height 84
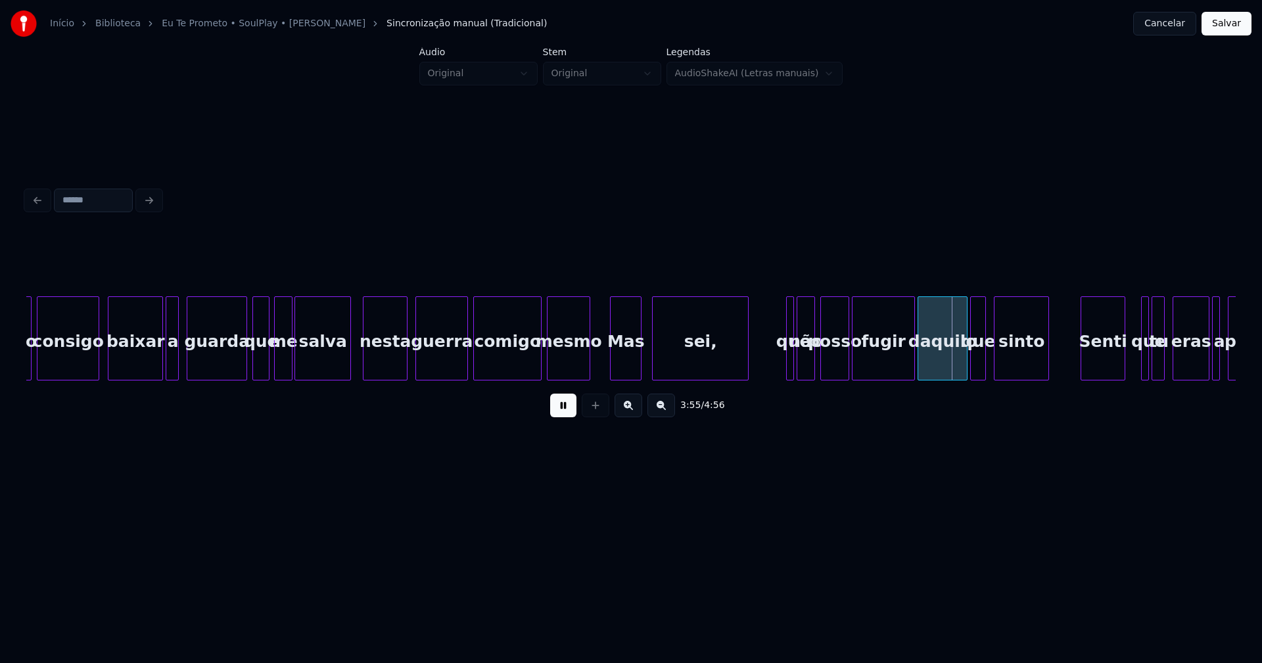
click at [748, 348] on div at bounding box center [746, 338] width 4 height 83
click at [760, 371] on div at bounding box center [762, 338] width 4 height 83
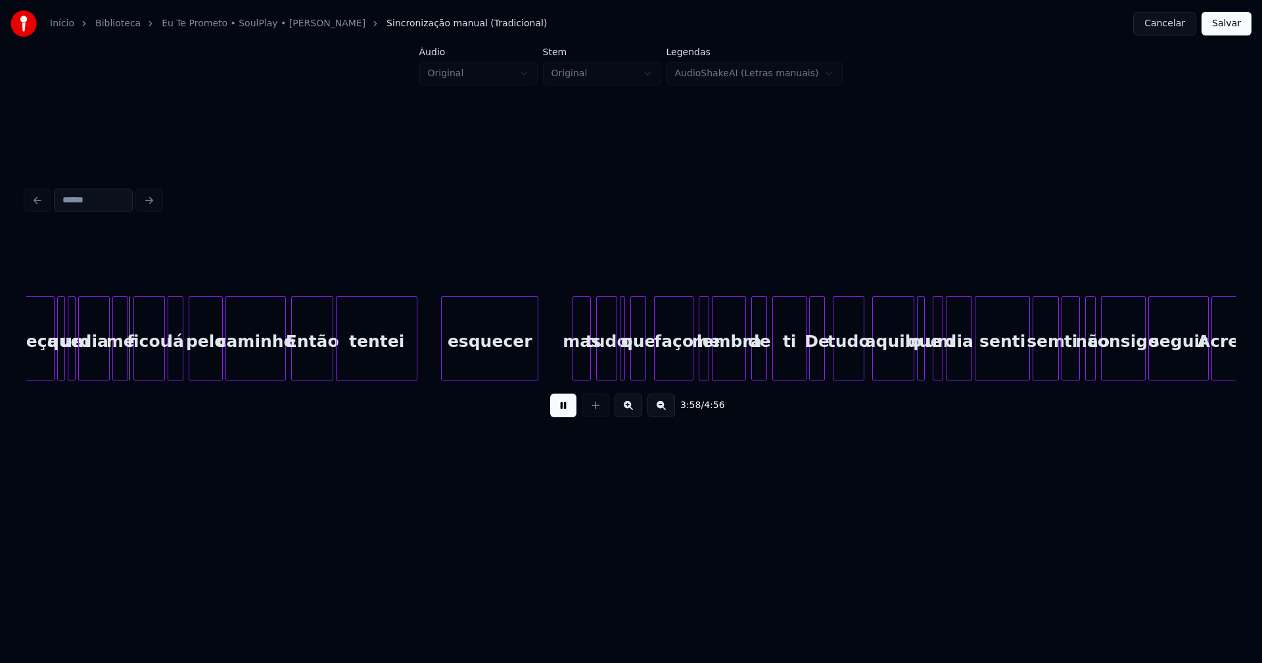
scroll to position [0, 30827]
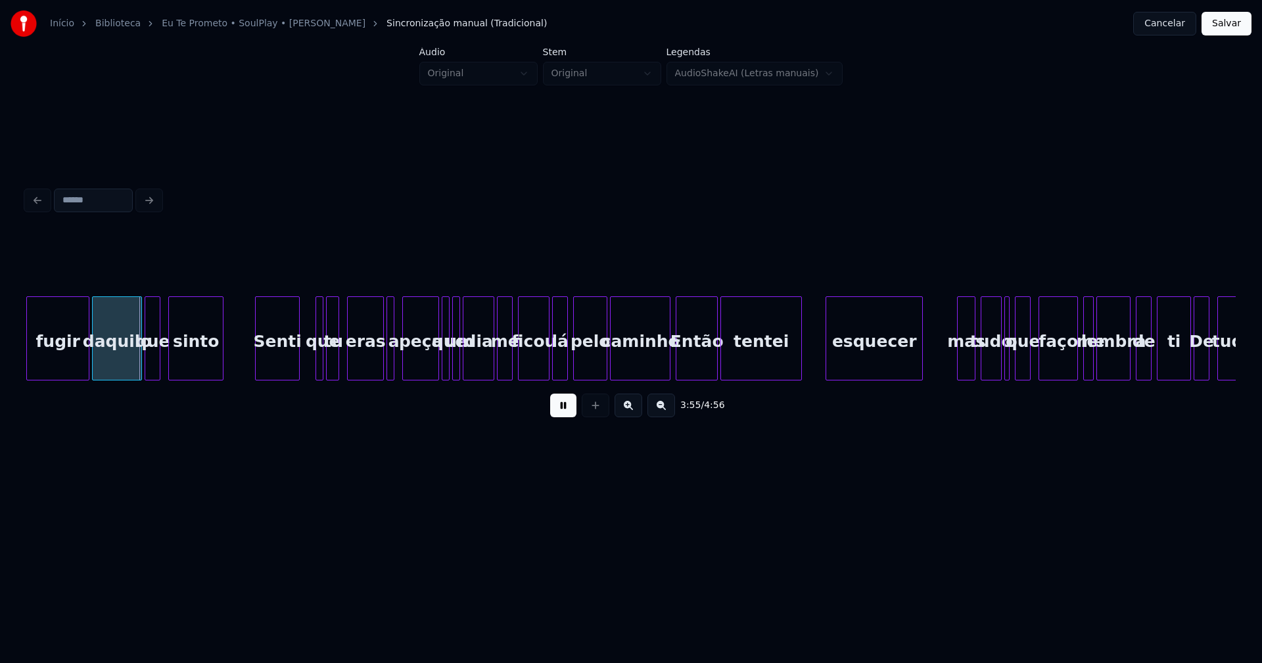
click at [563, 414] on button at bounding box center [563, 406] width 26 height 24
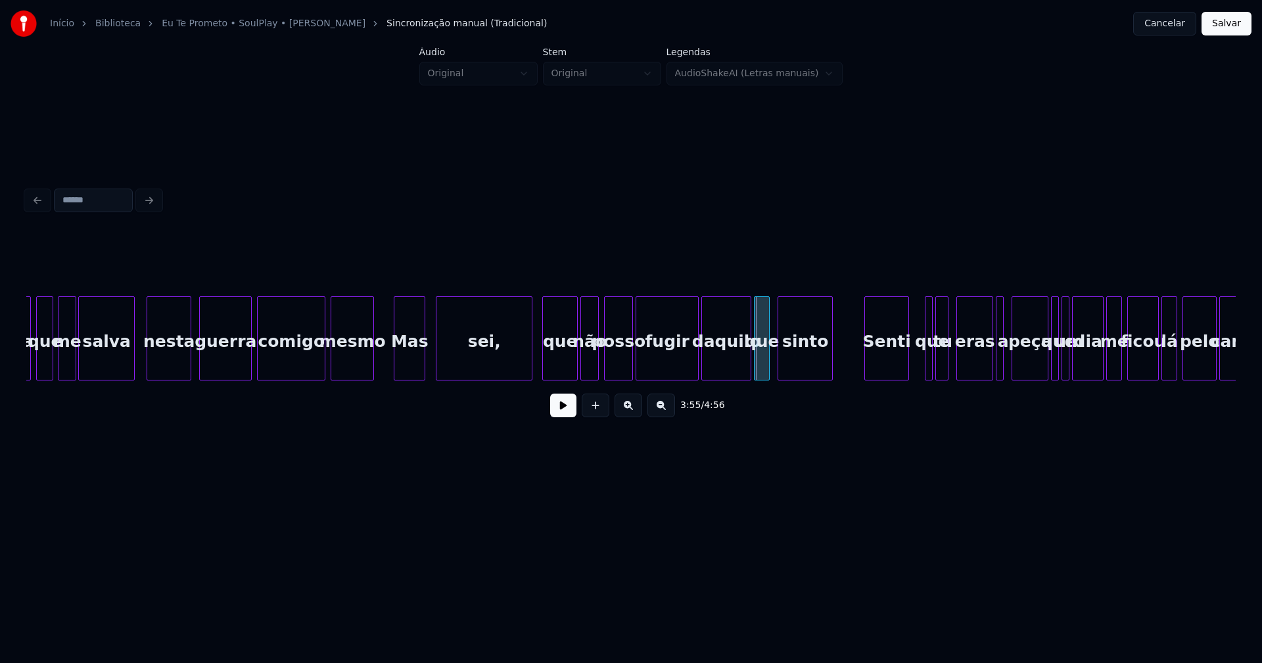
scroll to position [0, 30089]
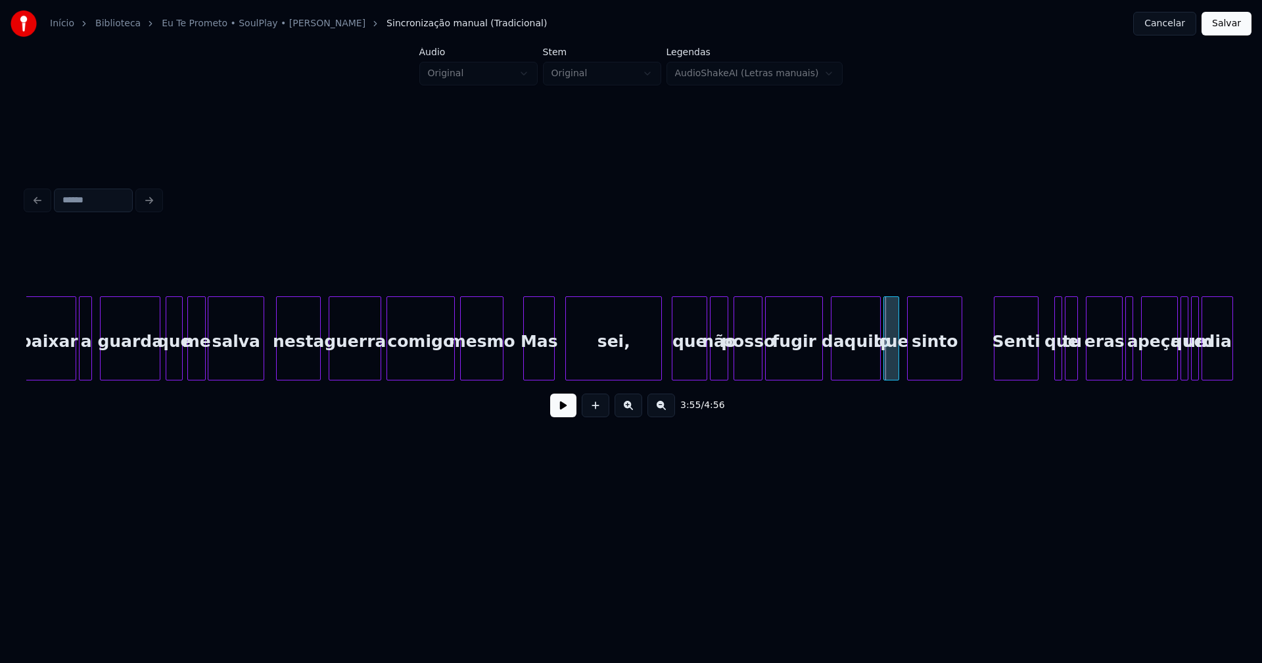
click at [820, 367] on div at bounding box center [820, 338] width 4 height 83
click at [563, 415] on button at bounding box center [563, 406] width 26 height 24
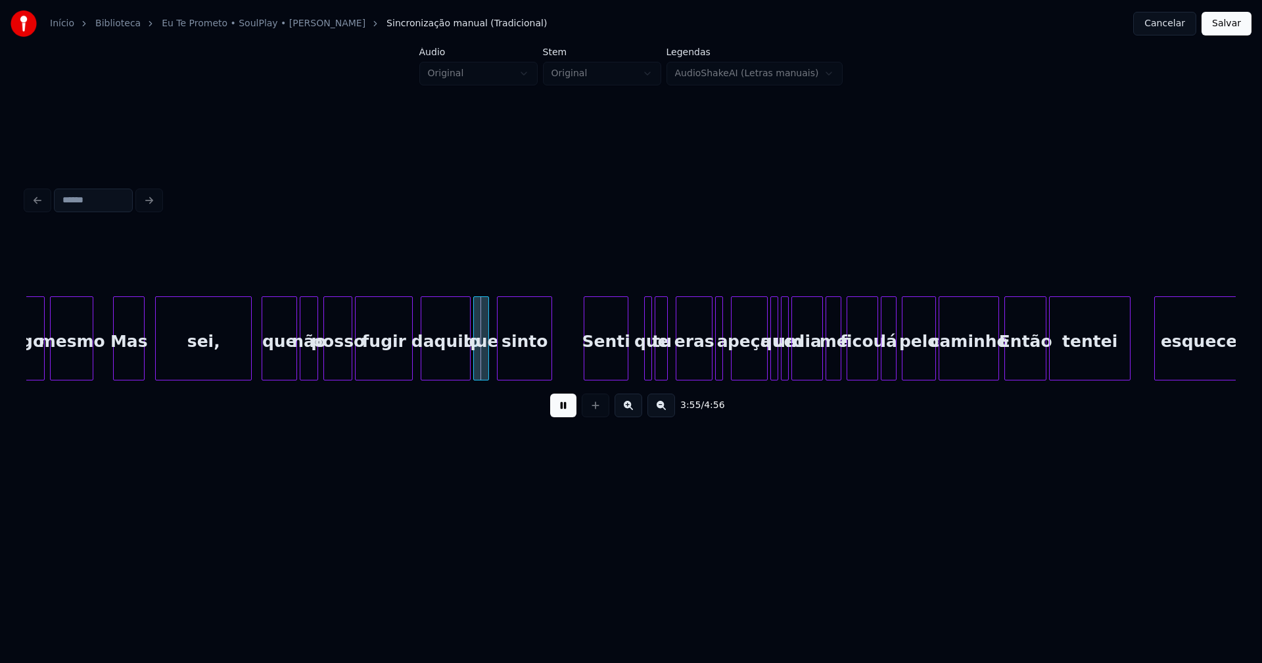
scroll to position [0, 30564]
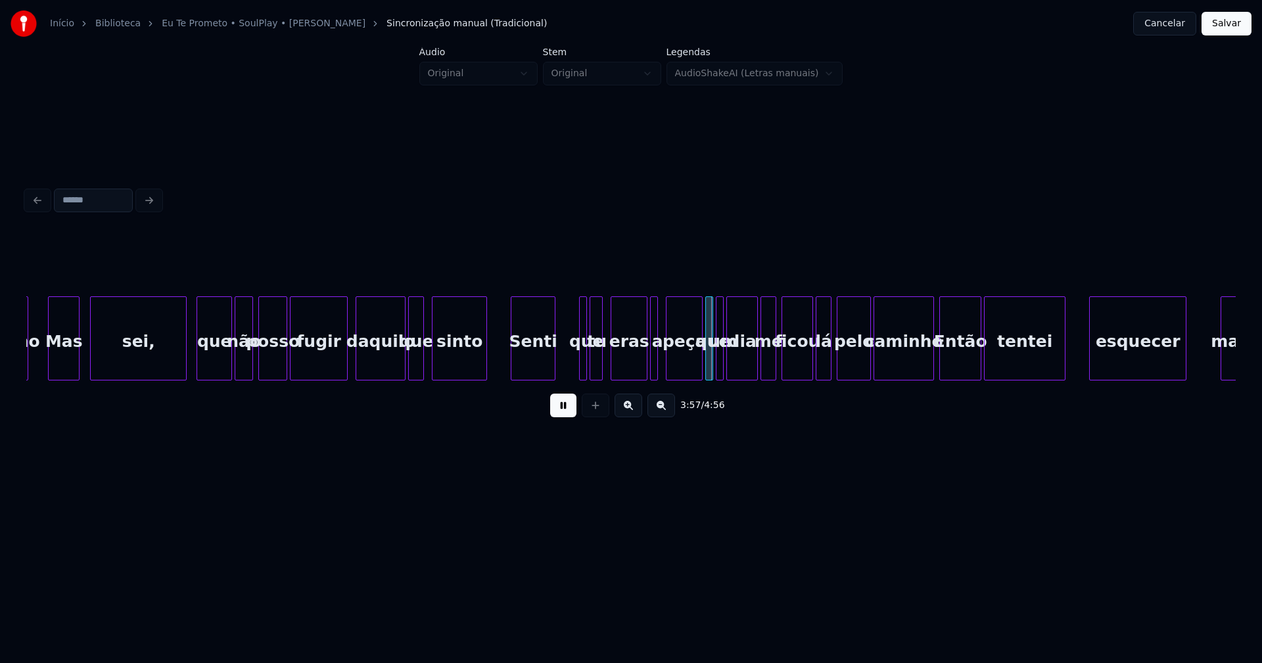
click at [527, 371] on div "Senti" at bounding box center [532, 341] width 43 height 89
click at [542, 375] on div "peça que um dia fugir daquilo que sinto Senti que tu eras a posso sei, que não …" at bounding box center [630, 338] width 1209 height 84
click at [551, 374] on div "que" at bounding box center [555, 338] width 8 height 84
click at [582, 355] on div at bounding box center [580, 338] width 4 height 83
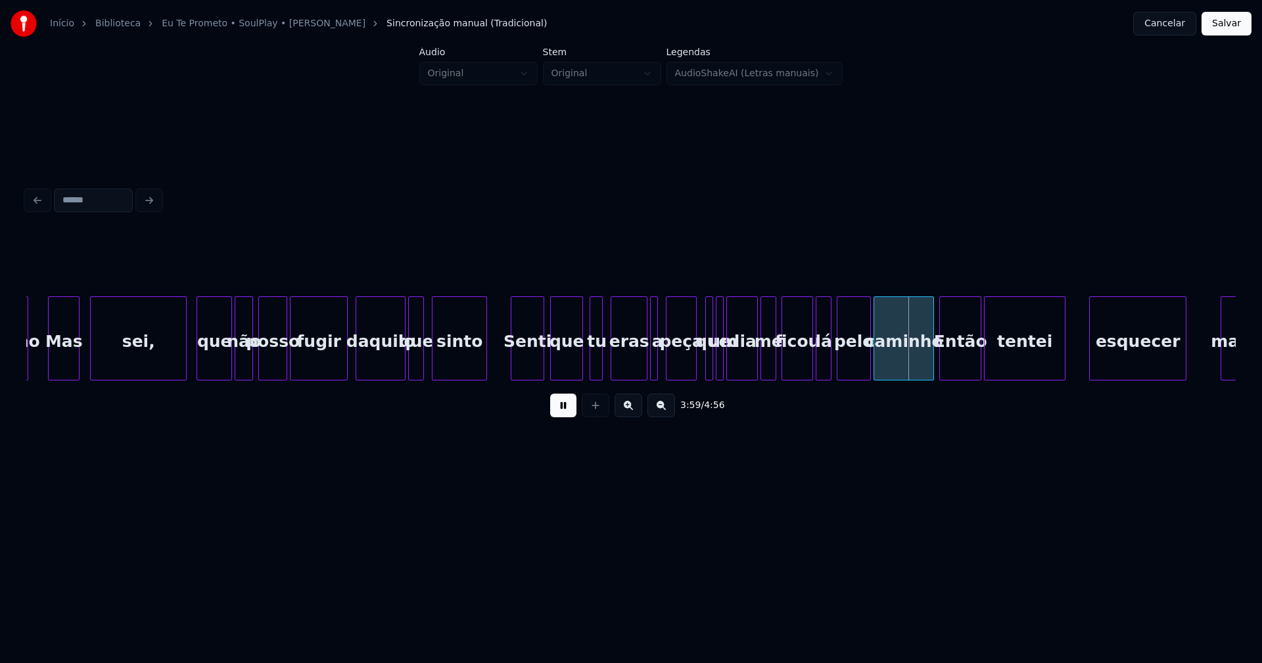
click at [693, 369] on div at bounding box center [694, 338] width 4 height 83
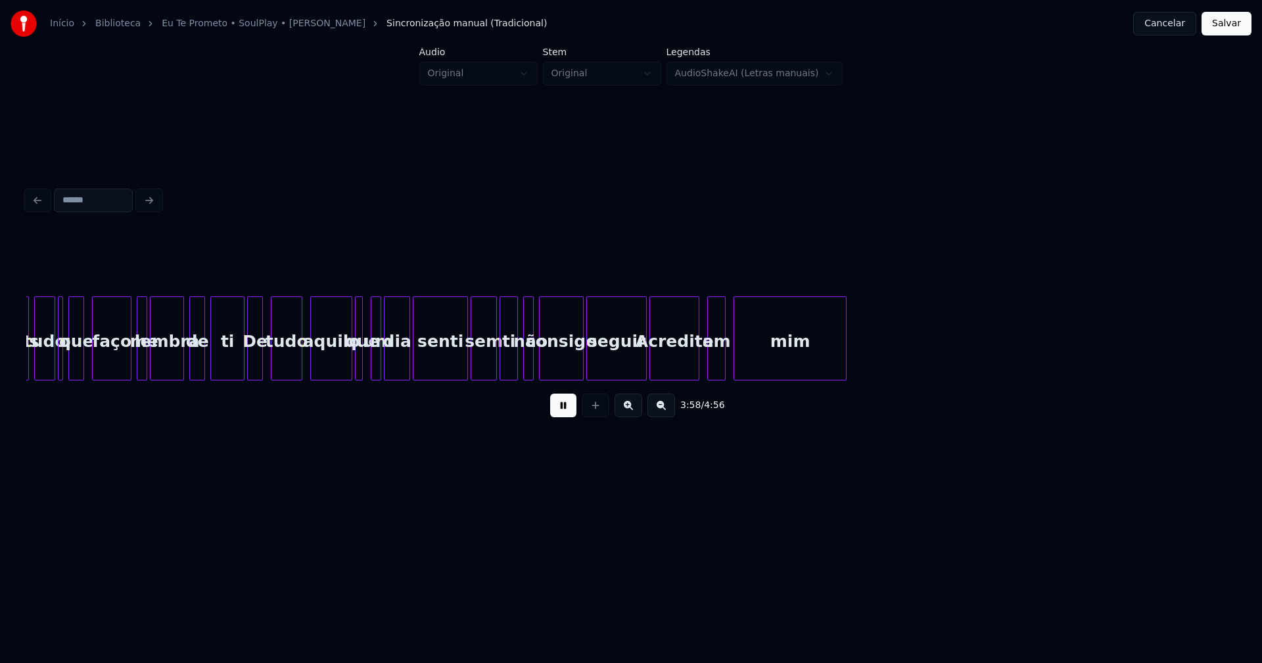
scroll to position [0, 31319]
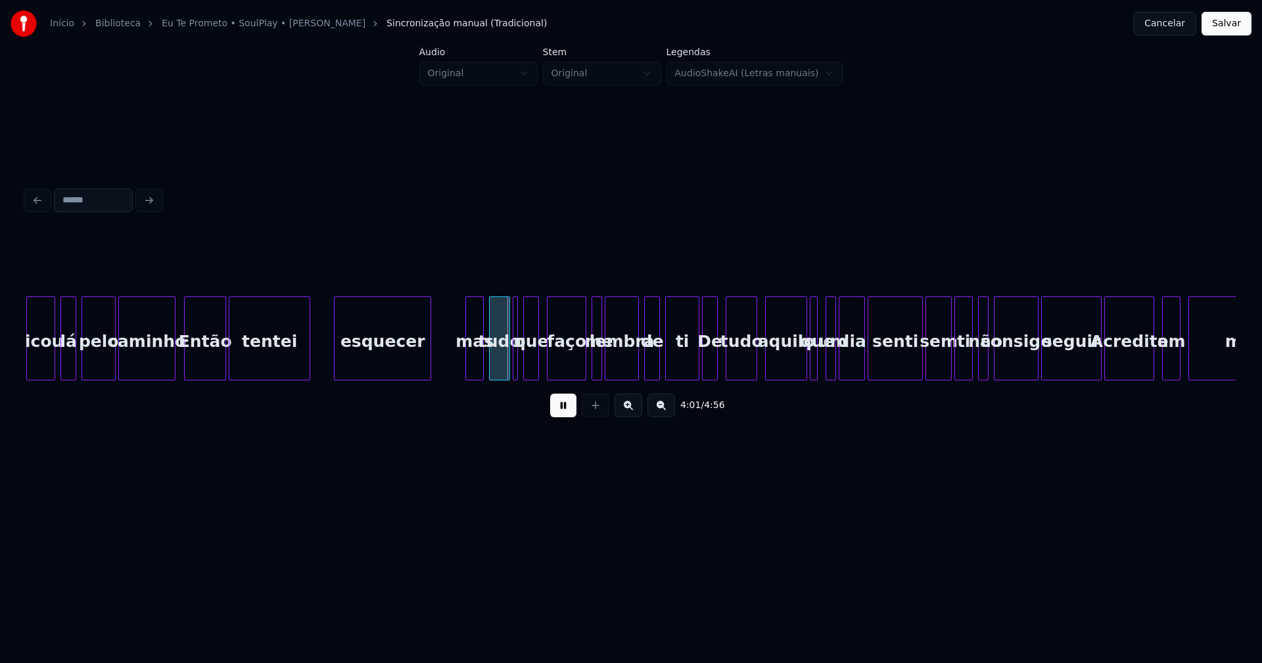
click at [173, 365] on div at bounding box center [173, 338] width 4 height 83
click at [441, 377] on div "mas tudo o que faço me lembra de ti De tudo aquilo que um dia senti sem ti não …" at bounding box center [630, 338] width 1209 height 84
click at [581, 359] on div at bounding box center [580, 338] width 4 height 83
click at [693, 367] on div at bounding box center [692, 338] width 4 height 83
click at [858, 361] on div at bounding box center [856, 338] width 4 height 83
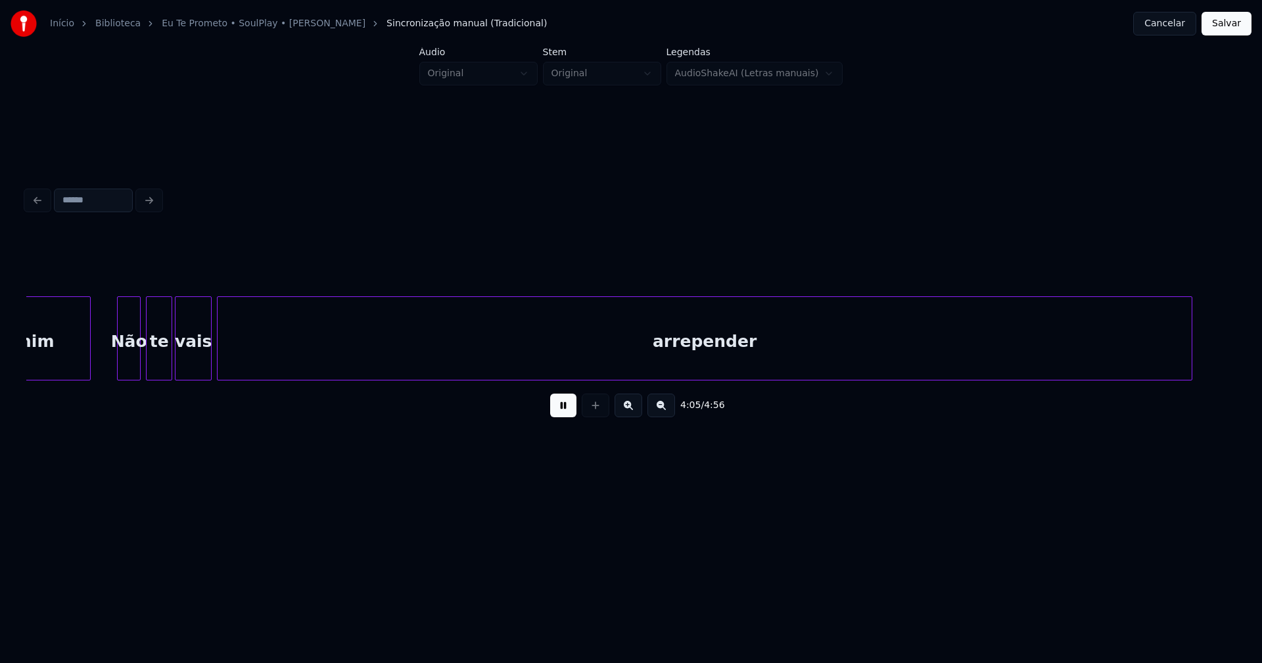
scroll to position [0, 32334]
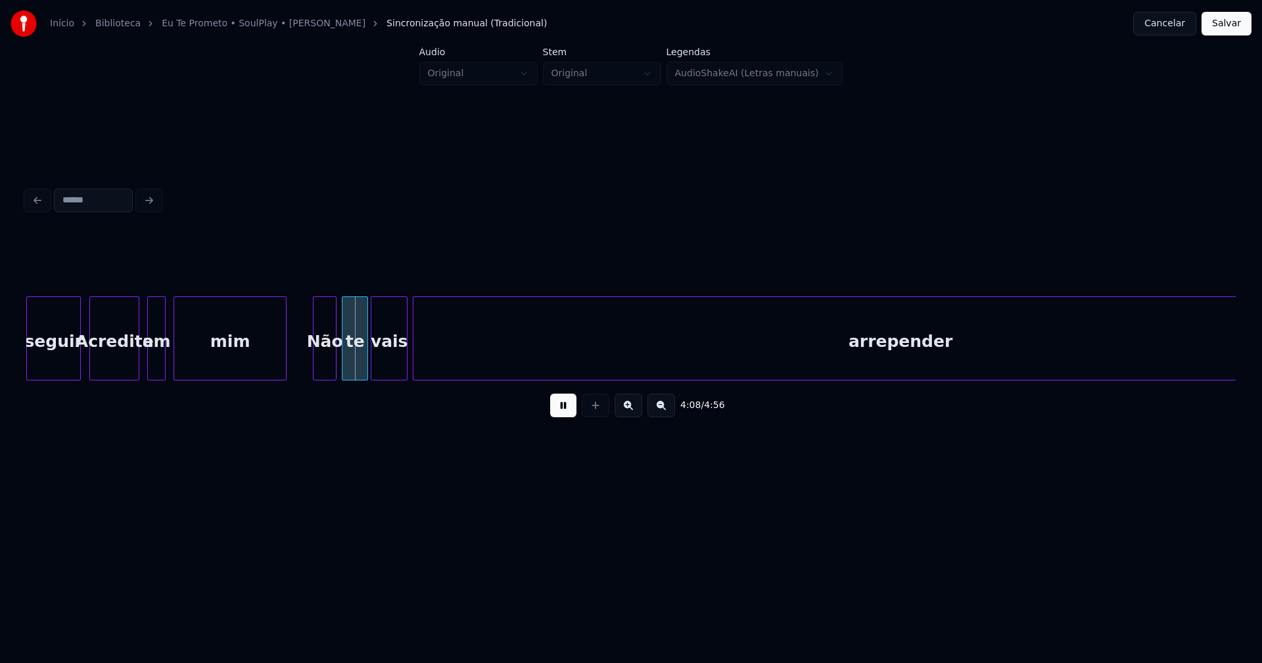
click at [77, 370] on div at bounding box center [78, 338] width 4 height 83
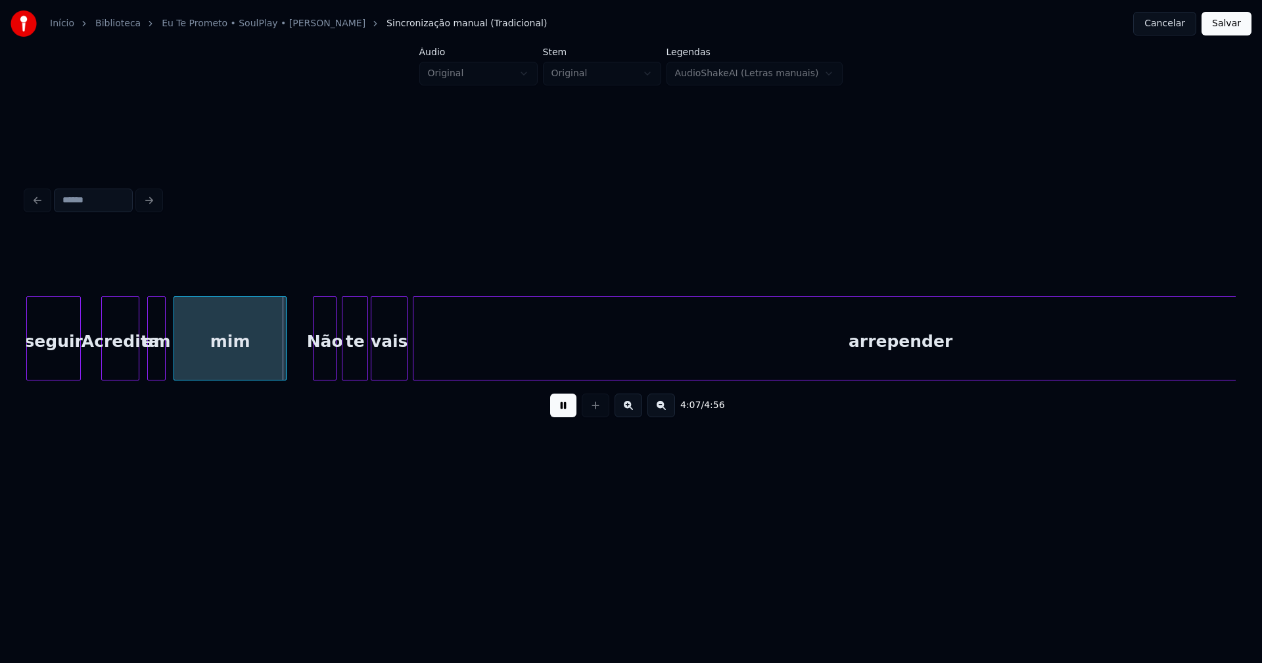
click at [102, 358] on div at bounding box center [104, 338] width 4 height 83
click at [88, 352] on div at bounding box center [87, 338] width 4 height 83
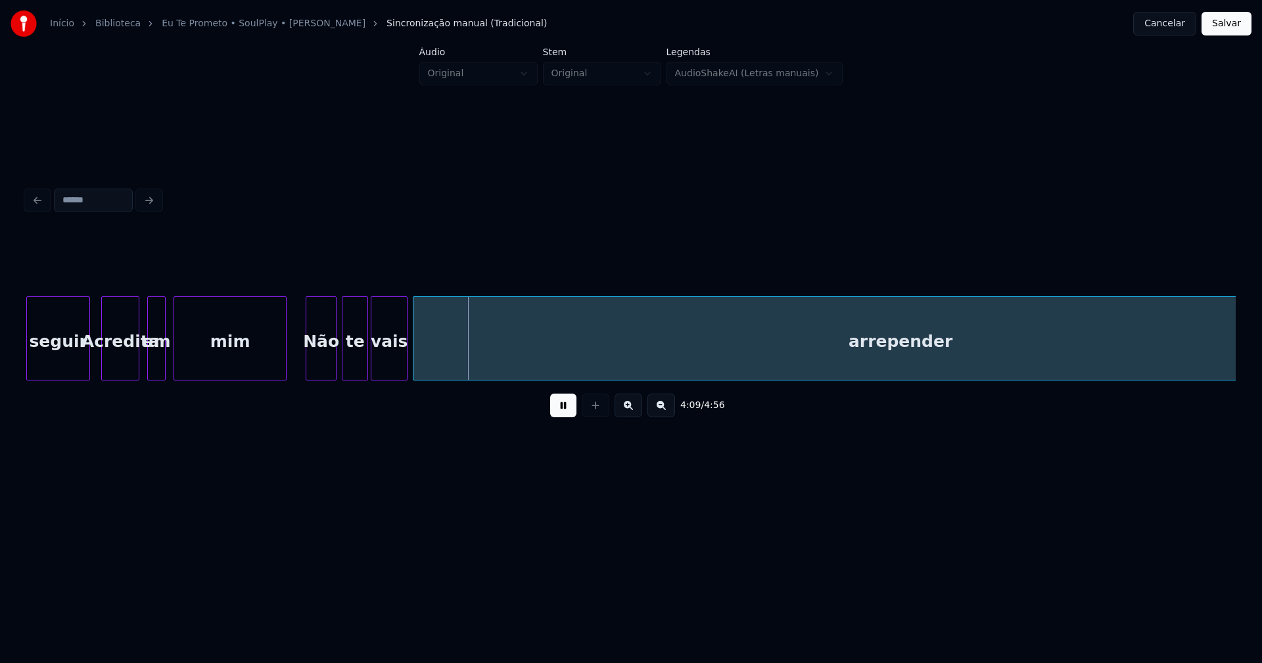
click at [308, 363] on div at bounding box center [308, 338] width 4 height 83
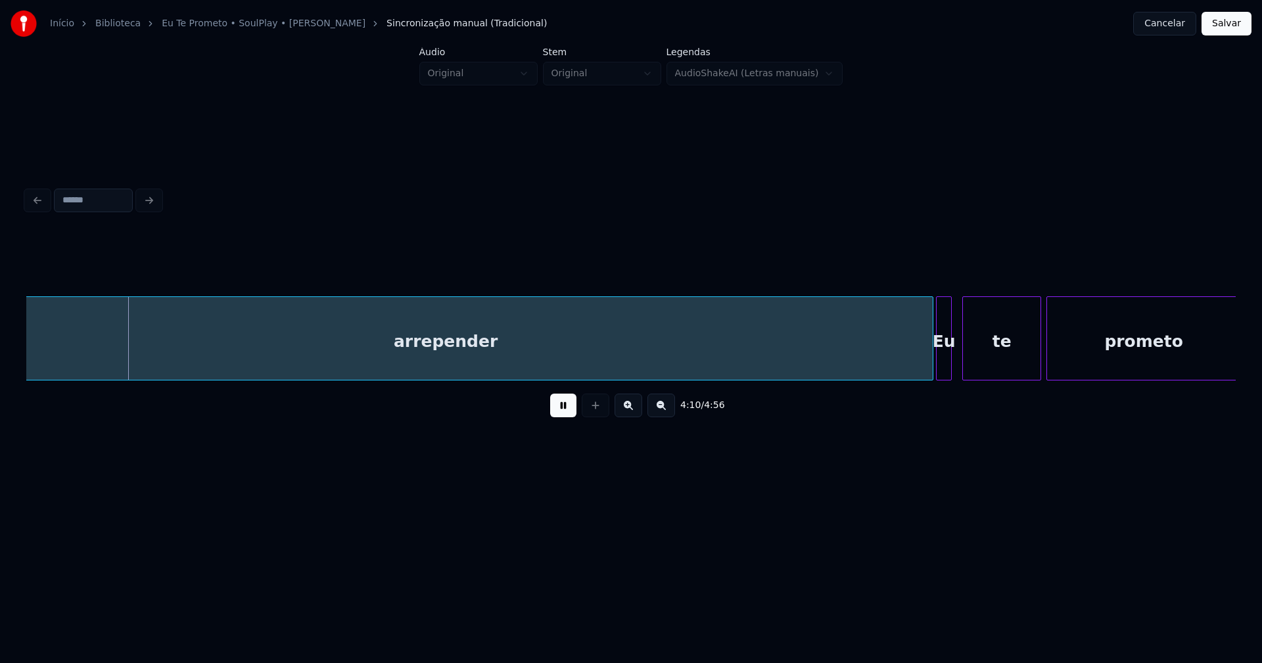
scroll to position [0, 32875]
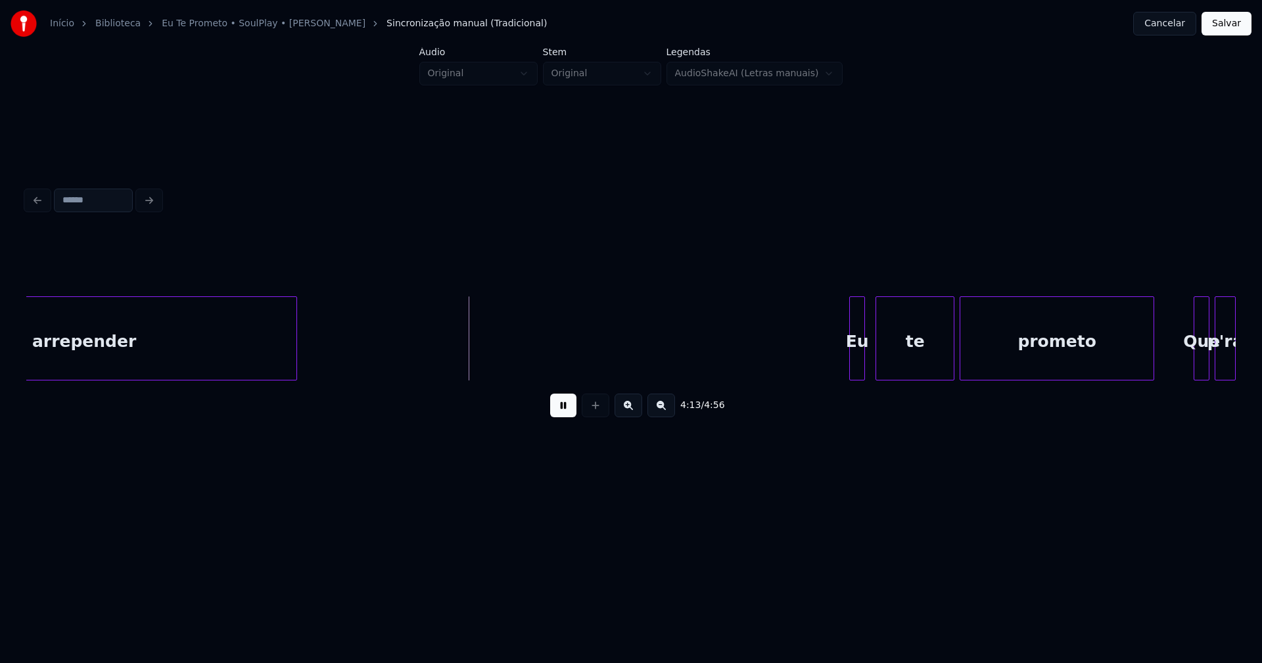
click at [294, 369] on div at bounding box center [294, 338] width 4 height 83
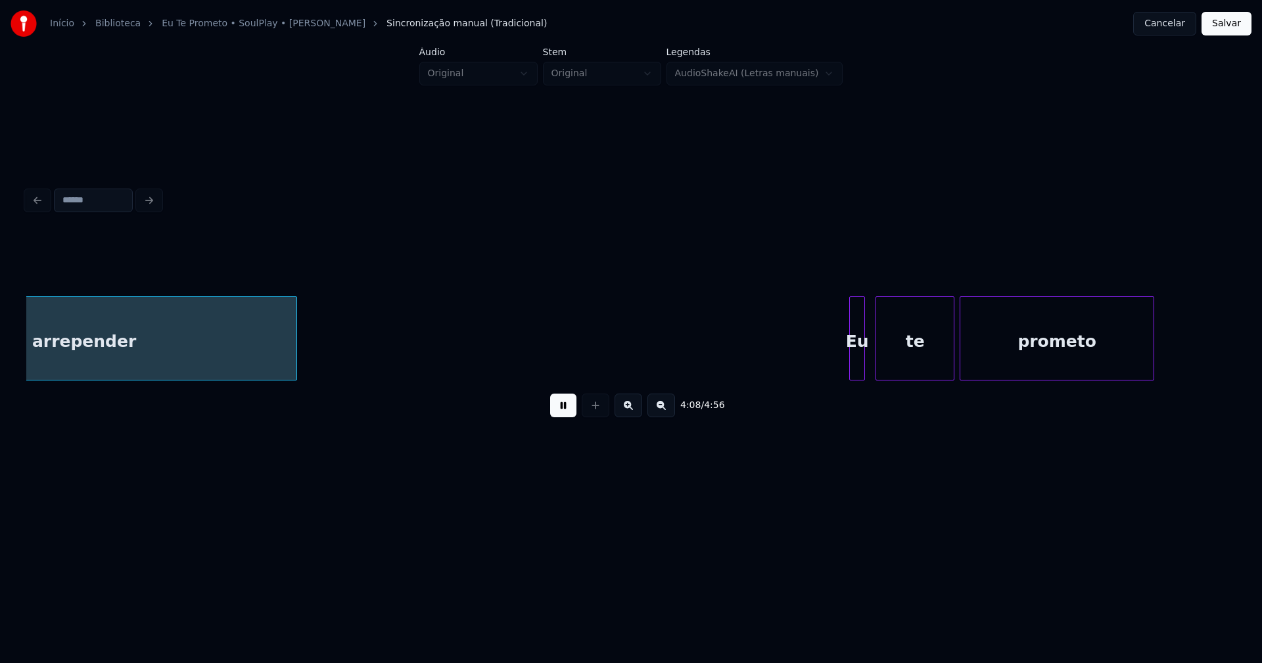
scroll to position [0, 32720]
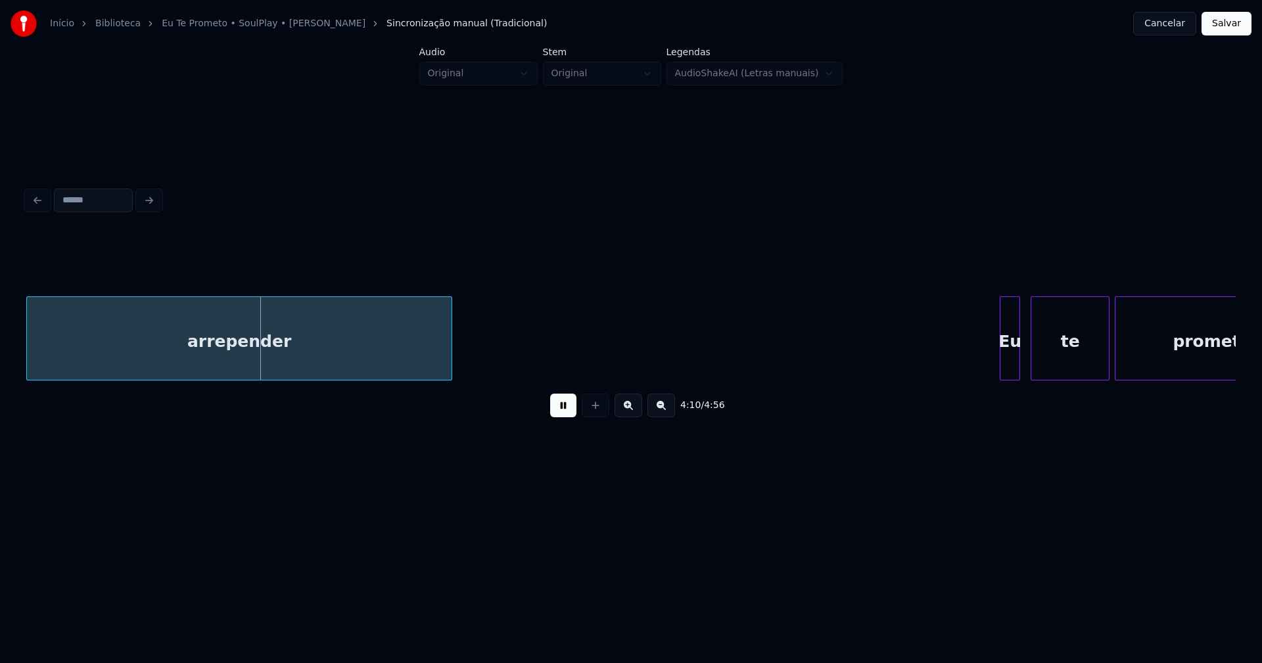
click at [1003, 363] on div at bounding box center [1002, 338] width 4 height 83
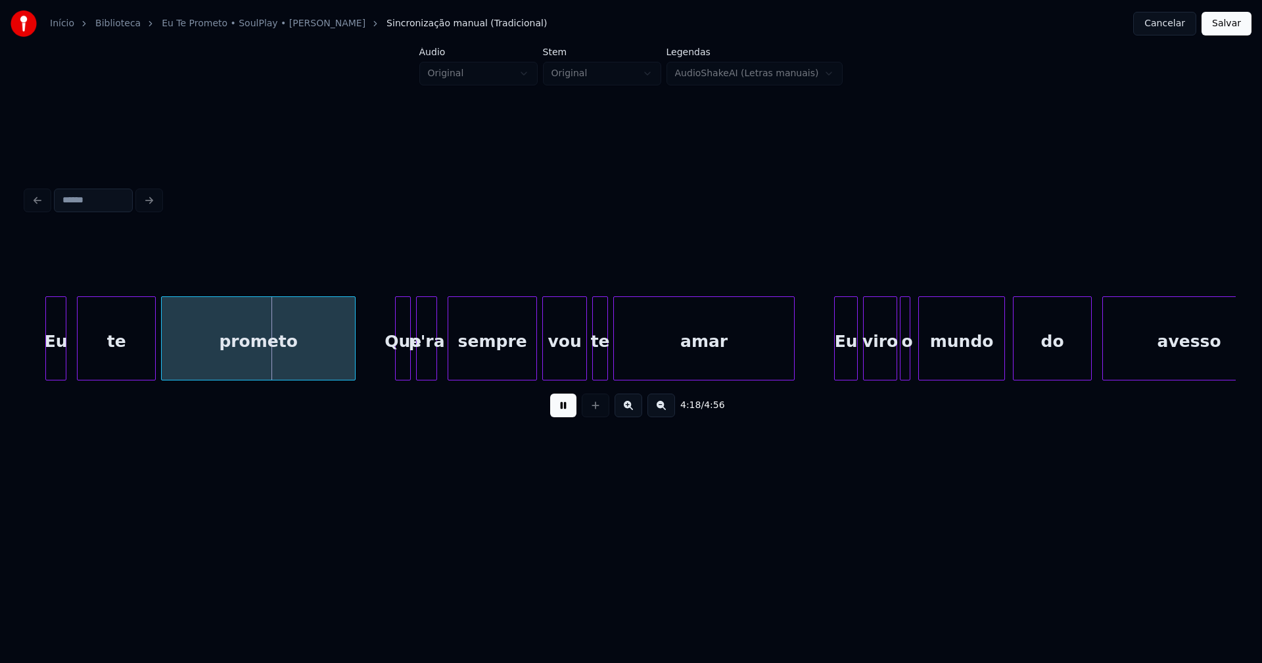
scroll to position [0, 33696]
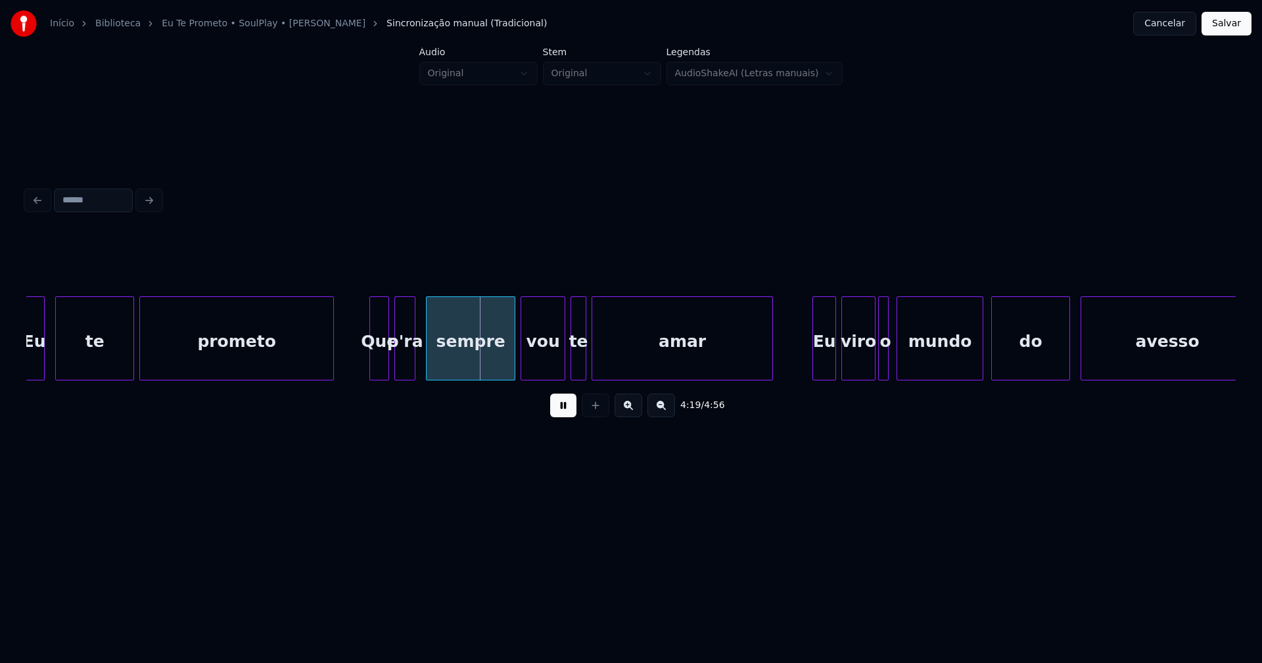
click at [373, 361] on div at bounding box center [372, 338] width 4 height 83
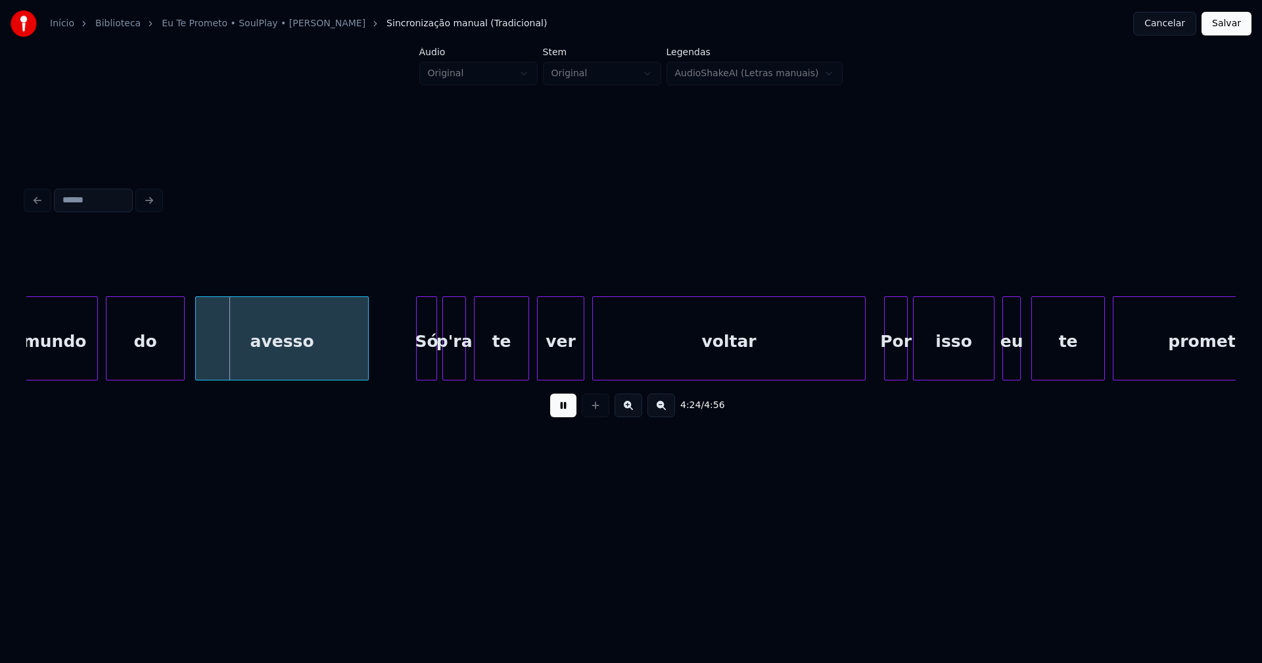
scroll to position [0, 34624]
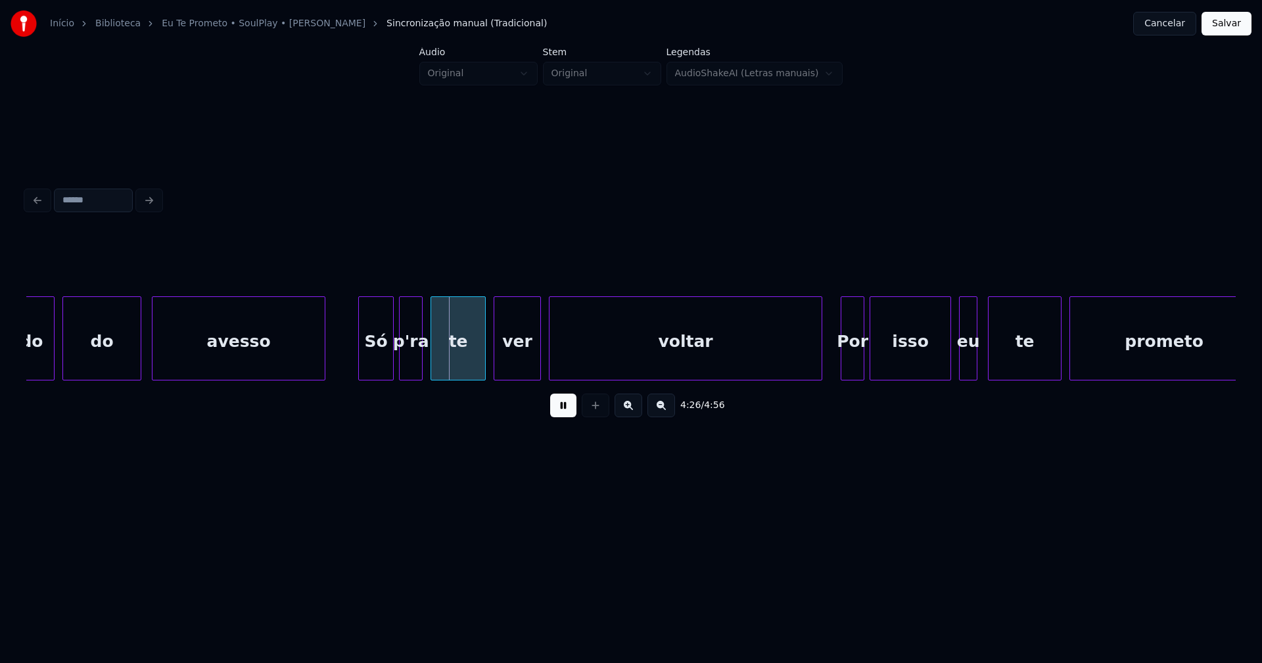
click at [361, 368] on div at bounding box center [361, 338] width 4 height 83
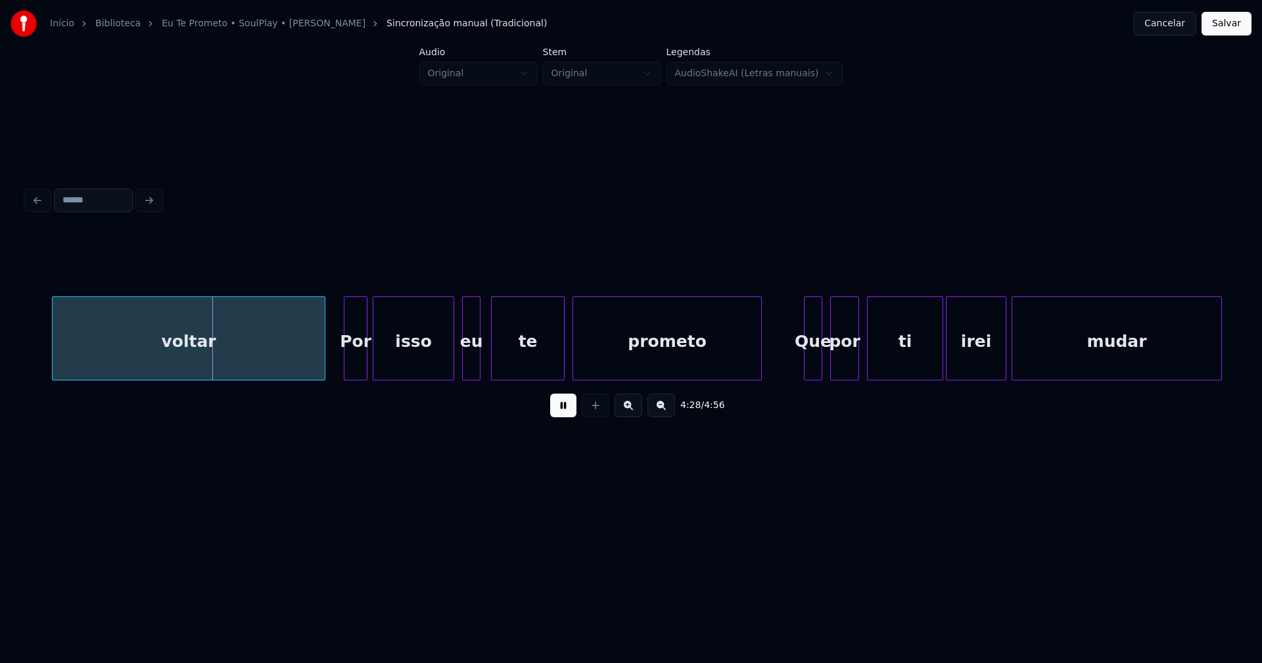
scroll to position [0, 35251]
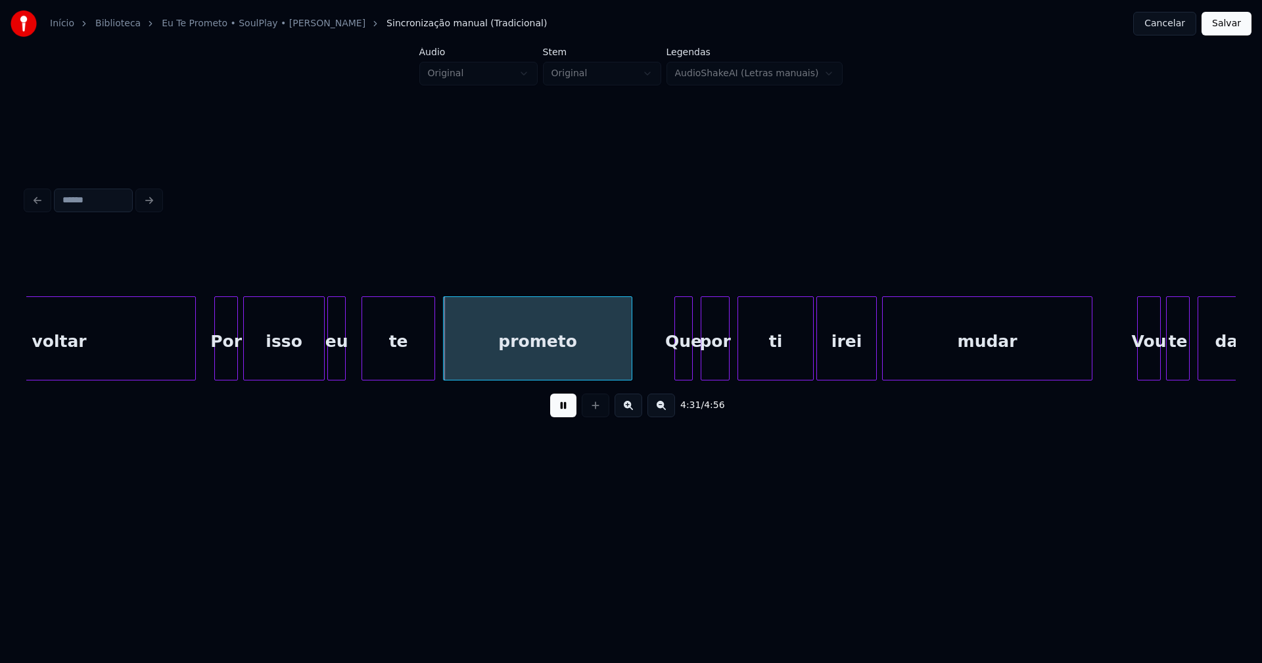
click at [334, 366] on div "eu" at bounding box center [336, 341] width 17 height 89
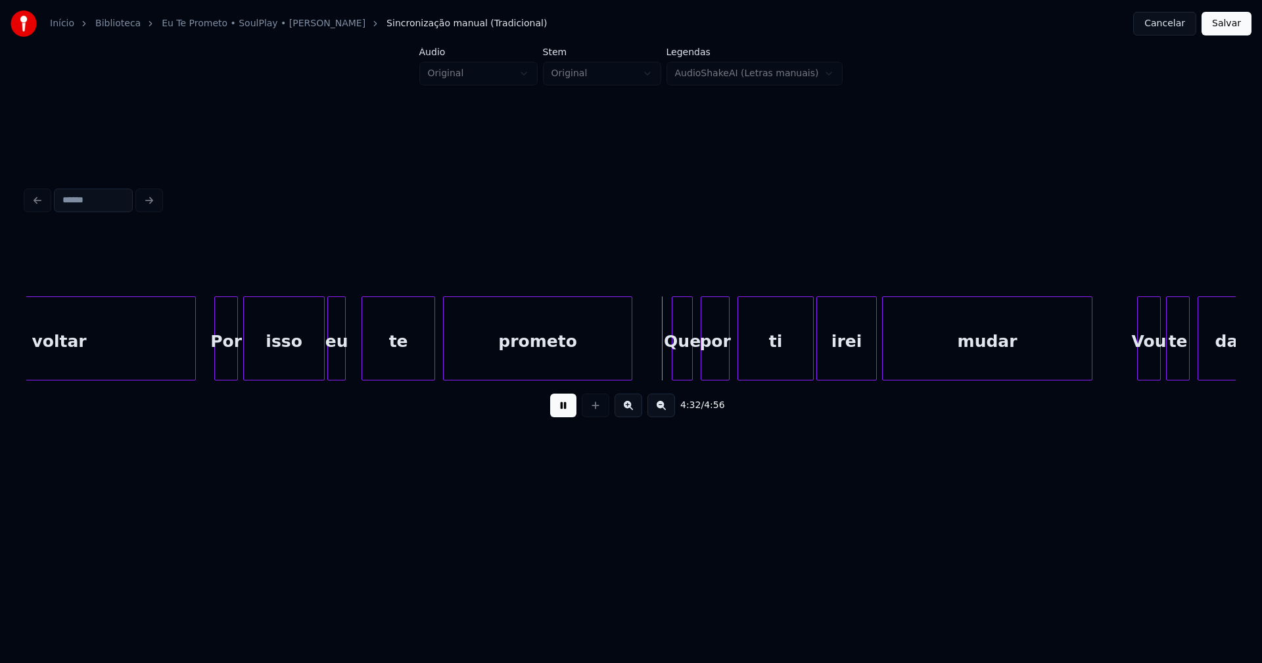
click at [675, 367] on div at bounding box center [674, 338] width 4 height 83
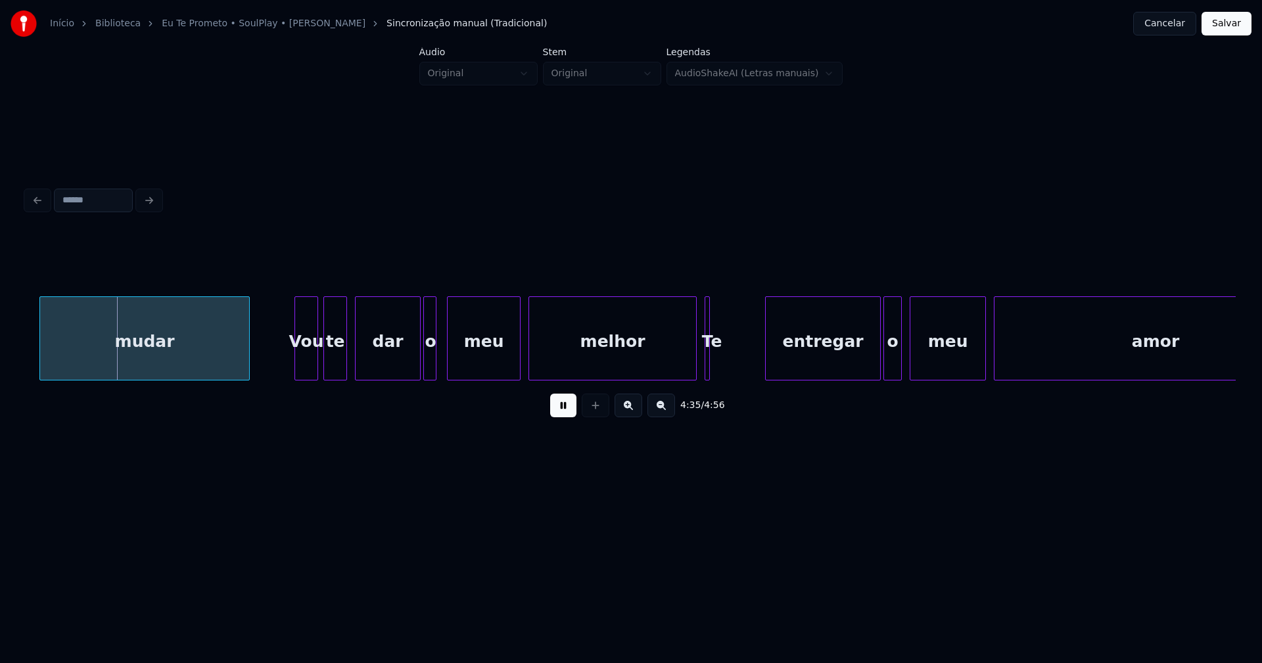
scroll to position [0, 36179]
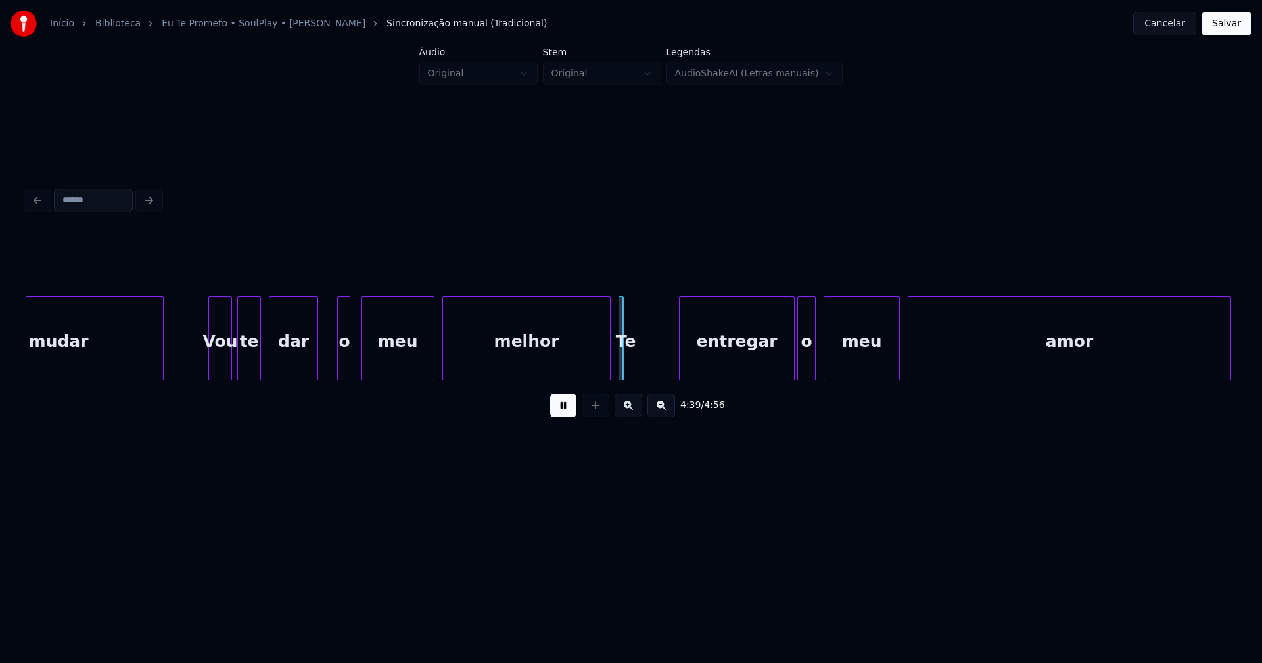
click at [315, 373] on div at bounding box center [316, 338] width 4 height 83
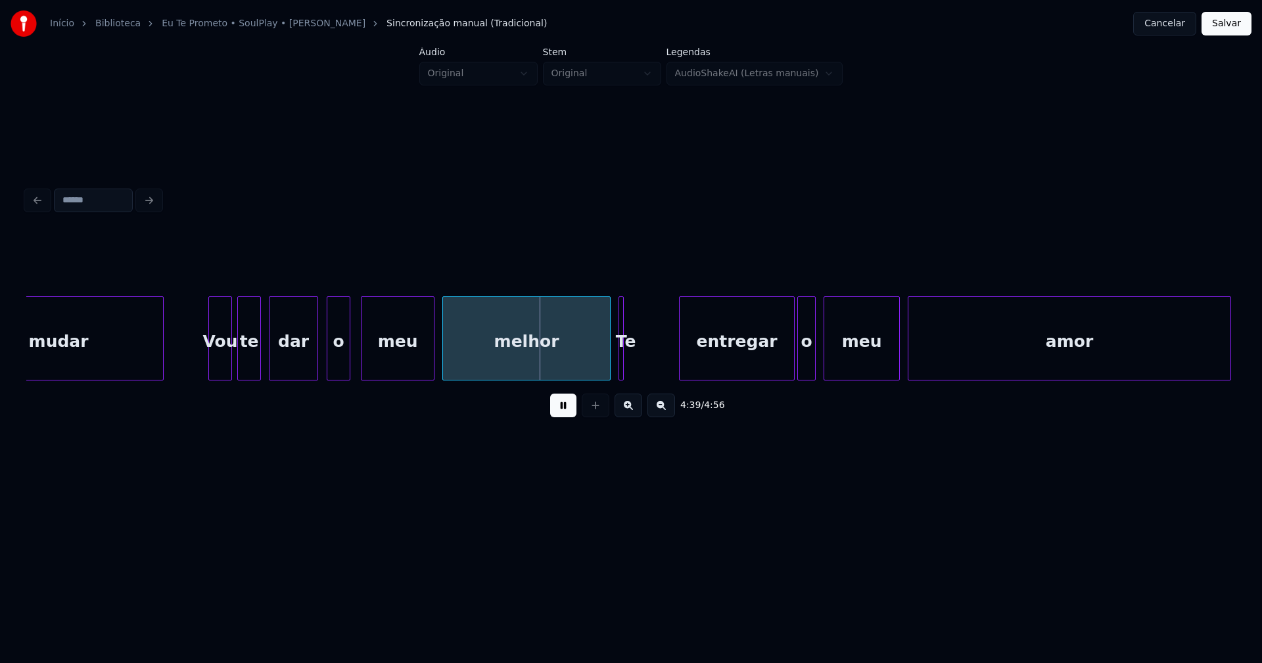
click at [329, 373] on div at bounding box center [329, 338] width 4 height 83
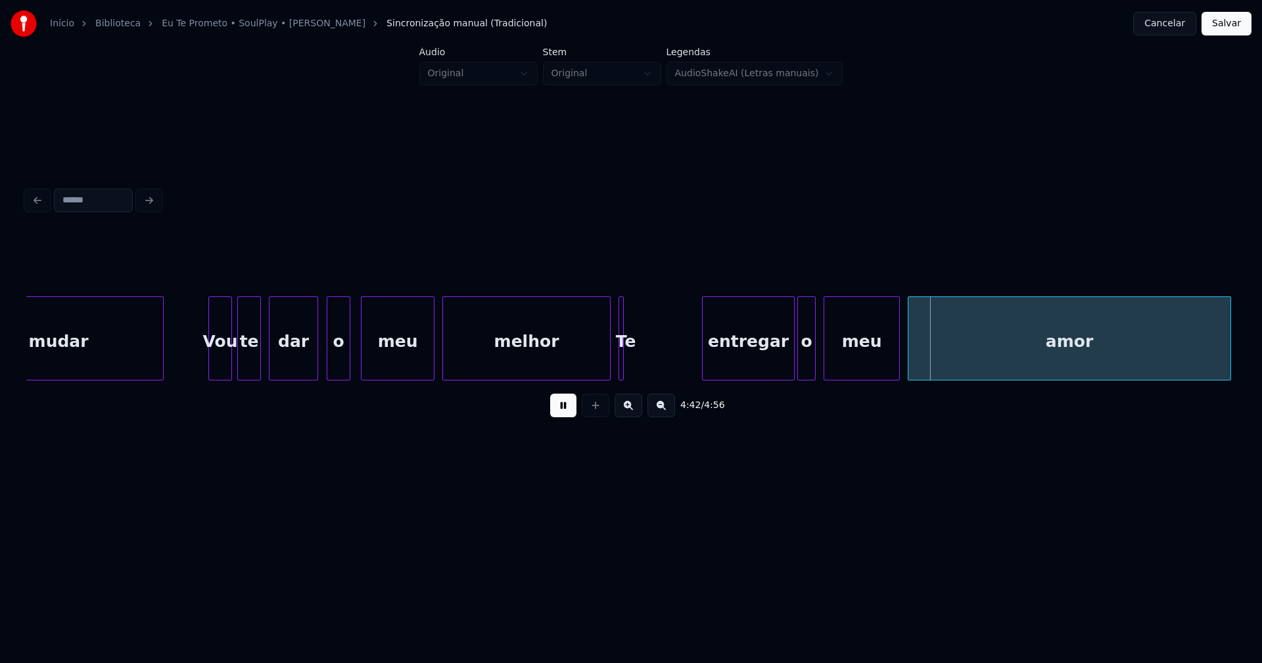
click at [704, 350] on div at bounding box center [705, 338] width 4 height 83
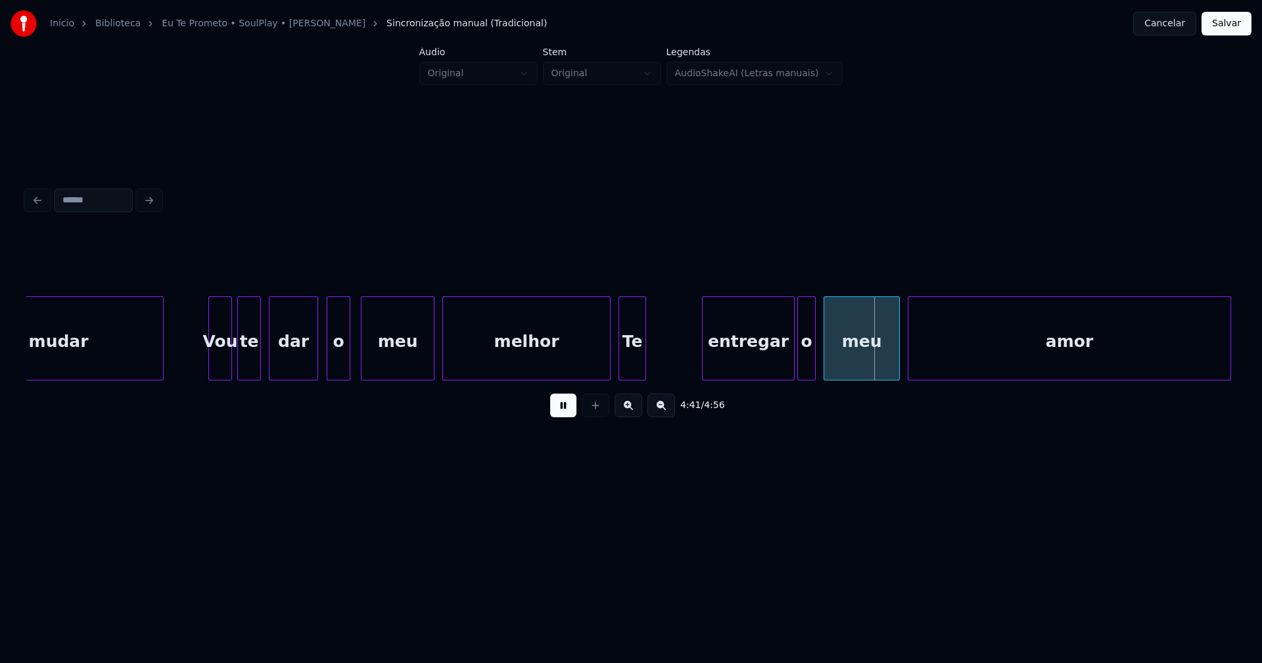
click at [645, 354] on div at bounding box center [643, 338] width 4 height 83
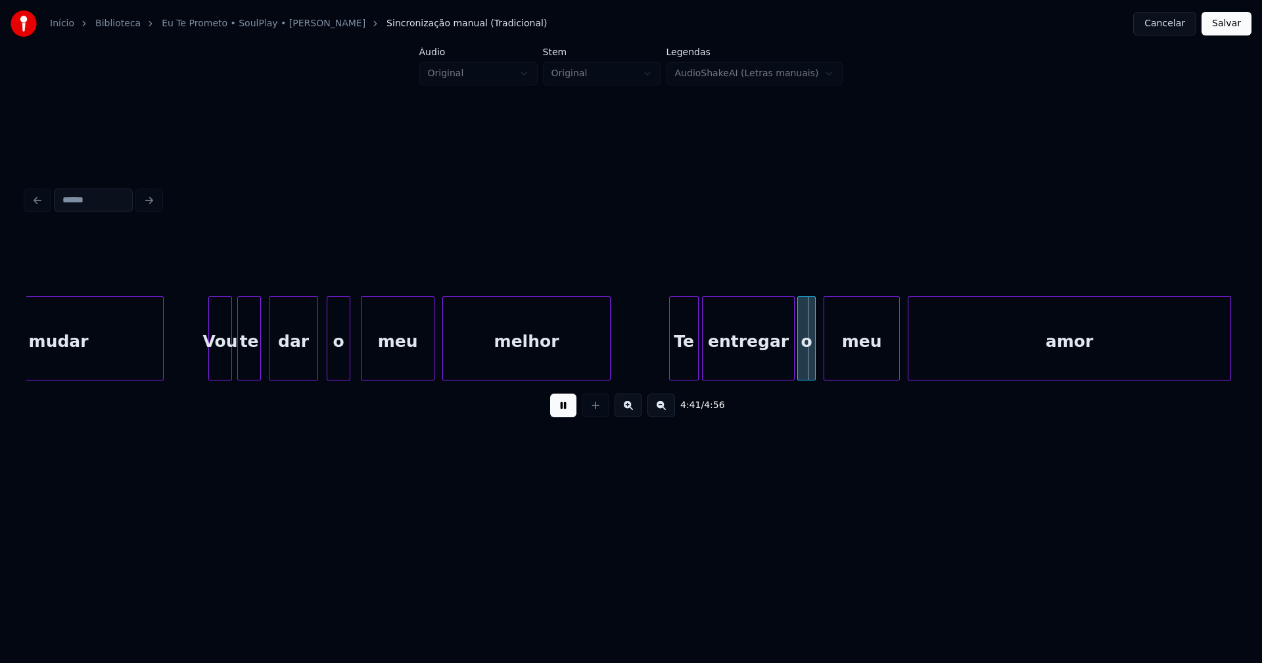
click at [684, 371] on div "Te" at bounding box center [684, 341] width 28 height 89
click at [674, 365] on div at bounding box center [676, 338] width 4 height 83
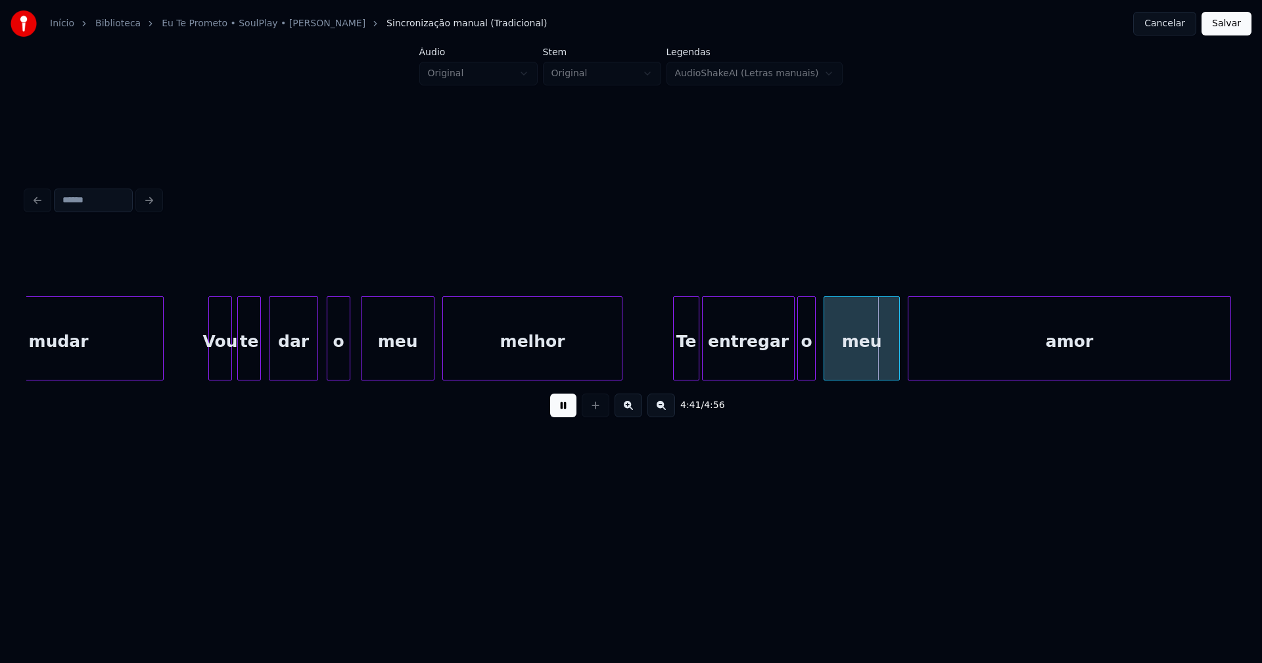
click at [621, 357] on div at bounding box center [620, 338] width 4 height 83
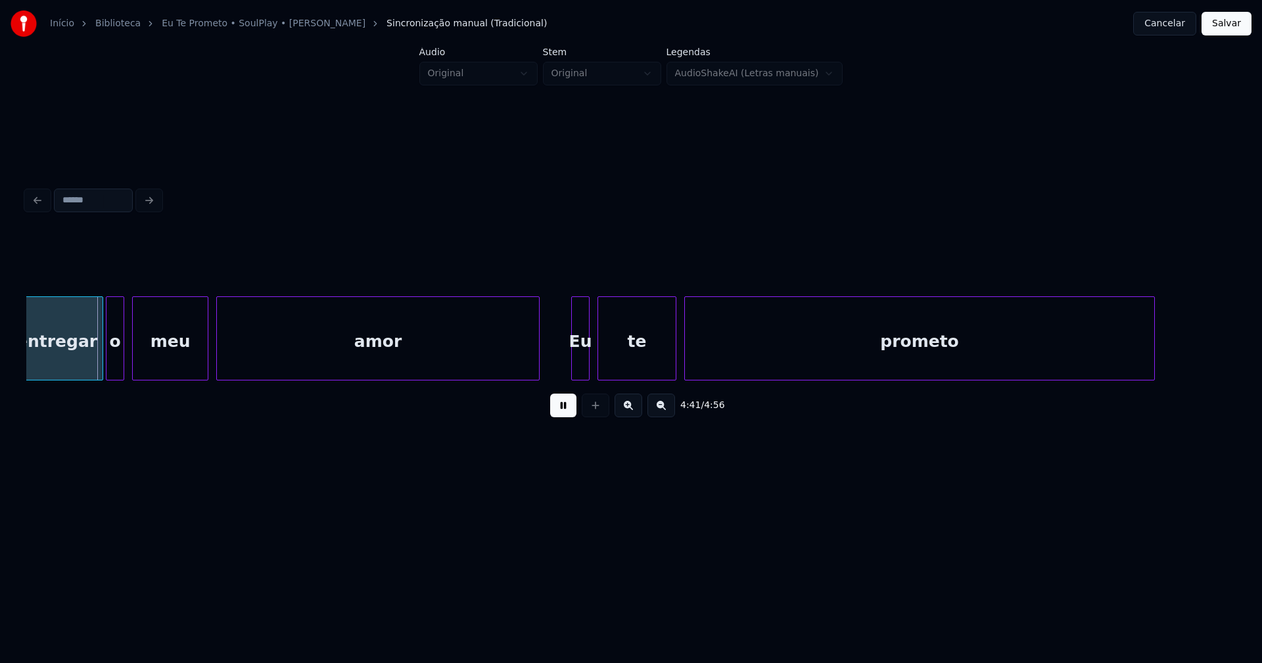
scroll to position [0, 36914]
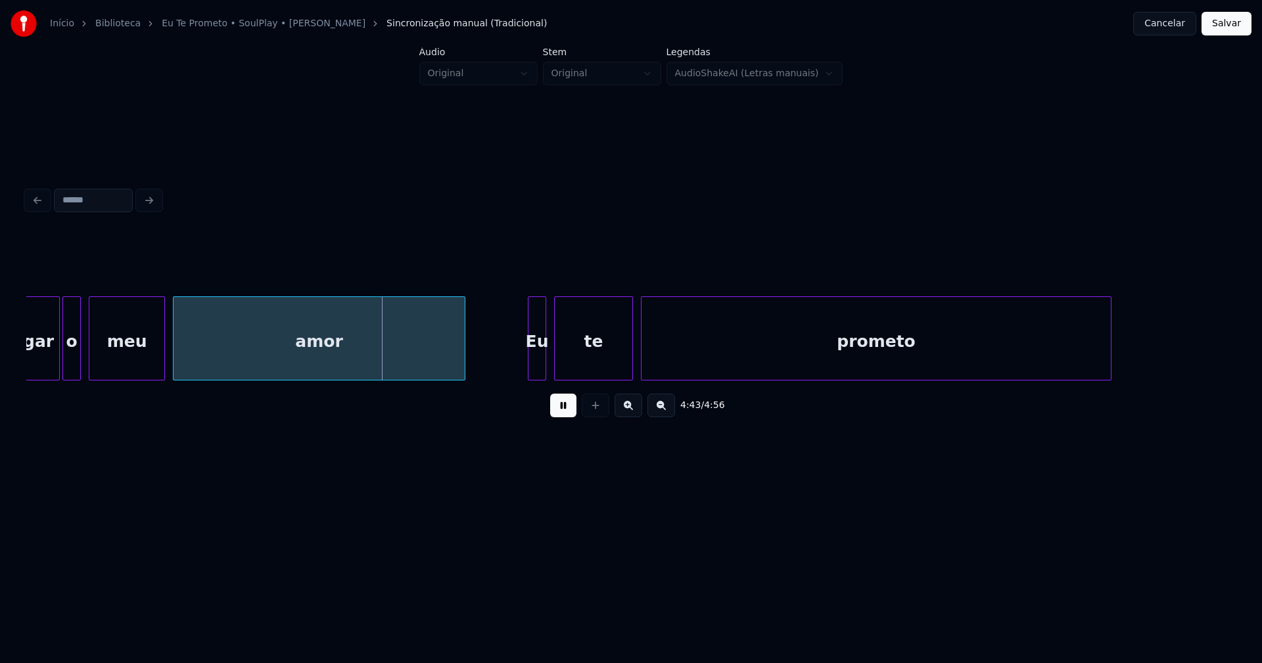
click at [463, 363] on div at bounding box center [463, 338] width 4 height 83
click at [524, 367] on div at bounding box center [525, 338] width 4 height 83
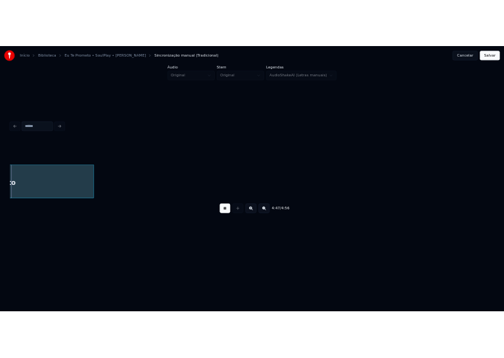
scroll to position [0, 37793]
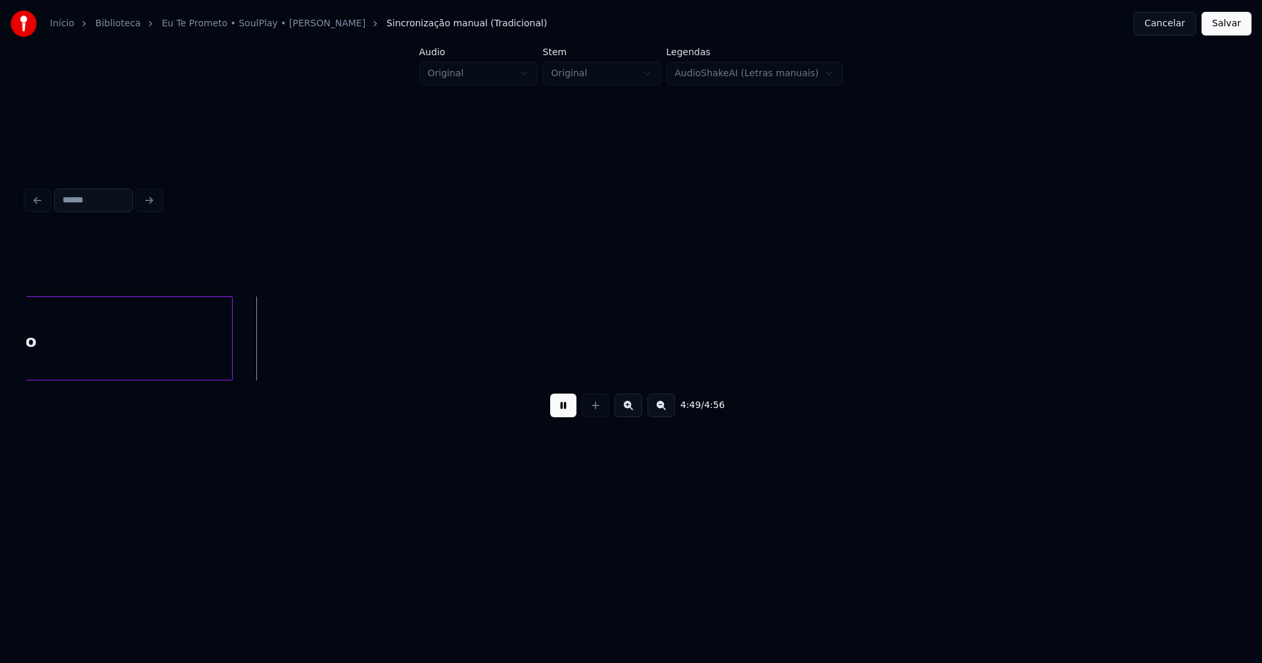
click at [1219, 30] on button "Salvar" at bounding box center [1226, 24] width 50 height 24
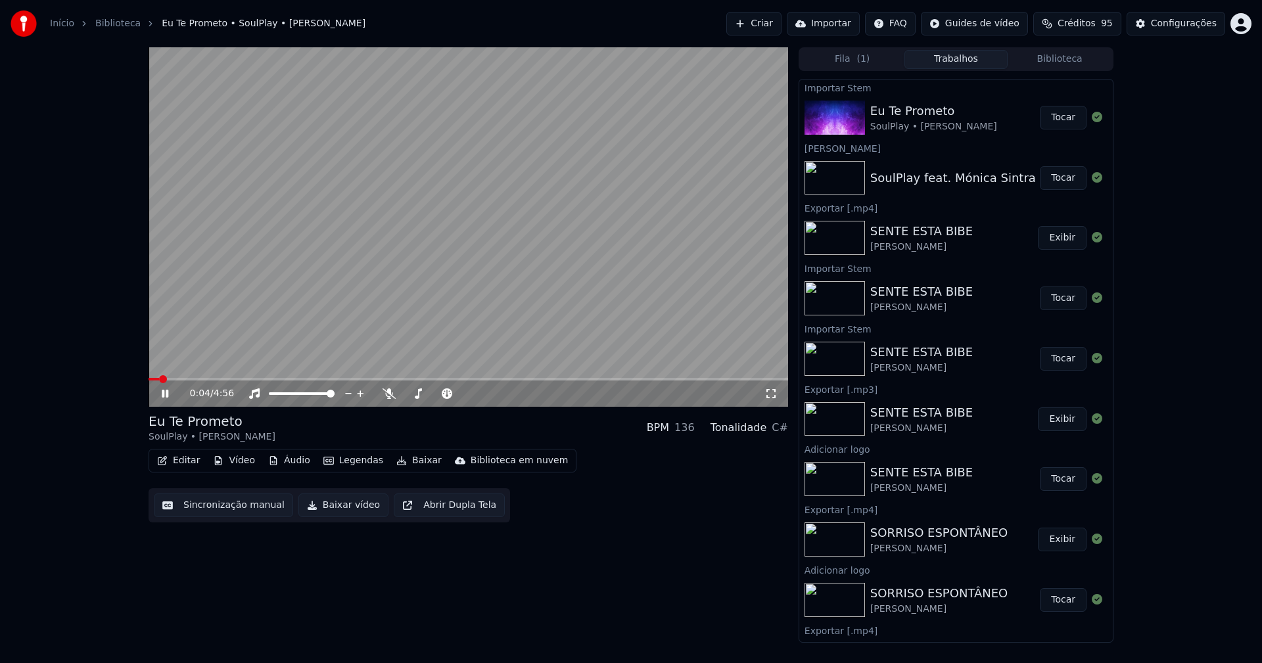
click at [186, 462] on button "Editar" at bounding box center [178, 461] width 53 height 18
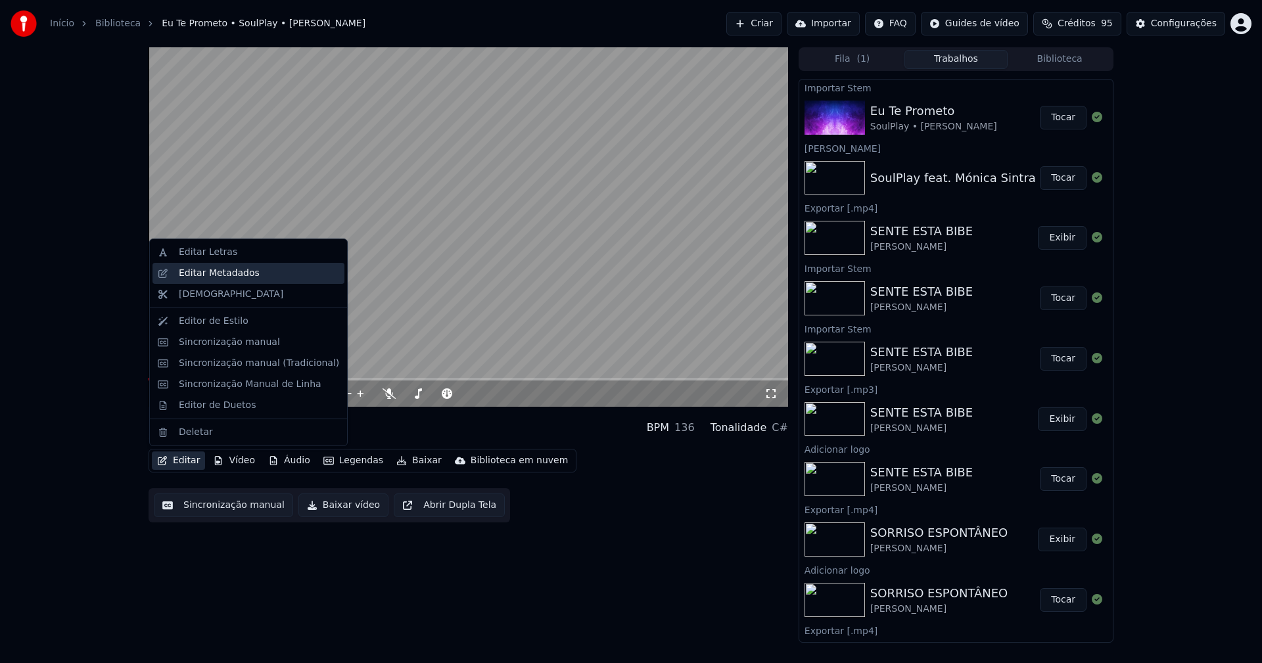
click at [216, 277] on div "Editar Metadados" at bounding box center [219, 273] width 81 height 13
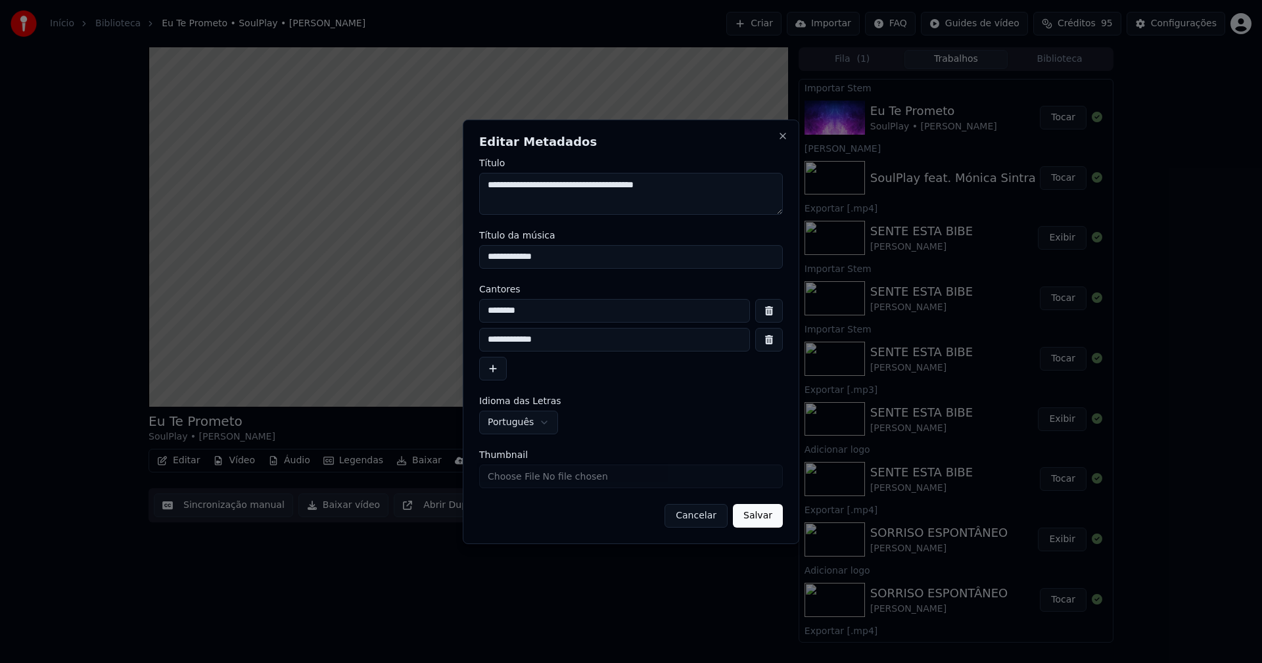
drag, startPoint x: 568, startPoint y: 263, endPoint x: 383, endPoint y: 269, distance: 184.8
click at [383, 269] on body "Início Biblioteca Eu Te Prometo • SoulPlay • Mónica Sintra Criar Importar FAQ G…" at bounding box center [631, 331] width 1262 height 663
type input "**********"
click at [549, 315] on input "********" at bounding box center [614, 311] width 271 height 24
type input "**********"
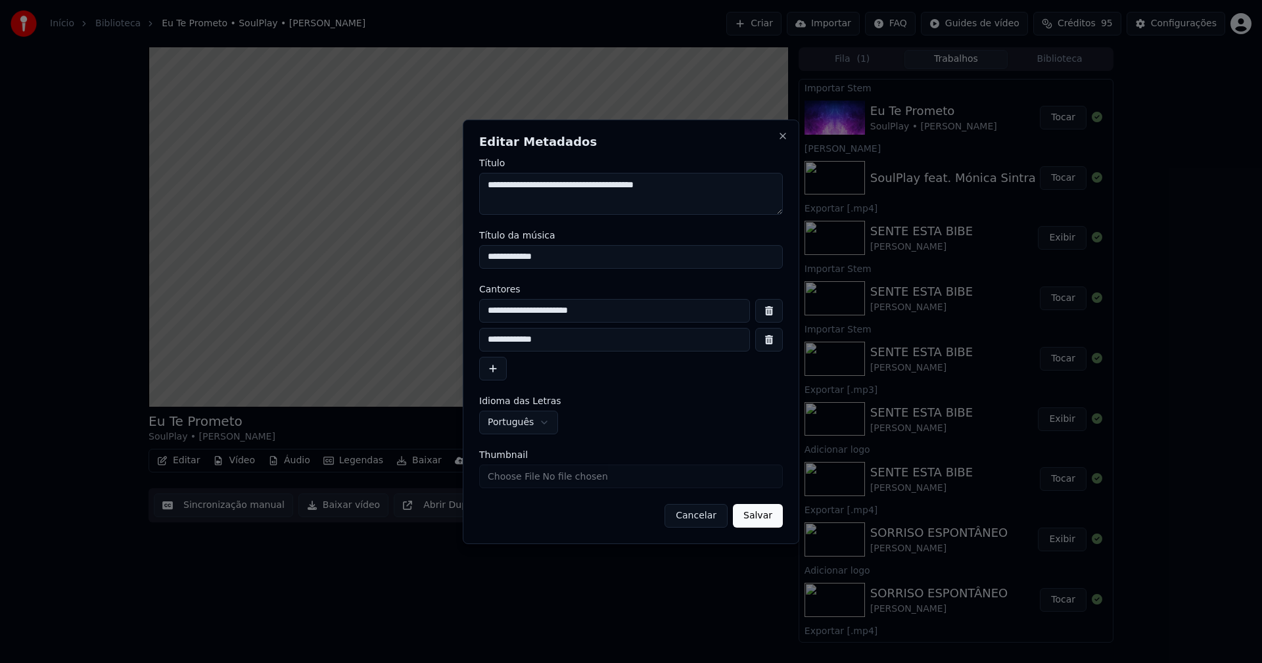
click at [777, 339] on button "button" at bounding box center [769, 340] width 28 height 24
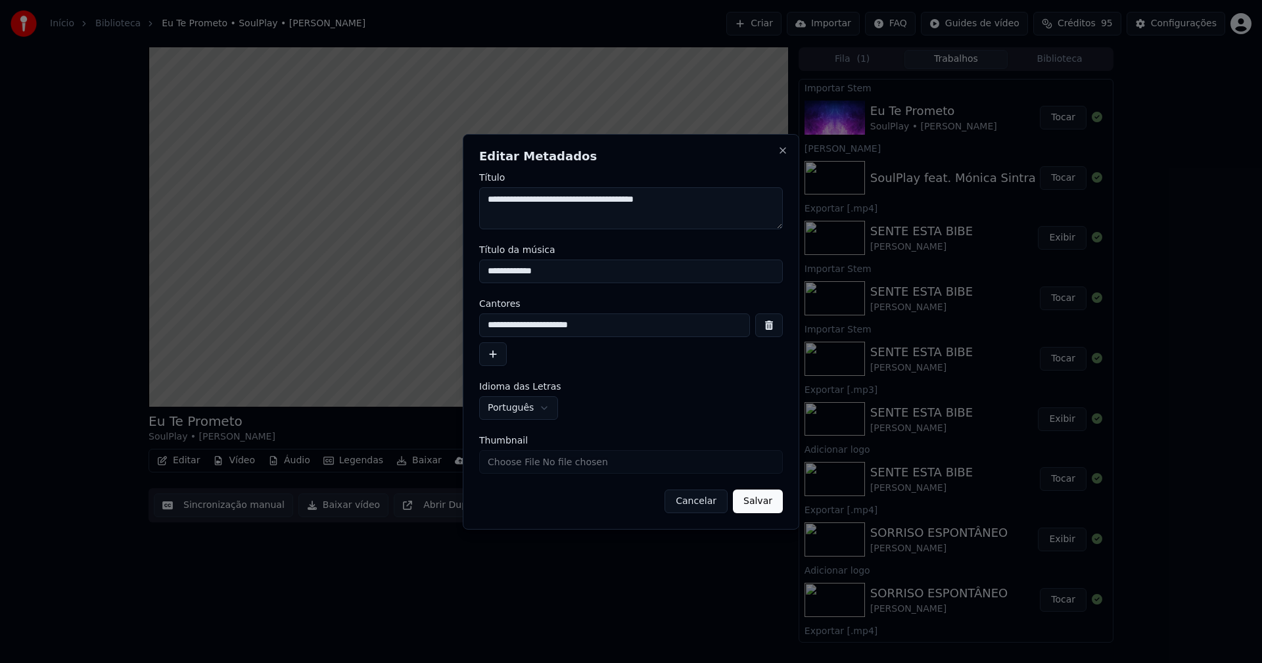
click at [511, 467] on input "Thumbnail" at bounding box center [631, 462] width 304 height 24
type input "**********"
click at [760, 503] on button "Salvar" at bounding box center [758, 502] width 50 height 24
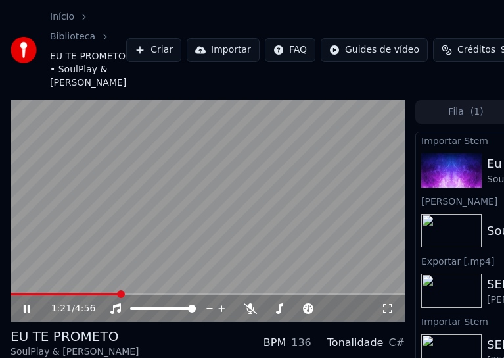
click at [27, 314] on icon at bounding box center [36, 308] width 30 height 11
